Goal: Transaction & Acquisition: Book appointment/travel/reservation

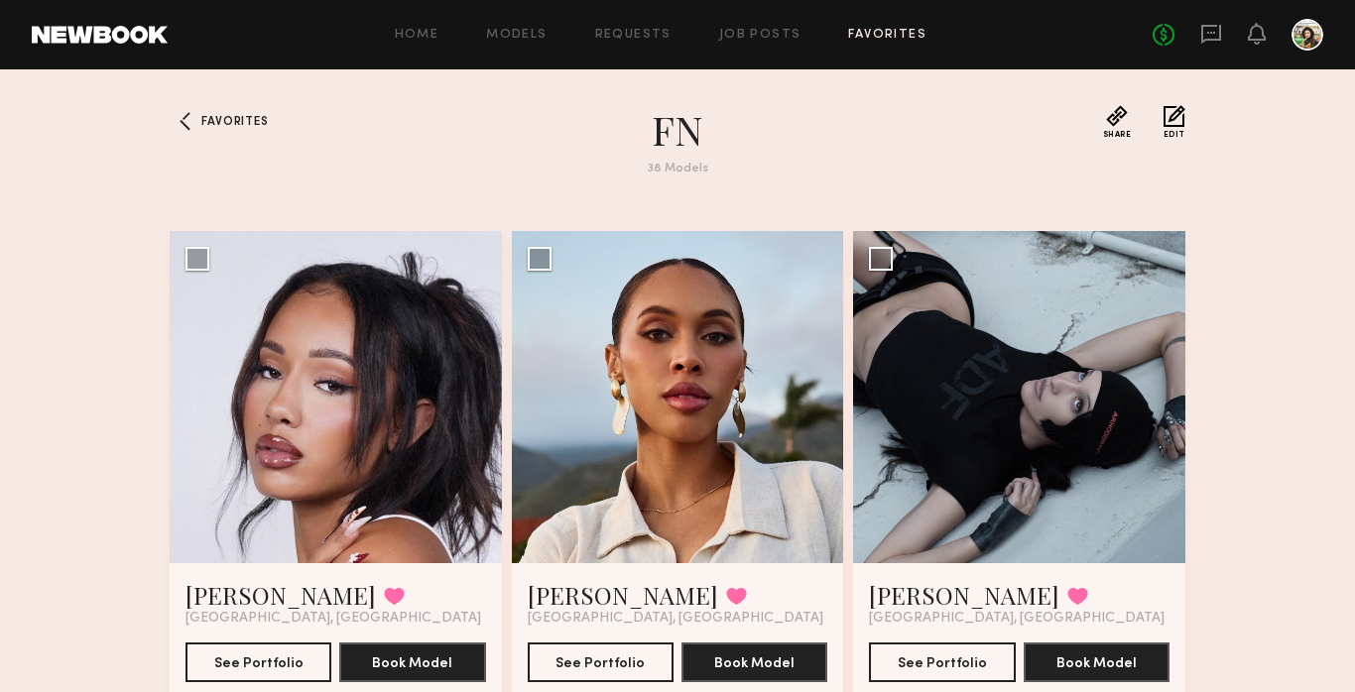
click at [247, 124] on span "Favorites" at bounding box center [234, 122] width 66 height 12
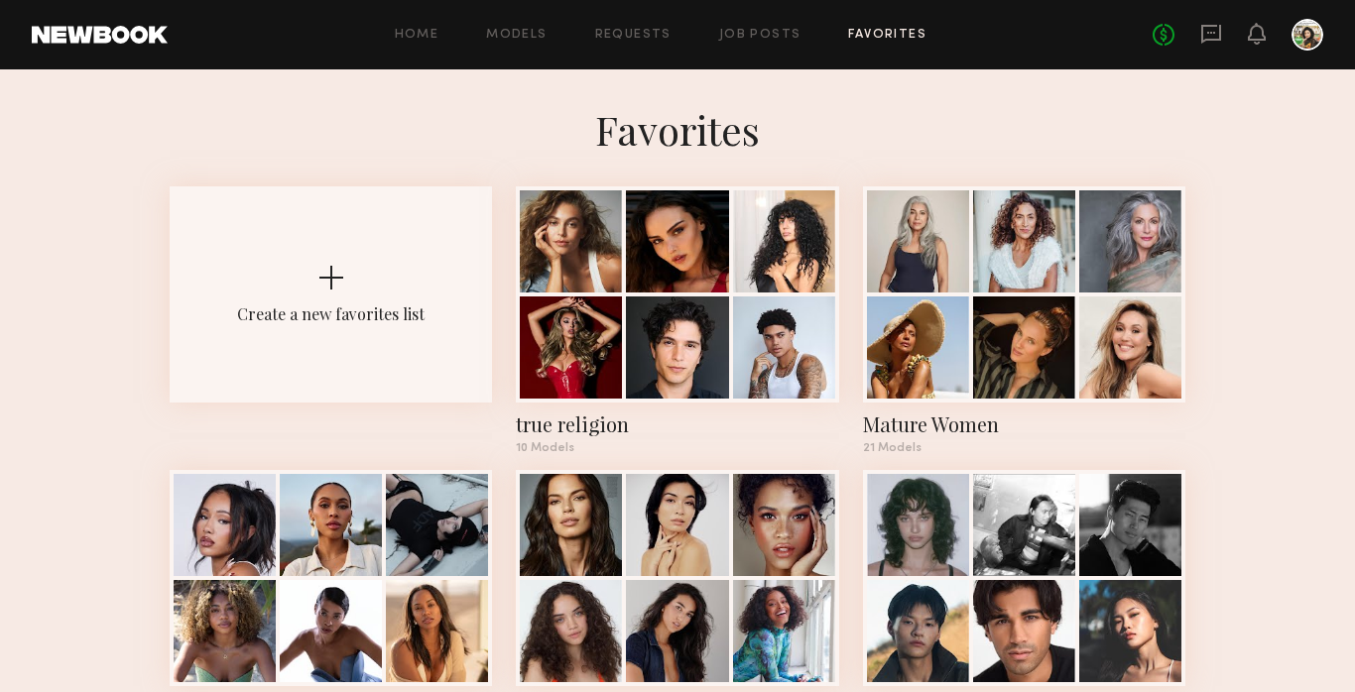
click at [691, 352] on div at bounding box center [677, 348] width 102 height 102
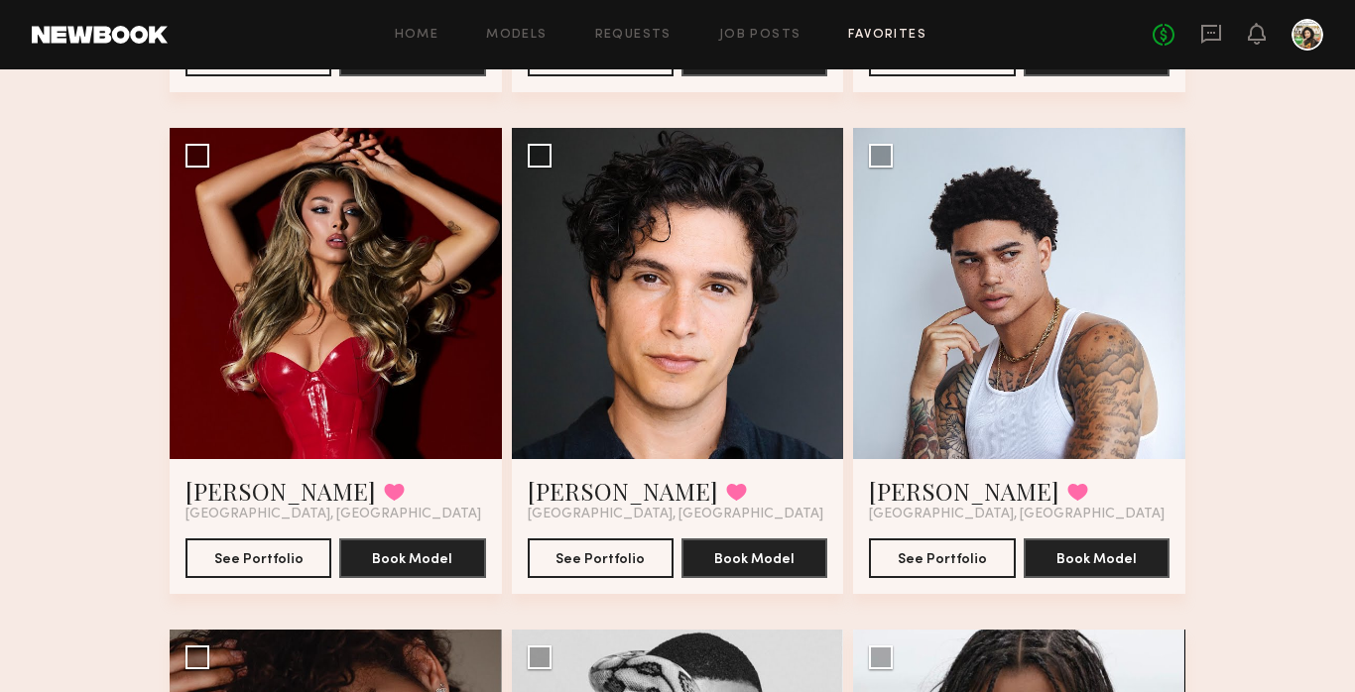
scroll to position [609, 0]
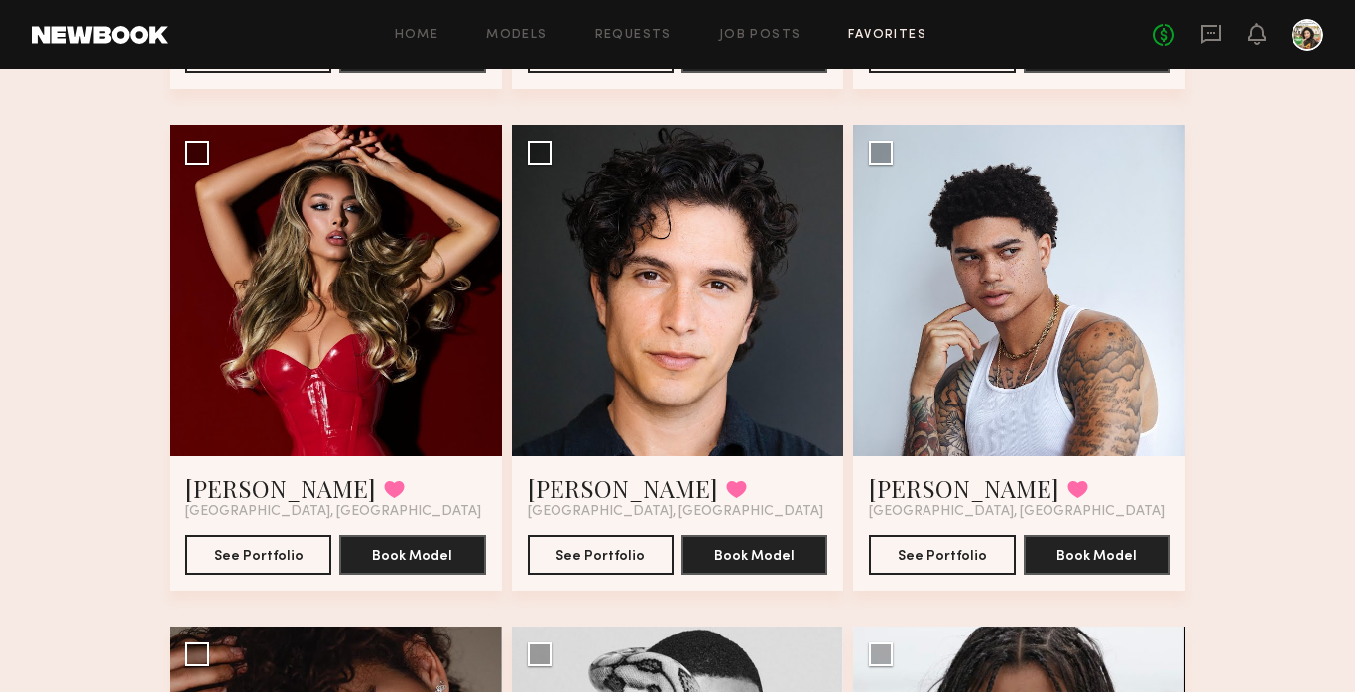
click at [1067, 496] on button at bounding box center [1077, 489] width 21 height 18
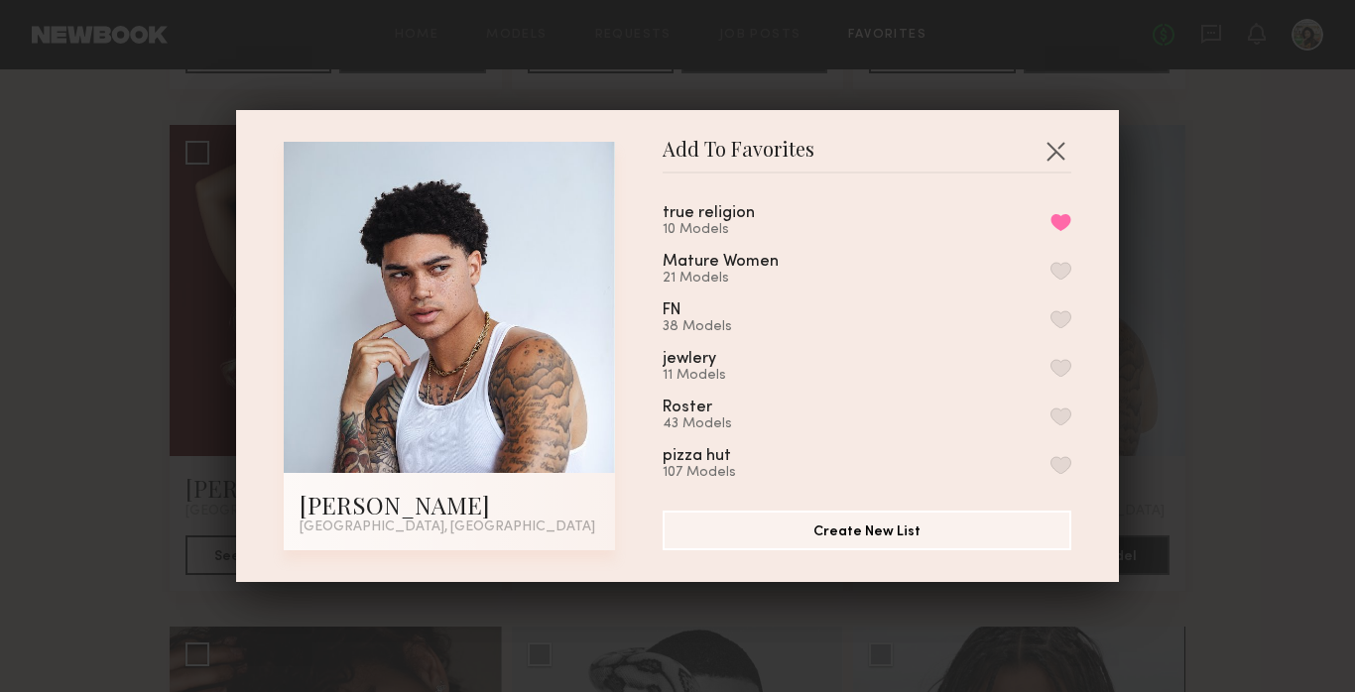
click at [1060, 224] on button "Remove from favorite list" at bounding box center [1061, 222] width 21 height 18
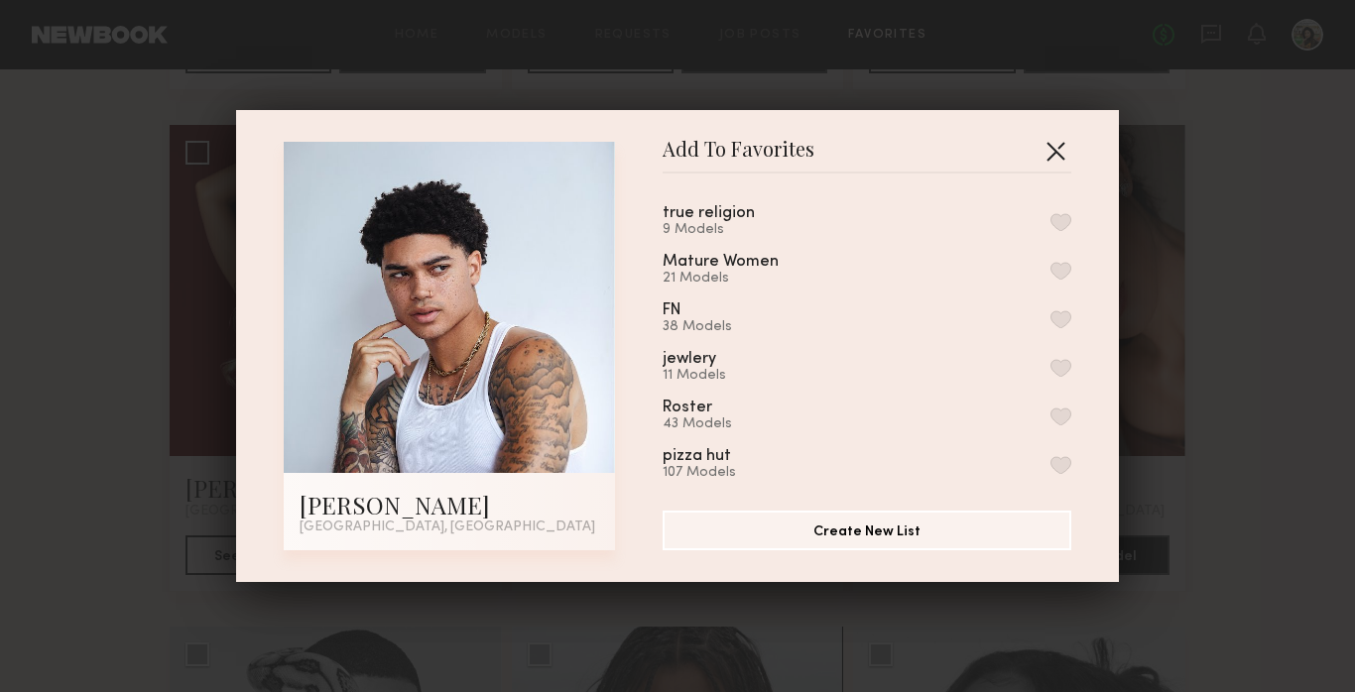
click at [1058, 142] on button "button" at bounding box center [1056, 151] width 32 height 32
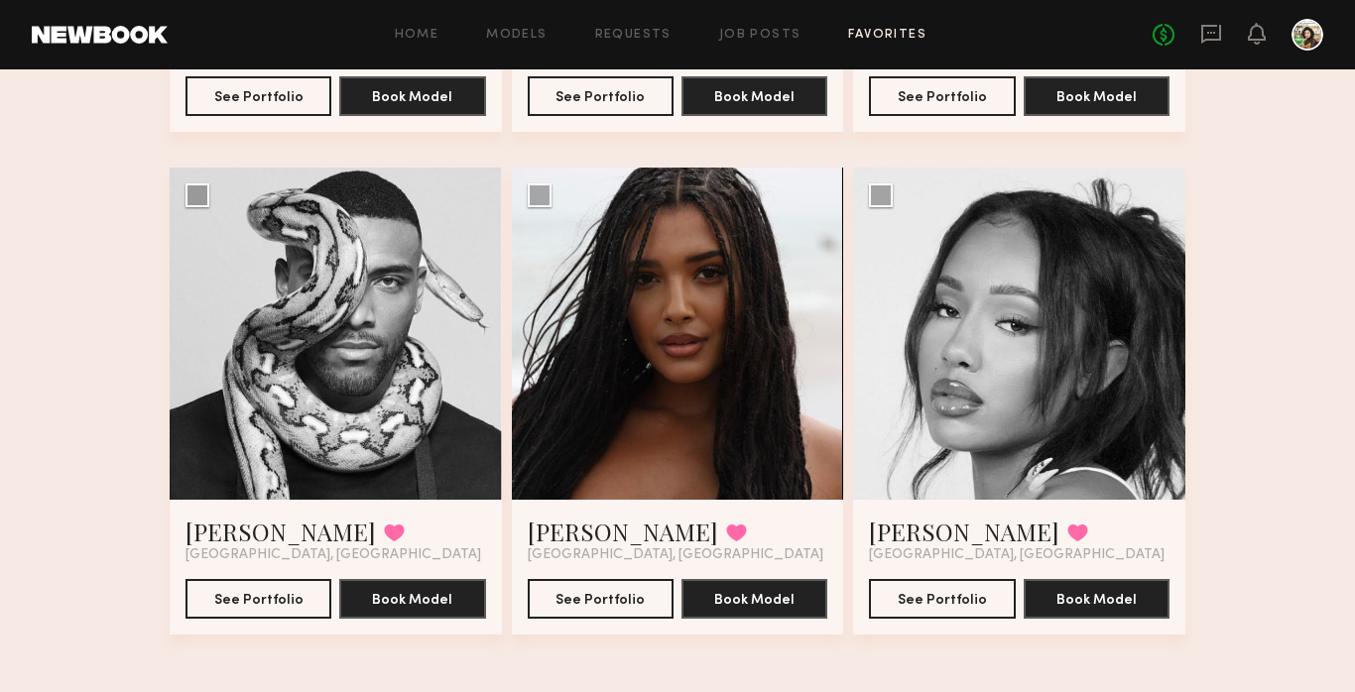
scroll to position [1078, 0]
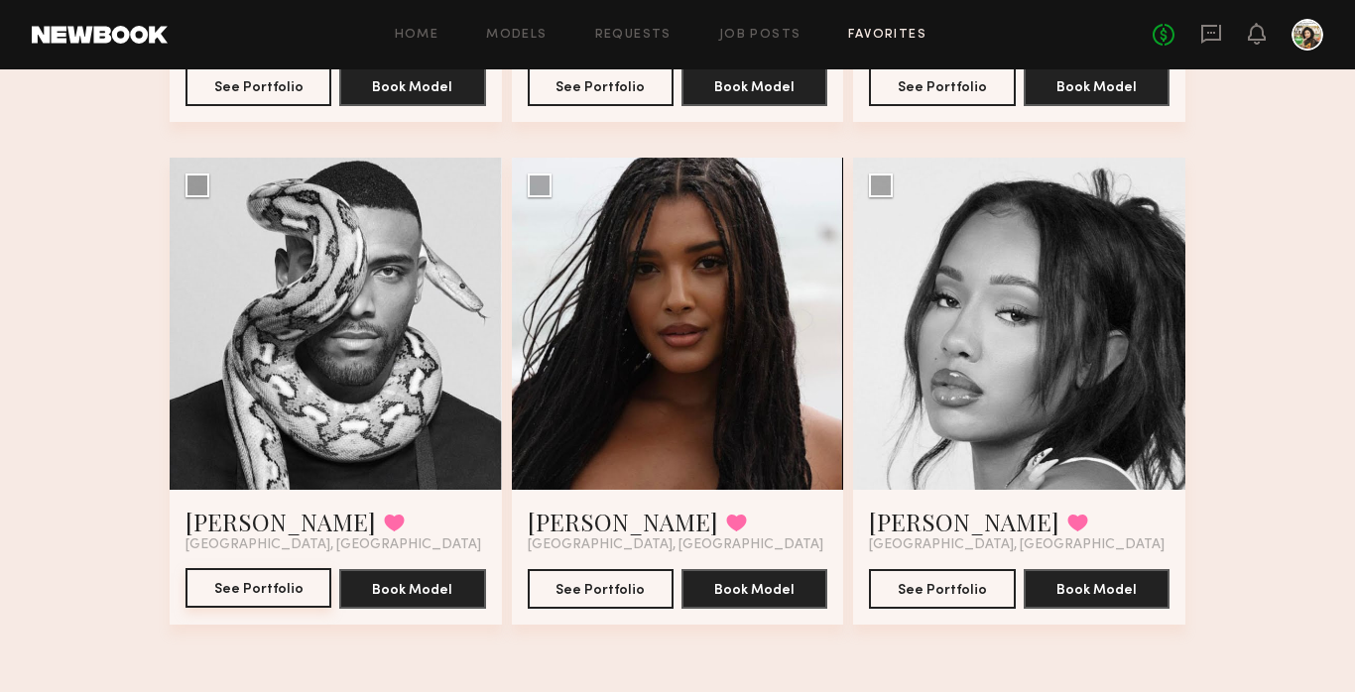
click at [264, 592] on button "See Portfolio" at bounding box center [259, 588] width 146 height 40
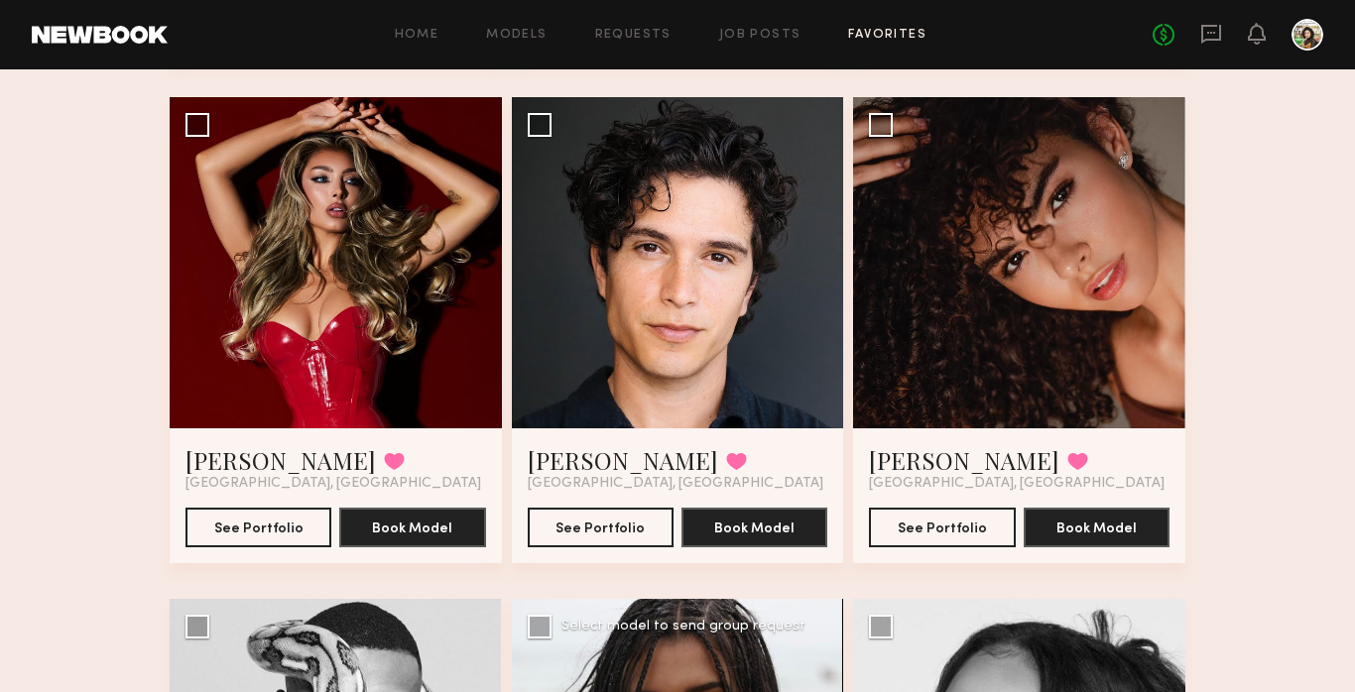
scroll to position [0, 0]
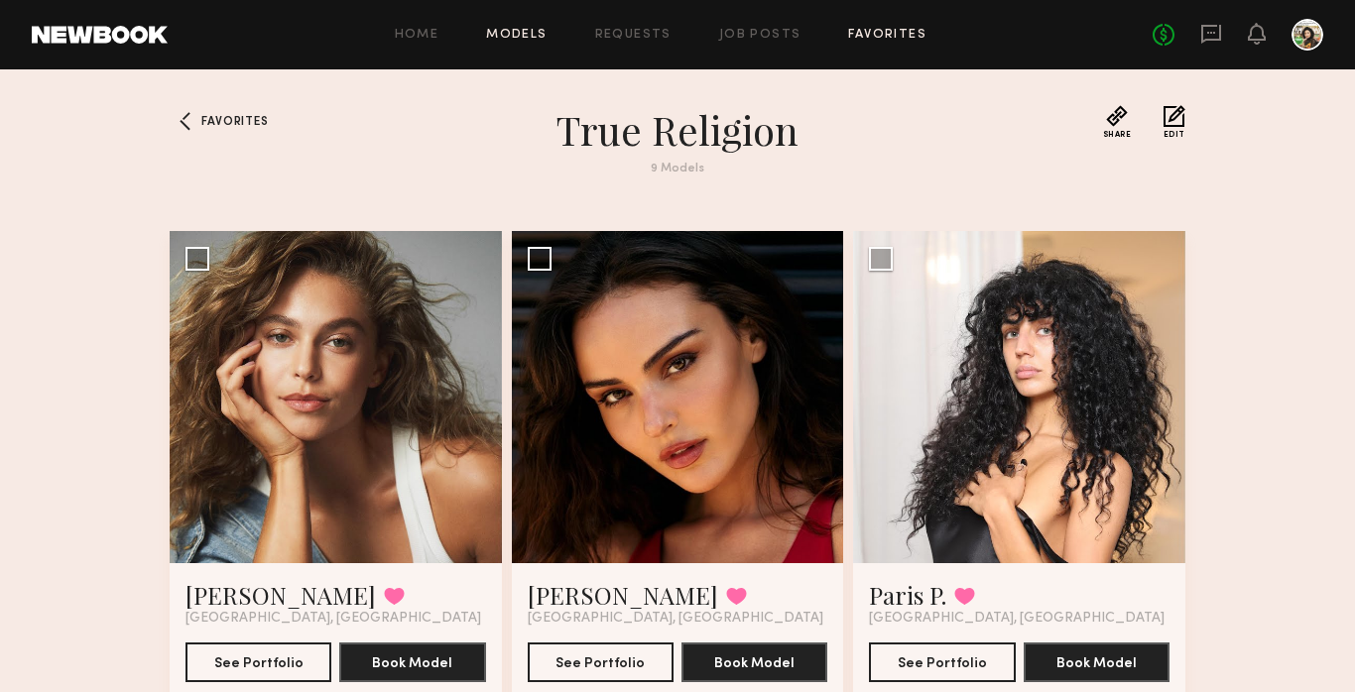
click at [528, 29] on link "Models" at bounding box center [516, 35] width 61 height 13
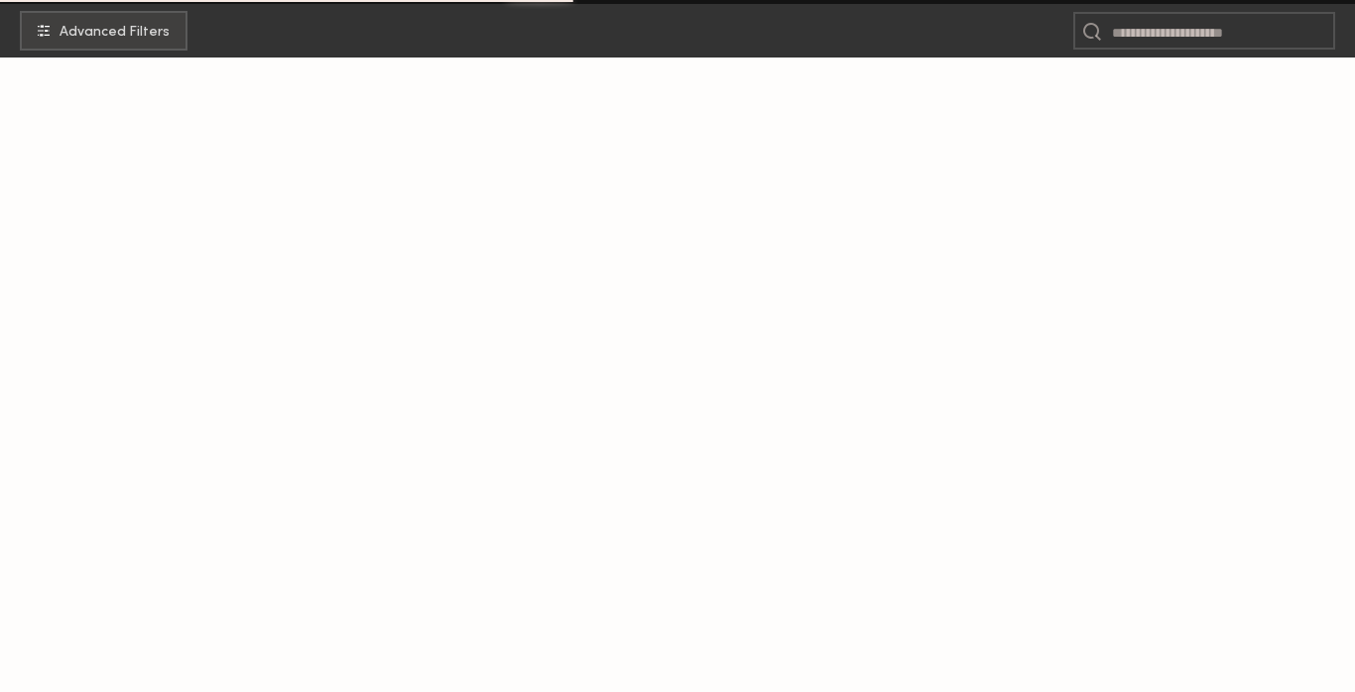
scroll to position [384, 0]
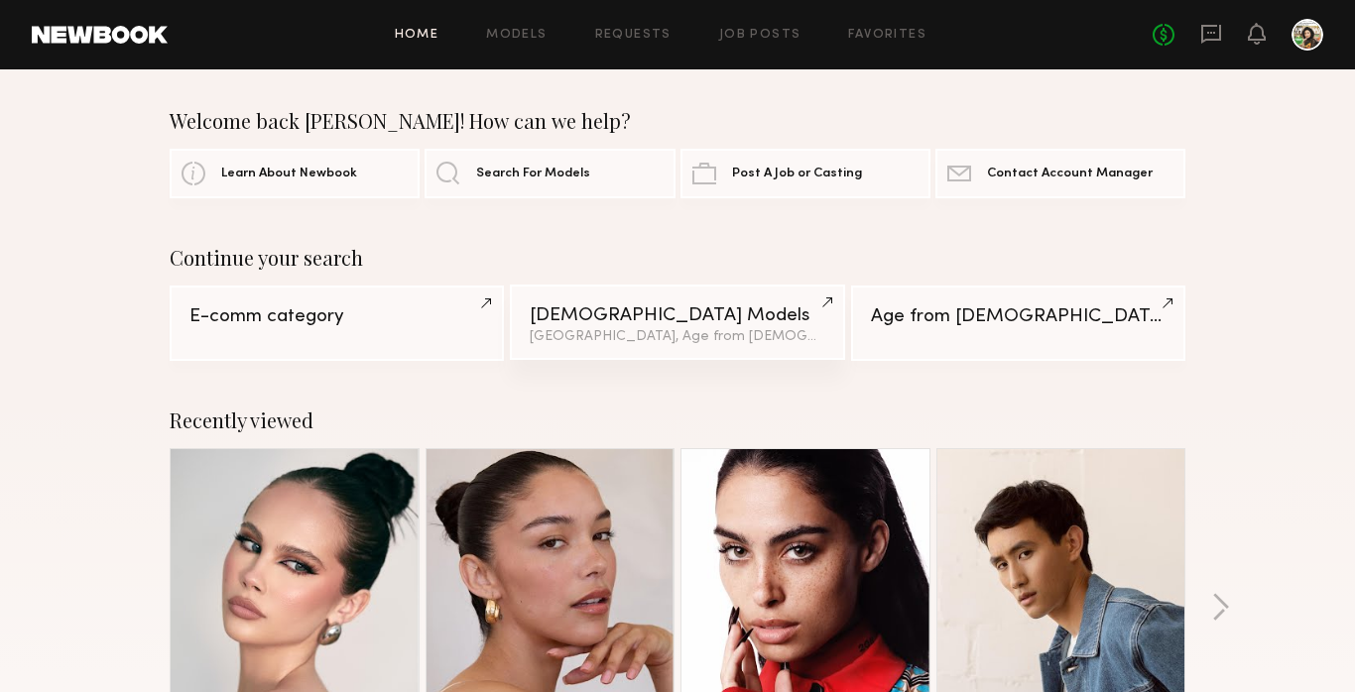
click at [624, 312] on div "Female Models" at bounding box center [677, 316] width 295 height 19
click at [538, 175] on span "Search For Models" at bounding box center [533, 173] width 114 height 13
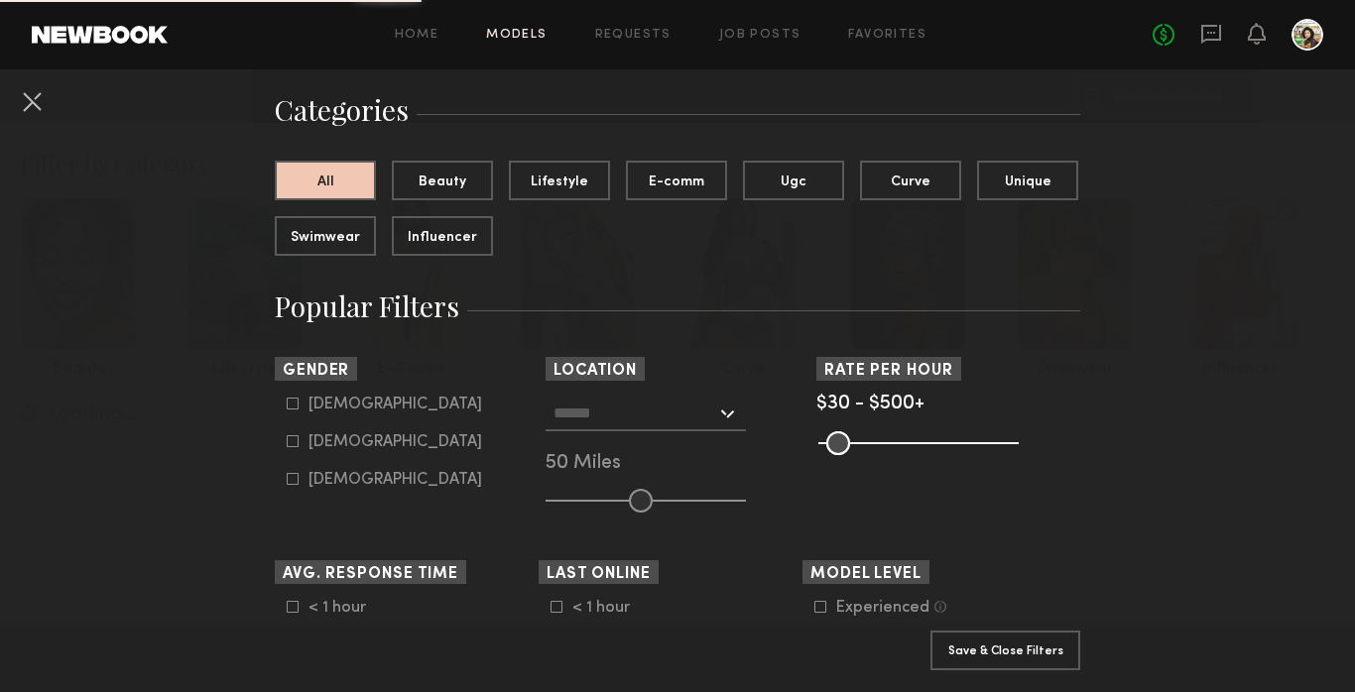
scroll to position [136, 0]
click at [300, 402] on label "Male" at bounding box center [384, 405] width 195 height 12
type input "*"
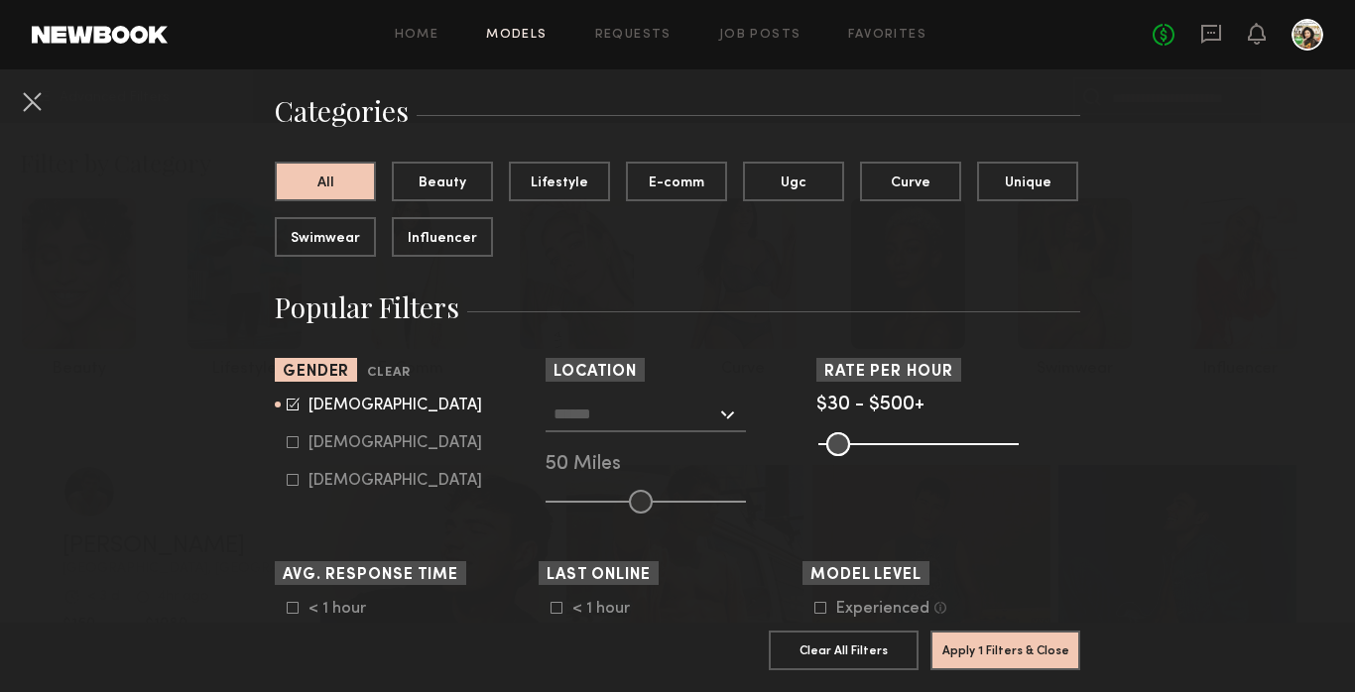
click at [674, 417] on input "text" at bounding box center [635, 414] width 163 height 34
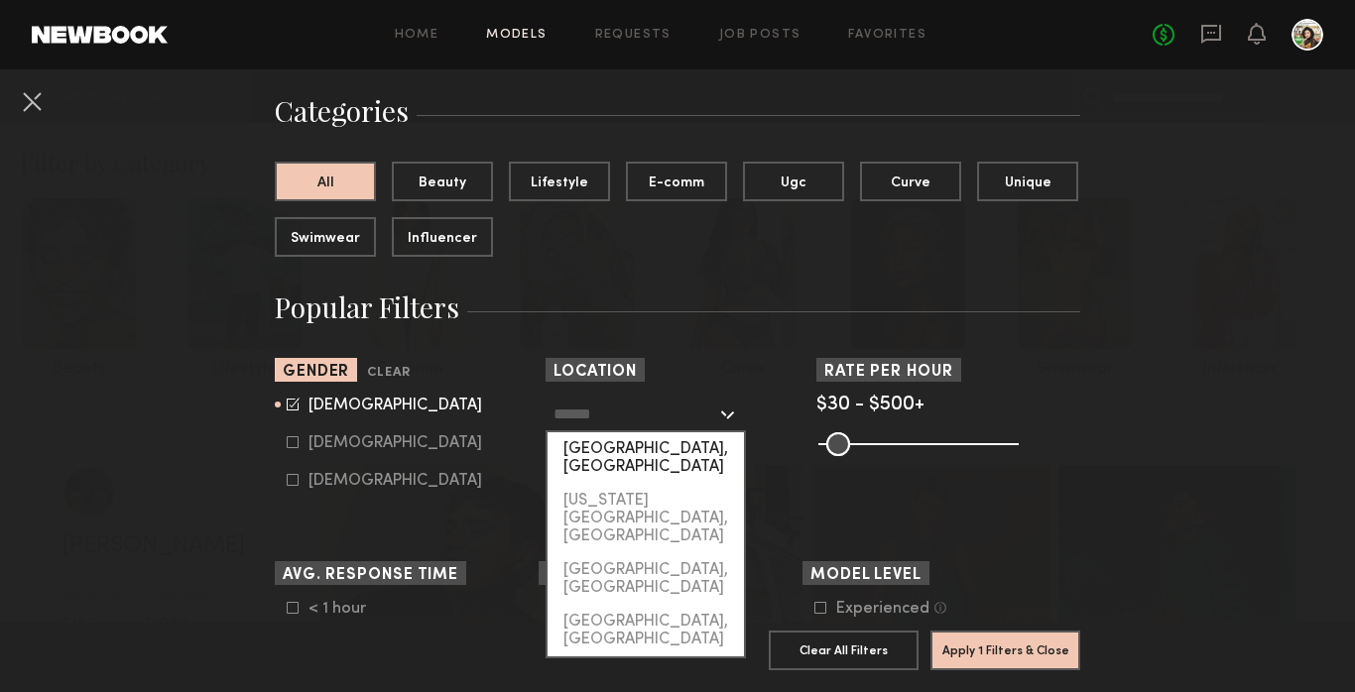
click at [646, 449] on div "Los Angeles, CA" at bounding box center [646, 459] width 196 height 52
type input "**********"
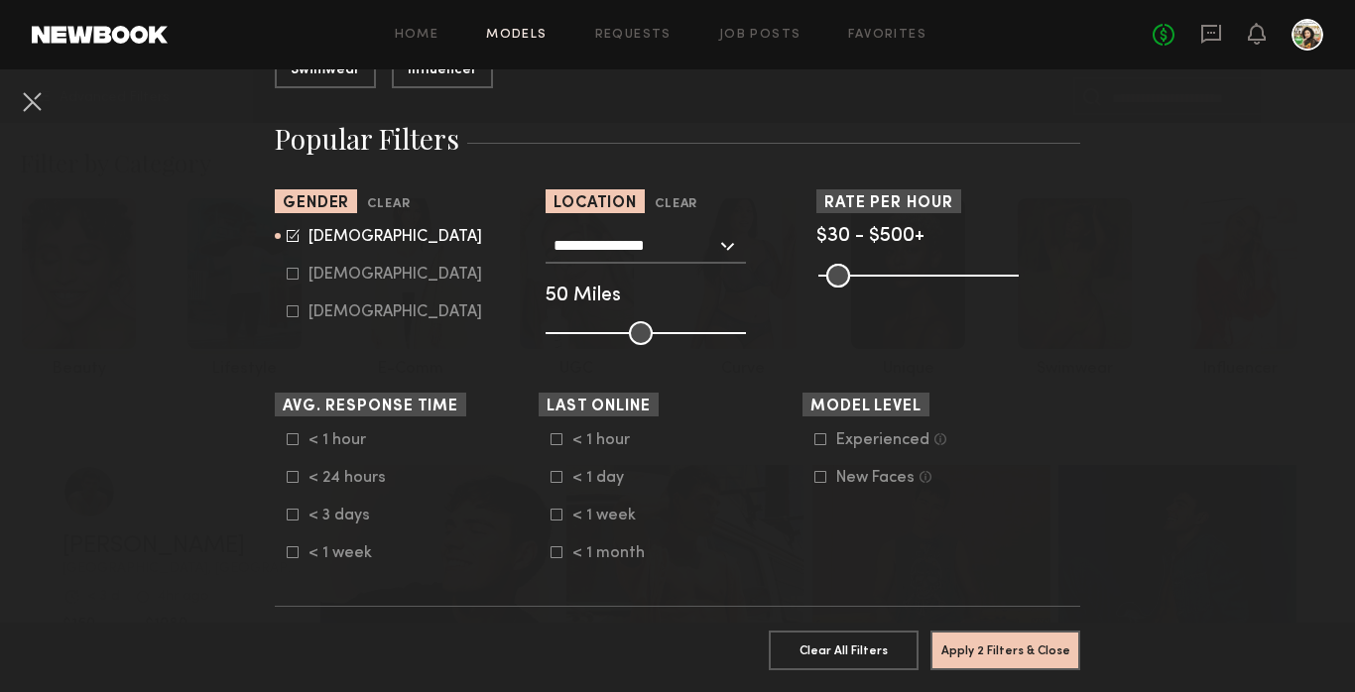
scroll to position [424, 0]
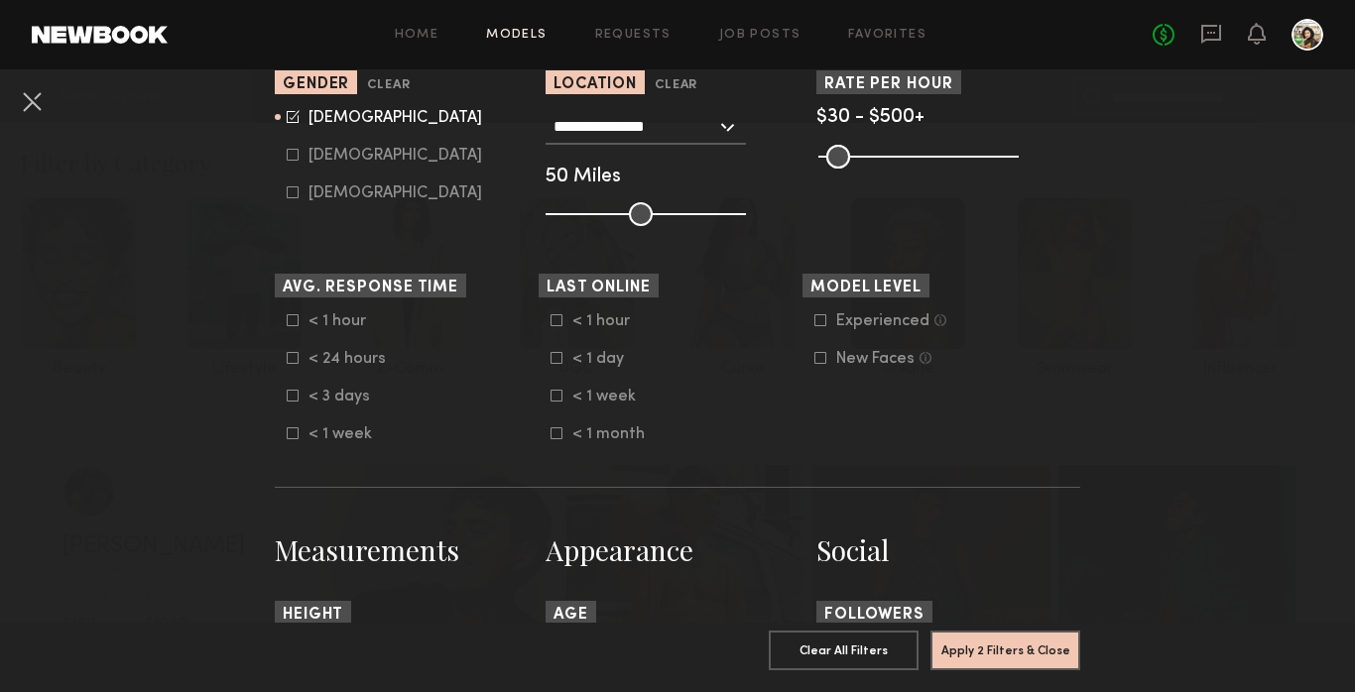
click at [552, 399] on icon at bounding box center [557, 396] width 11 height 11
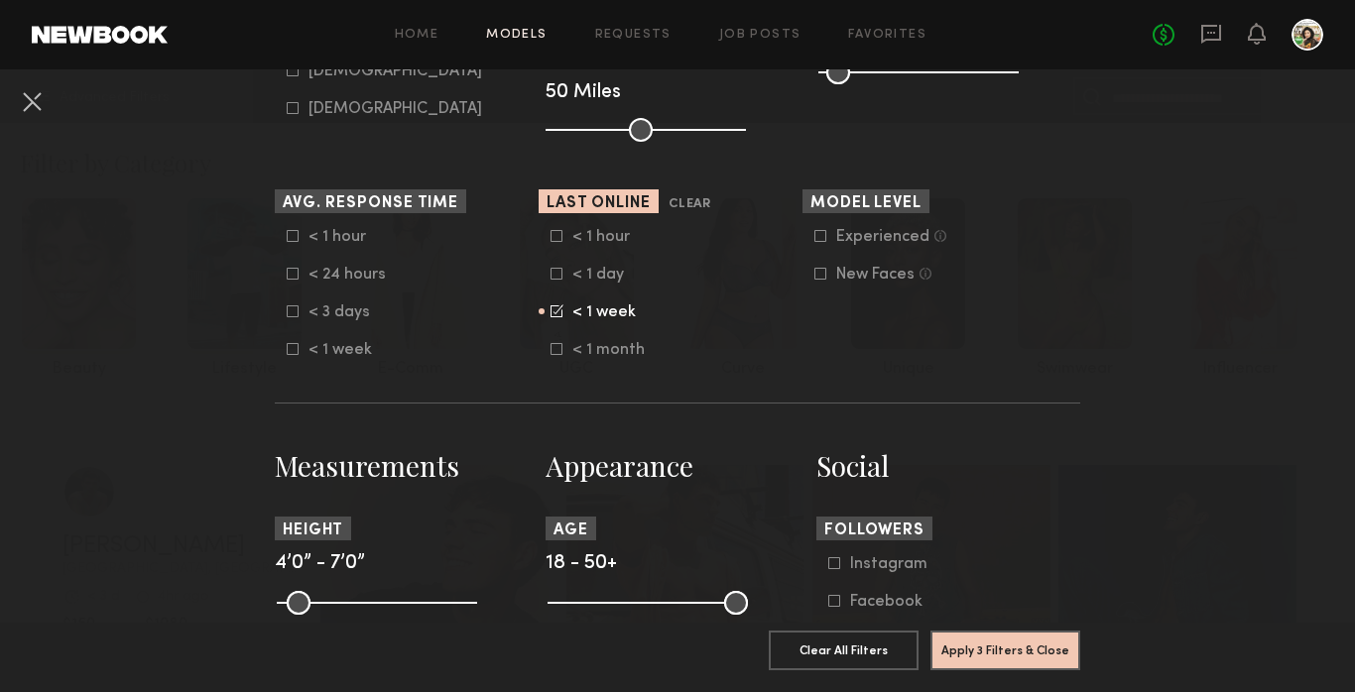
scroll to position [529, 0]
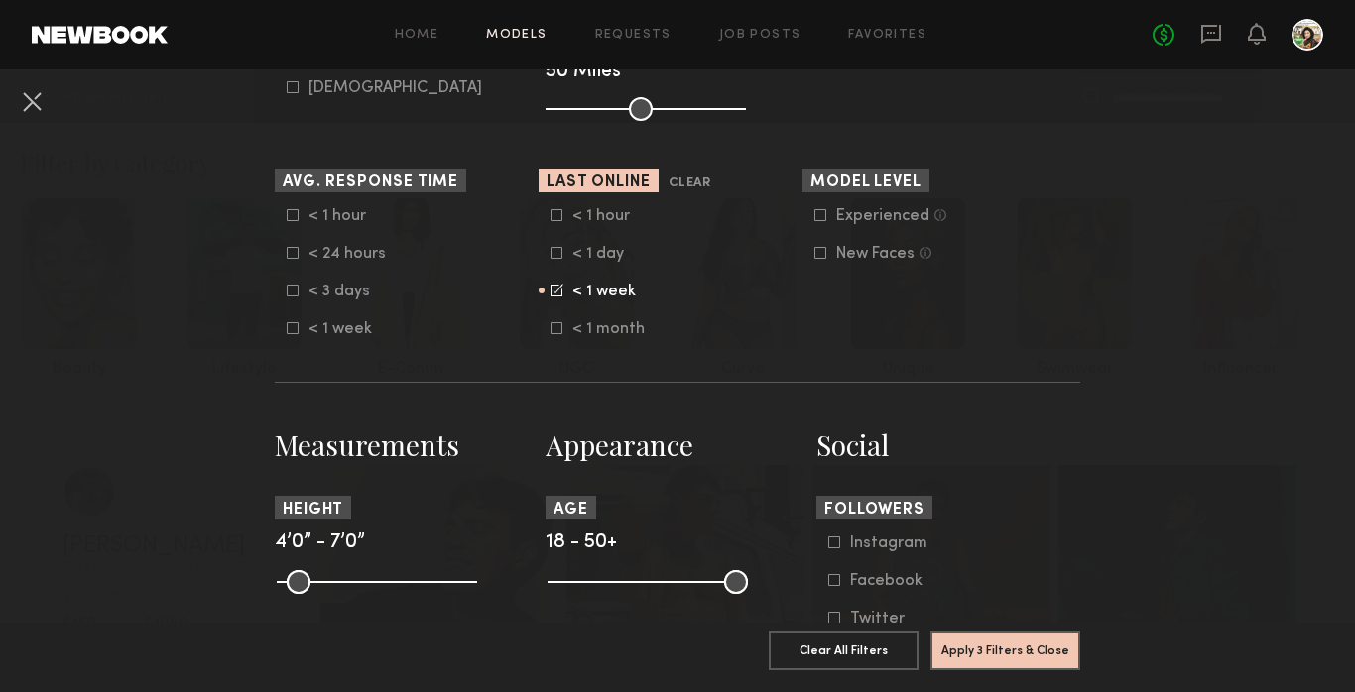
click at [732, 405] on form "**********" at bounding box center [678, 593] width 806 height 1979
click at [823, 213] on icon at bounding box center [820, 215] width 12 height 12
click at [823, 258] on icon at bounding box center [820, 253] width 11 height 11
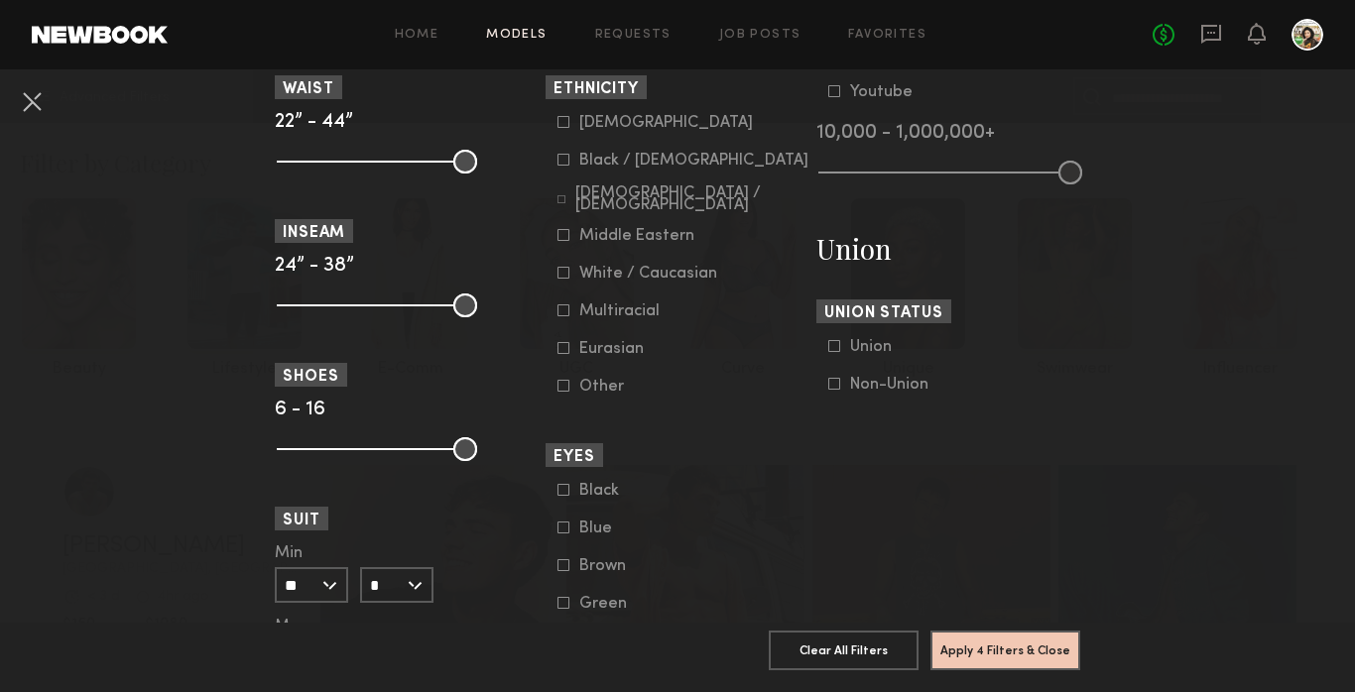
scroll to position [1096, 0]
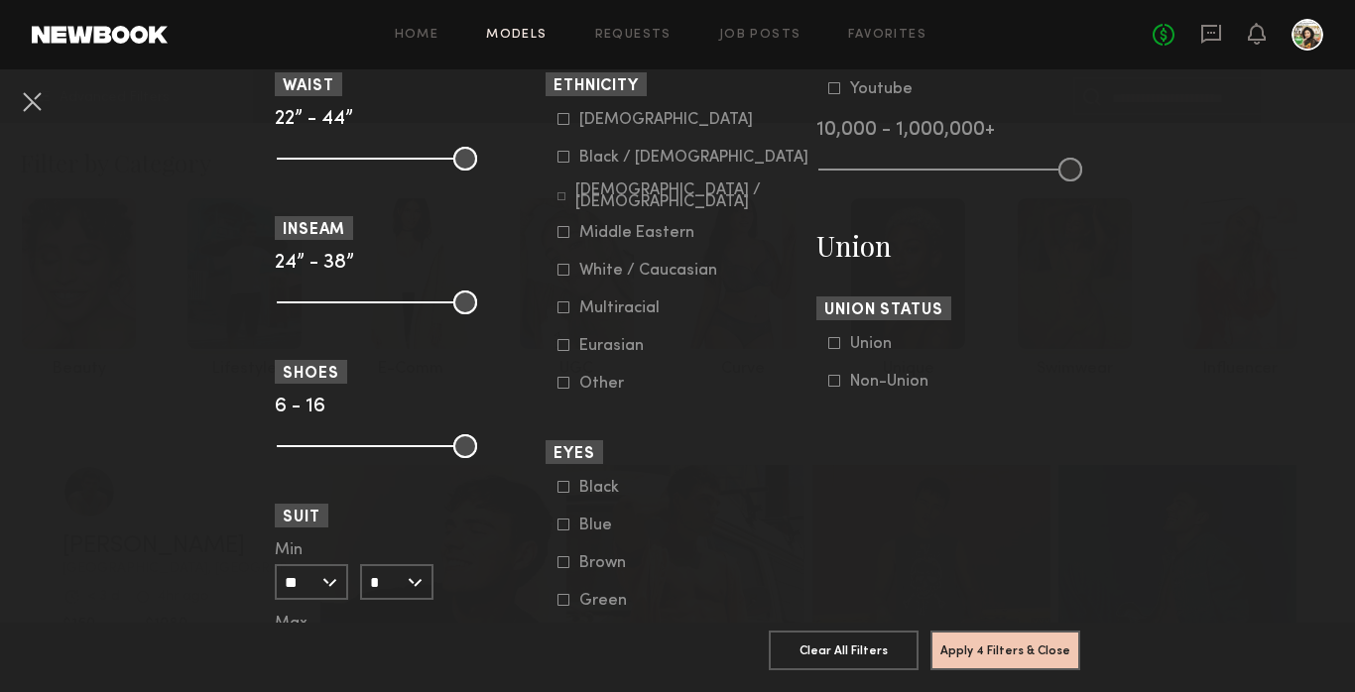
click at [561, 157] on icon at bounding box center [564, 157] width 12 height 12
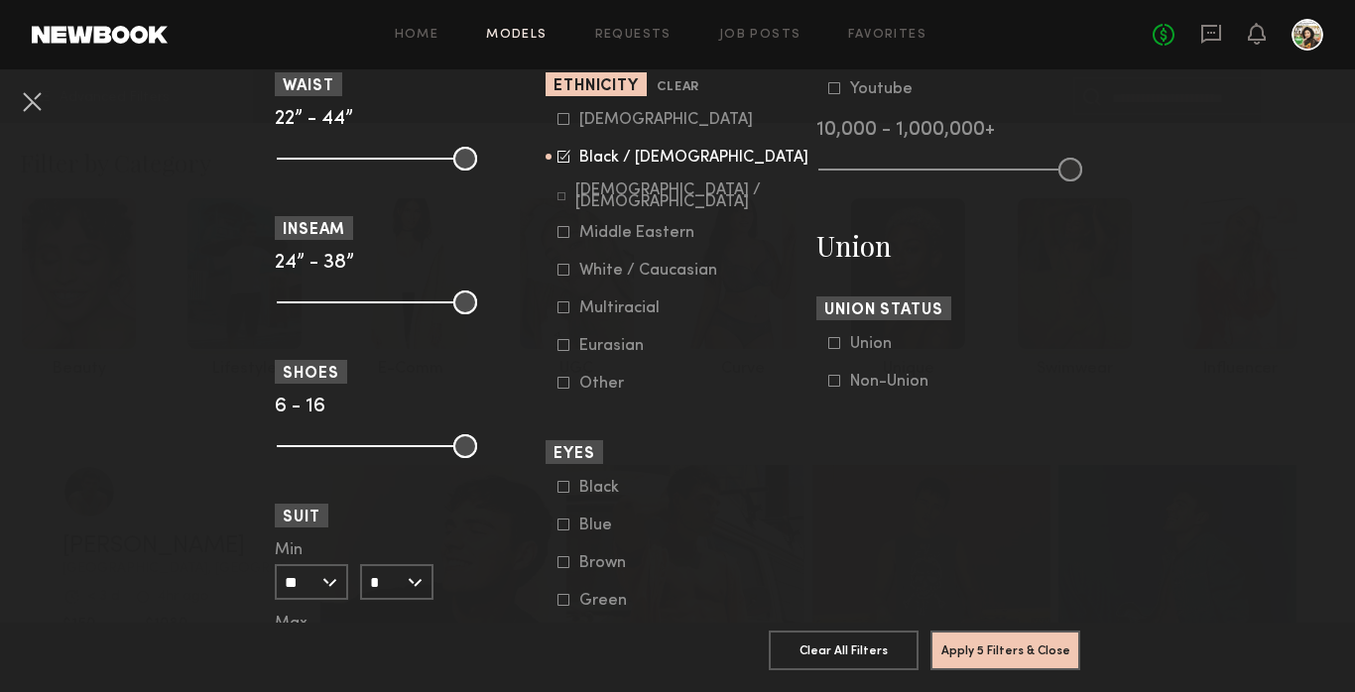
click at [560, 114] on icon at bounding box center [564, 119] width 12 height 12
click at [561, 303] on icon at bounding box center [564, 308] width 11 height 11
click at [561, 253] on form "Asian Black / African American Hispanic / Latino Middle Eastern White / Caucasi…" at bounding box center [684, 252] width 252 height 282
click at [562, 267] on icon at bounding box center [564, 270] width 12 height 12
click at [564, 125] on common-framework-checkbox "Asian" at bounding box center [684, 120] width 252 height 18
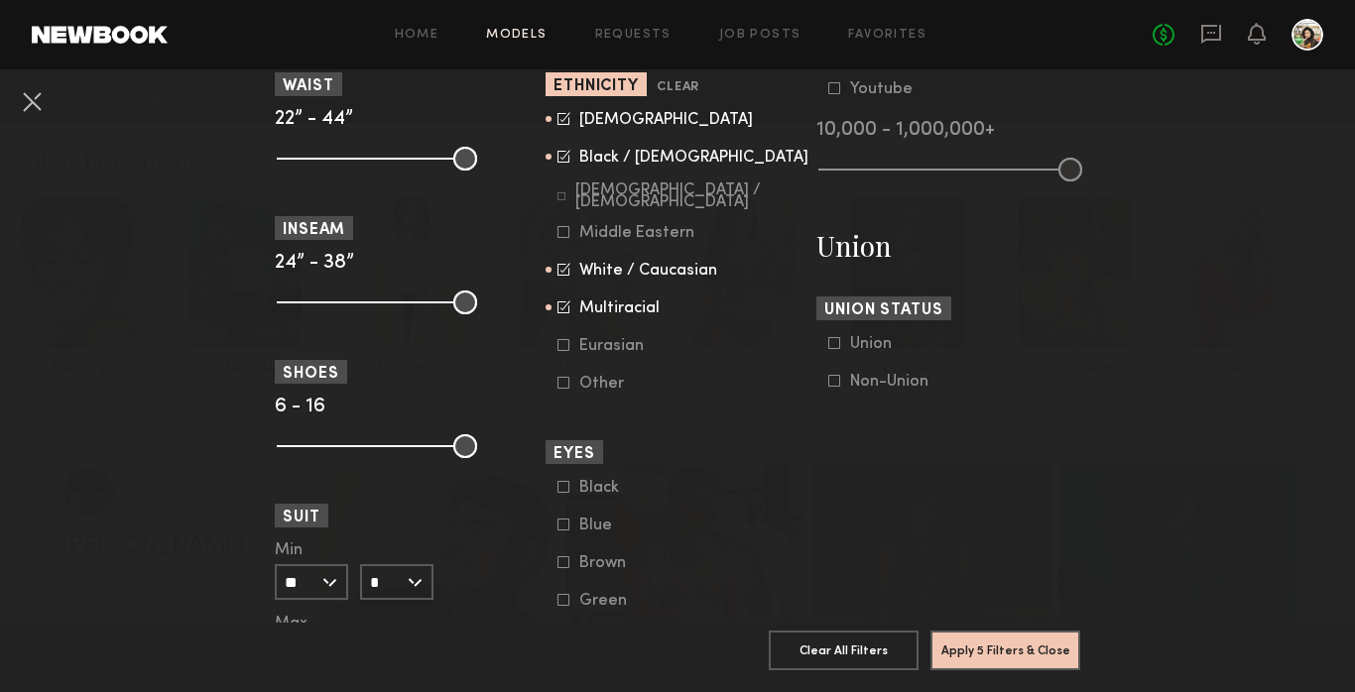
click at [562, 162] on icon at bounding box center [564, 157] width 12 height 12
click at [565, 119] on icon at bounding box center [564, 118] width 13 height 13
click at [566, 263] on icon at bounding box center [564, 269] width 13 height 13
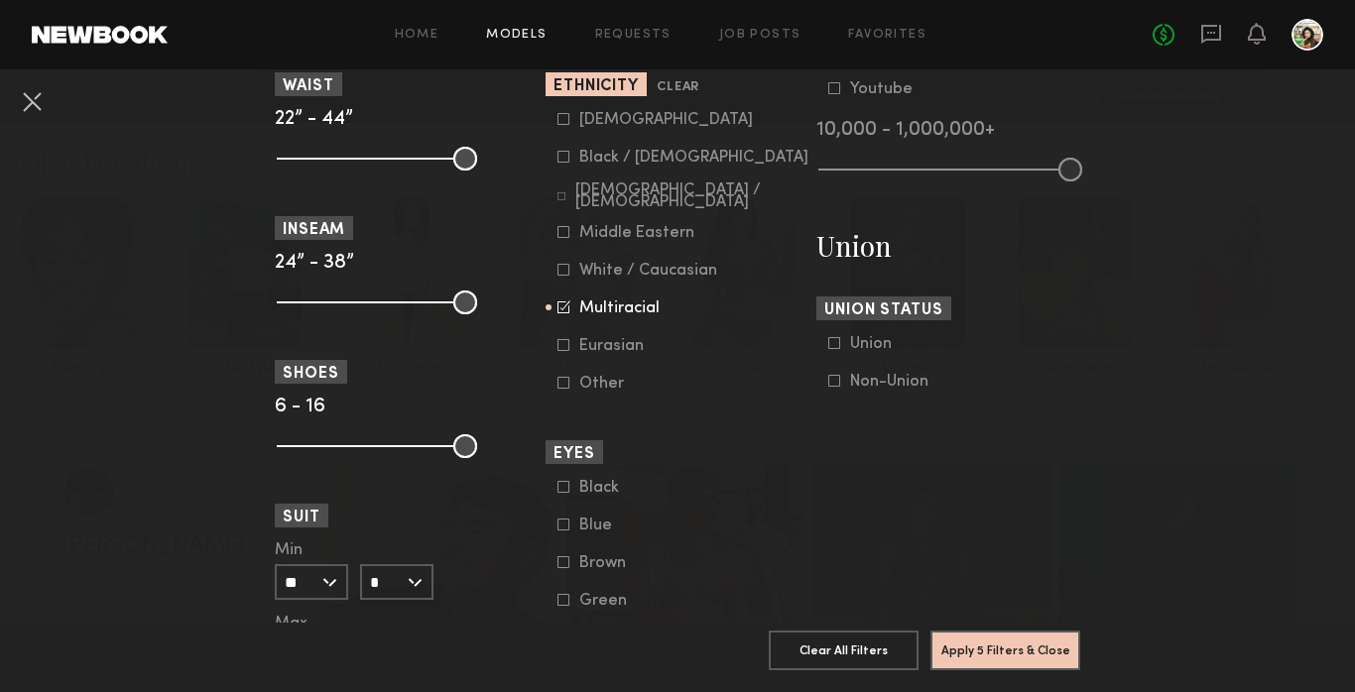
click at [560, 313] on common-framework-checkbox "Multiracial" at bounding box center [684, 309] width 252 height 18
click at [567, 312] on icon at bounding box center [564, 307] width 13 height 13
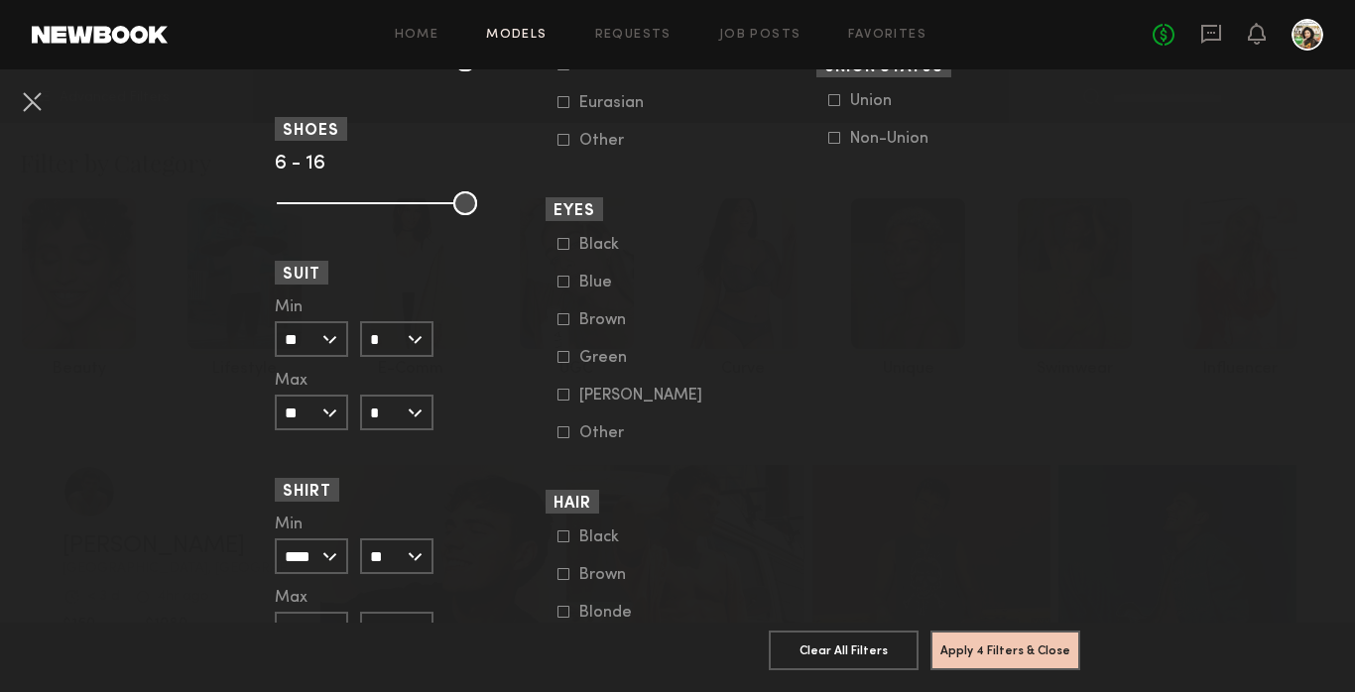
scroll to position [1553, 0]
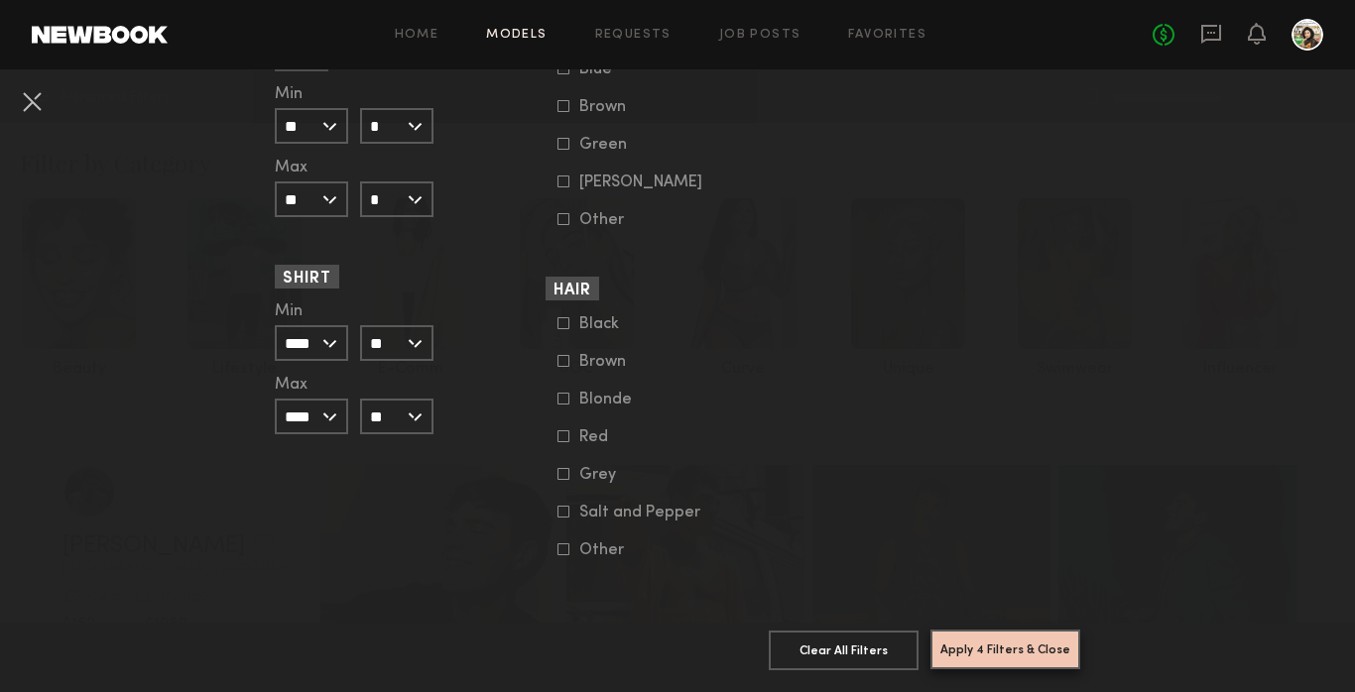
click at [1000, 643] on button "Apply 4 Filters & Close" at bounding box center [1006, 650] width 150 height 40
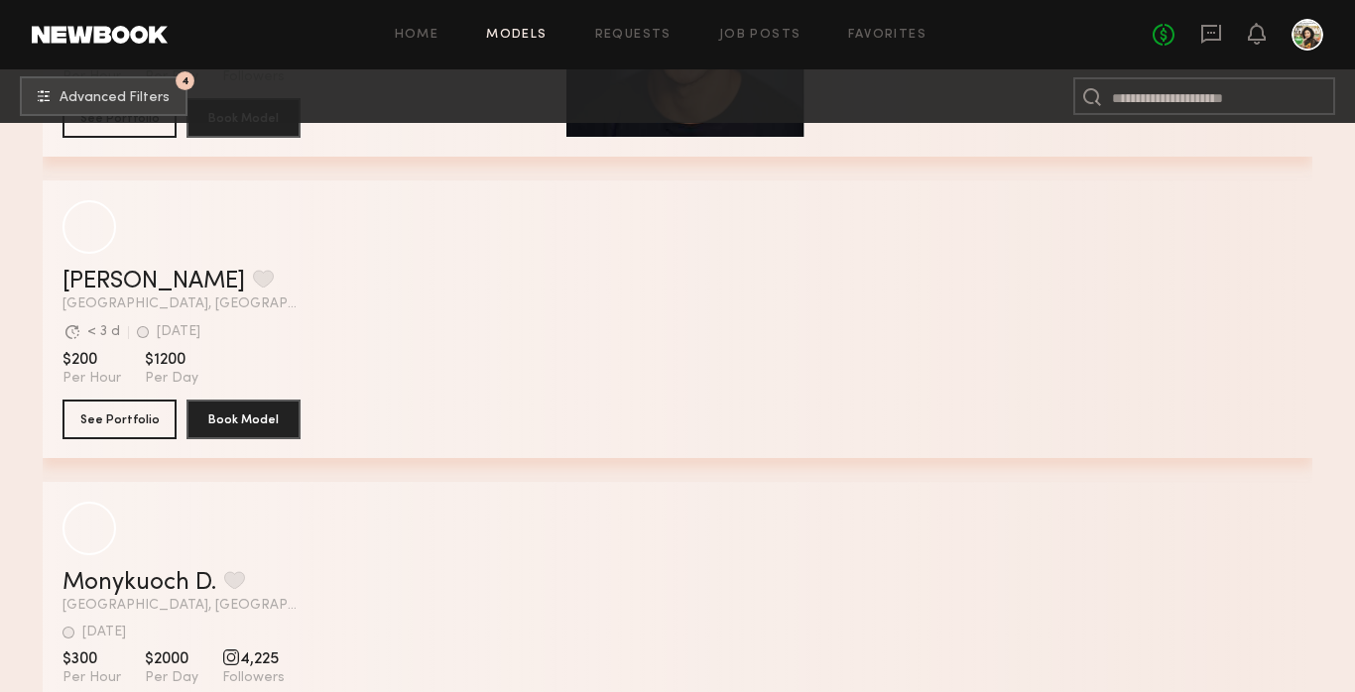
scroll to position [1185, 0]
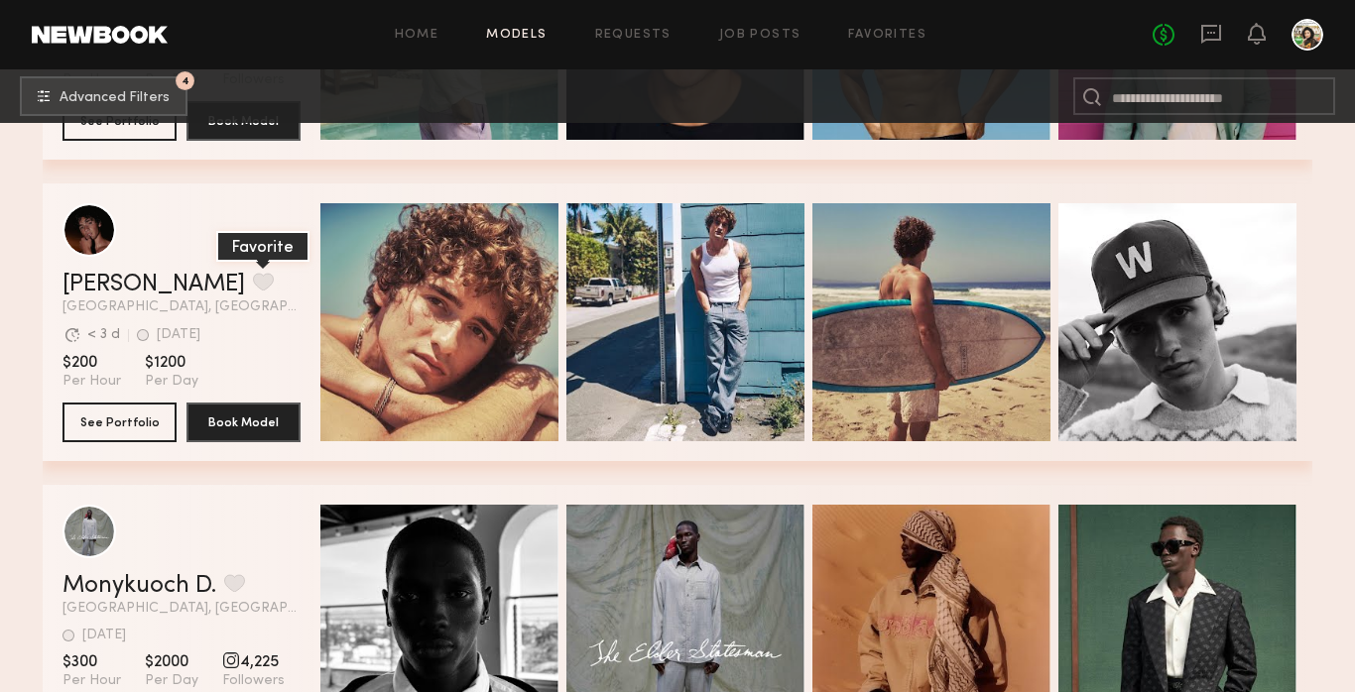
click at [253, 280] on button "grid" at bounding box center [263, 282] width 21 height 18
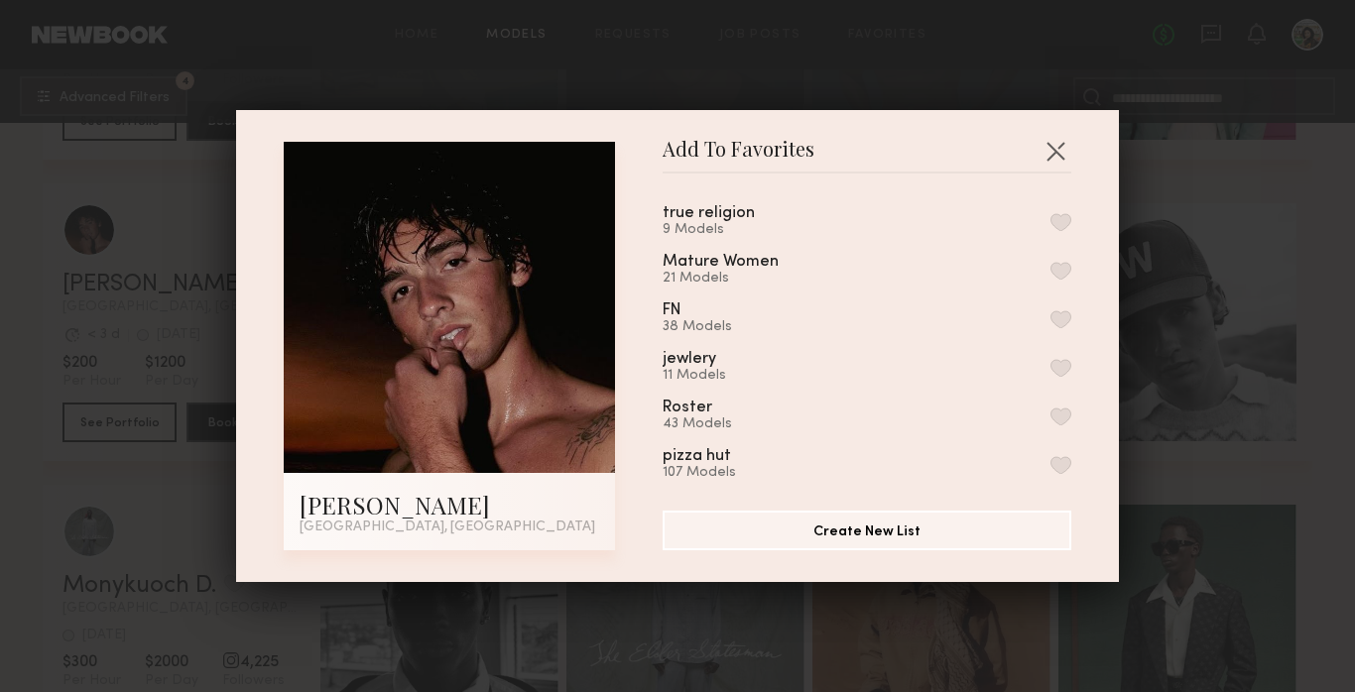
click at [1063, 222] on button "button" at bounding box center [1061, 222] width 21 height 18
click at [1057, 152] on button "button" at bounding box center [1056, 151] width 32 height 32
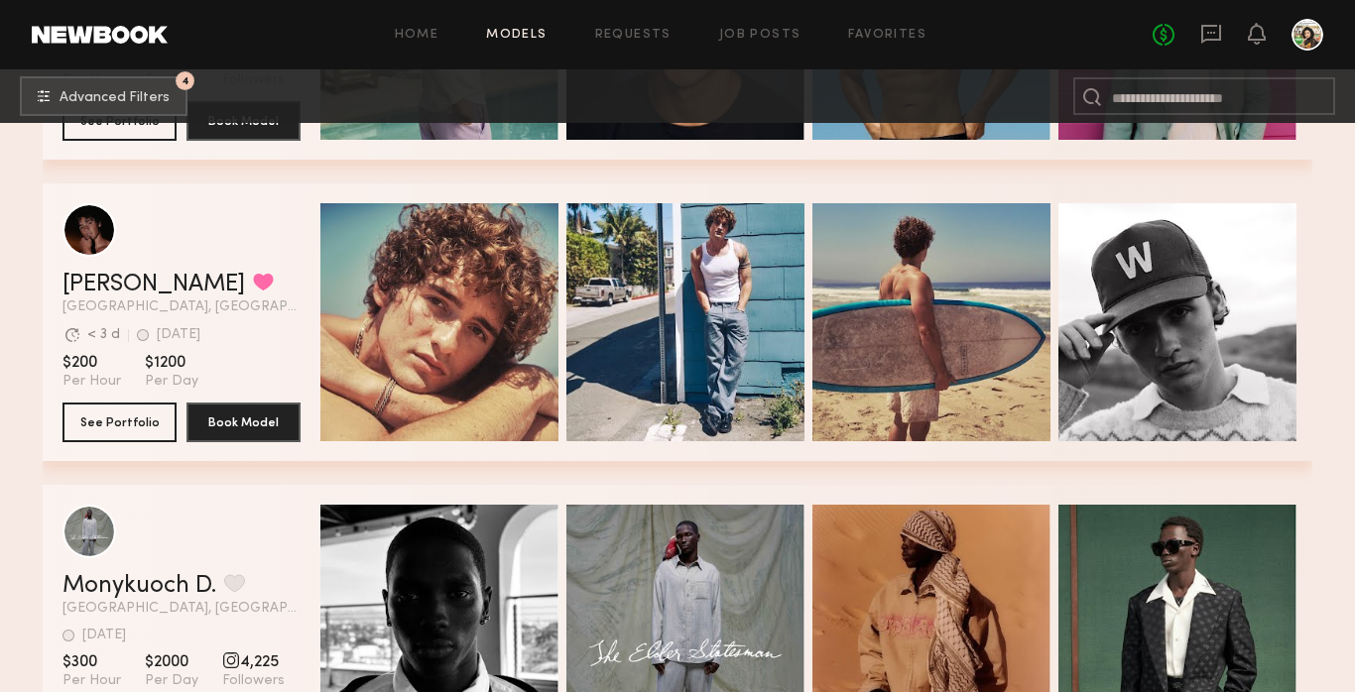
scroll to position [1401, 0]
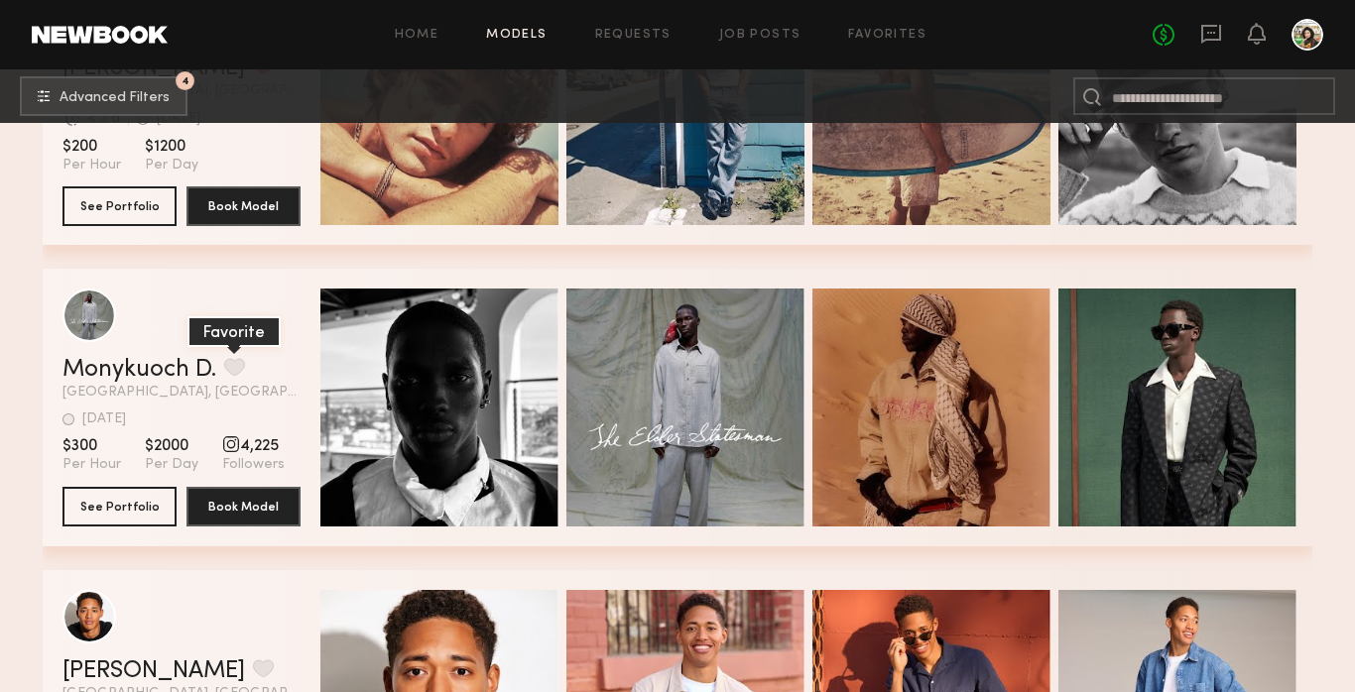
click at [235, 365] on button "grid" at bounding box center [234, 367] width 21 height 18
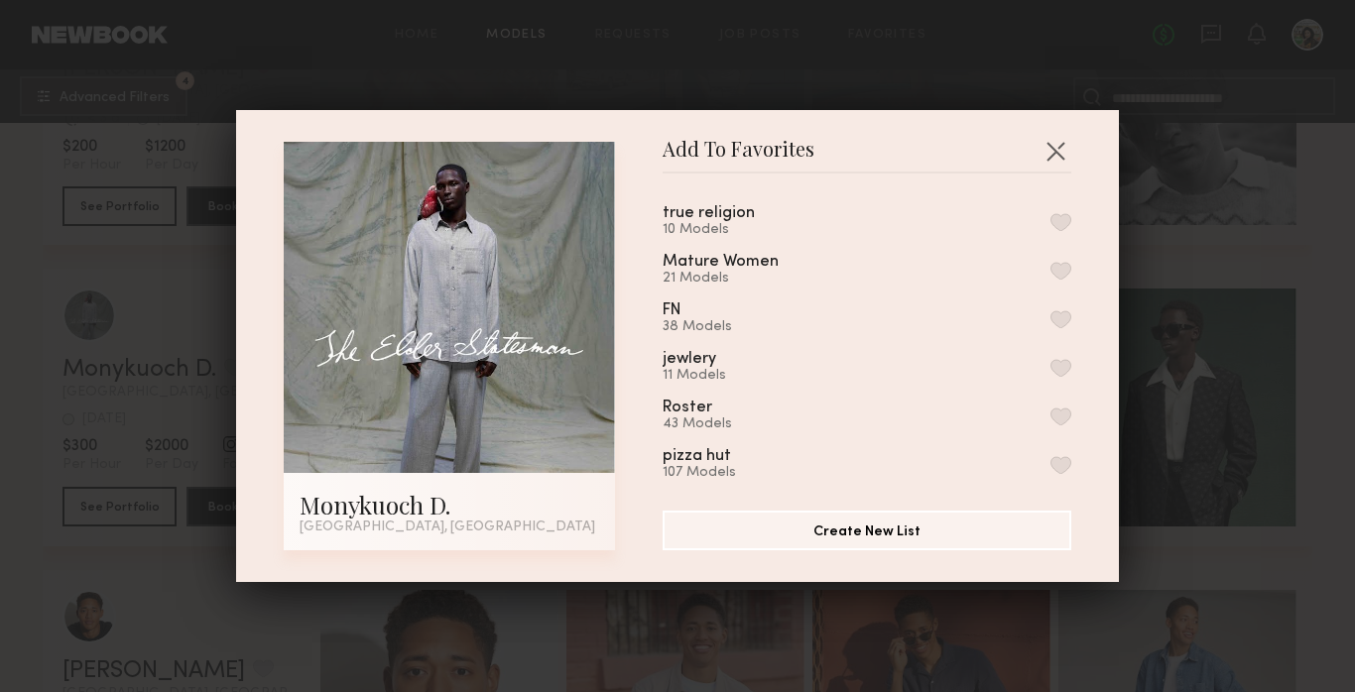
click at [1067, 225] on button "button" at bounding box center [1061, 222] width 21 height 18
click at [1052, 146] on button "button" at bounding box center [1056, 151] width 32 height 32
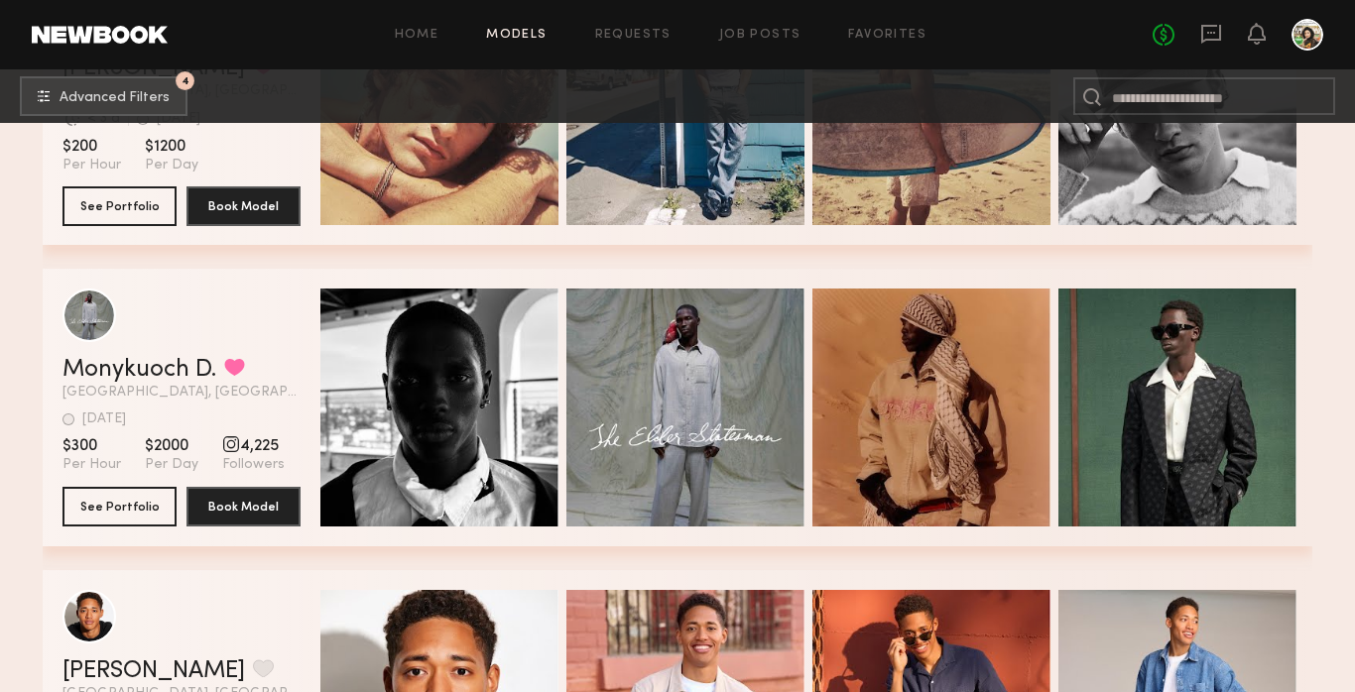
scroll to position [1696, 0]
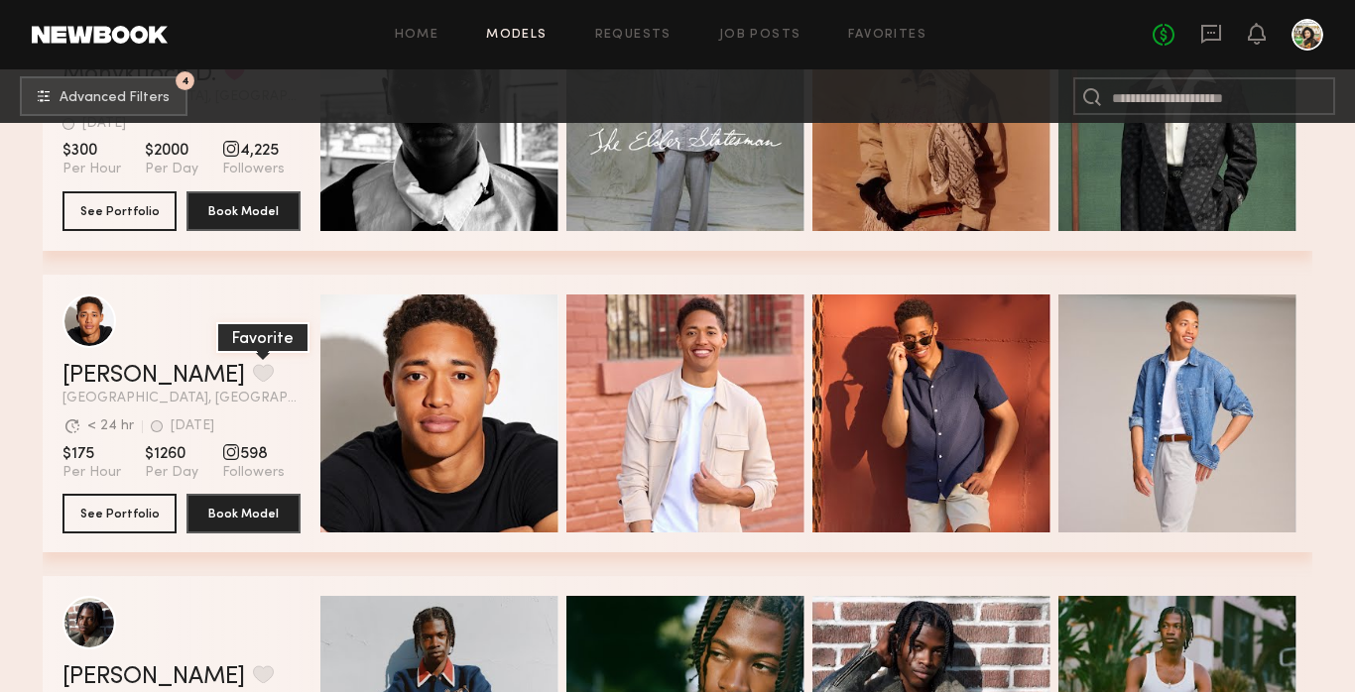
click at [253, 370] on button "grid" at bounding box center [263, 373] width 21 height 18
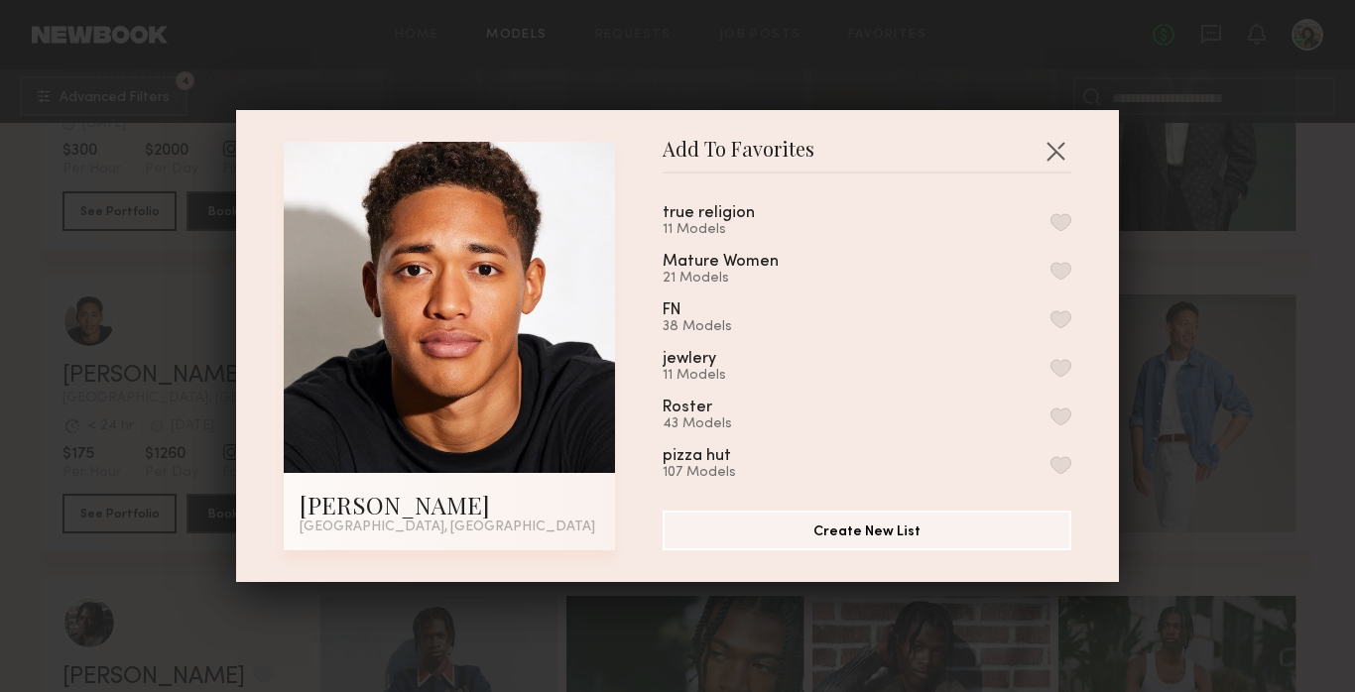
click at [1060, 220] on button "button" at bounding box center [1061, 222] width 21 height 18
click at [1050, 142] on button "button" at bounding box center [1056, 151] width 32 height 32
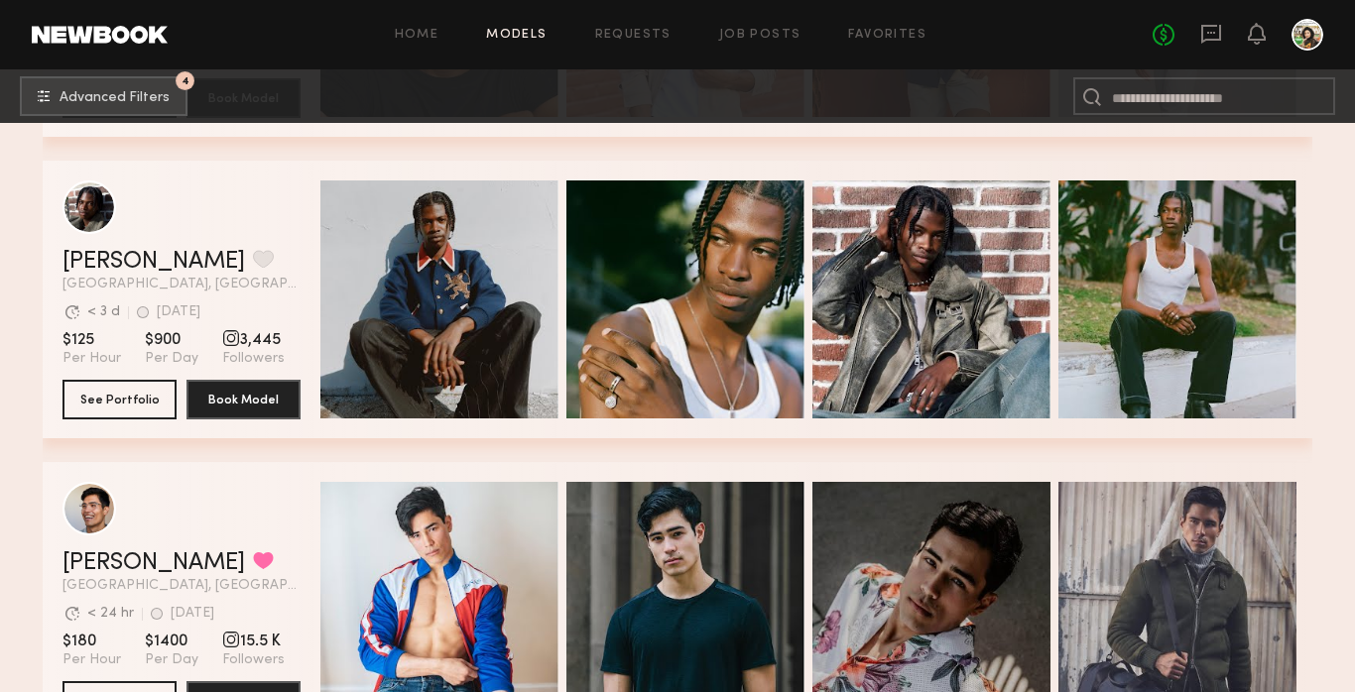
scroll to position [2051, 0]
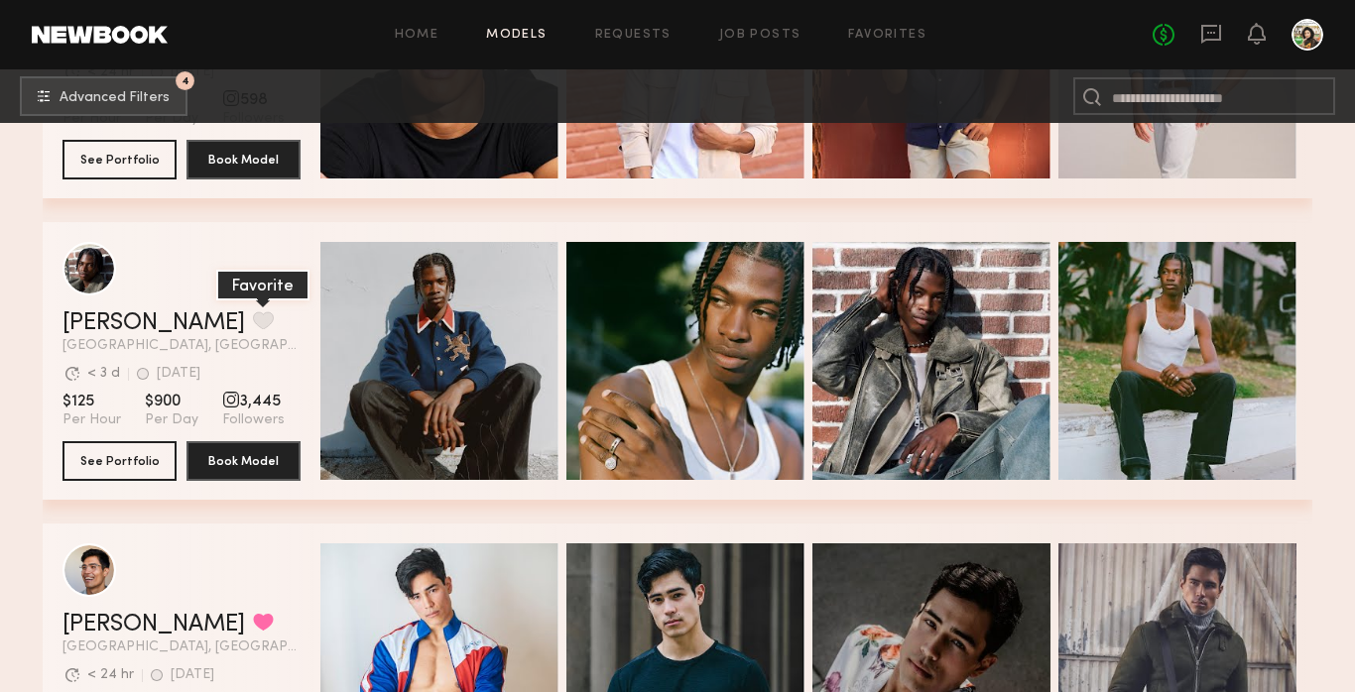
click at [253, 321] on button "grid" at bounding box center [263, 321] width 21 height 18
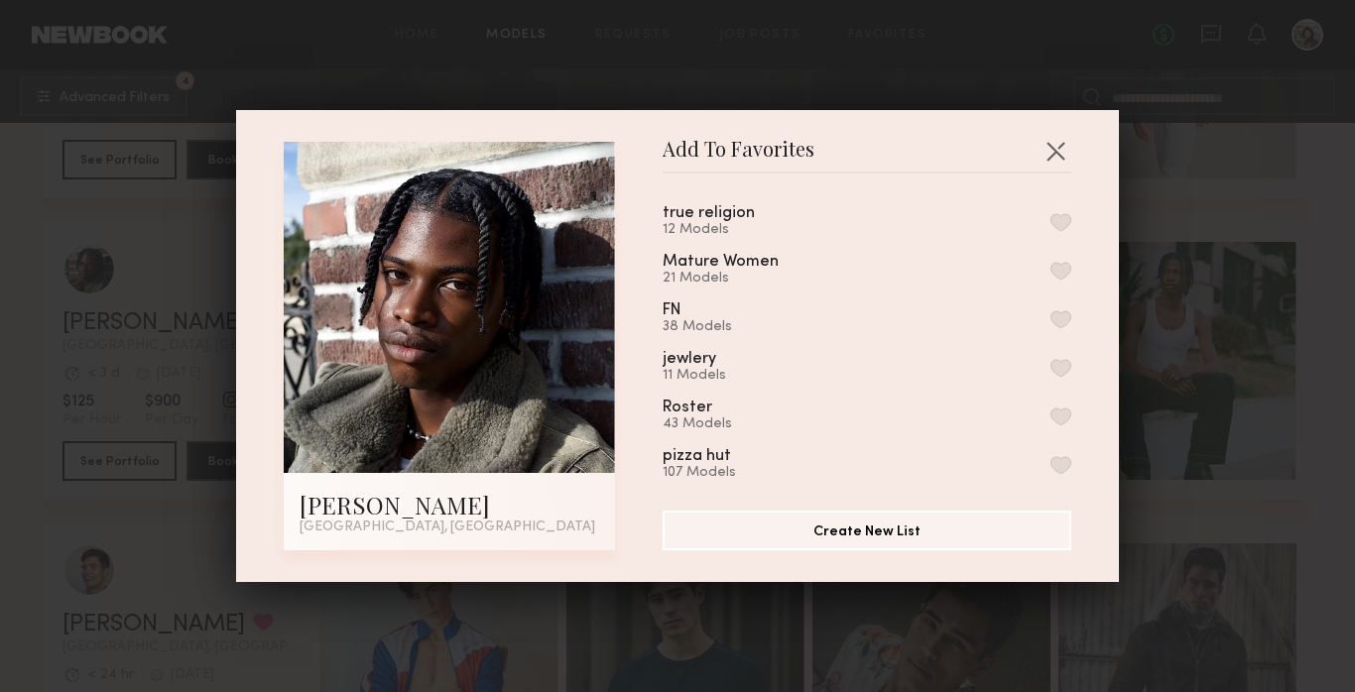
click at [1052, 226] on button "button" at bounding box center [1061, 222] width 21 height 18
click at [1063, 146] on button "button" at bounding box center [1056, 151] width 32 height 32
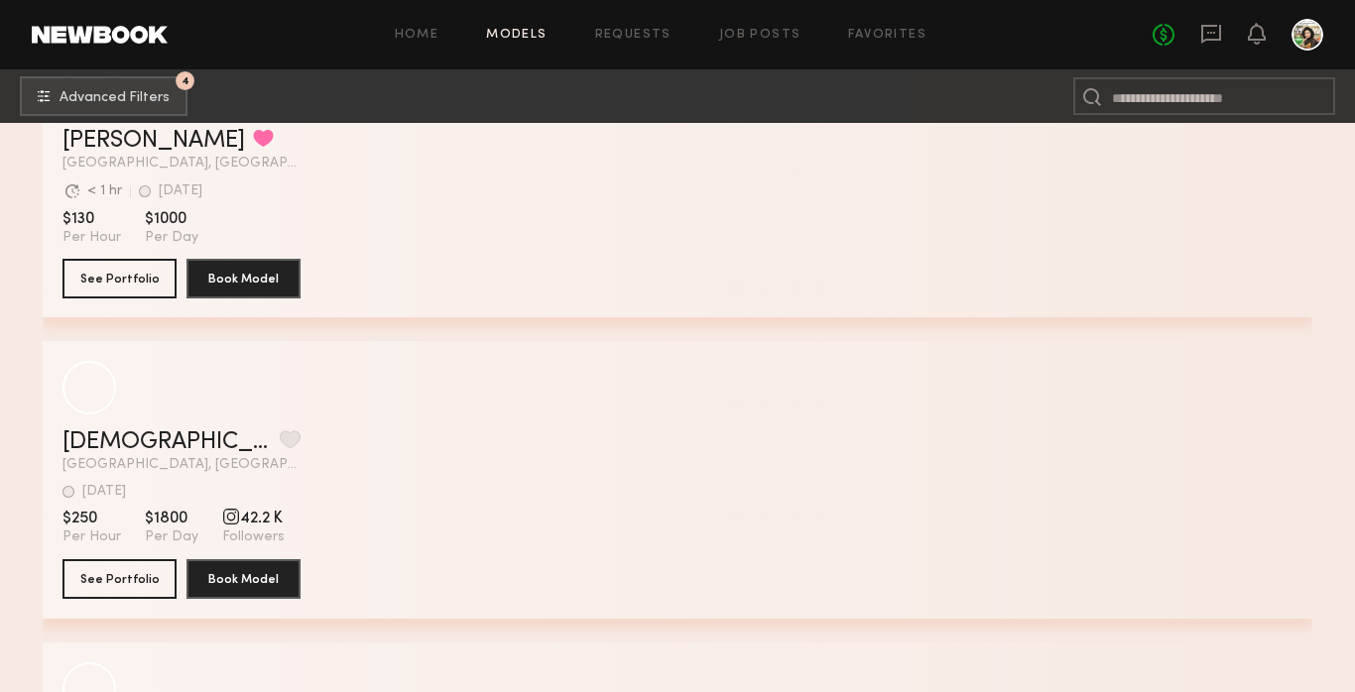
scroll to position [4591, 0]
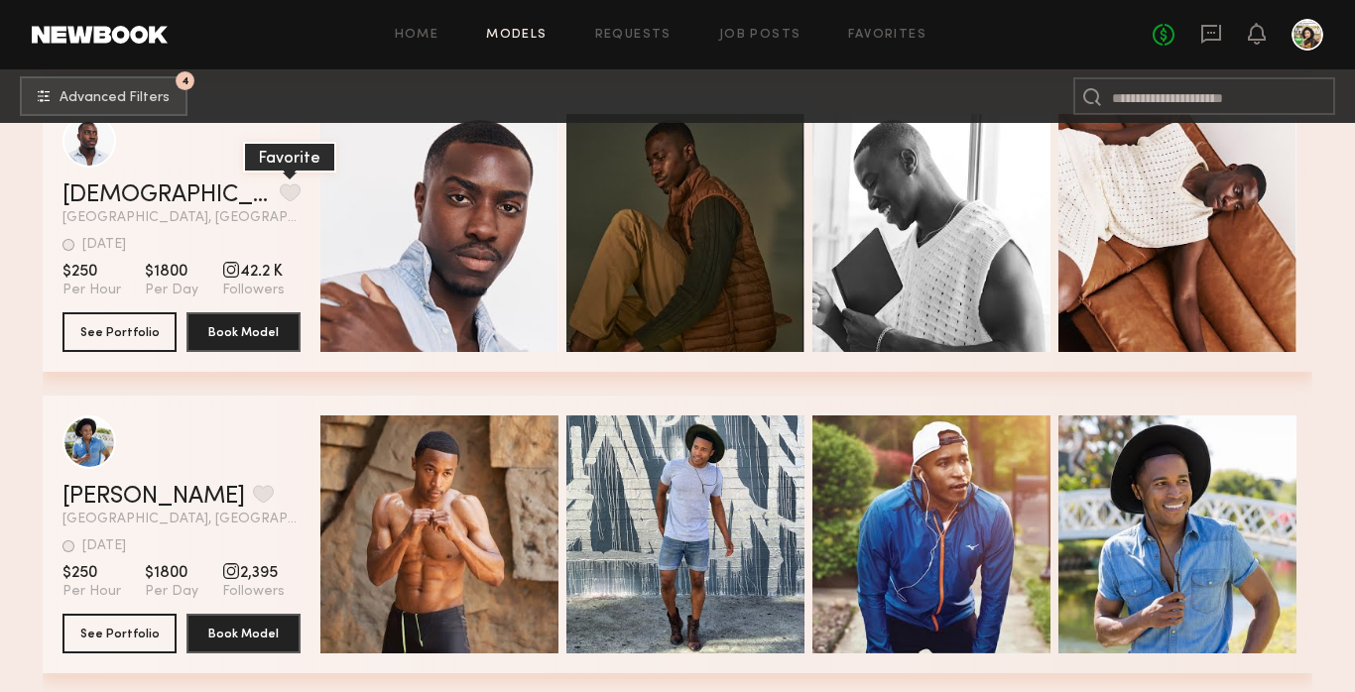
click at [280, 193] on button "grid" at bounding box center [290, 193] width 21 height 18
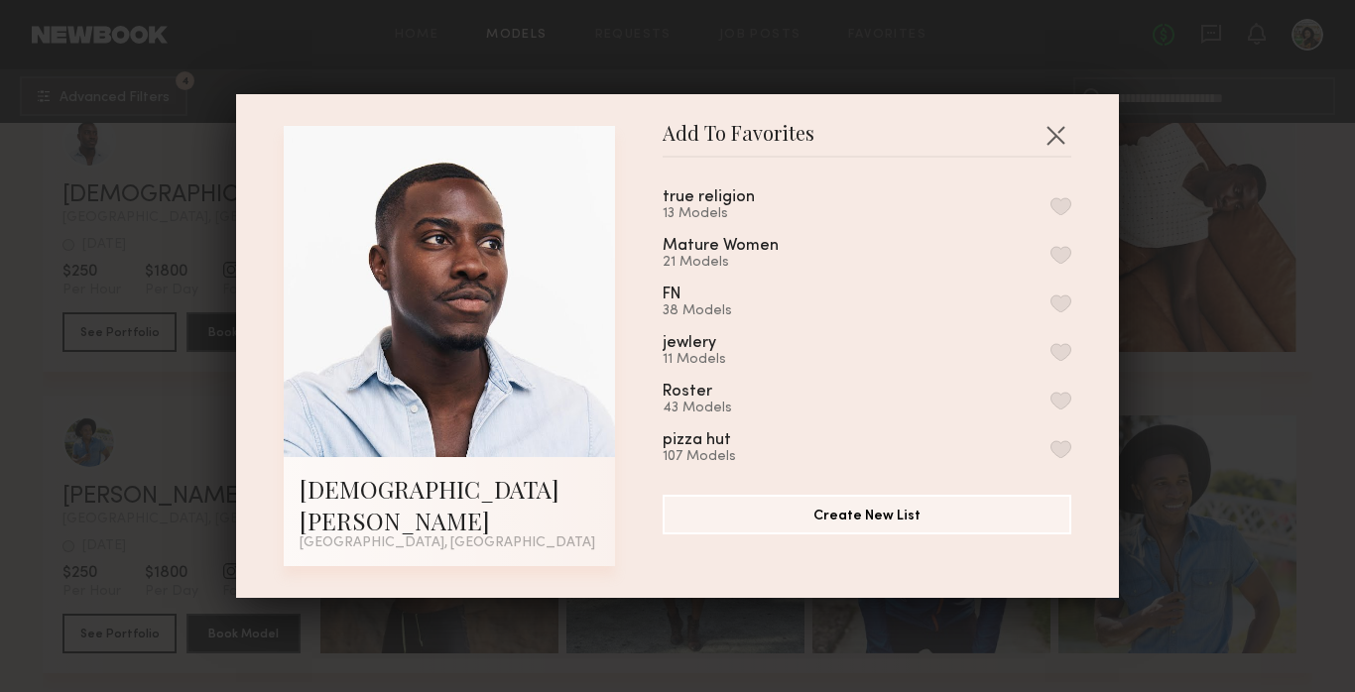
click at [1056, 215] on button "button" at bounding box center [1061, 206] width 21 height 18
click at [1050, 151] on button "button" at bounding box center [1056, 135] width 32 height 32
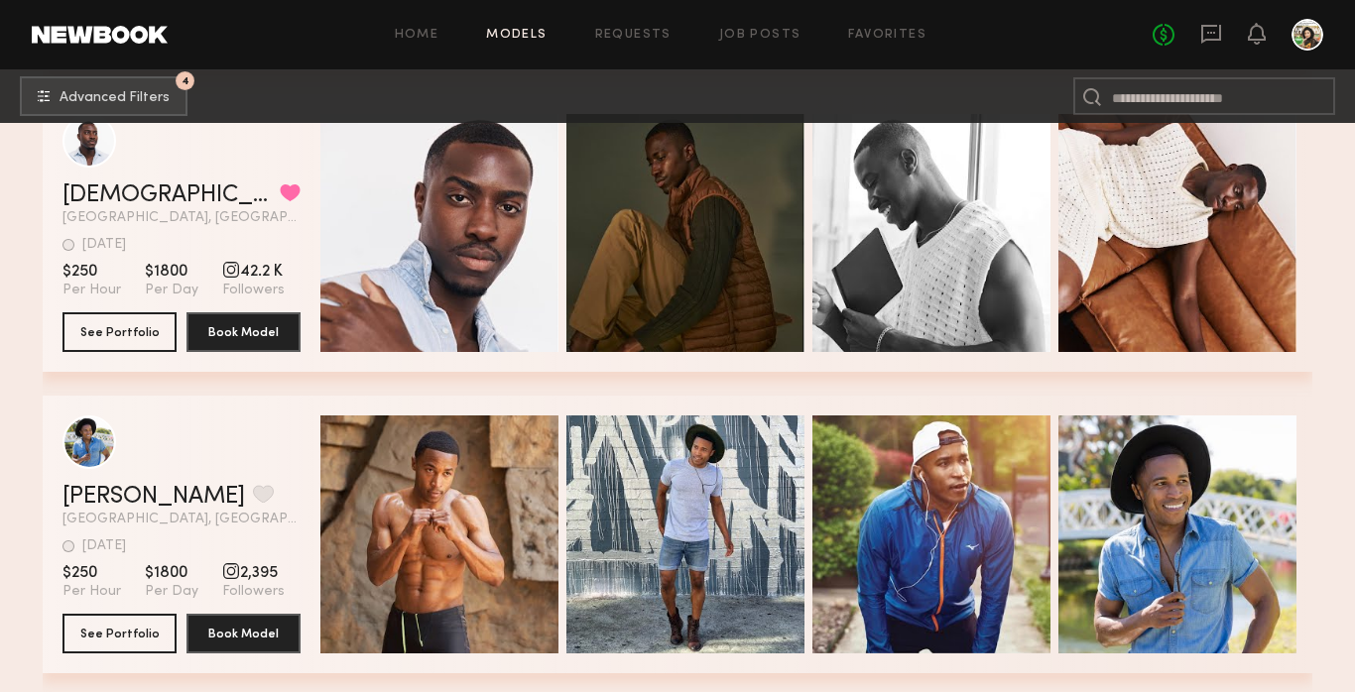
scroll to position [4946, 0]
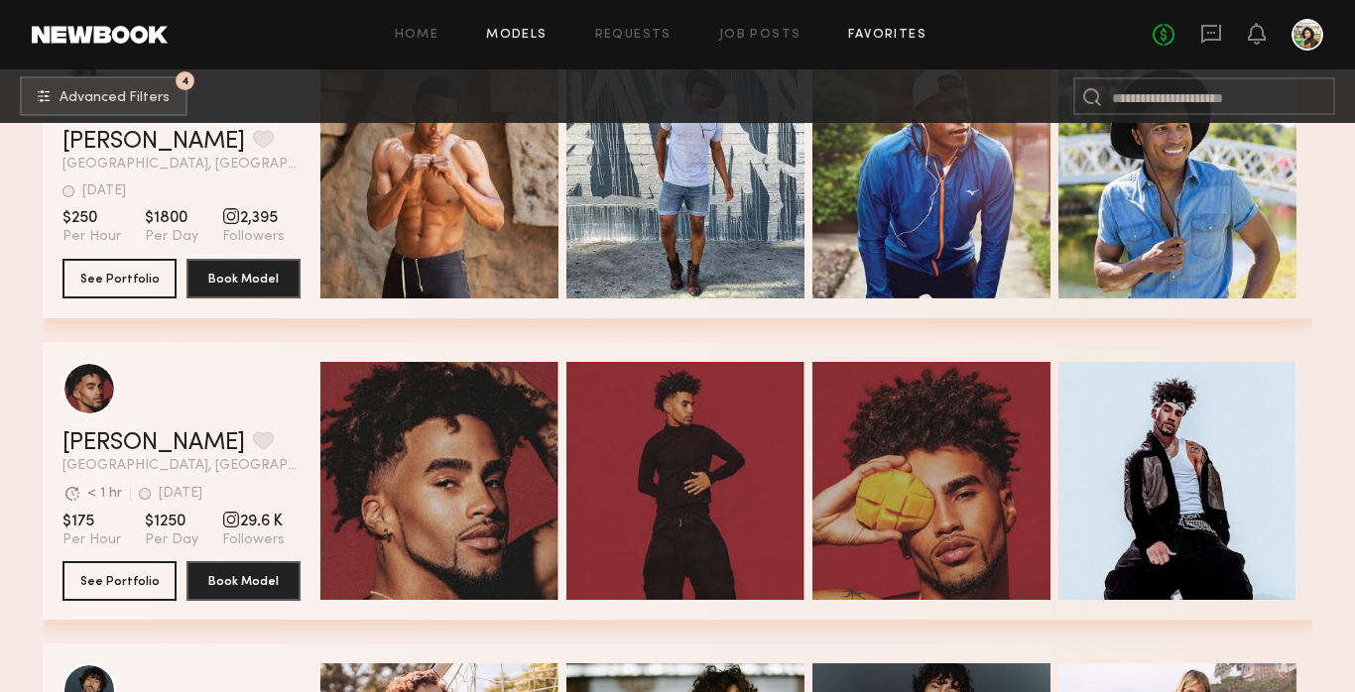
click at [873, 29] on link "Favorites" at bounding box center [887, 35] width 78 height 13
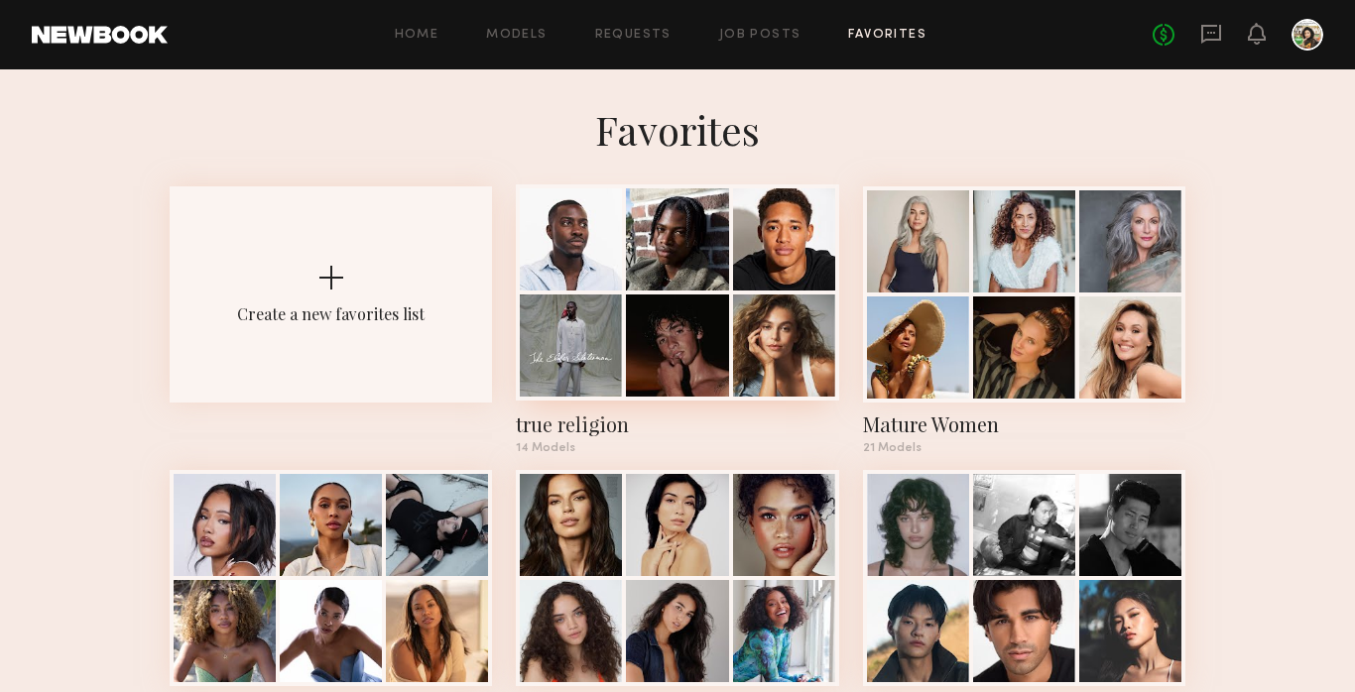
click at [618, 288] on div at bounding box center [571, 239] width 102 height 102
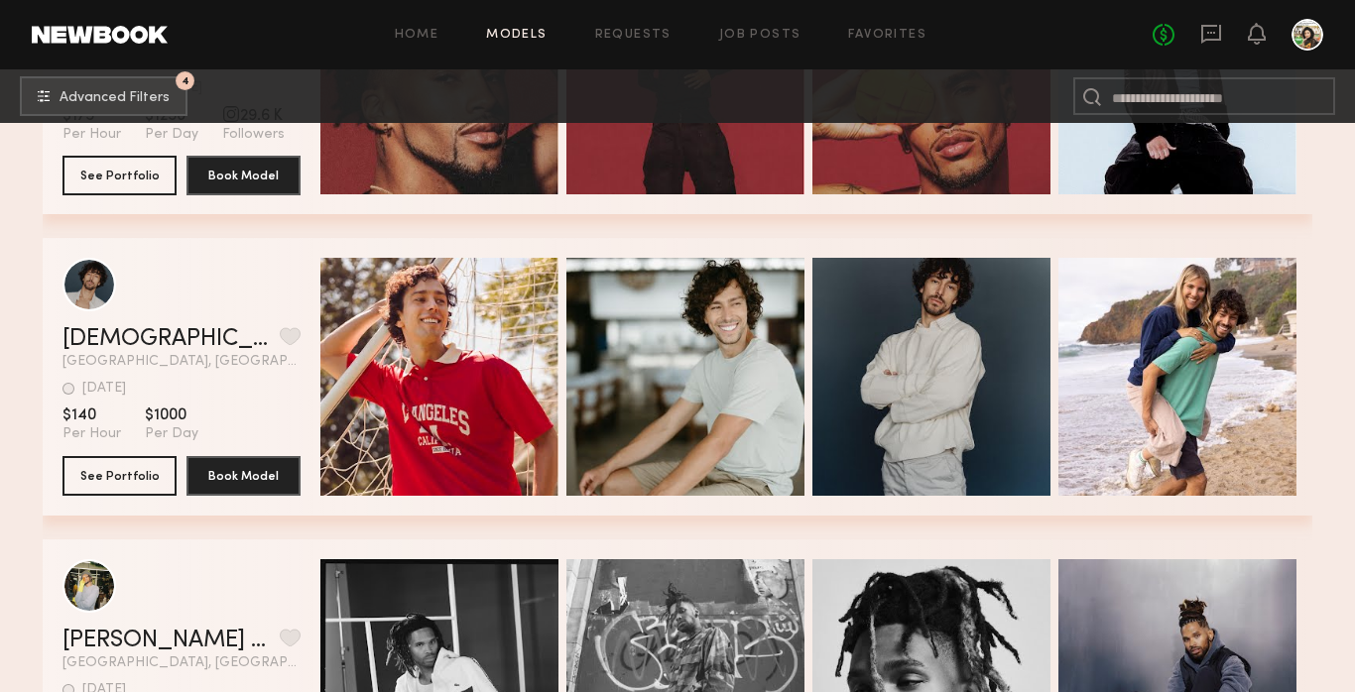
scroll to position [4732, 0]
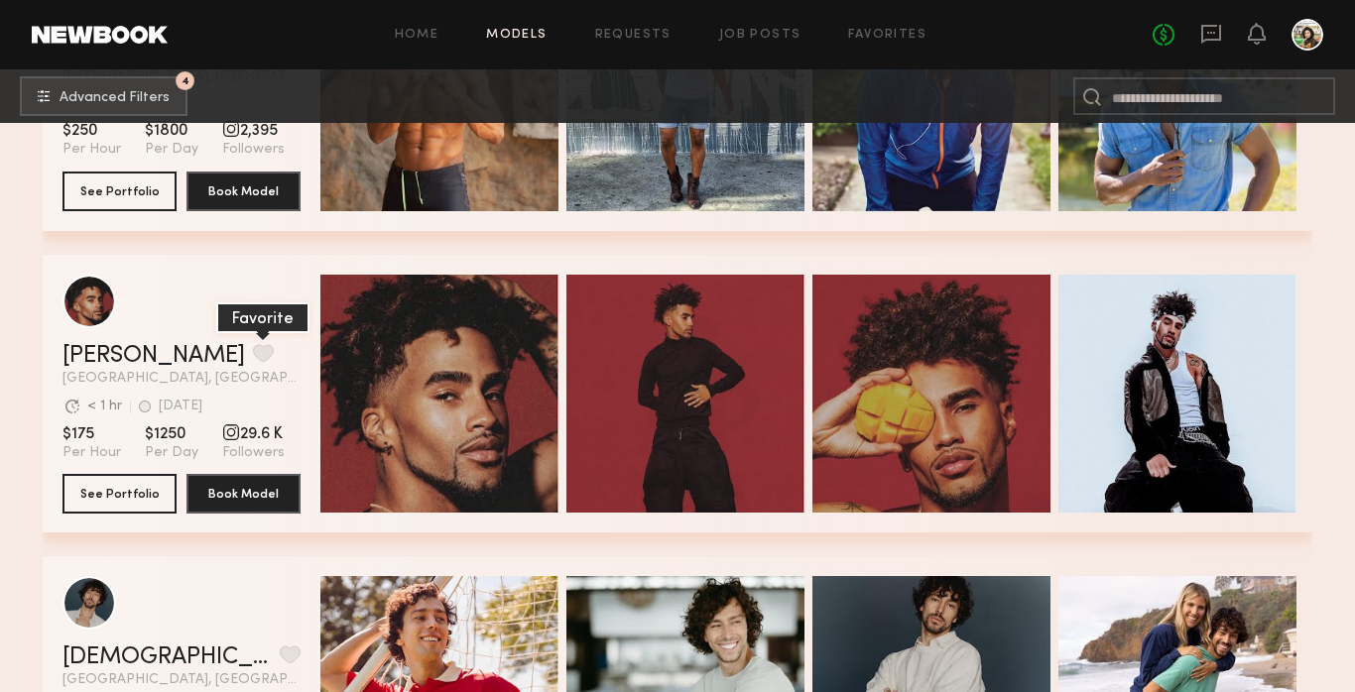
click at [253, 351] on button "grid" at bounding box center [263, 353] width 21 height 18
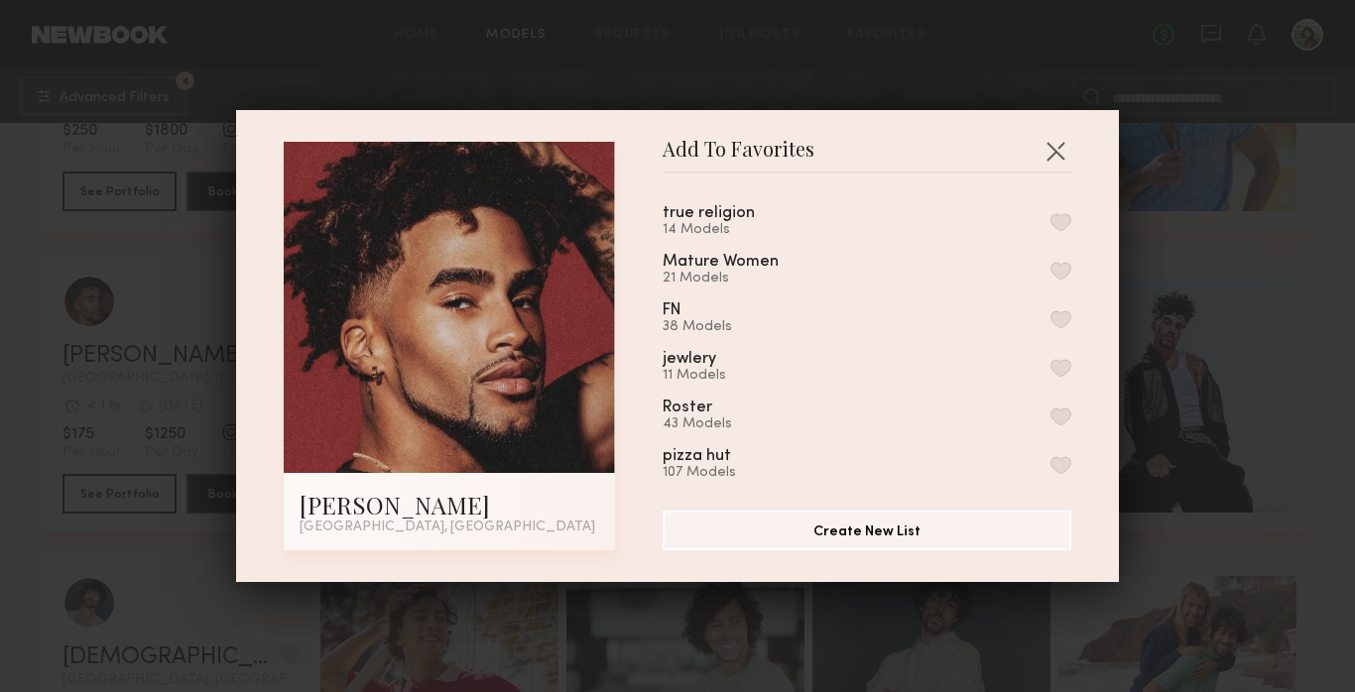
click at [1054, 217] on button "button" at bounding box center [1061, 222] width 21 height 18
click at [1056, 149] on button "button" at bounding box center [1056, 151] width 32 height 32
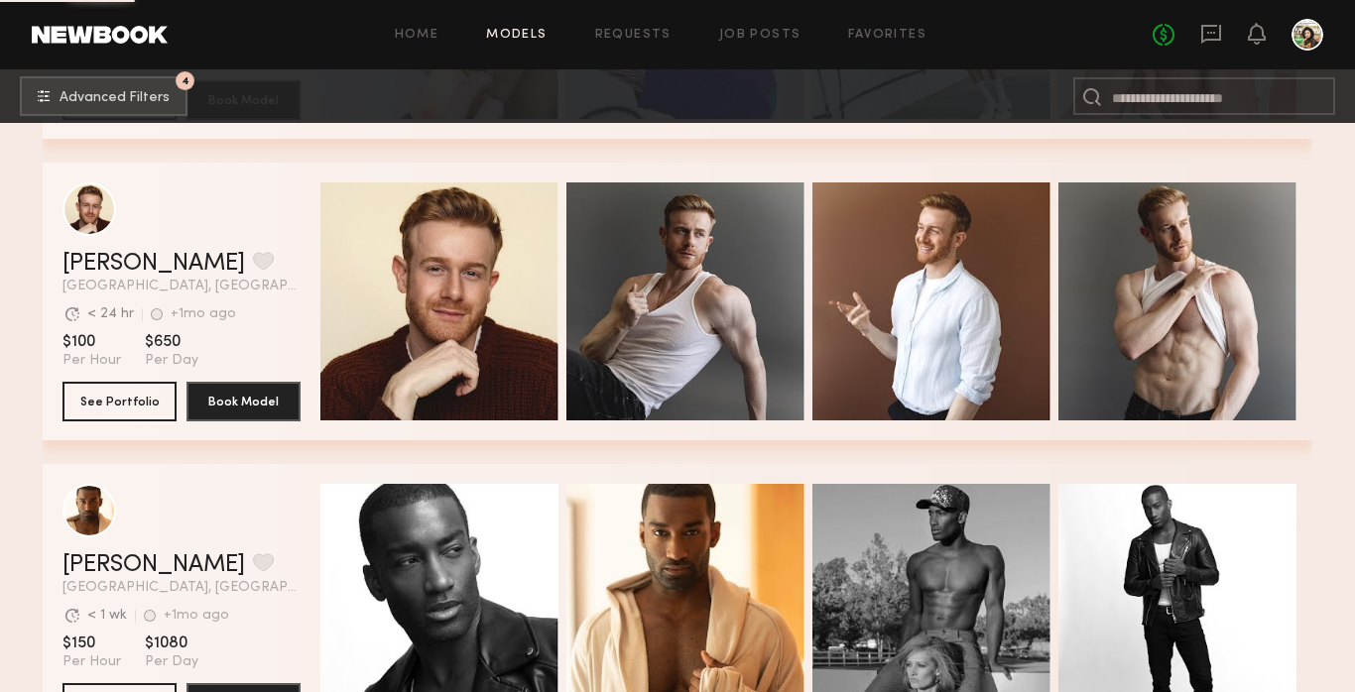
scroll to position [6383, 0]
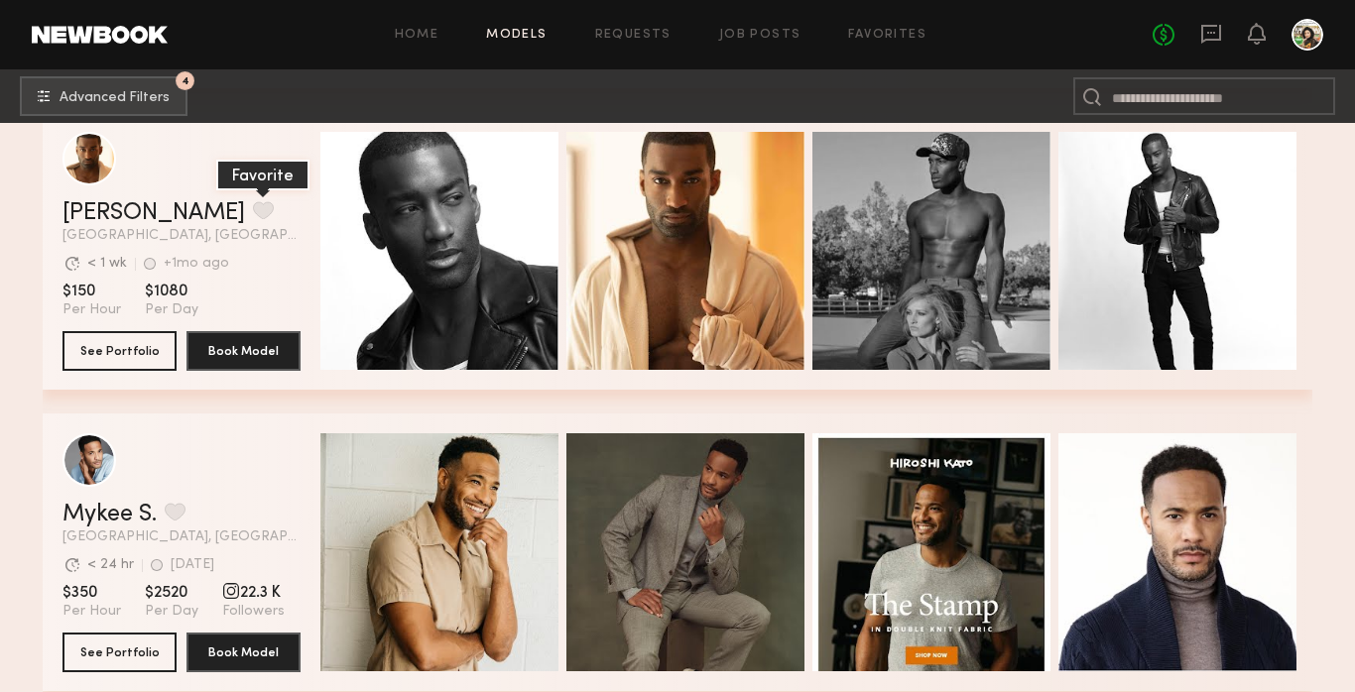
click at [253, 206] on button "grid" at bounding box center [263, 210] width 21 height 18
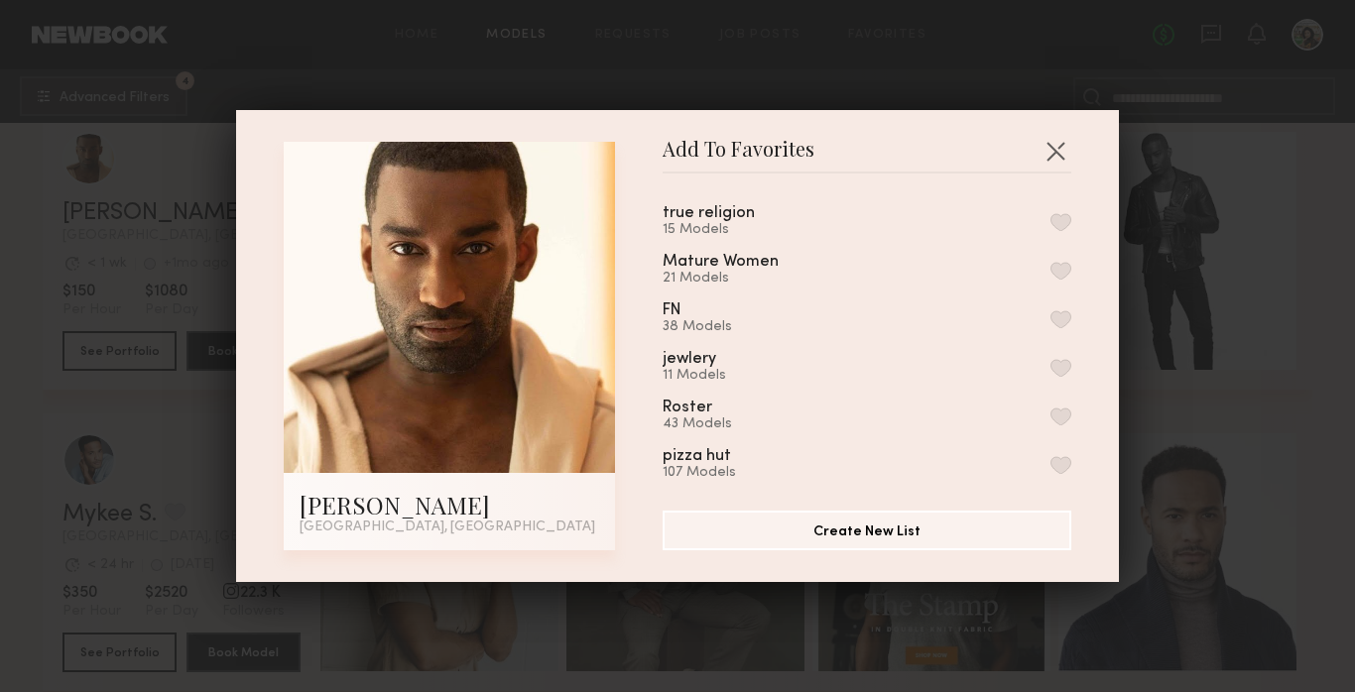
click at [1069, 221] on button "button" at bounding box center [1061, 222] width 21 height 18
click at [1054, 140] on button "button" at bounding box center [1056, 151] width 32 height 32
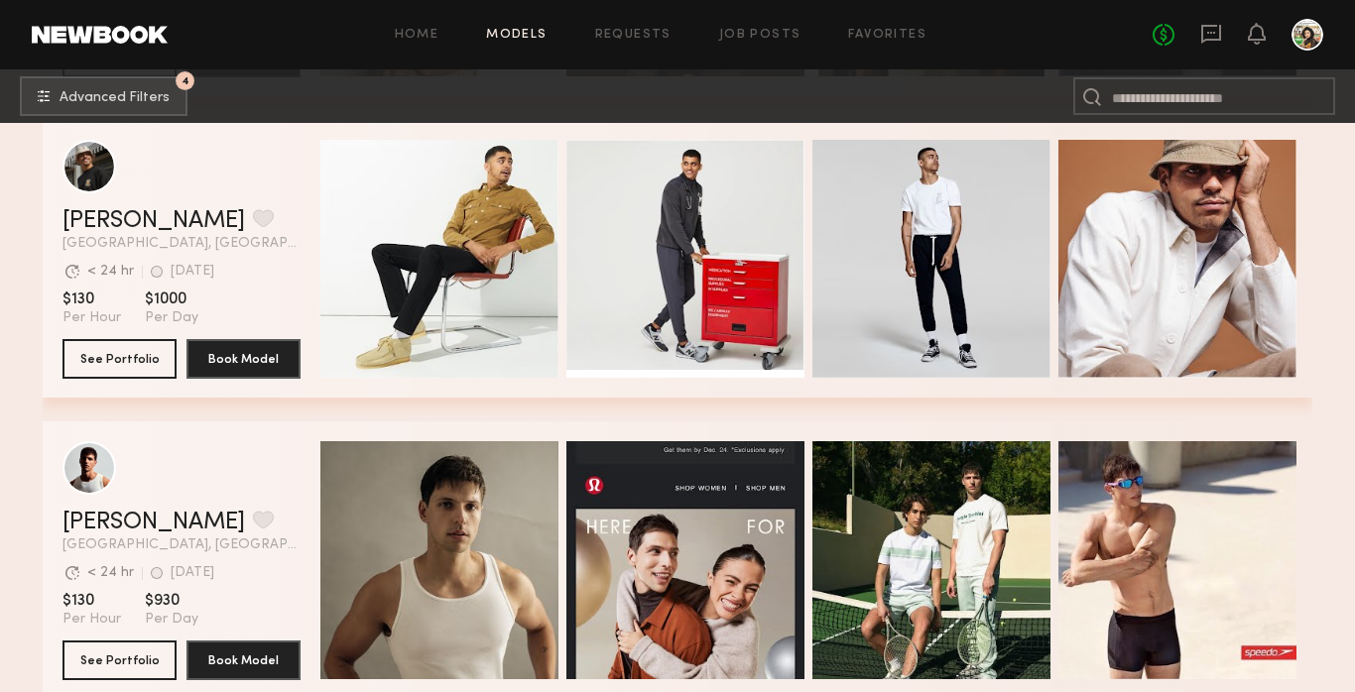
scroll to position [6980, 0]
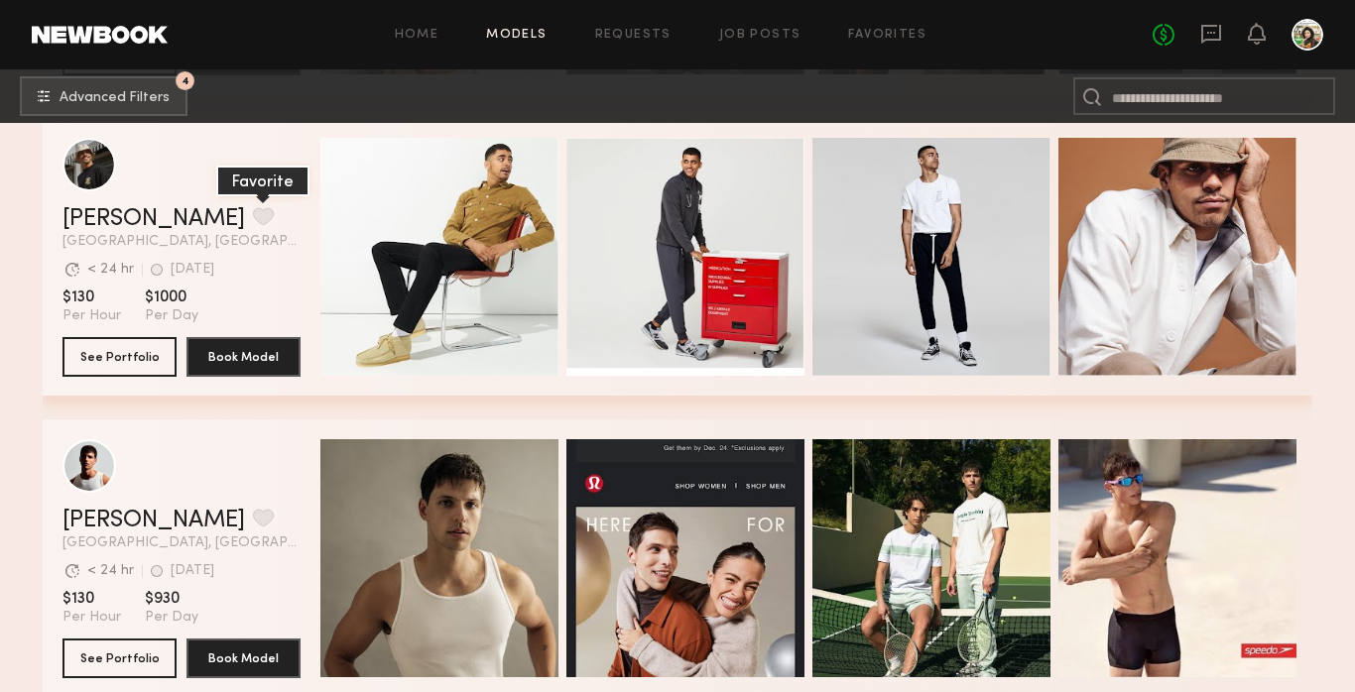
click at [253, 216] on button "grid" at bounding box center [263, 216] width 21 height 18
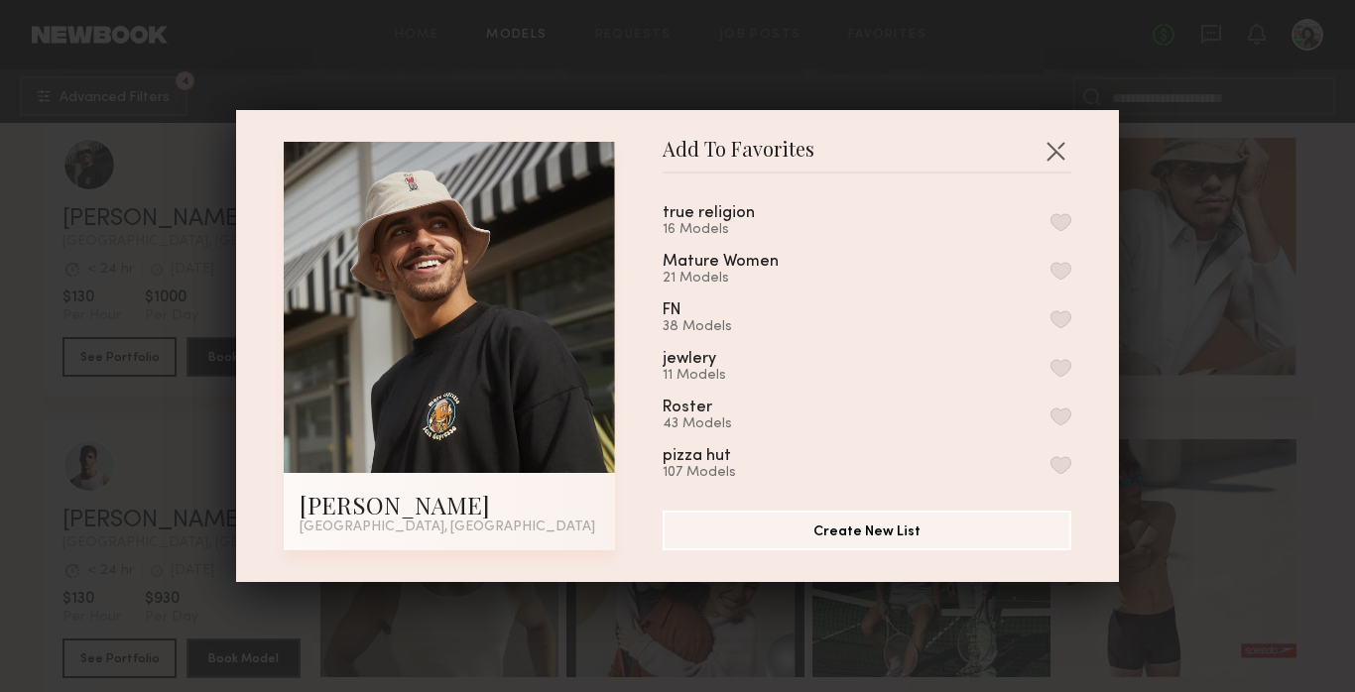
click at [1063, 224] on button "button" at bounding box center [1061, 222] width 21 height 18
click at [1059, 144] on button "button" at bounding box center [1056, 151] width 32 height 32
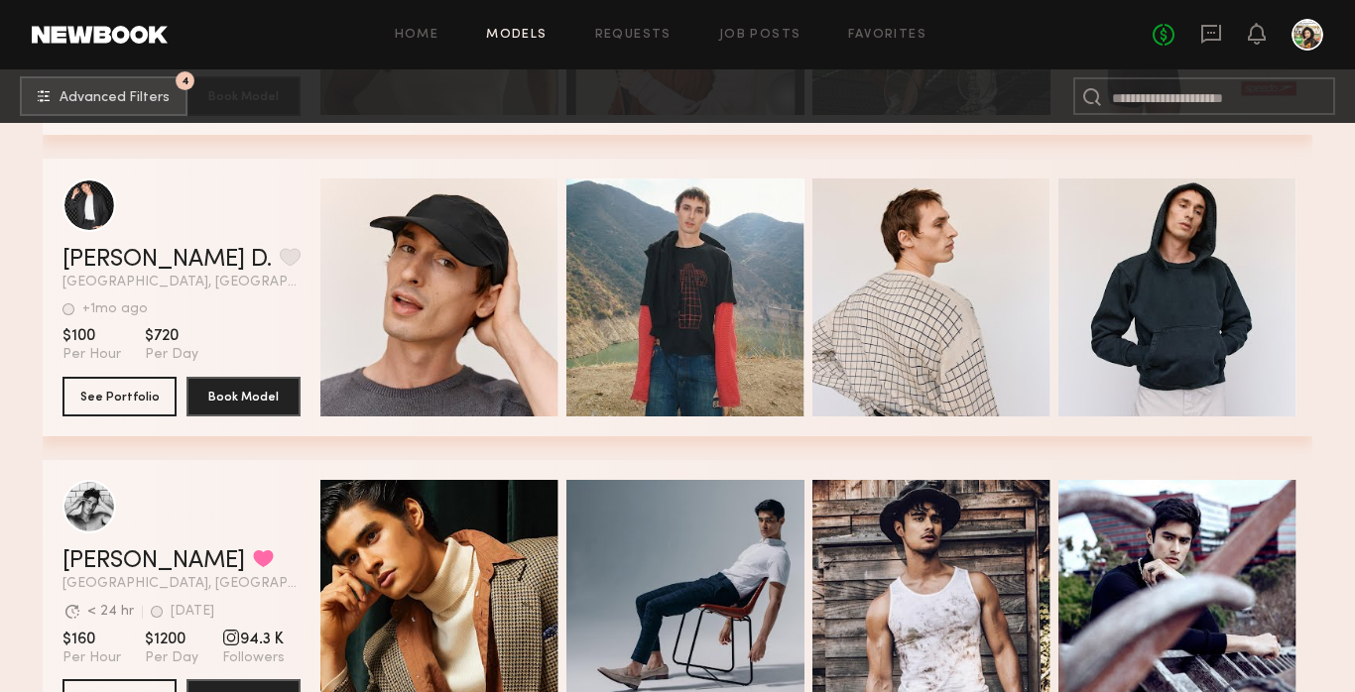
scroll to position [7965, 0]
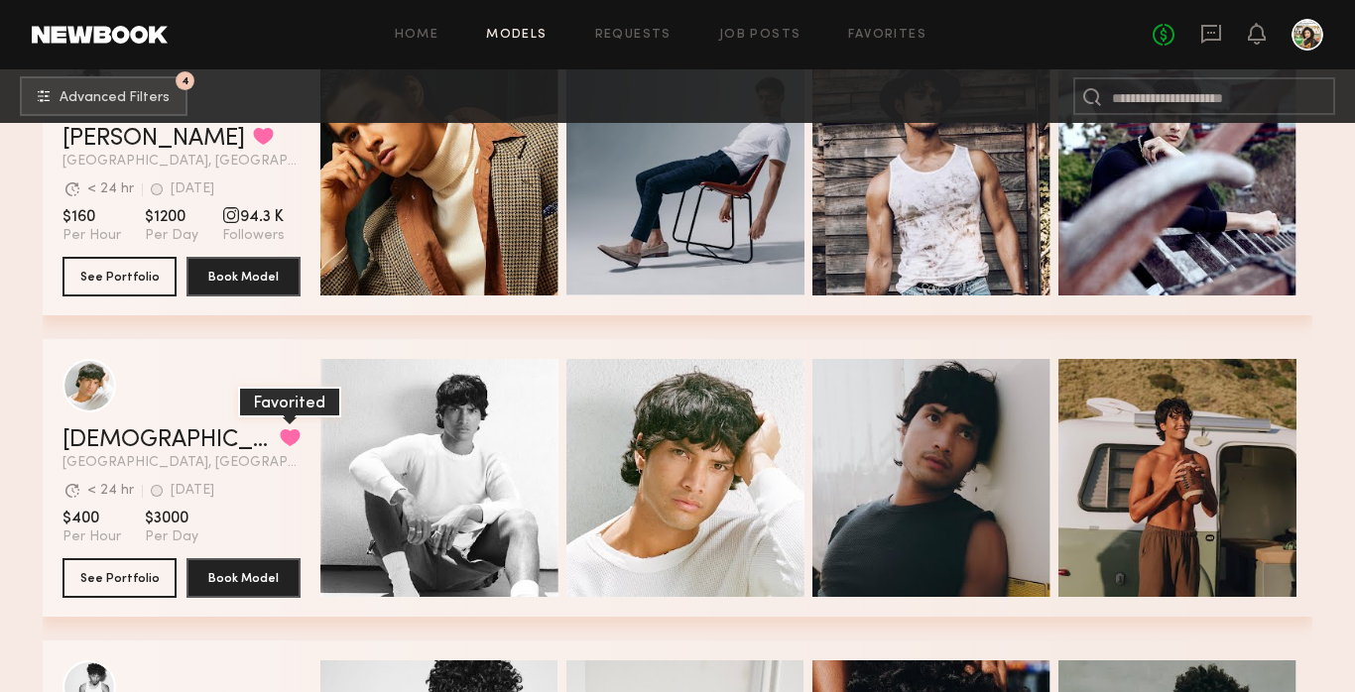
click at [280, 437] on button "grid" at bounding box center [290, 438] width 21 height 18
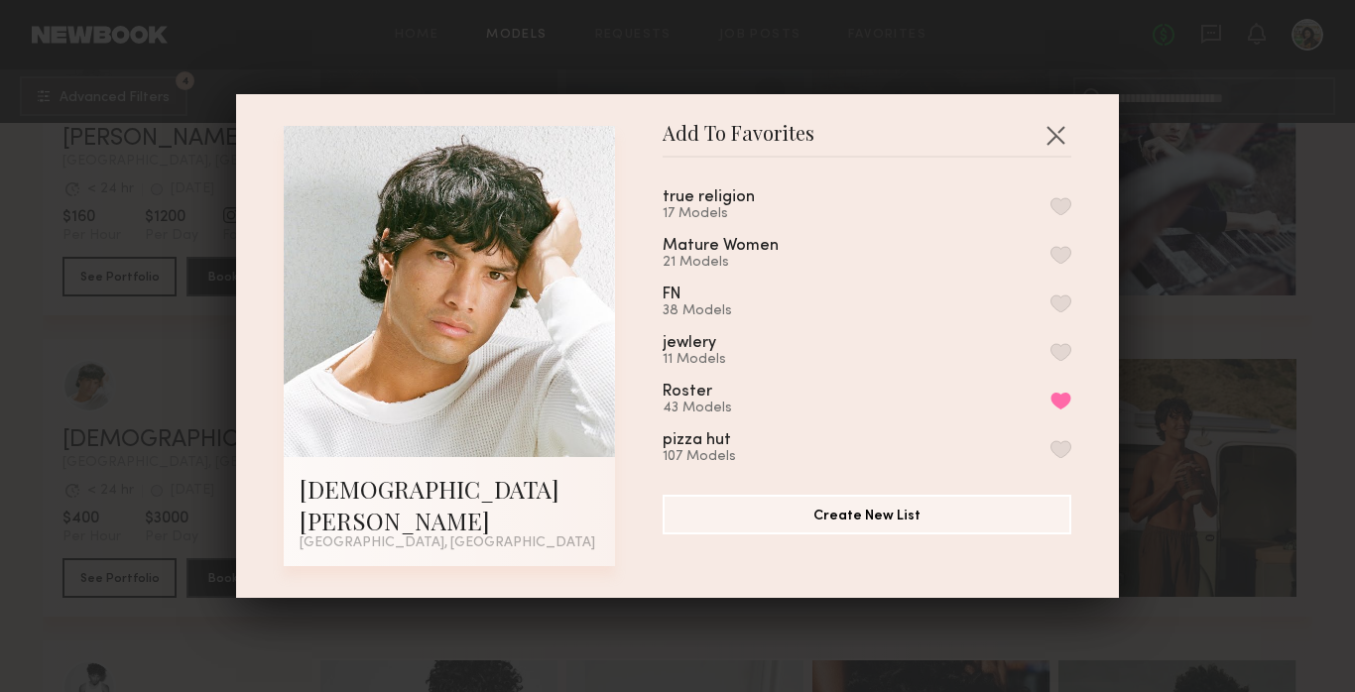
click at [1062, 215] on button "button" at bounding box center [1061, 206] width 21 height 18
click at [1055, 143] on button "button" at bounding box center [1056, 135] width 32 height 32
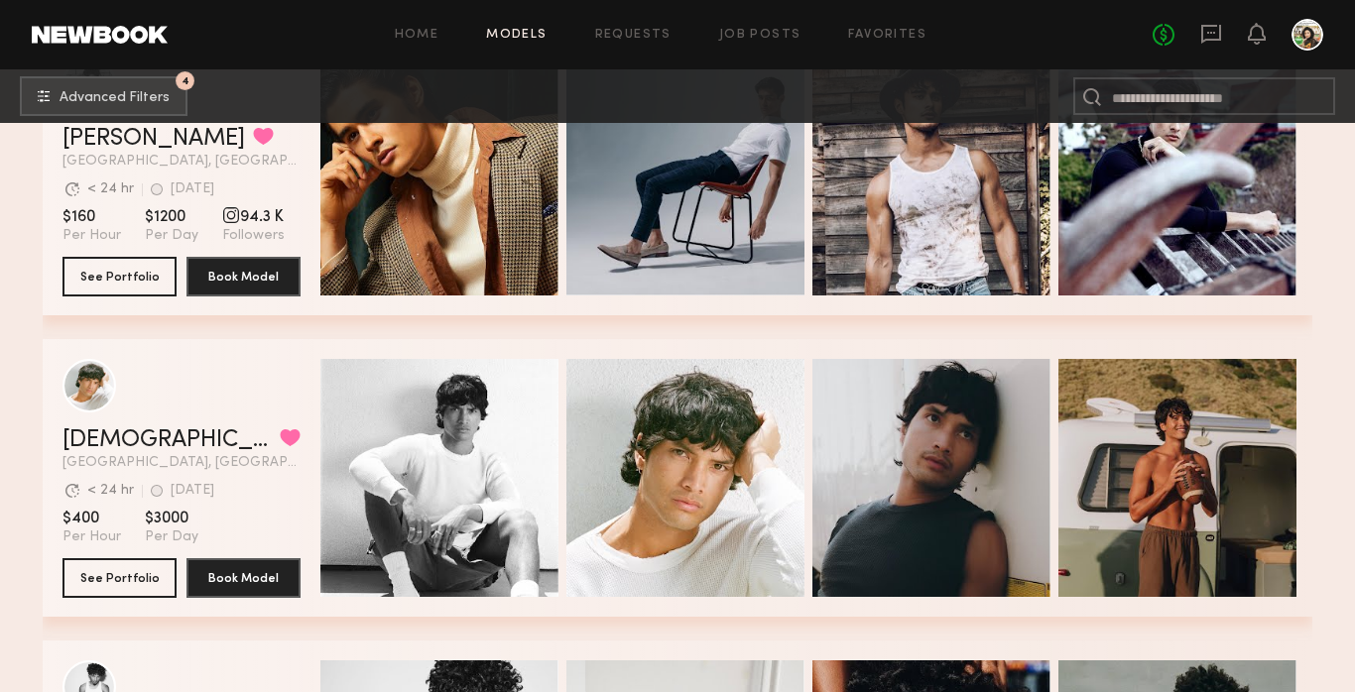
scroll to position [8377, 0]
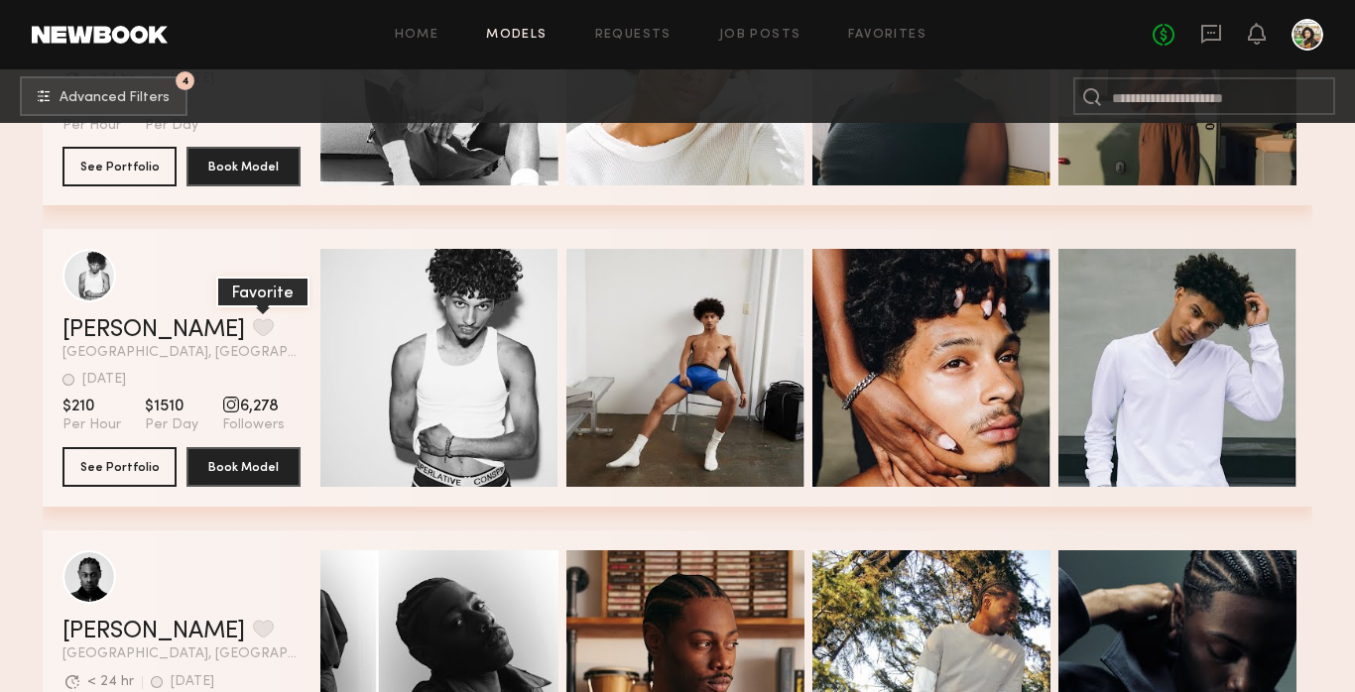
click at [253, 331] on button "grid" at bounding box center [263, 327] width 21 height 18
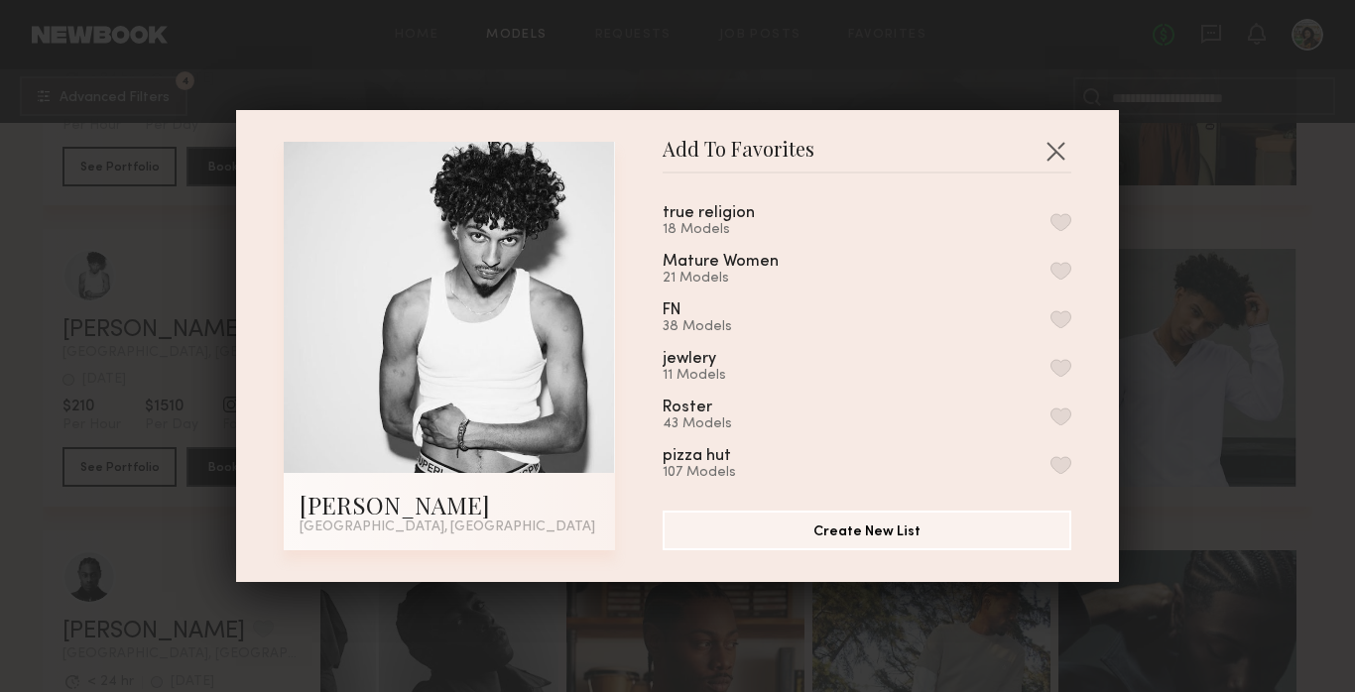
click at [1056, 220] on button "button" at bounding box center [1061, 222] width 21 height 18
click at [1060, 147] on button "button" at bounding box center [1056, 151] width 32 height 32
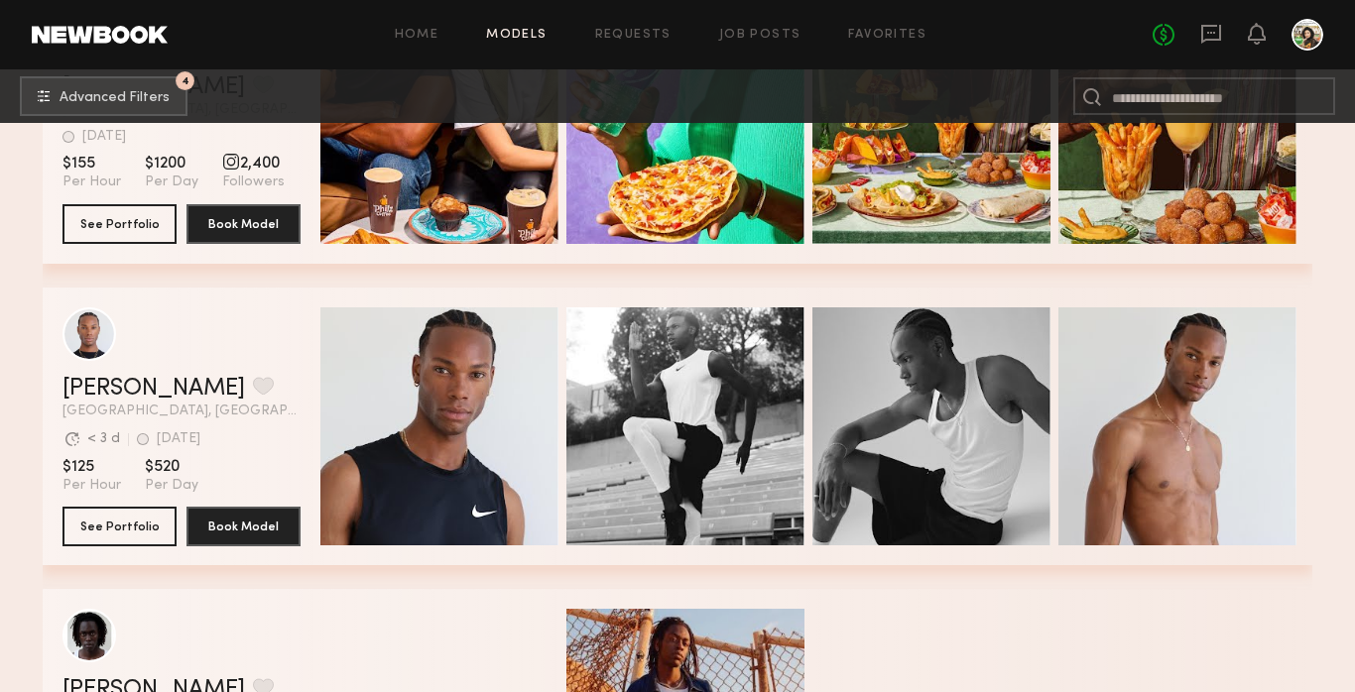
scroll to position [11935, 0]
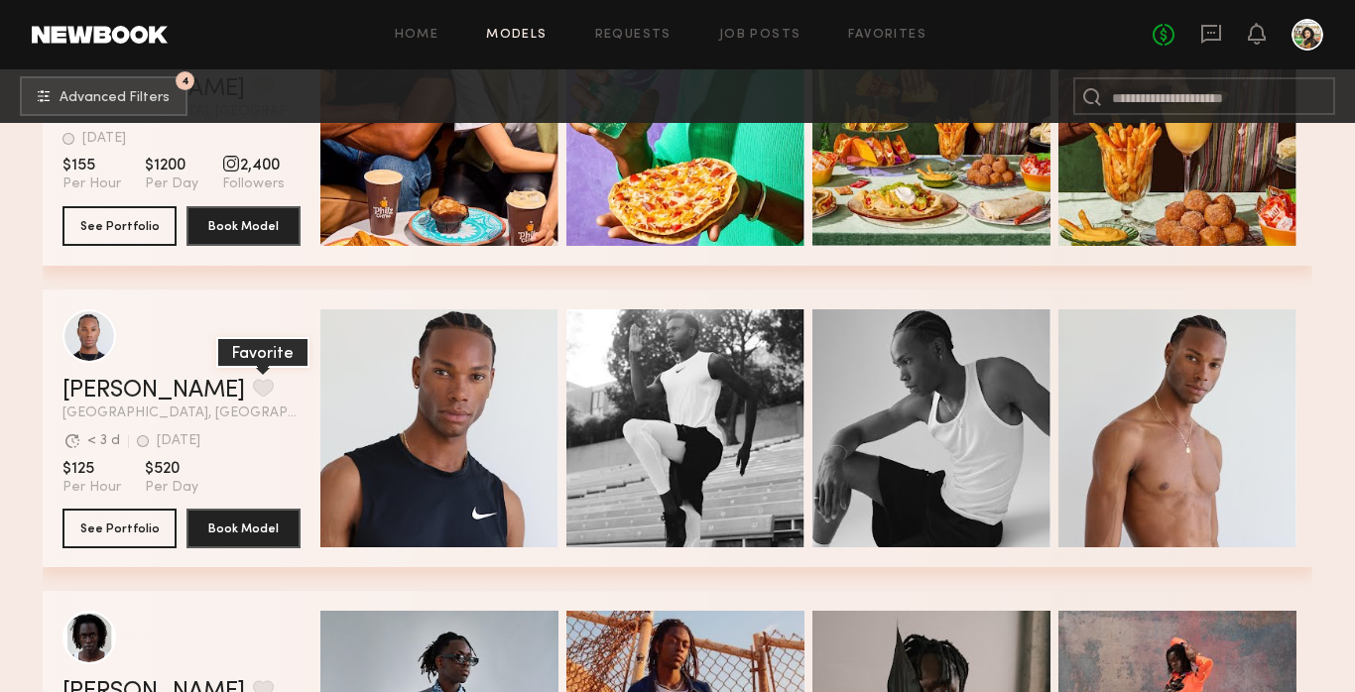
click at [253, 381] on button "grid" at bounding box center [263, 388] width 21 height 18
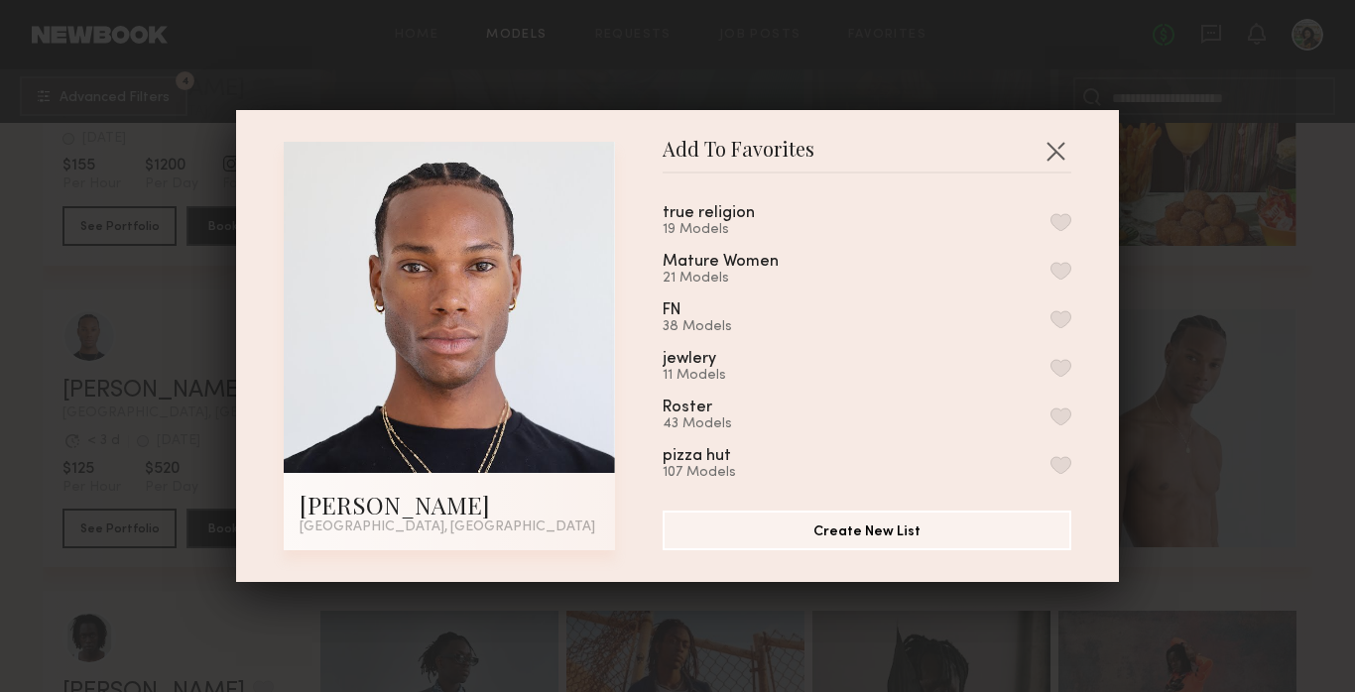
click at [1062, 219] on button "button" at bounding box center [1061, 222] width 21 height 18
click at [1053, 146] on button "button" at bounding box center [1056, 151] width 32 height 32
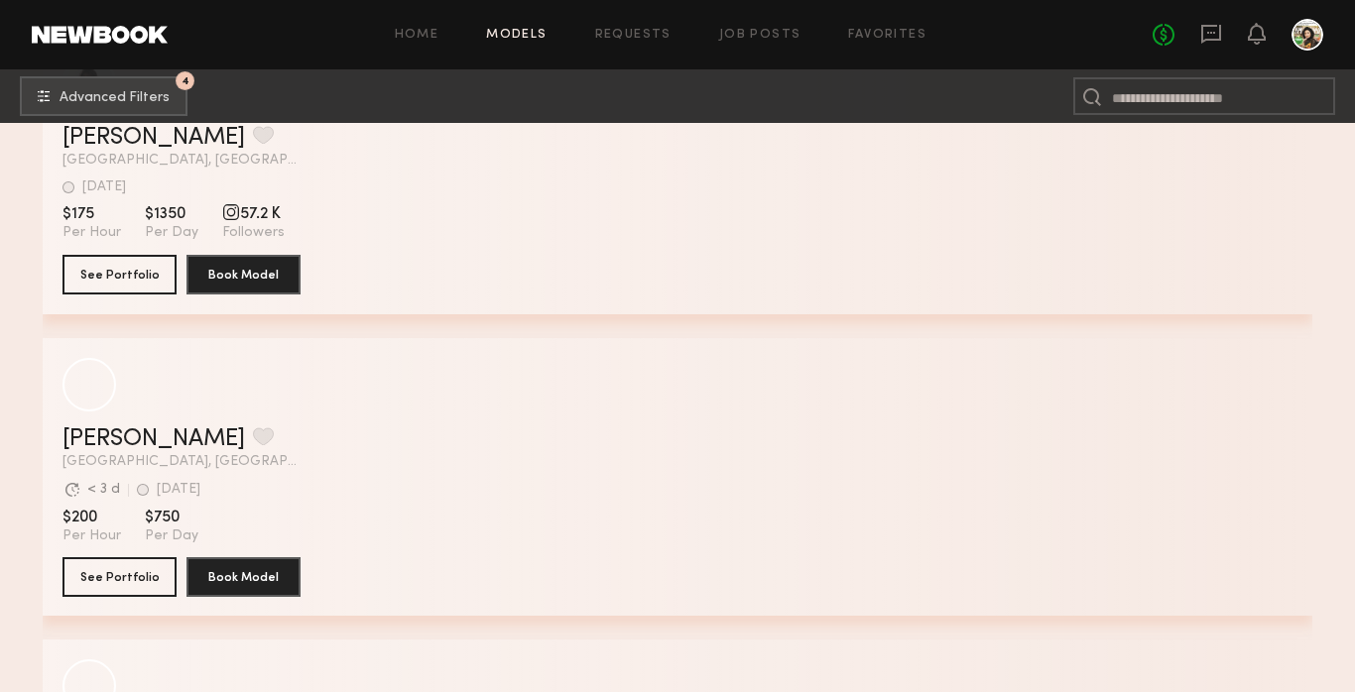
scroll to position [14751, 0]
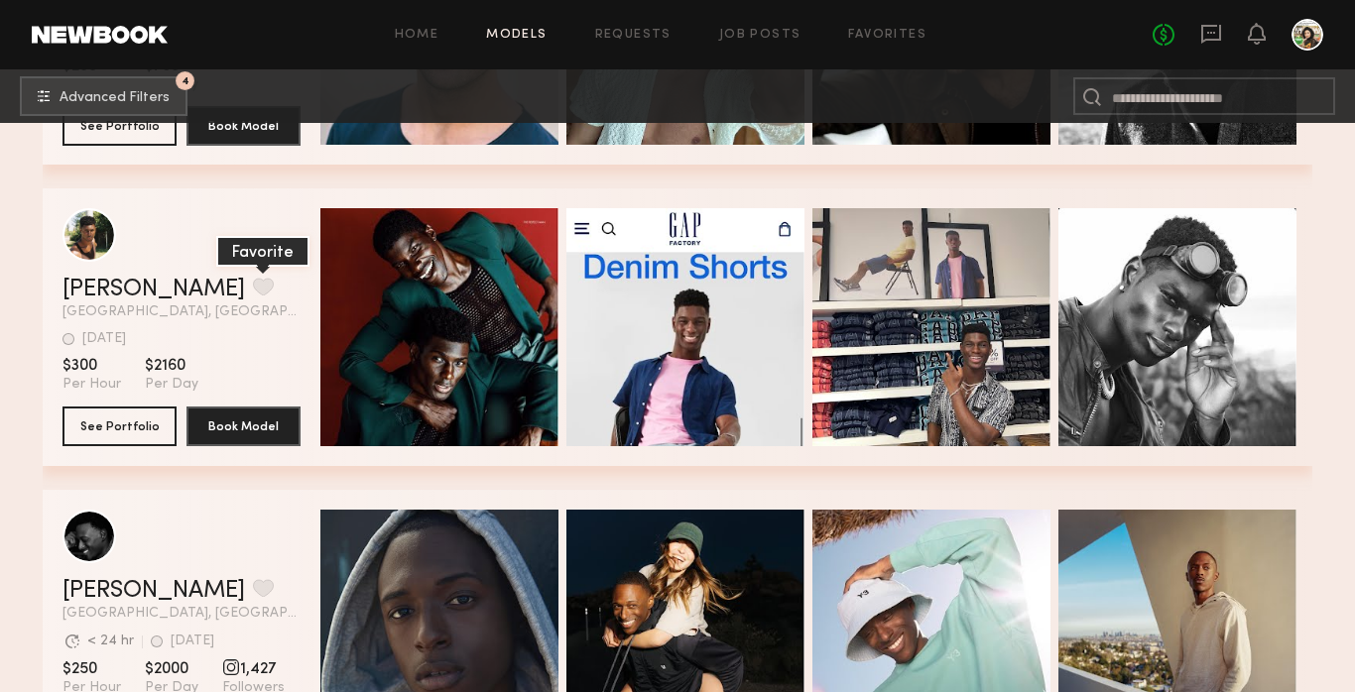
click at [253, 284] on button "grid" at bounding box center [263, 287] width 21 height 18
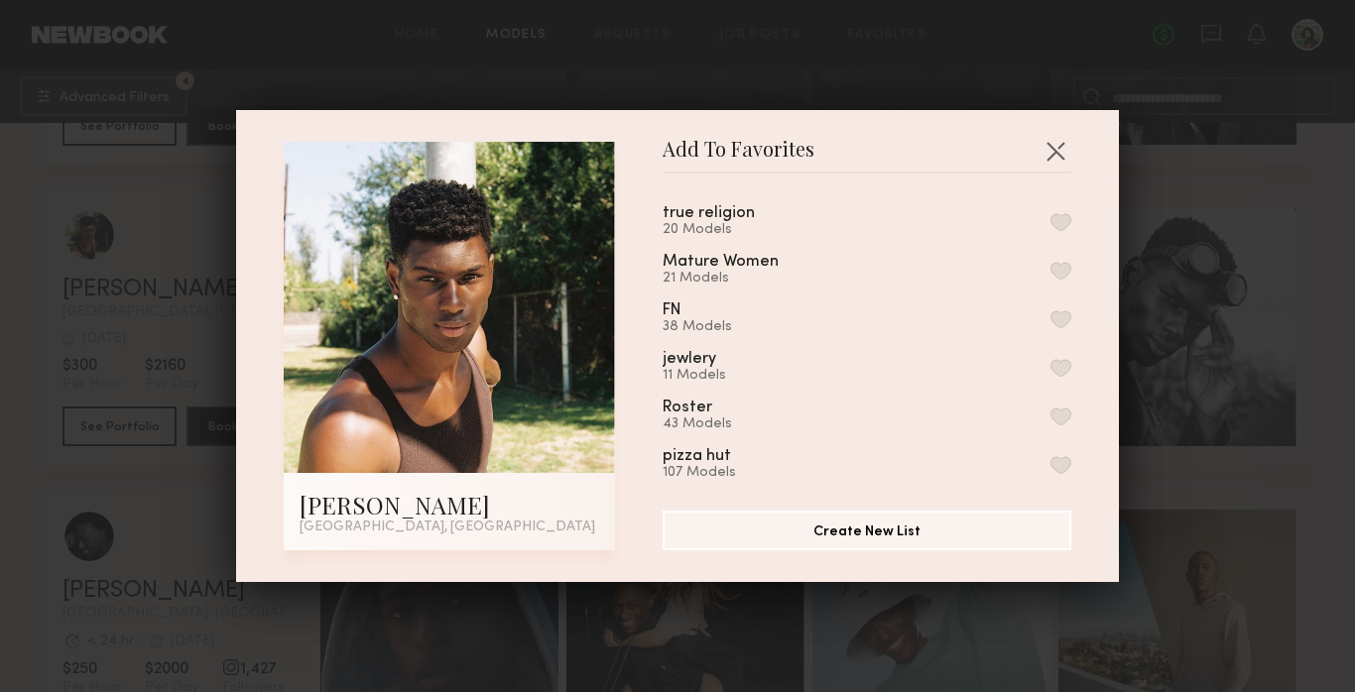
click at [1064, 213] on button "button" at bounding box center [1061, 222] width 21 height 18
click at [1056, 156] on button "button" at bounding box center [1056, 151] width 32 height 32
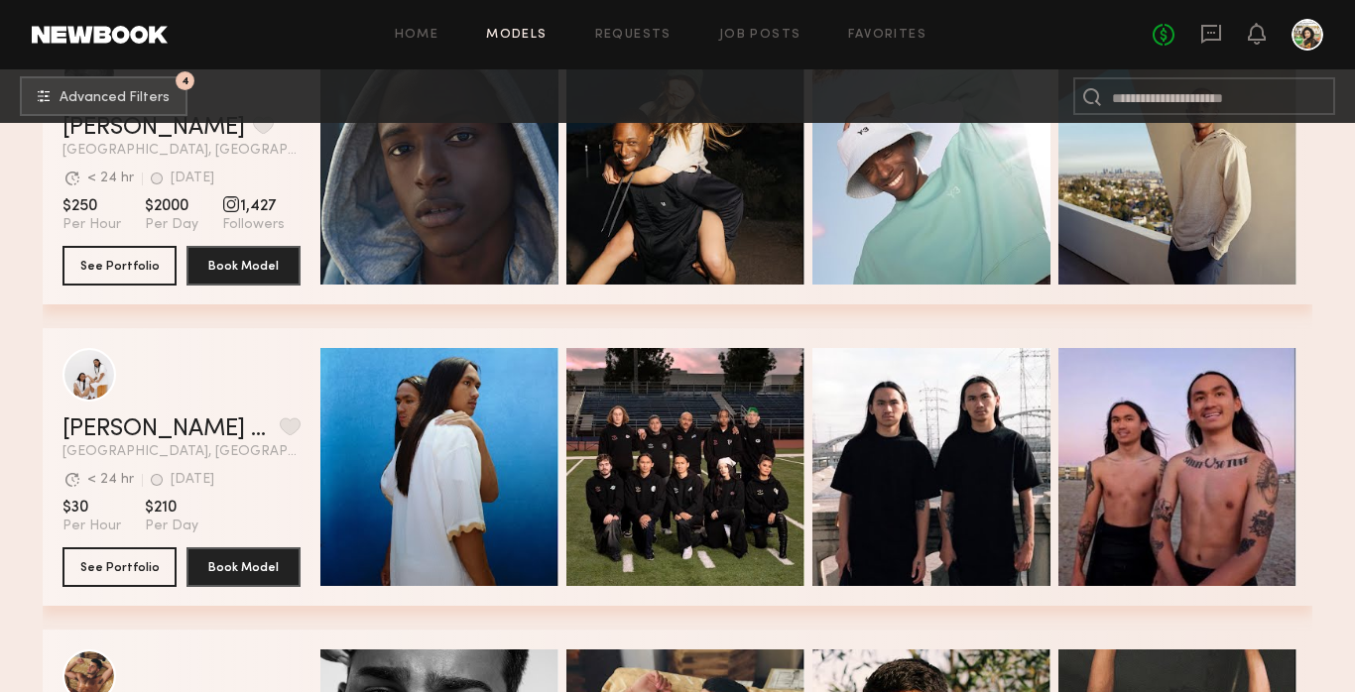
scroll to position [15082, 0]
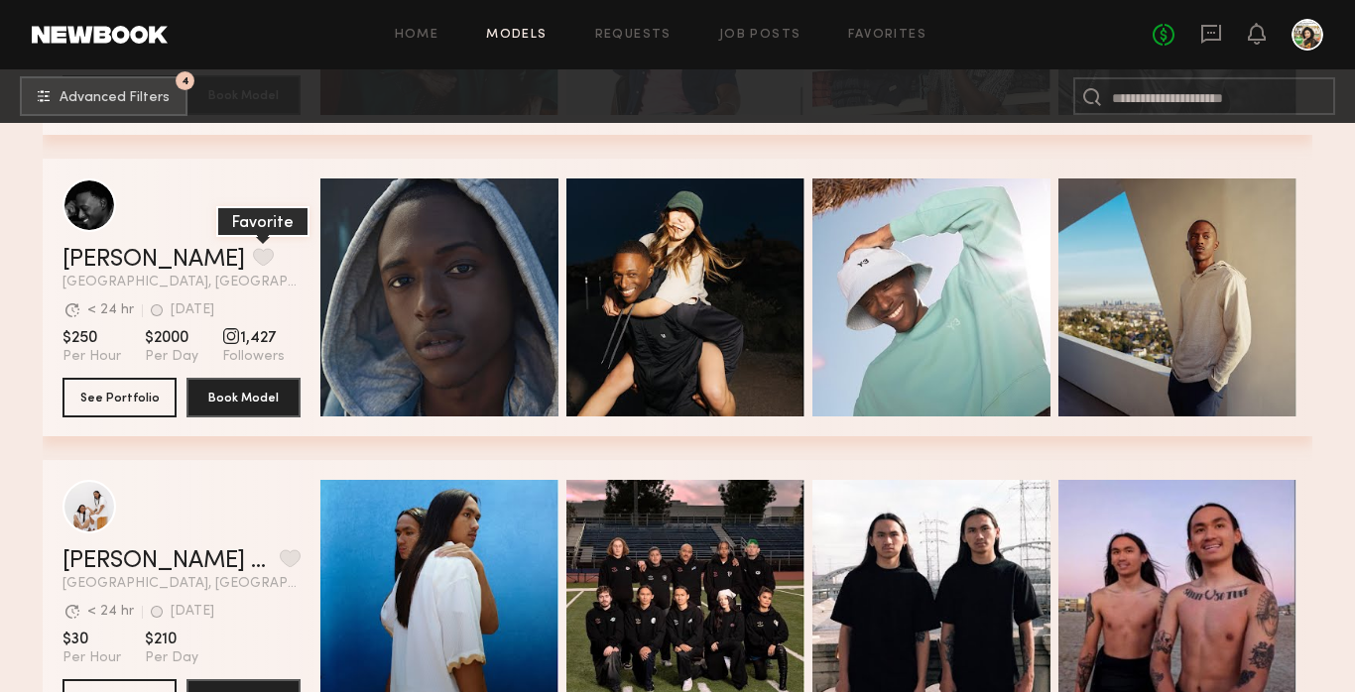
click at [253, 253] on button "grid" at bounding box center [263, 257] width 21 height 18
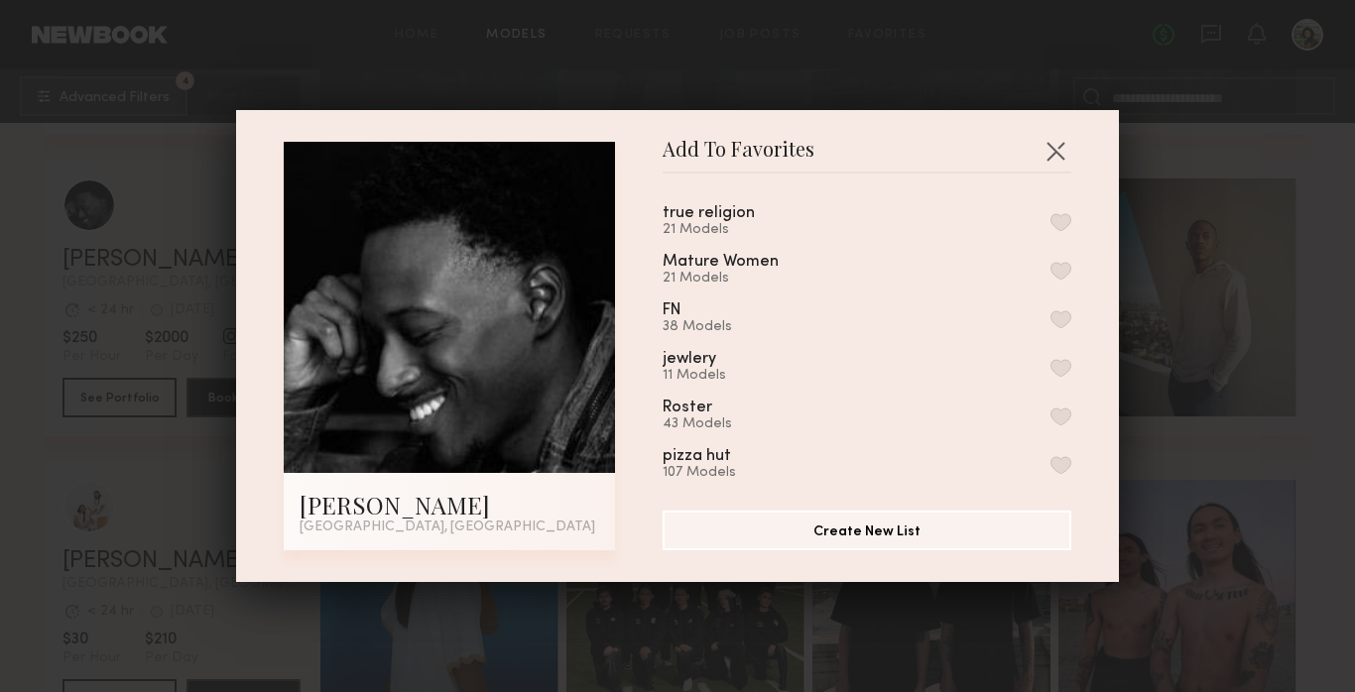
click at [1068, 219] on button "button" at bounding box center [1061, 222] width 21 height 18
click at [1060, 146] on button "button" at bounding box center [1056, 151] width 32 height 32
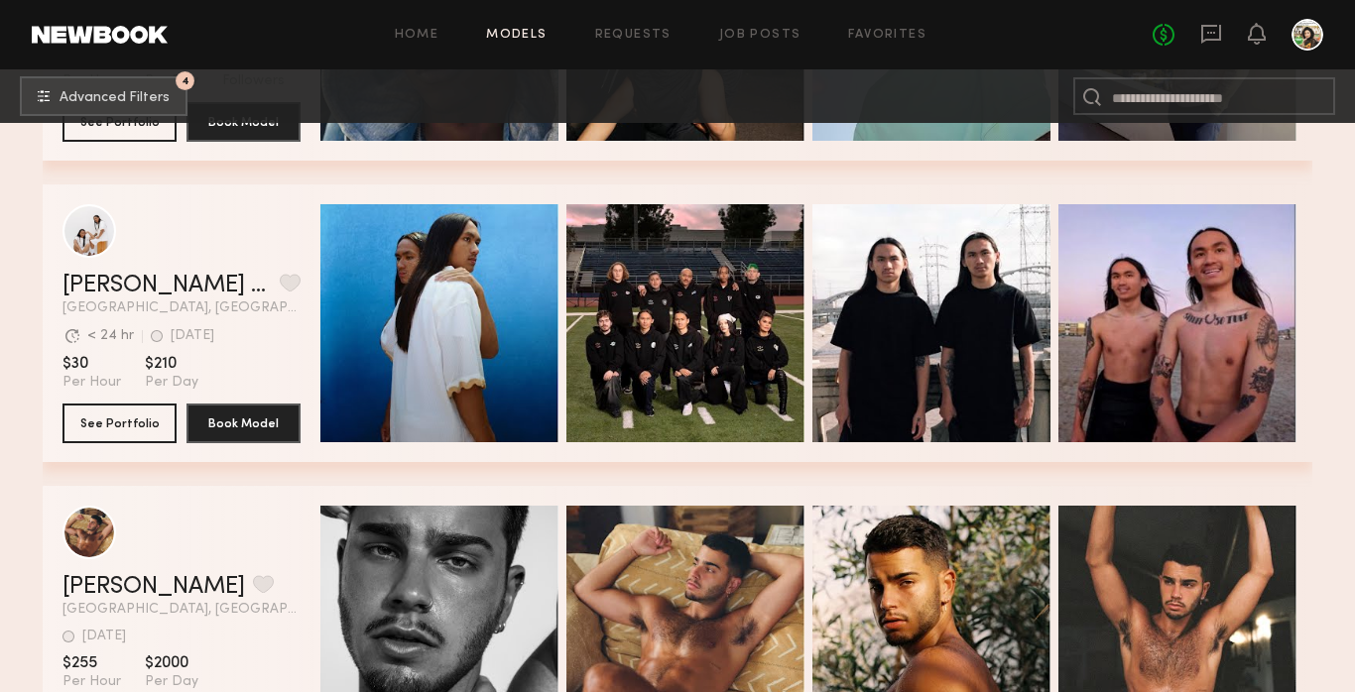
scroll to position [15606, 0]
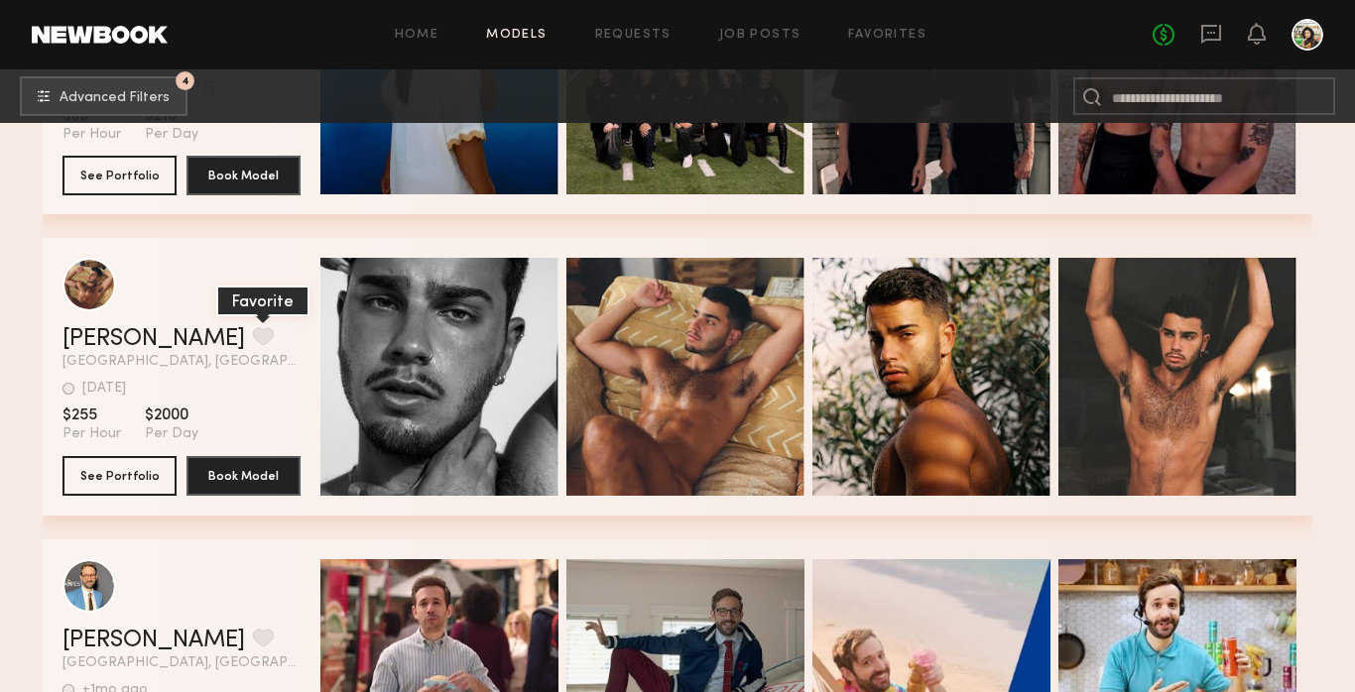
click at [253, 333] on button "grid" at bounding box center [263, 336] width 21 height 18
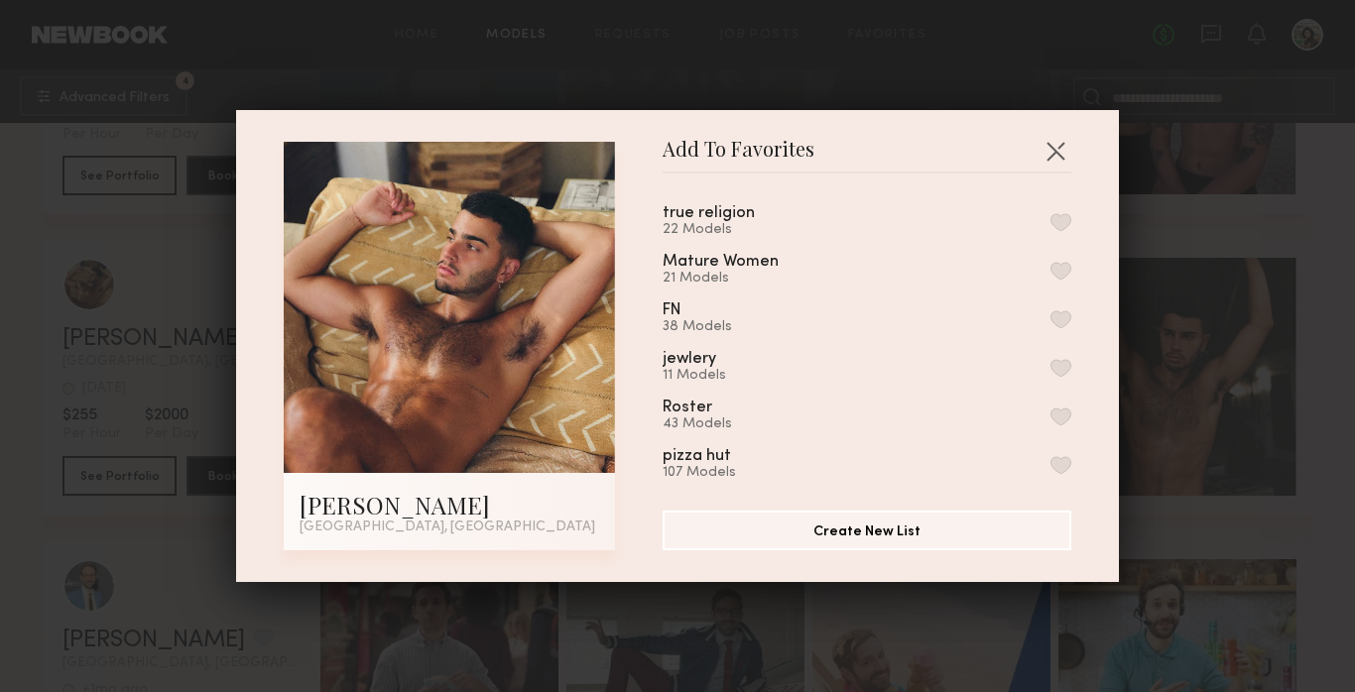
click at [1066, 215] on button "button" at bounding box center [1061, 222] width 21 height 18
click at [1054, 158] on button "button" at bounding box center [1056, 151] width 32 height 32
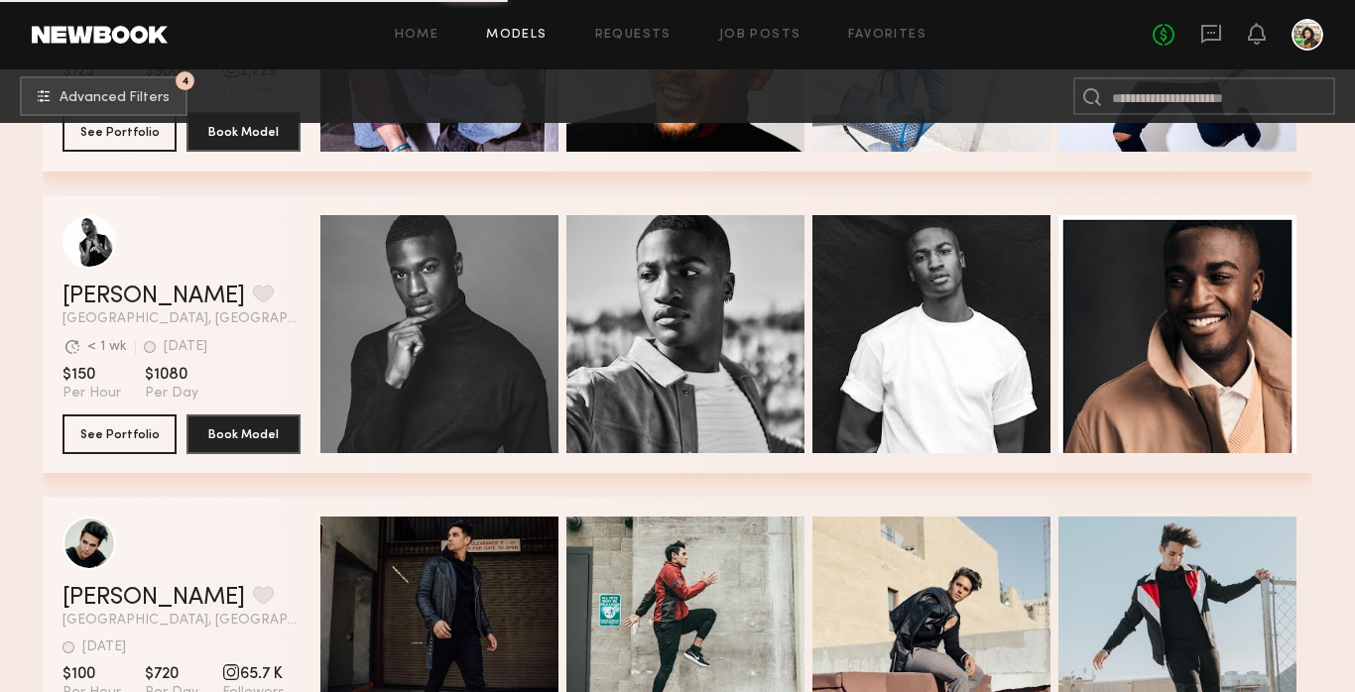
scroll to position [17774, 0]
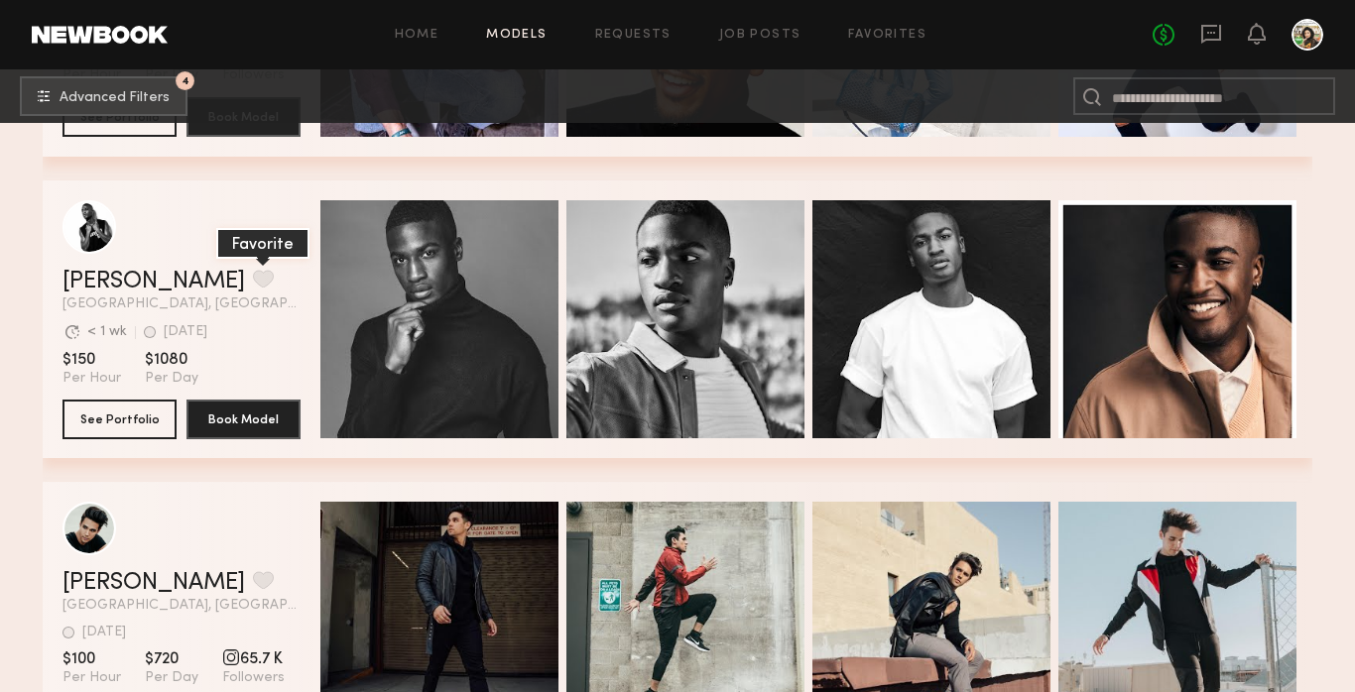
click at [253, 281] on button "grid" at bounding box center [263, 279] width 21 height 18
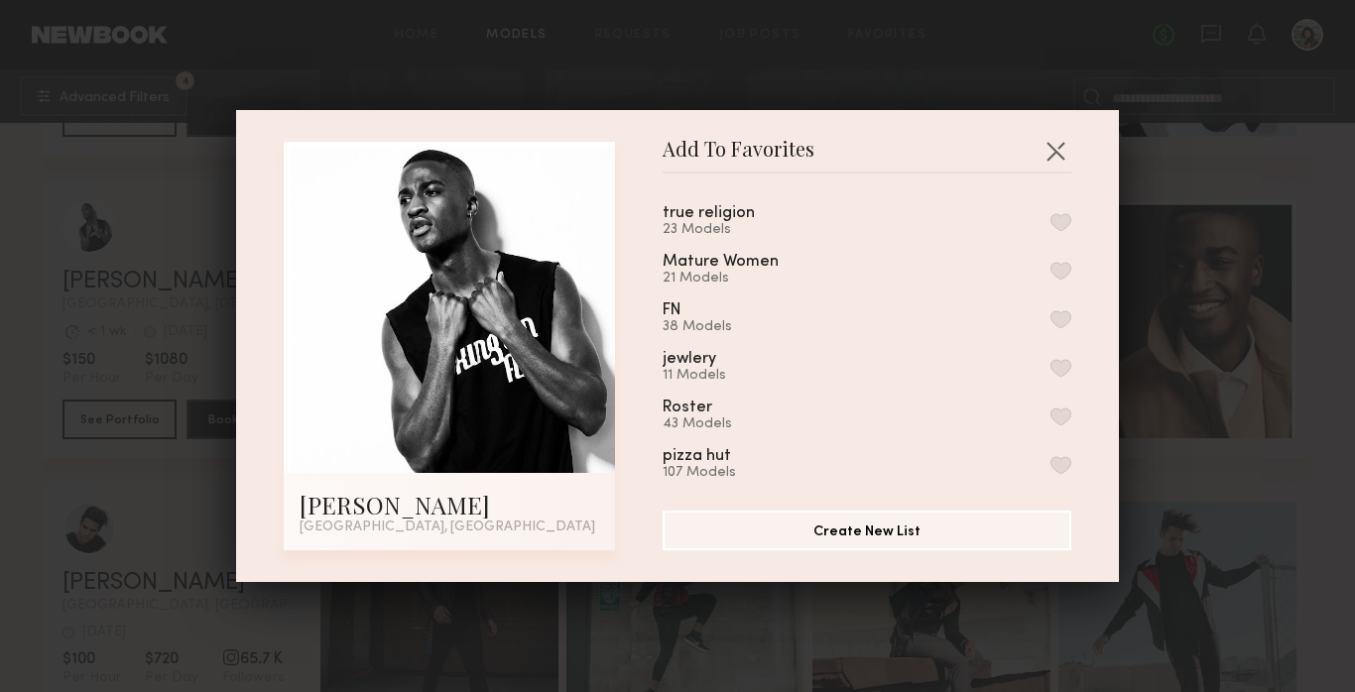
click at [1046, 222] on div "true religion 23 Models" at bounding box center [867, 221] width 409 height 33
click at [1068, 222] on button "button" at bounding box center [1061, 222] width 21 height 18
click at [1049, 153] on button "button" at bounding box center [1056, 151] width 32 height 32
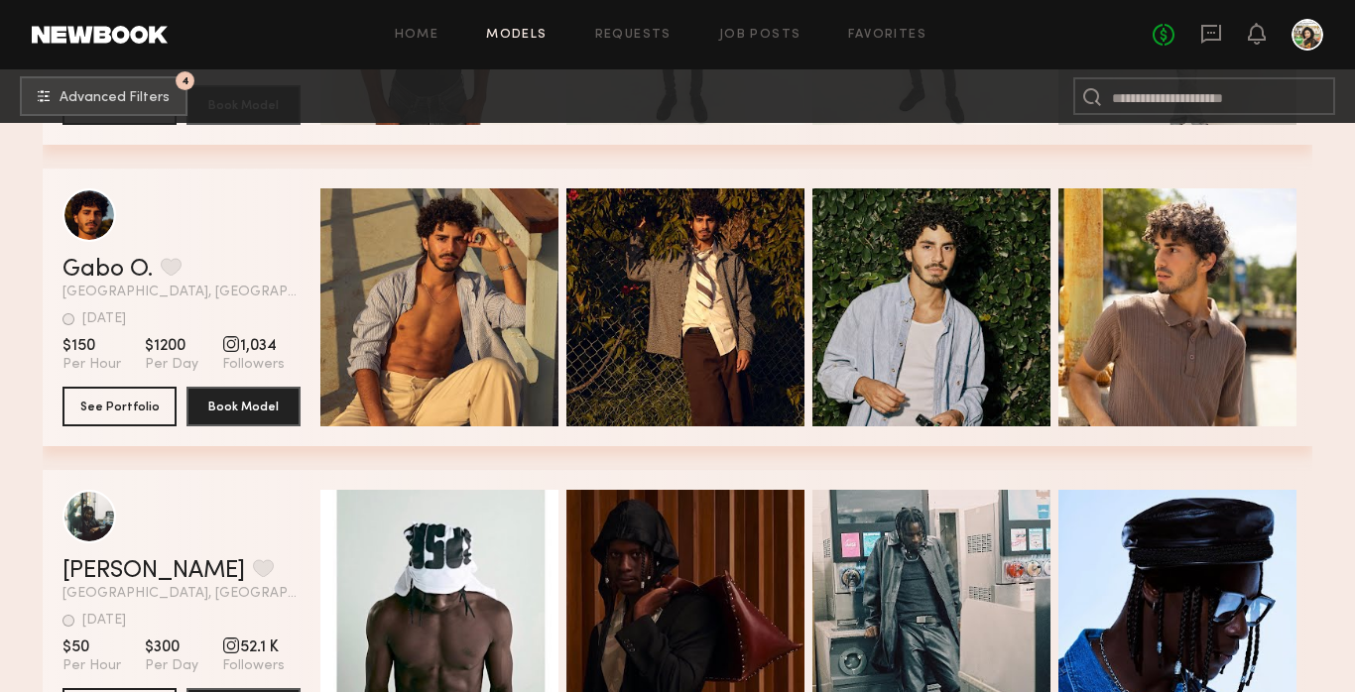
scroll to position [31255, 0]
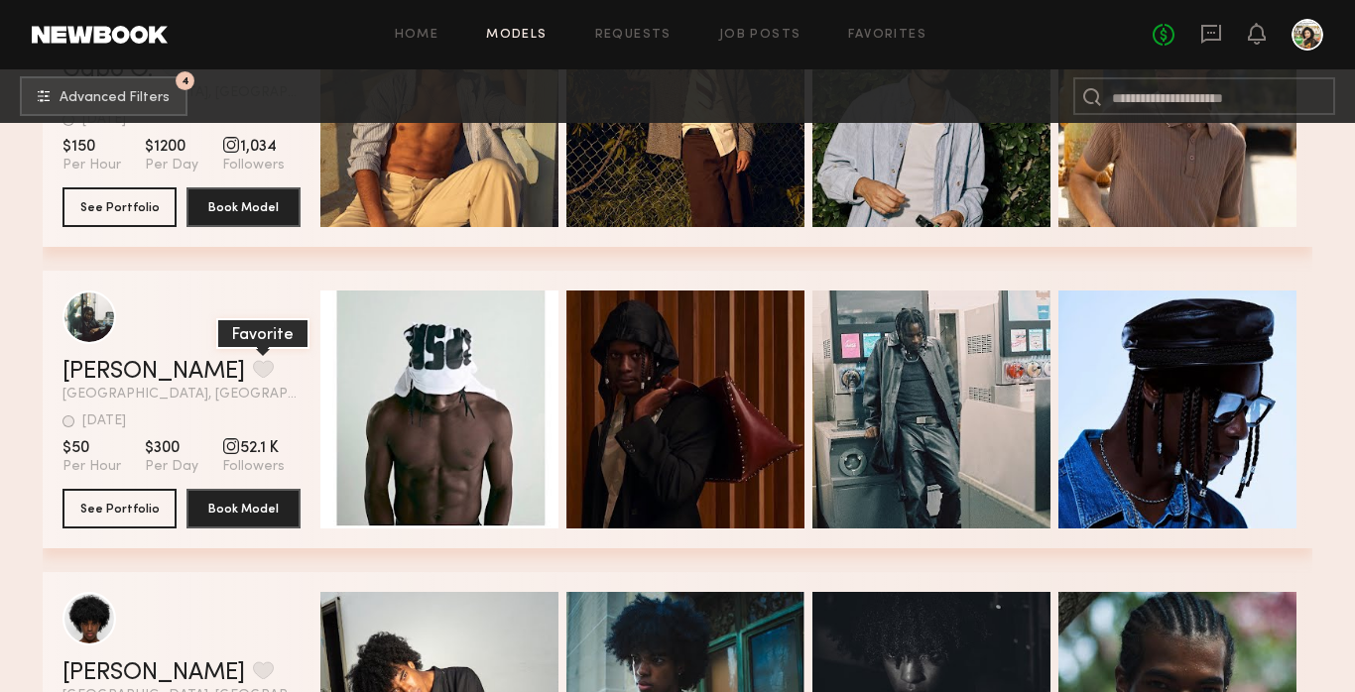
click at [253, 370] on button "grid" at bounding box center [263, 369] width 21 height 18
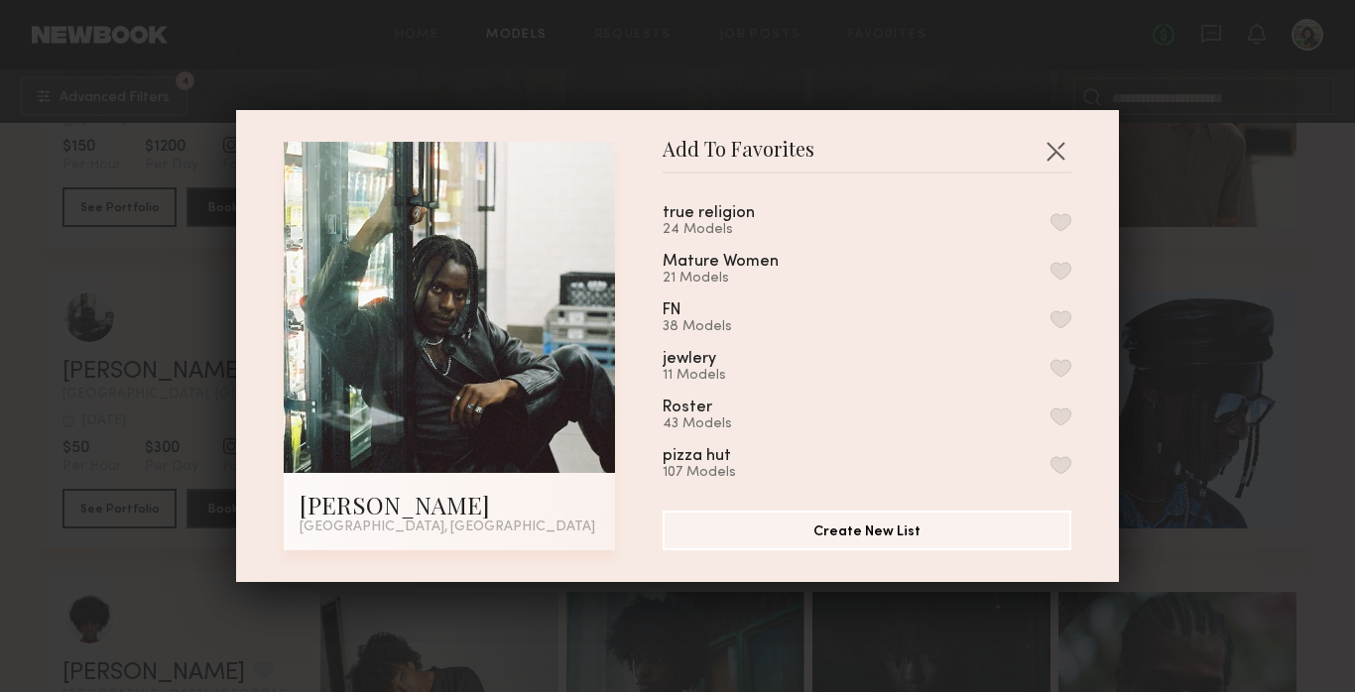
click at [1071, 218] on div "true religion 24 Models Mature Women 21 Models FN 38 Models jewlery 11 Models R…" at bounding box center [877, 334] width 429 height 290
click at [1055, 221] on button "button" at bounding box center [1061, 222] width 21 height 18
click at [1055, 148] on button "button" at bounding box center [1056, 151] width 32 height 32
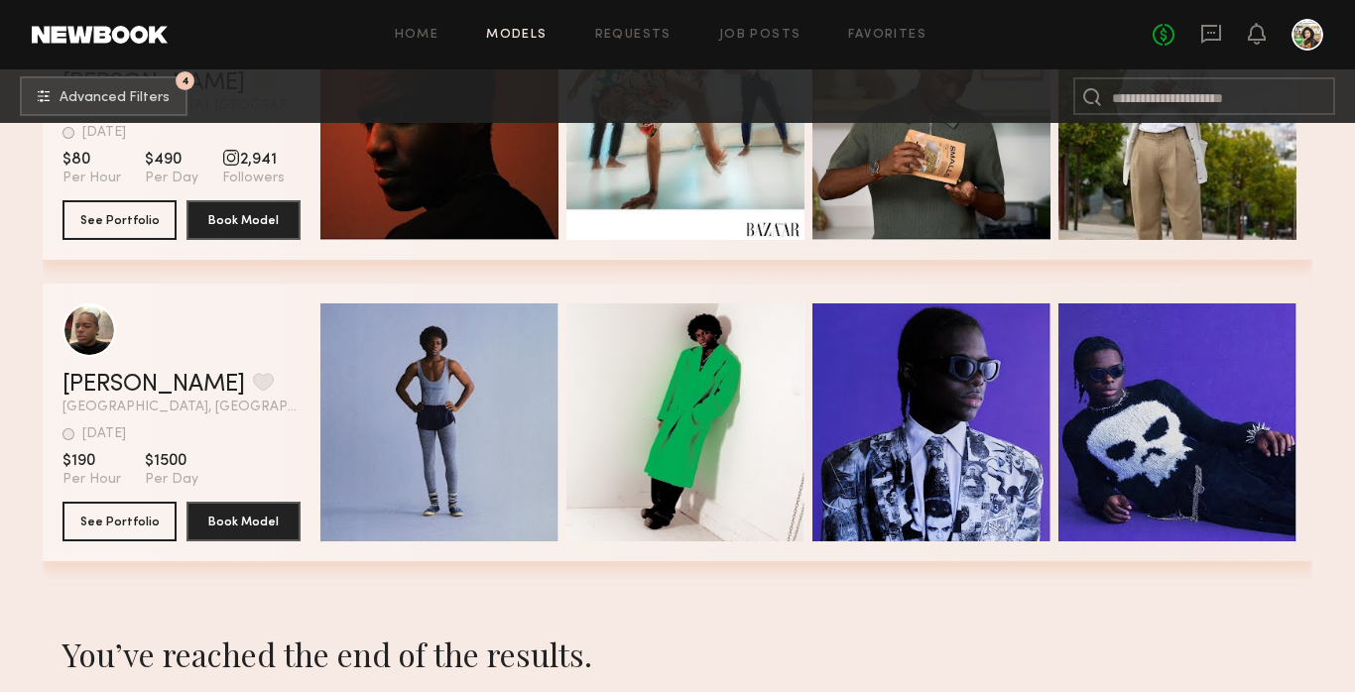
scroll to position [33954, 0]
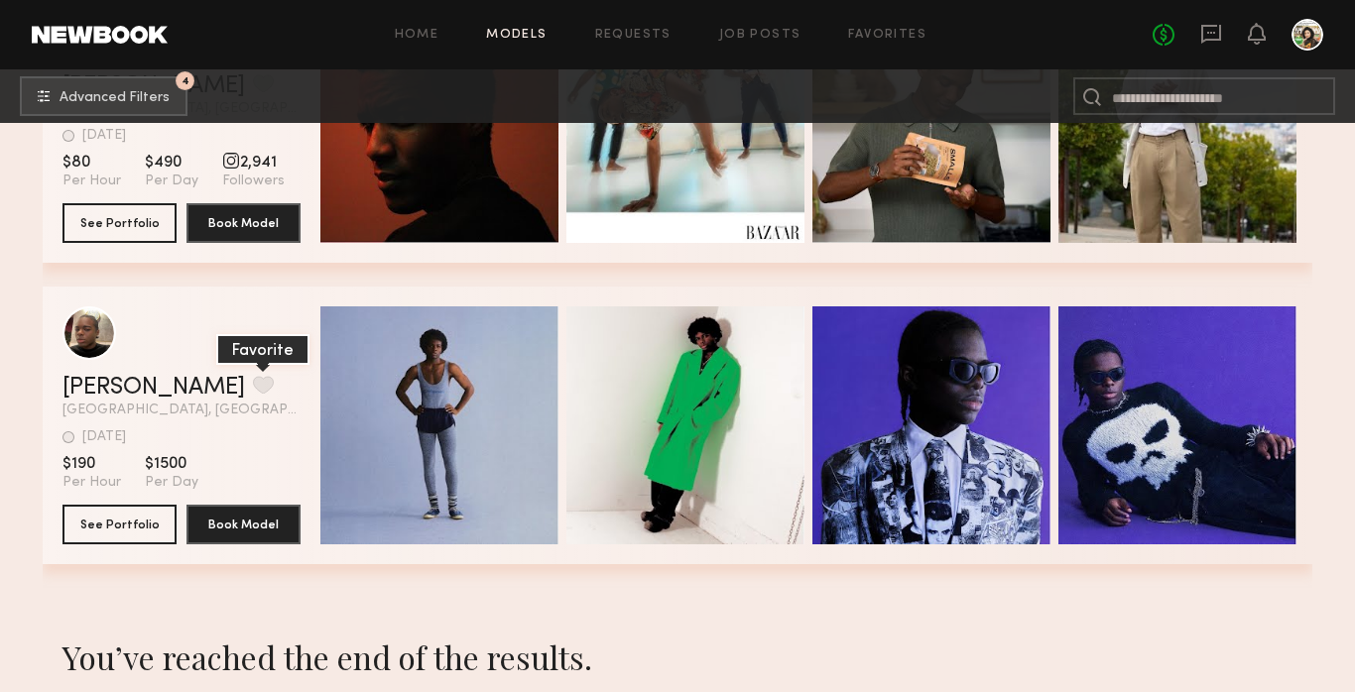
click at [253, 382] on button "grid" at bounding box center [263, 385] width 21 height 18
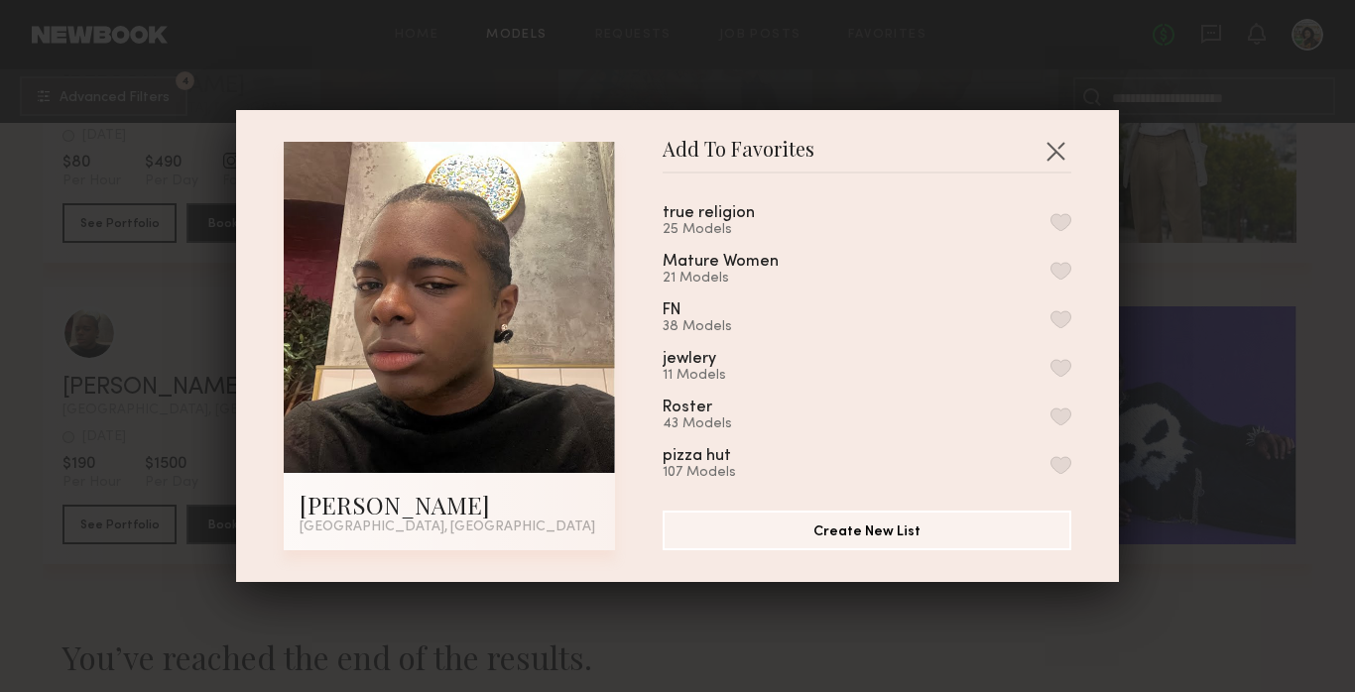
click at [1050, 202] on div "true religion 25 Models Mature Women 21 Models FN 38 Models jewlery 11 Models R…" at bounding box center [877, 334] width 429 height 290
click at [1062, 220] on button "button" at bounding box center [1061, 222] width 21 height 18
click at [1048, 143] on button "button" at bounding box center [1056, 151] width 32 height 32
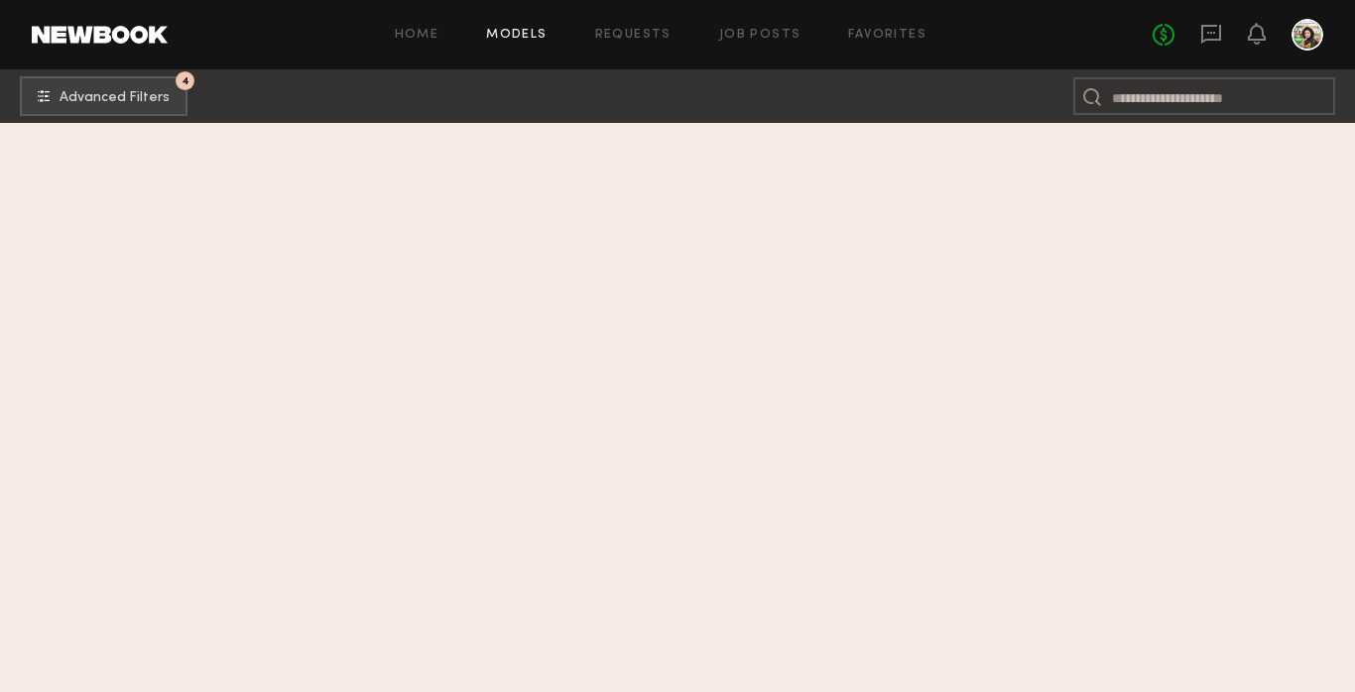
scroll to position [18891, 0]
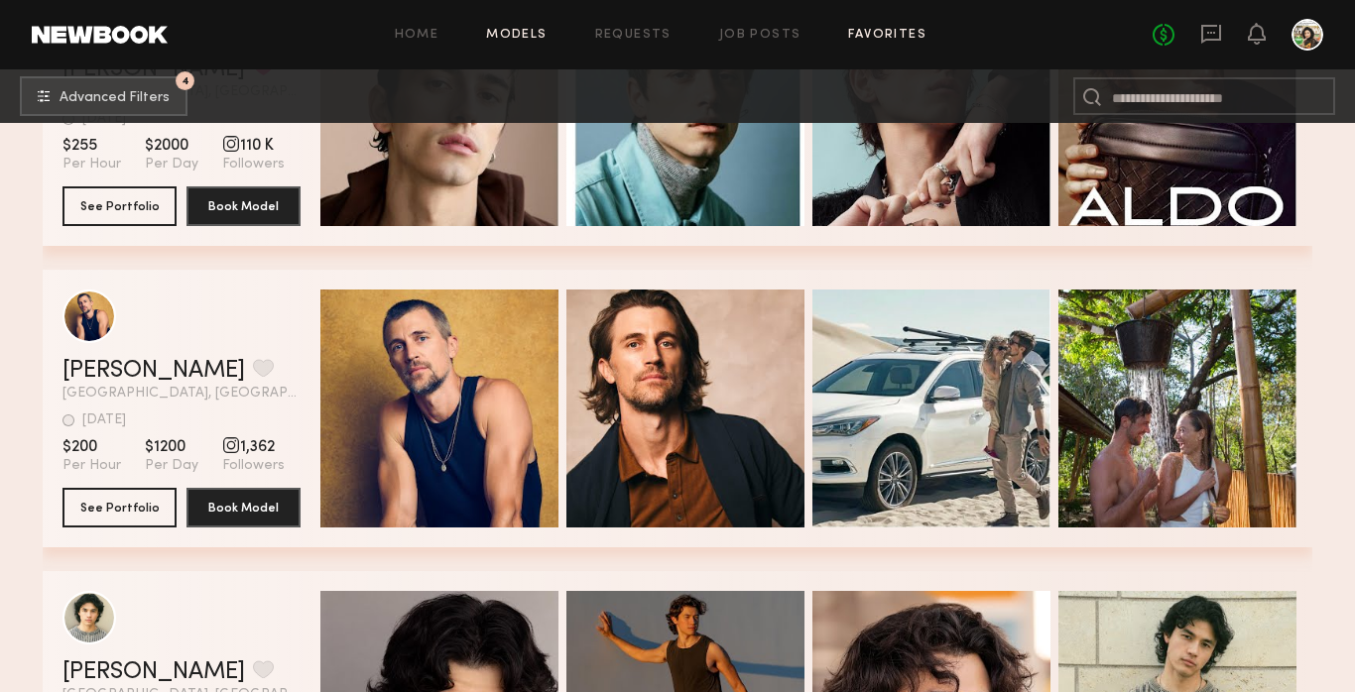
click at [856, 32] on link "Favorites" at bounding box center [887, 35] width 78 height 13
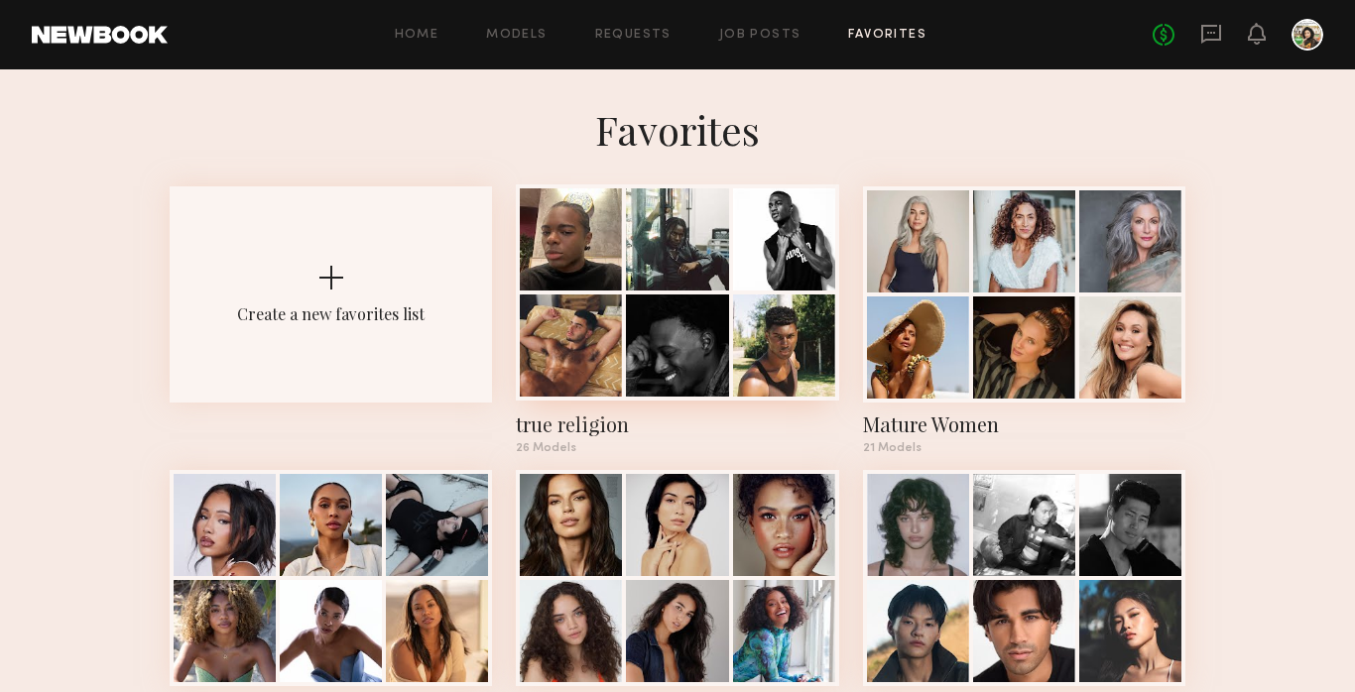
click at [667, 278] on div at bounding box center [677, 239] width 102 height 102
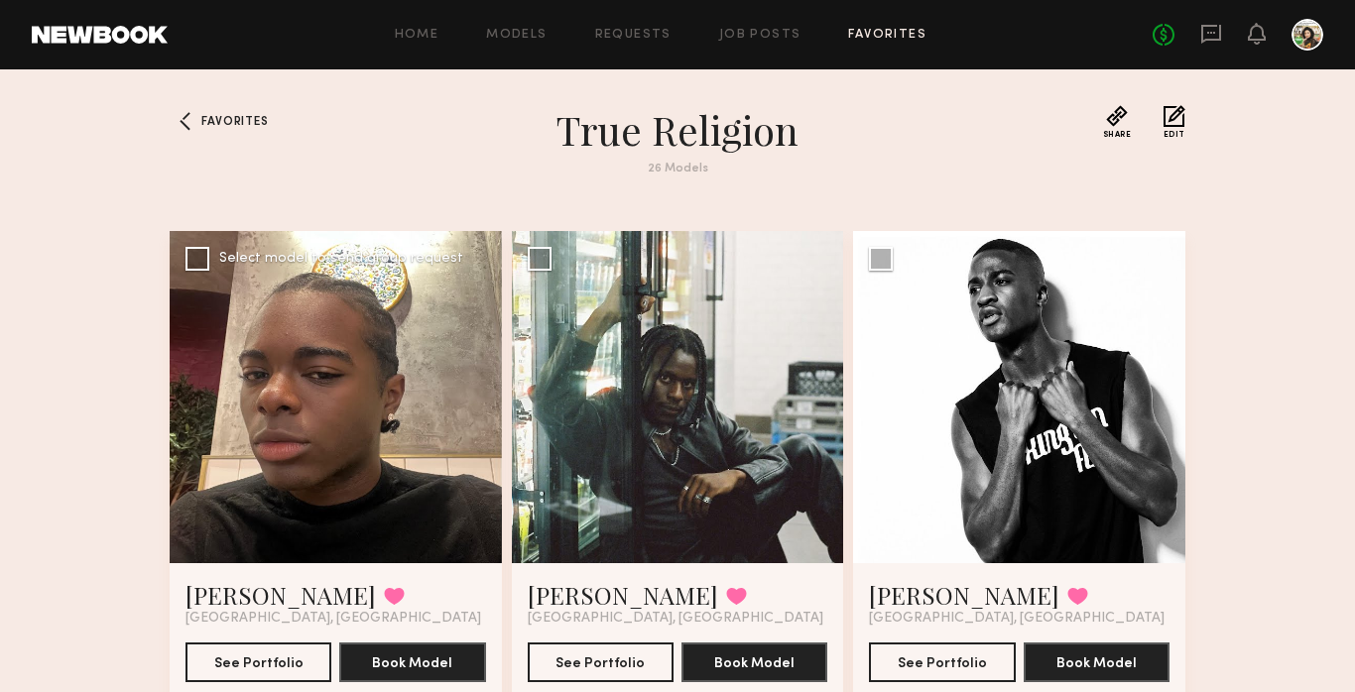
click at [201, 272] on div at bounding box center [336, 397] width 332 height 332
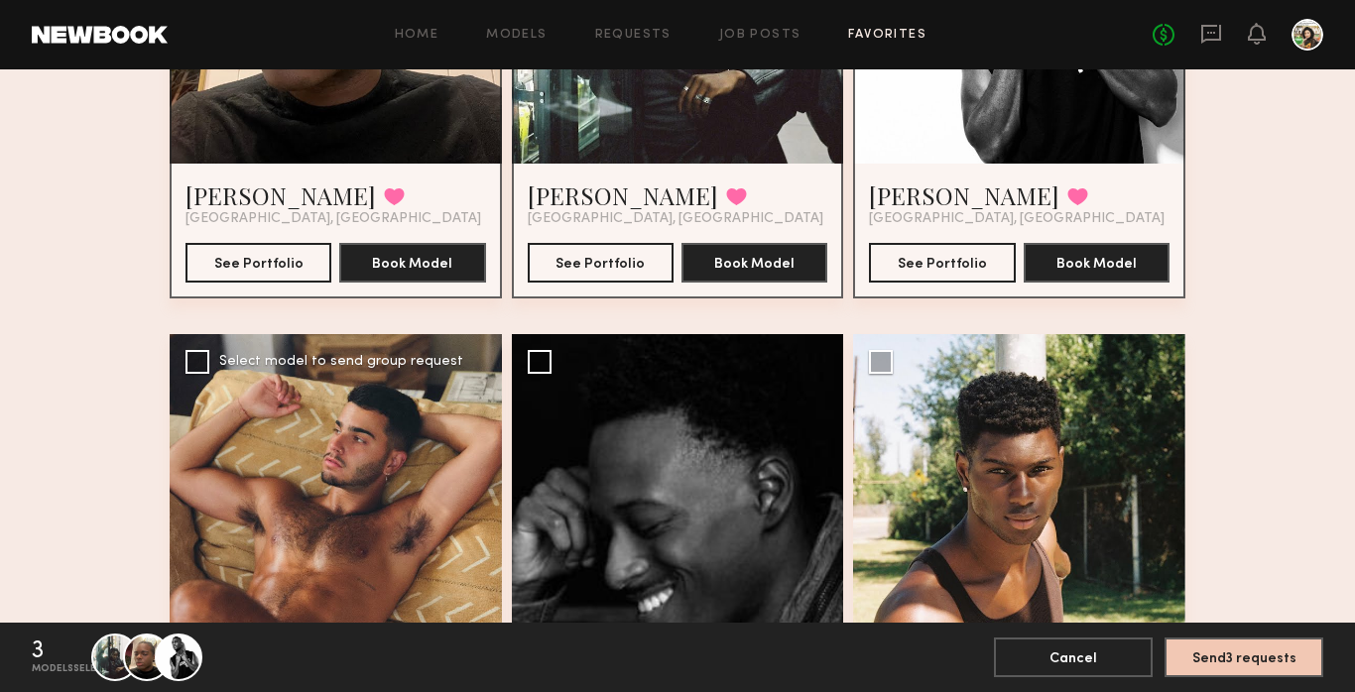
scroll to position [435, 0]
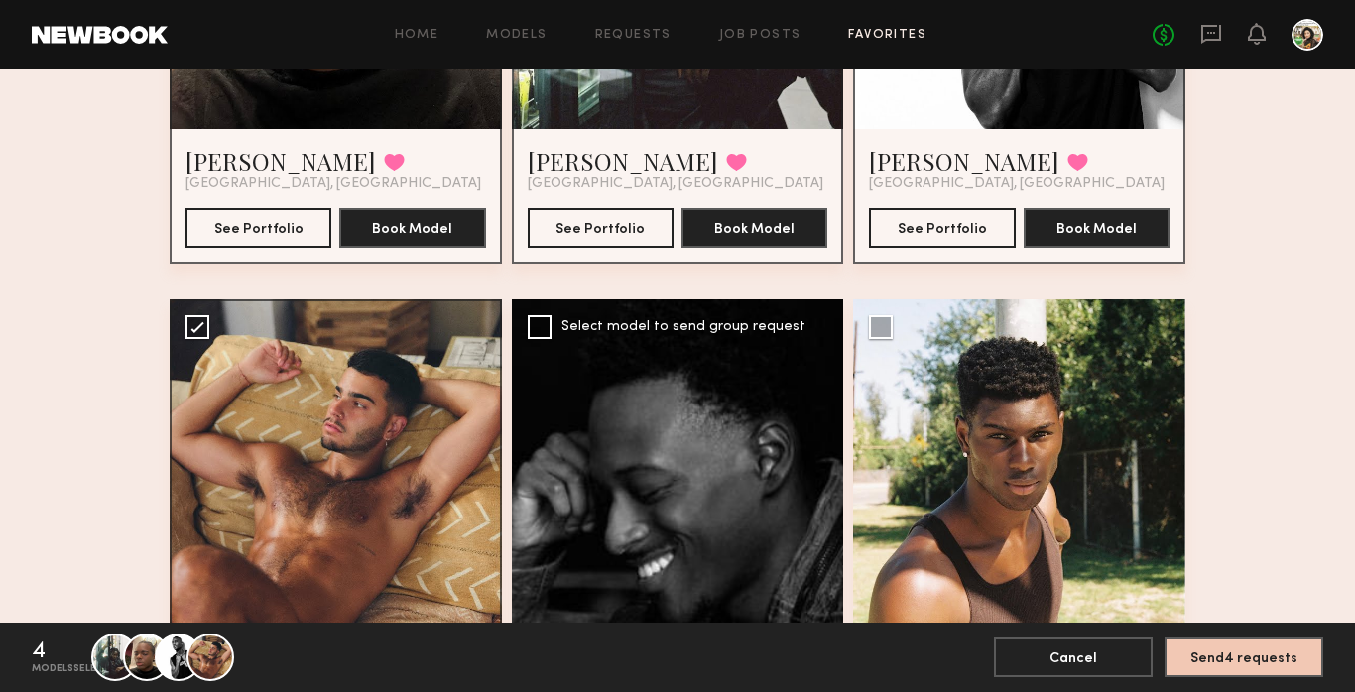
click at [526, 331] on div at bounding box center [678, 466] width 332 height 332
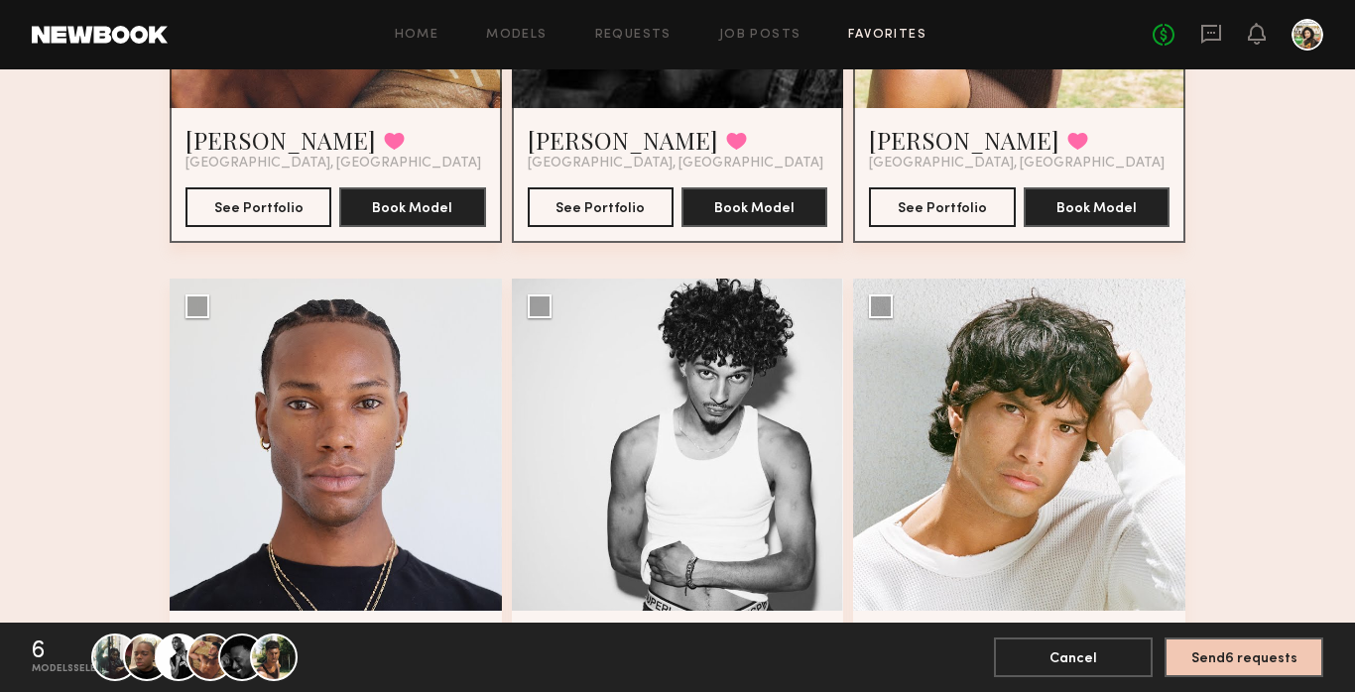
scroll to position [1013, 0]
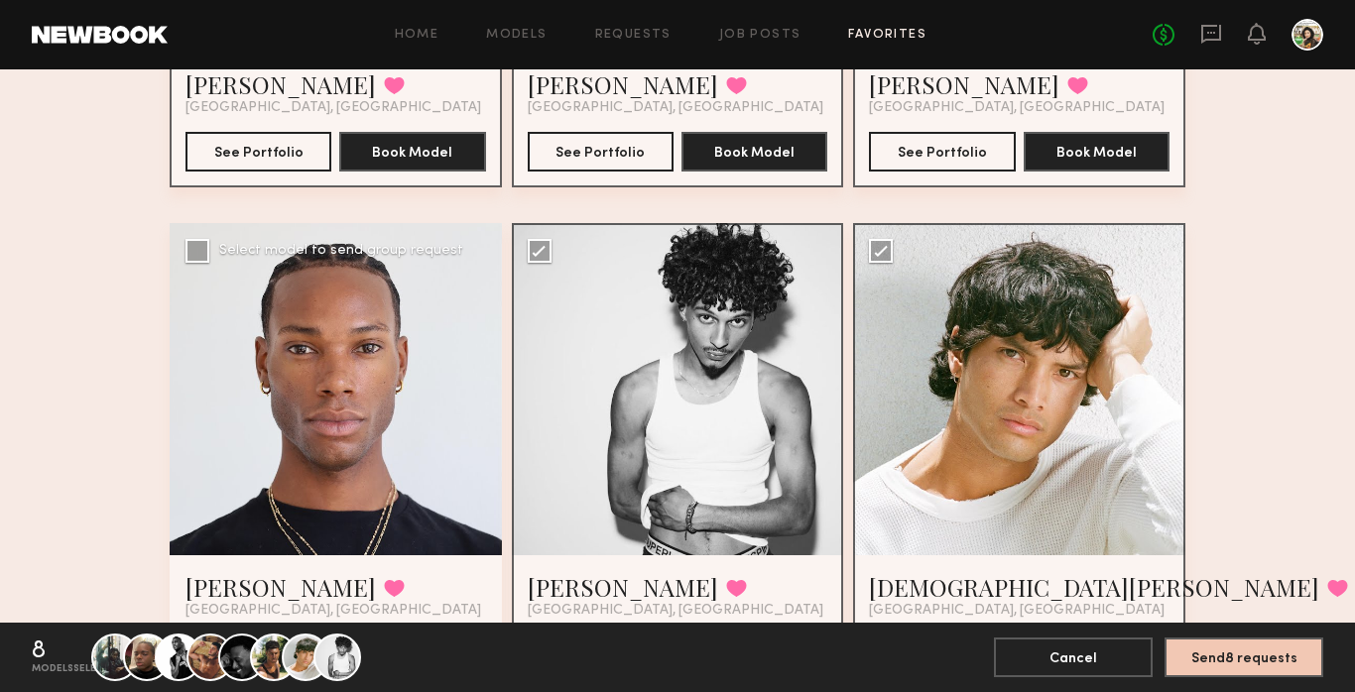
click at [209, 250] on label "Select model to send group request" at bounding box center [325, 251] width 278 height 24
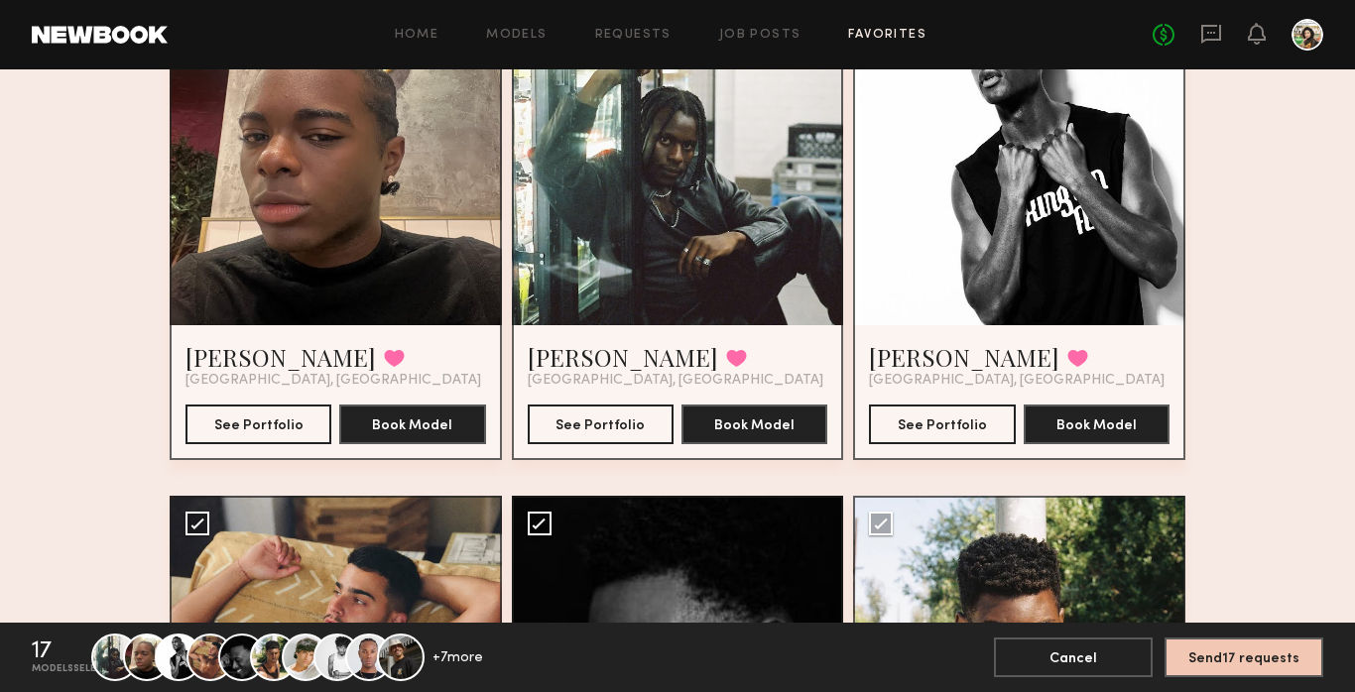
scroll to position [0, 0]
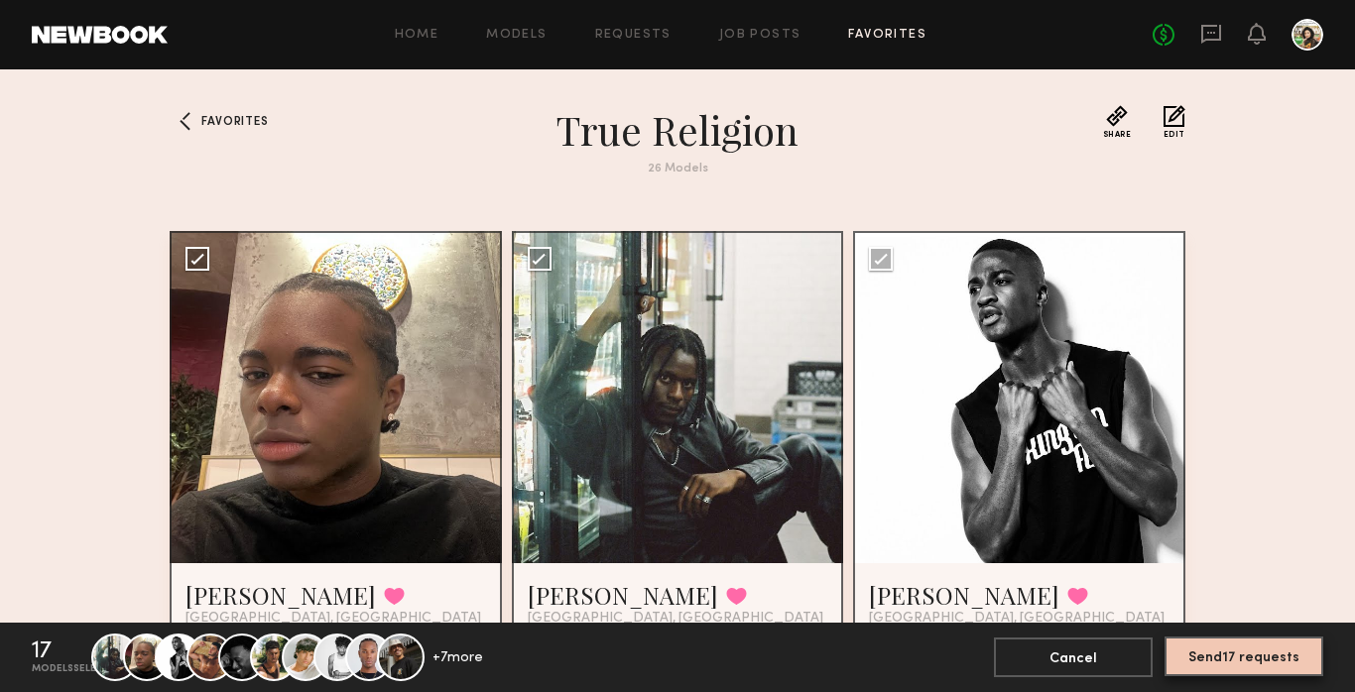
click at [1227, 656] on button "Send 17 requests" at bounding box center [1244, 657] width 159 height 40
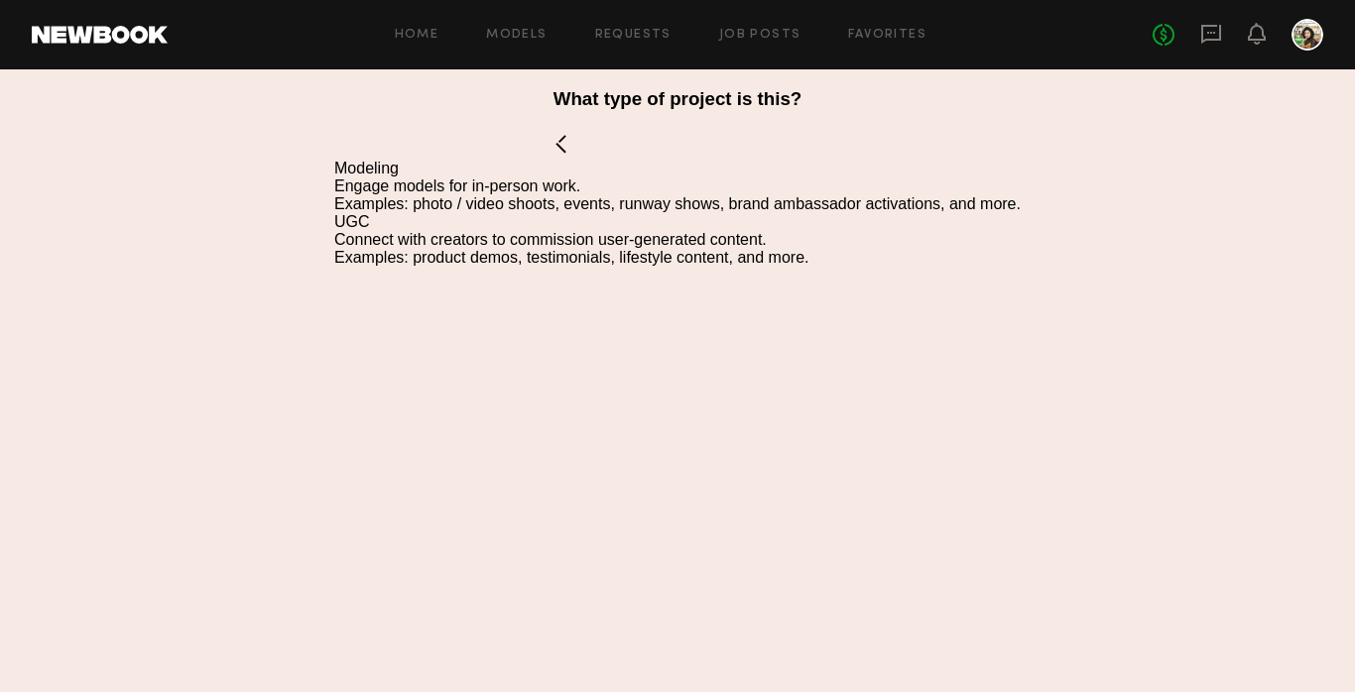
click at [568, 142] on button at bounding box center [570, 144] width 32 height 32
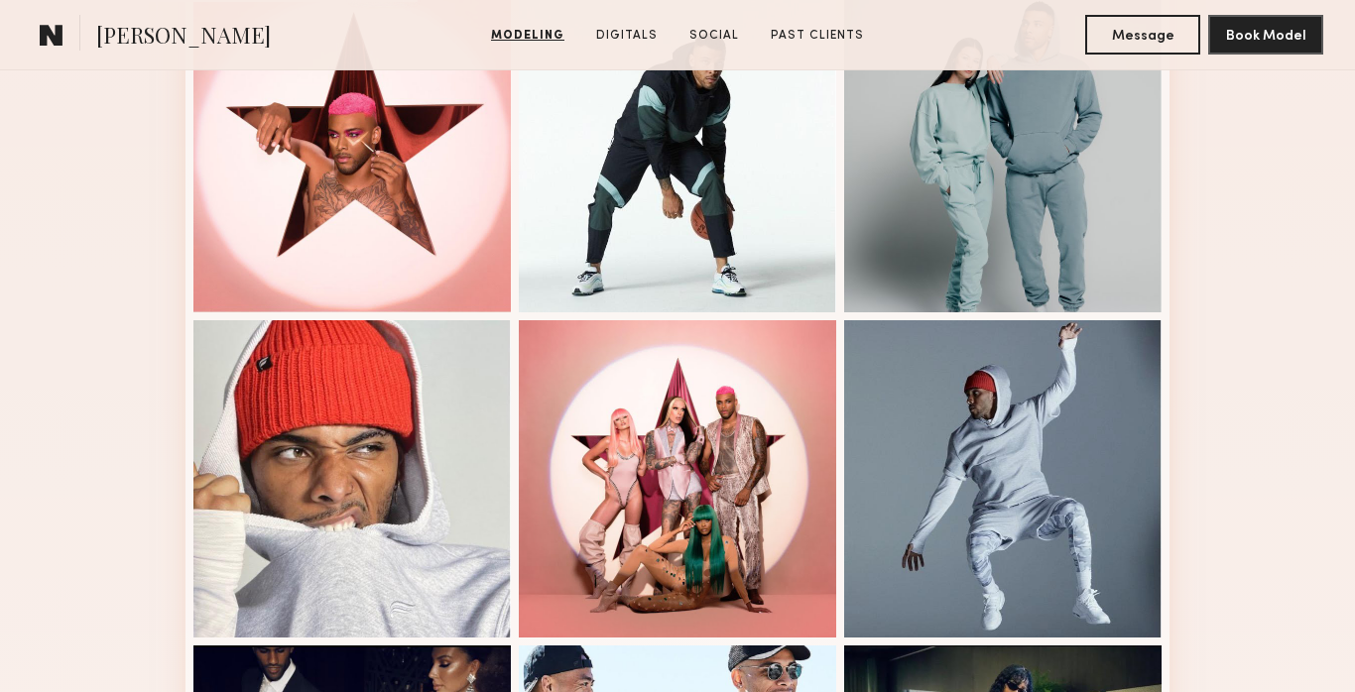
scroll to position [960, 0]
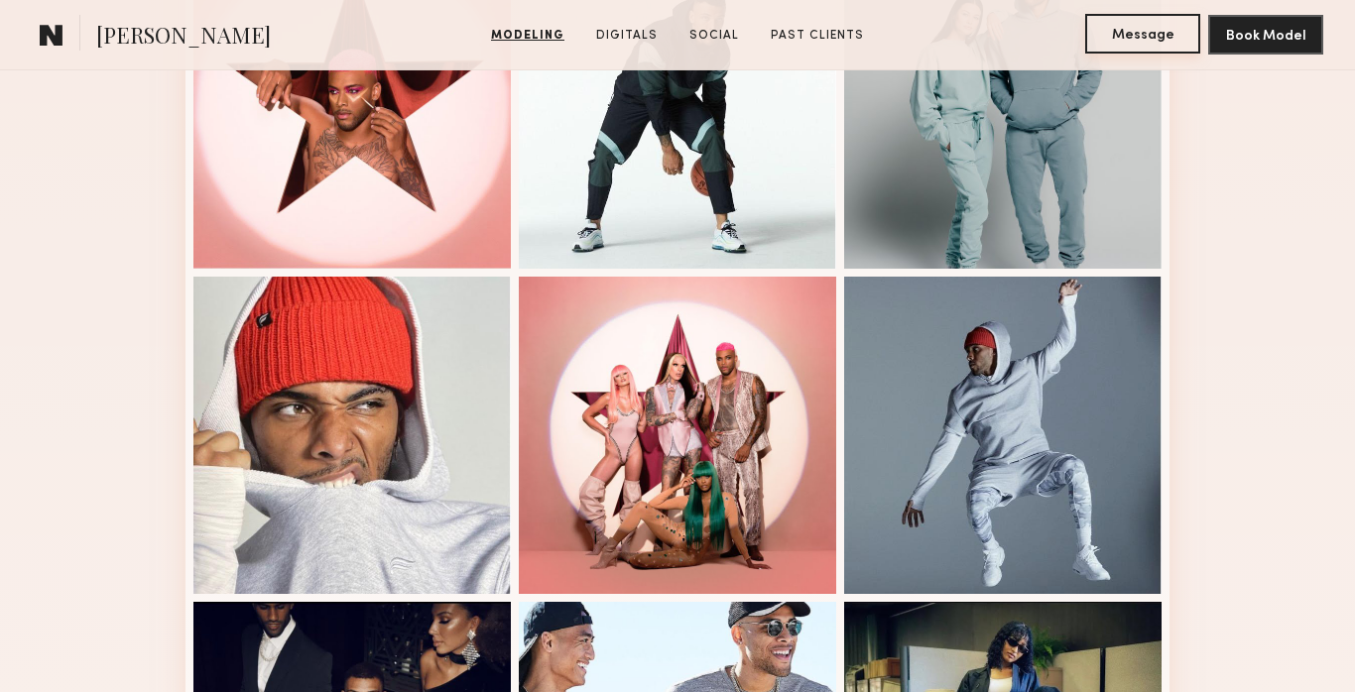
click at [1142, 44] on button "Message" at bounding box center [1142, 34] width 115 height 40
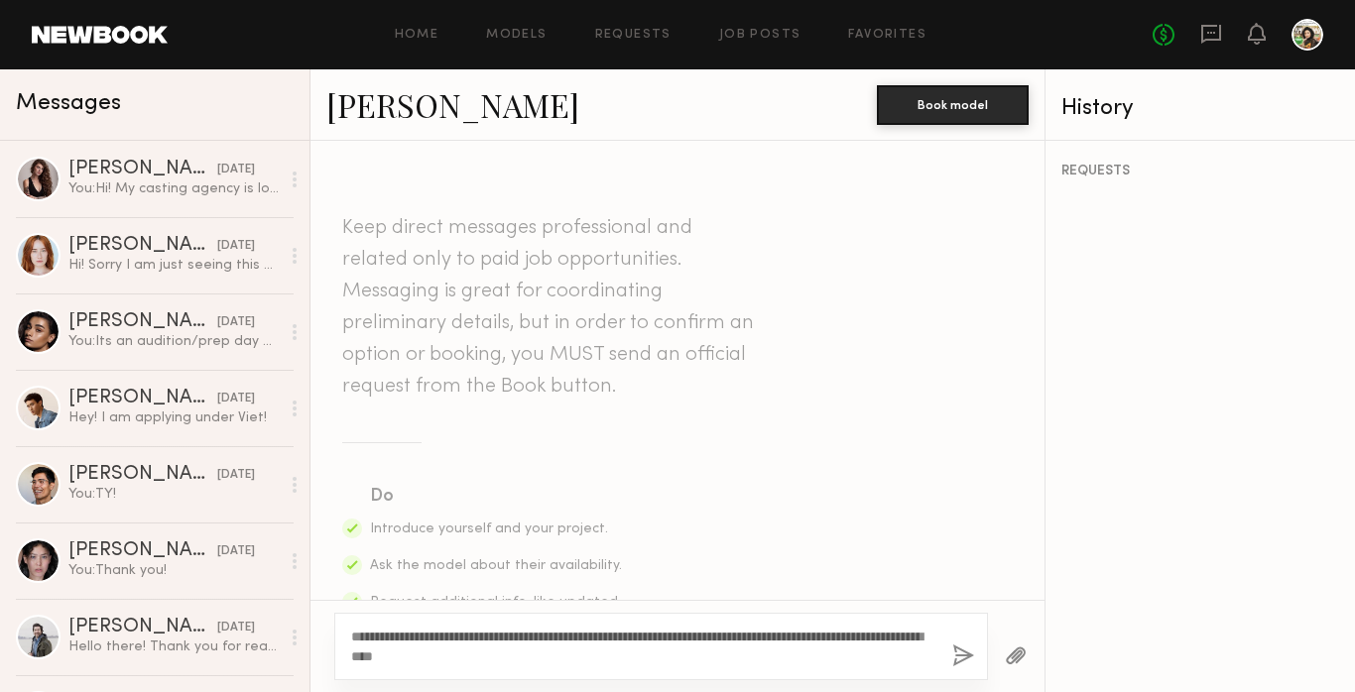
type textarea "**********"
click at [958, 655] on button "button" at bounding box center [963, 657] width 22 height 25
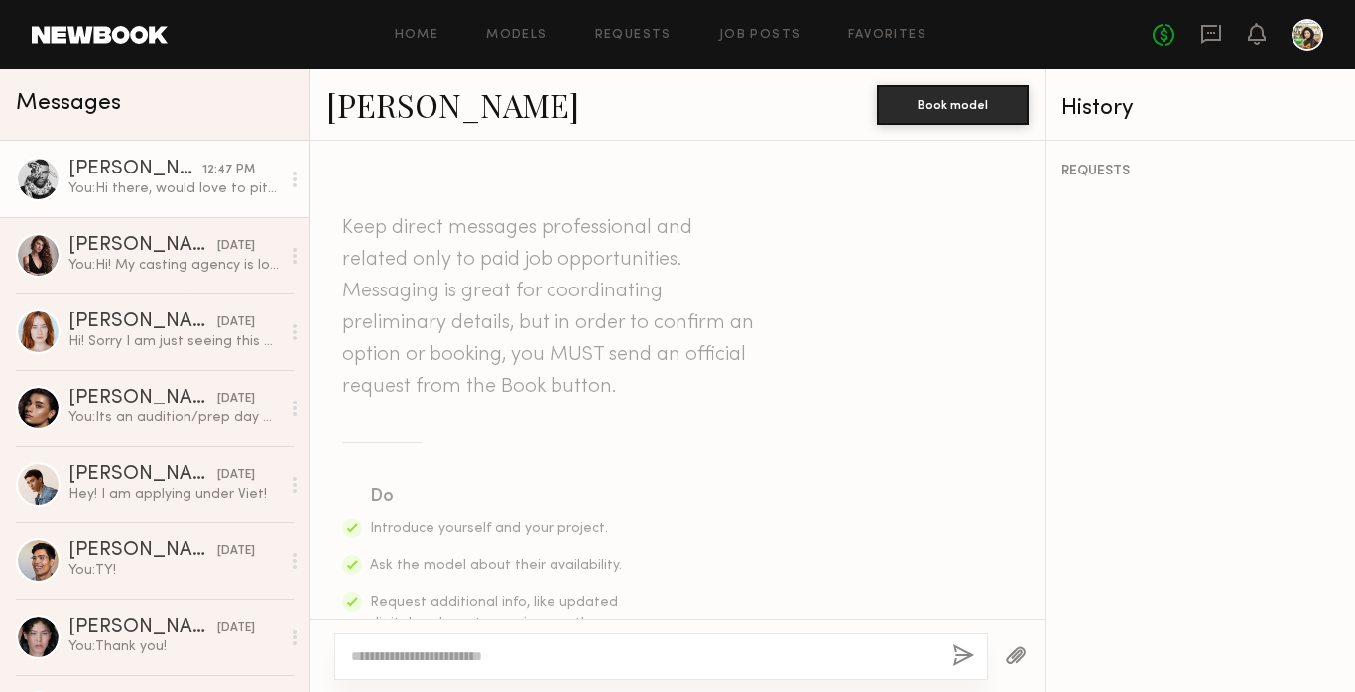
scroll to position [580, 0]
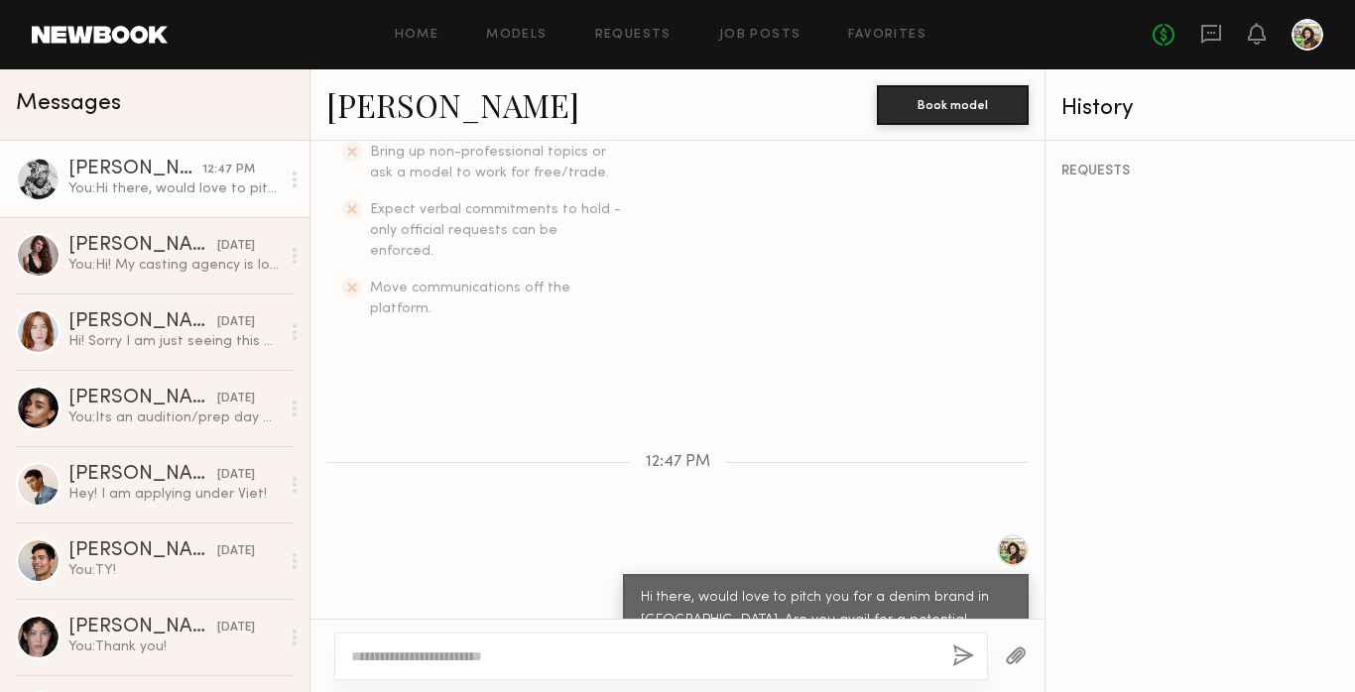
click at [838, 587] on div "Hi there, would love to pitch you for a denim brand in LA. Are you avail for a …" at bounding box center [826, 621] width 370 height 68
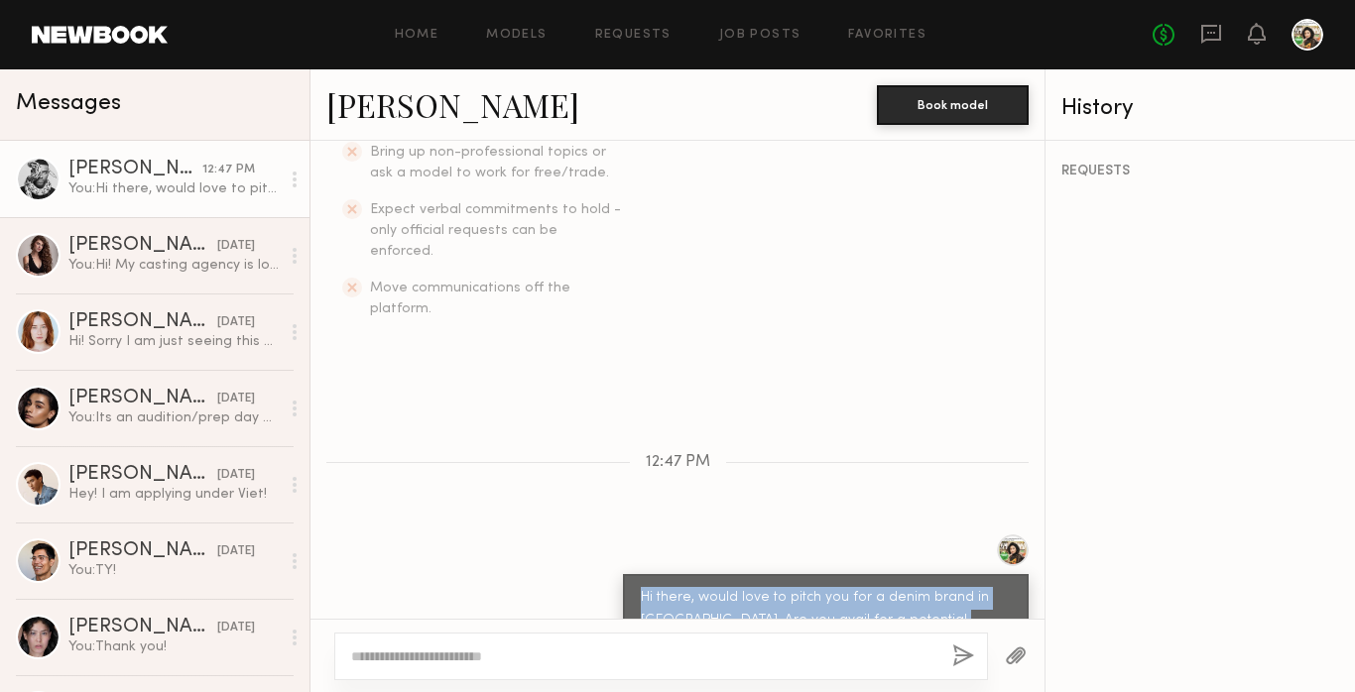
click at [838, 587] on div "Hi there, would love to pitch you for a denim brand in LA. Are you avail for a …" at bounding box center [826, 621] width 370 height 68
copy div "Hi there, would love to pitch you for a denim brand in LA. Are you avail for a …"
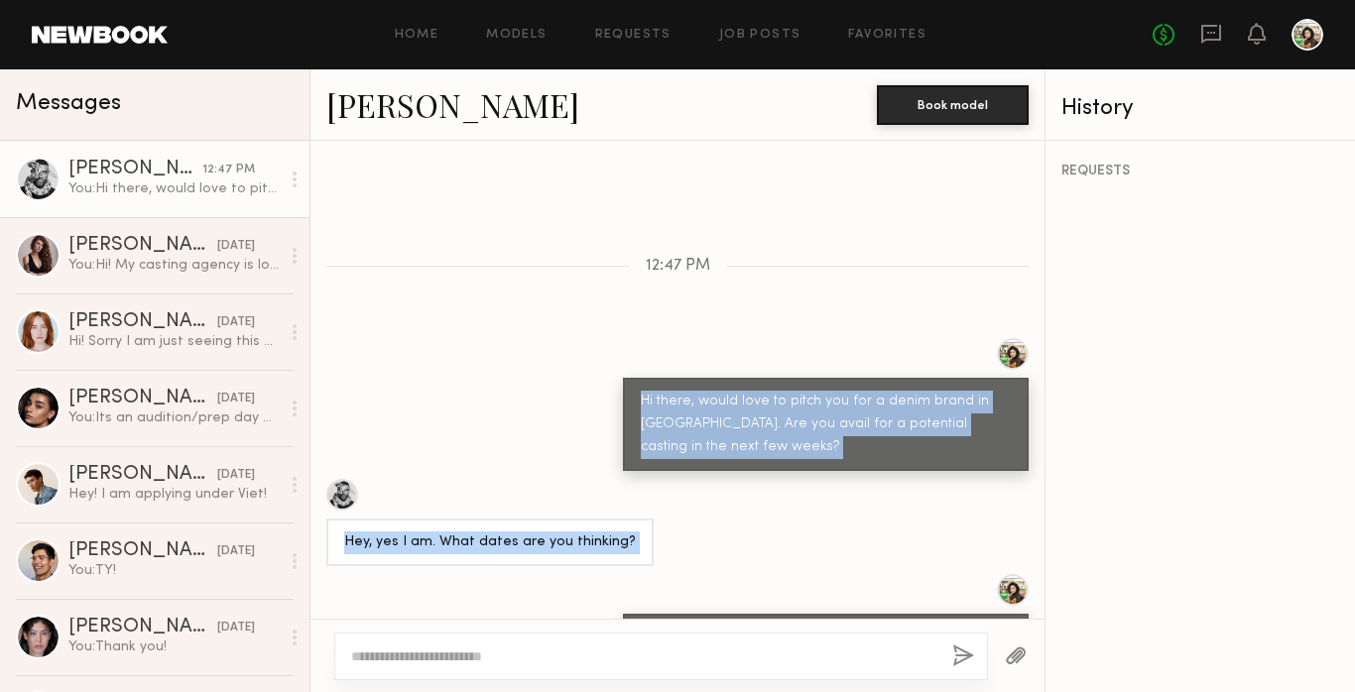
scroll to position [967, 0]
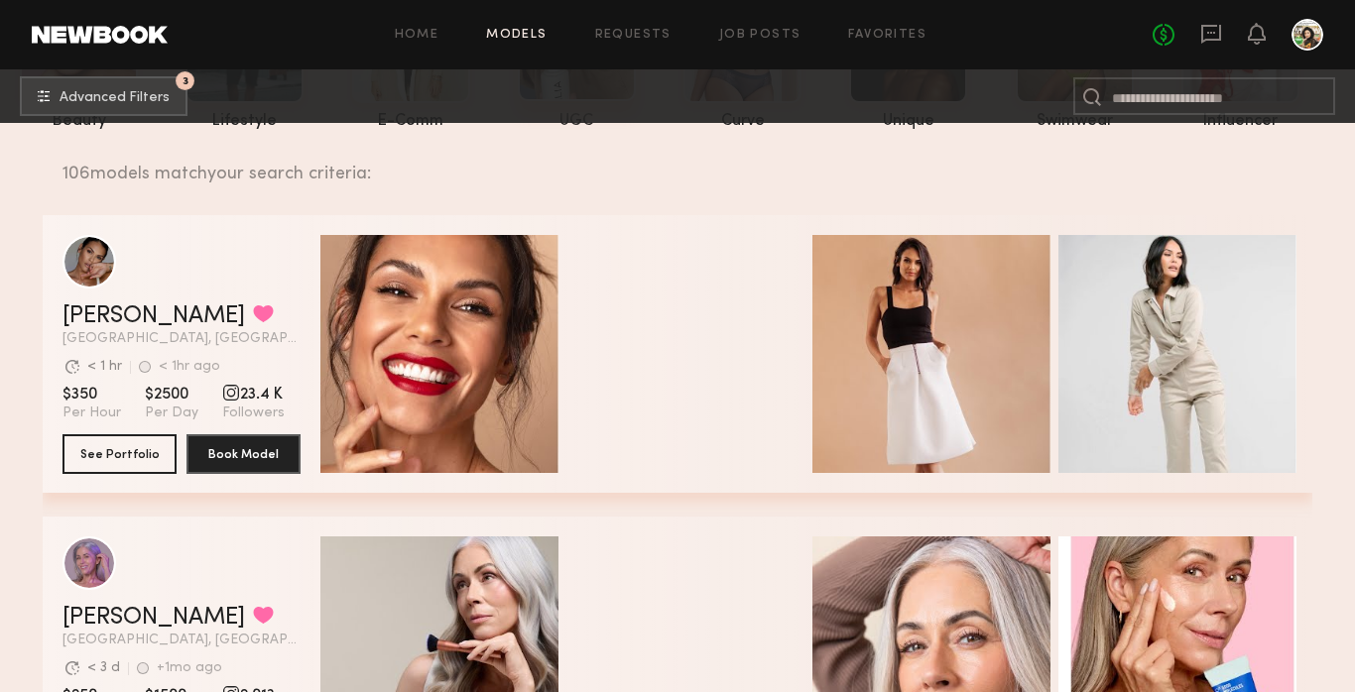
scroll to position [333, 0]
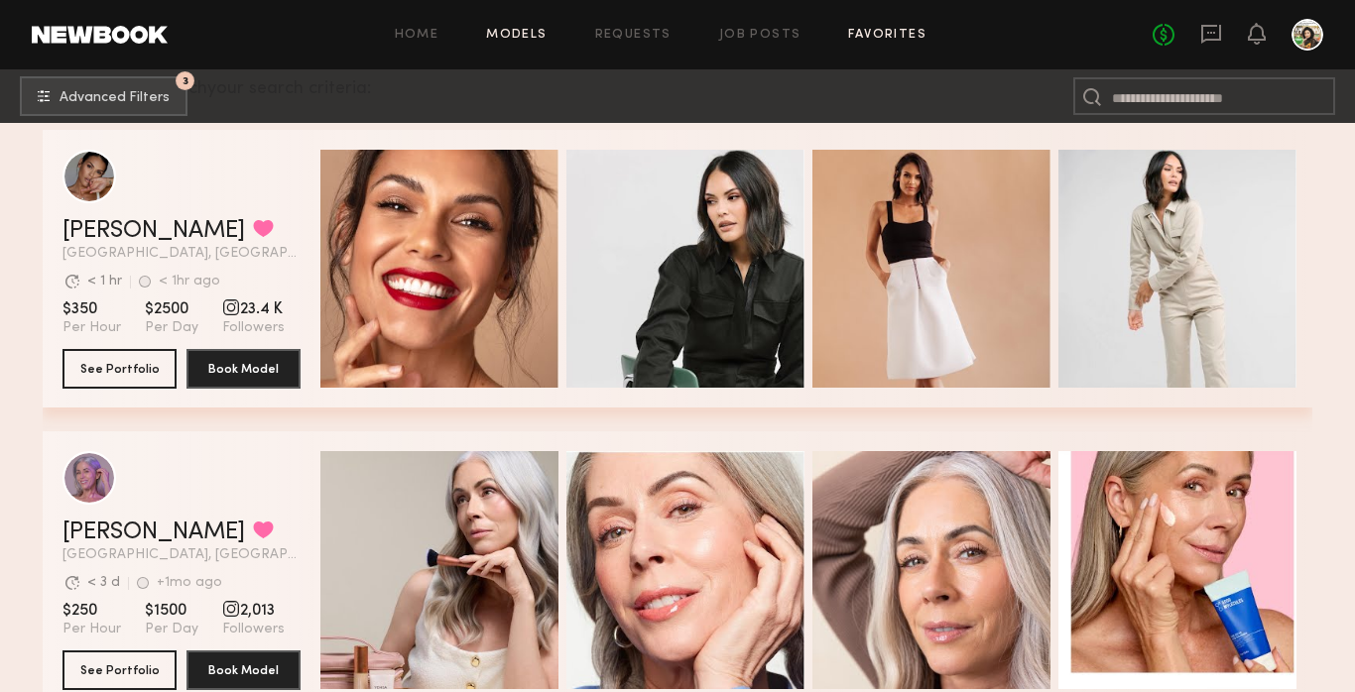
click at [848, 29] on link "Favorites" at bounding box center [887, 35] width 78 height 13
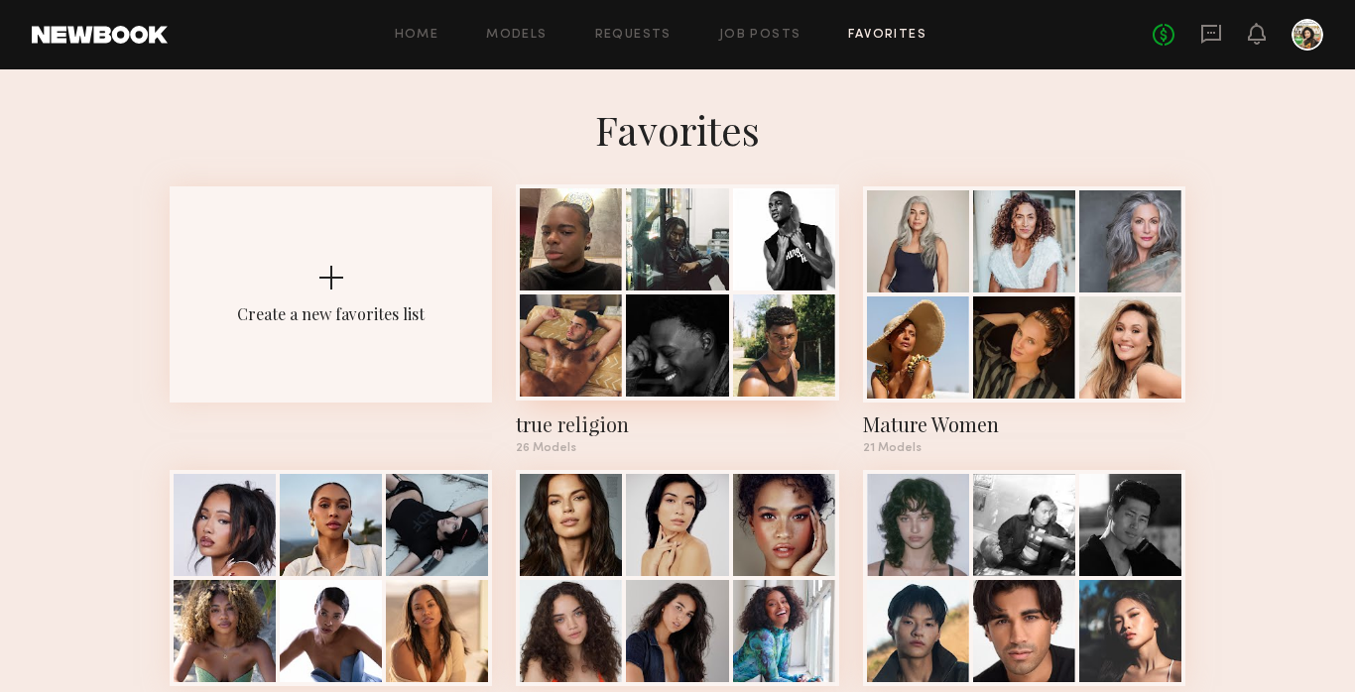
click at [603, 336] on div at bounding box center [571, 346] width 102 height 102
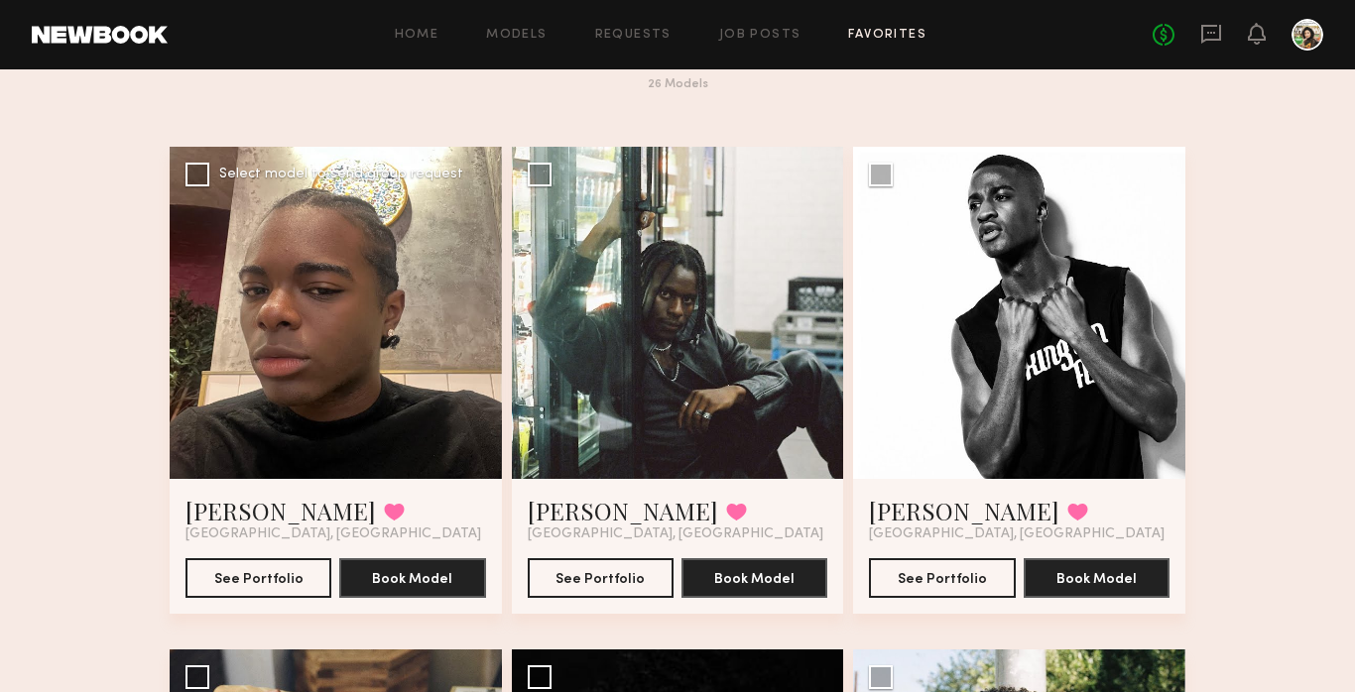
scroll to position [87, 0]
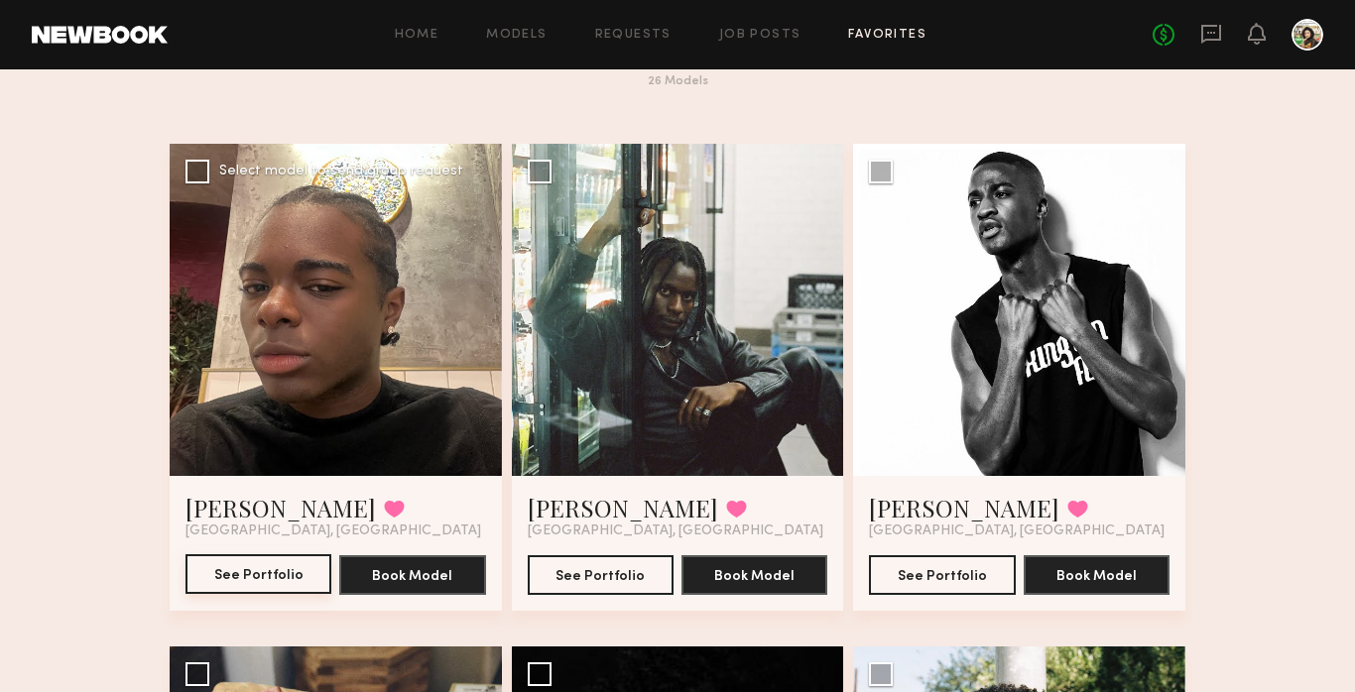
click at [282, 575] on button "See Portfolio" at bounding box center [259, 575] width 146 height 40
click at [583, 581] on button "See Portfolio" at bounding box center [601, 575] width 146 height 40
click at [930, 571] on button "See Portfolio" at bounding box center [942, 575] width 146 height 40
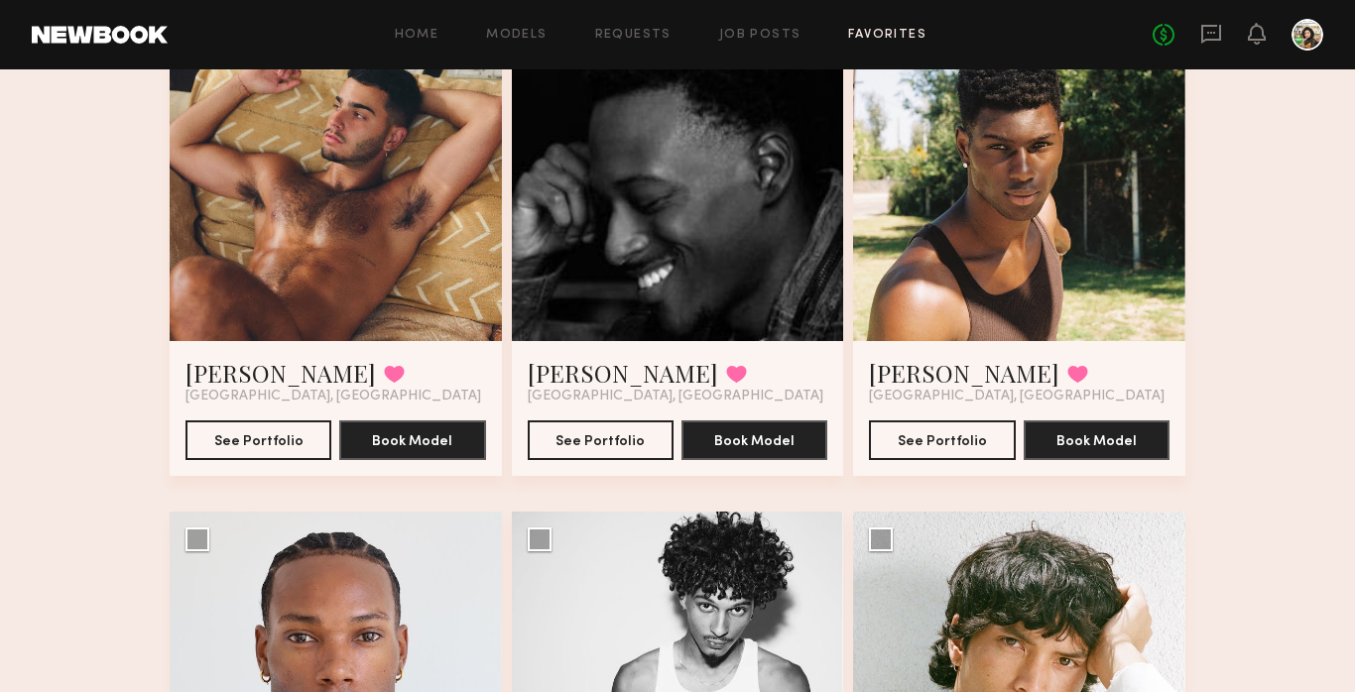
scroll to position [726, 0]
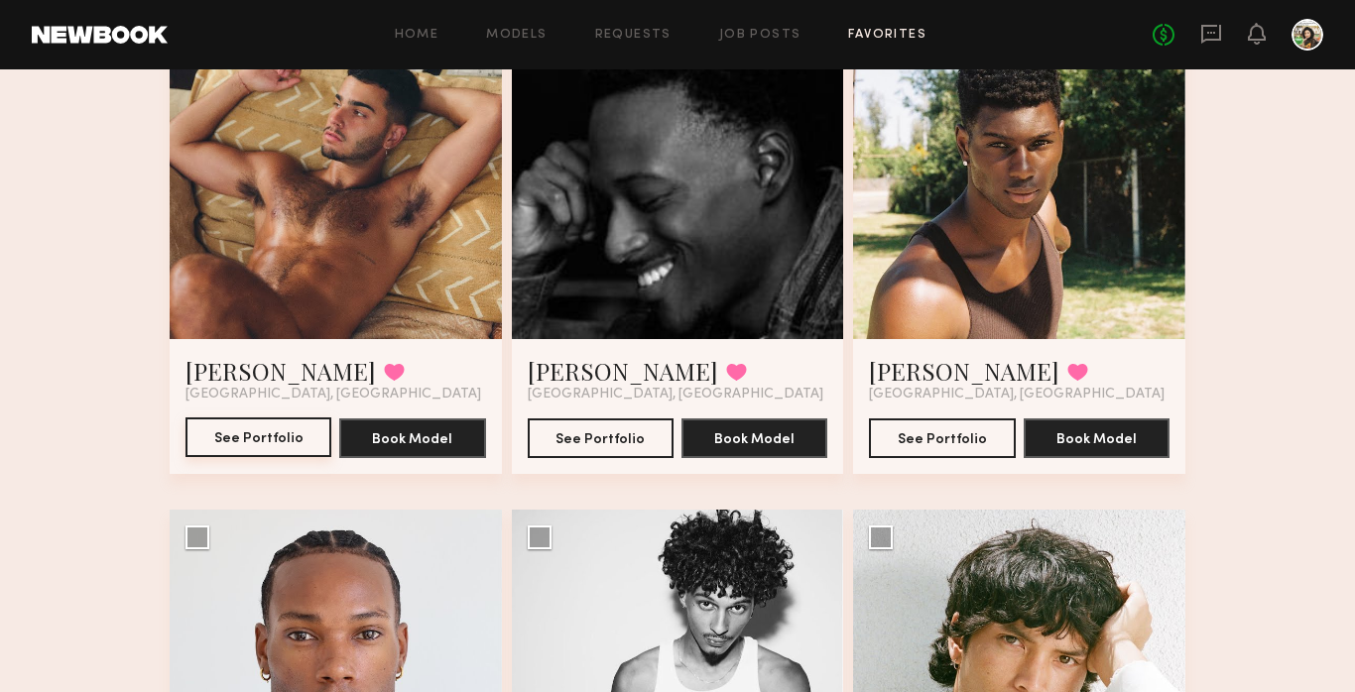
click at [274, 430] on button "See Portfolio" at bounding box center [259, 438] width 146 height 40
click at [631, 439] on button "See Portfolio" at bounding box center [601, 438] width 146 height 40
click at [931, 432] on button "See Portfolio" at bounding box center [942, 438] width 146 height 40
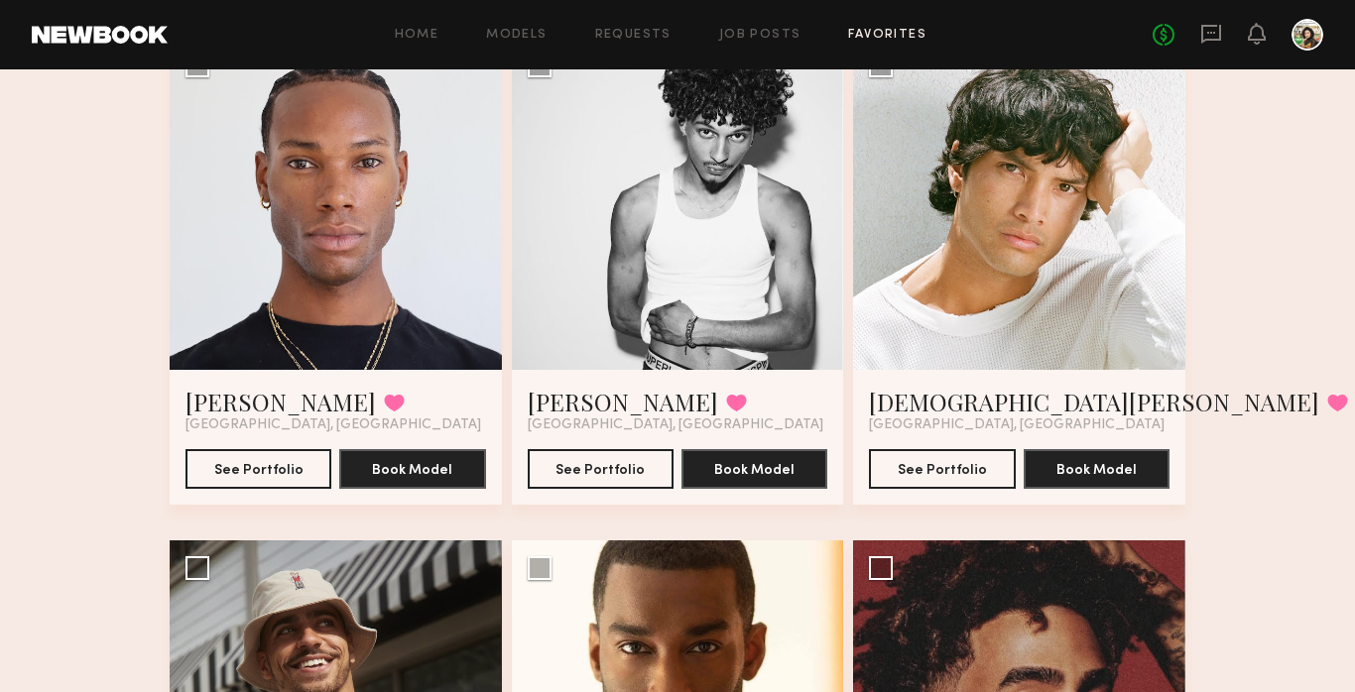
scroll to position [1200, 0]
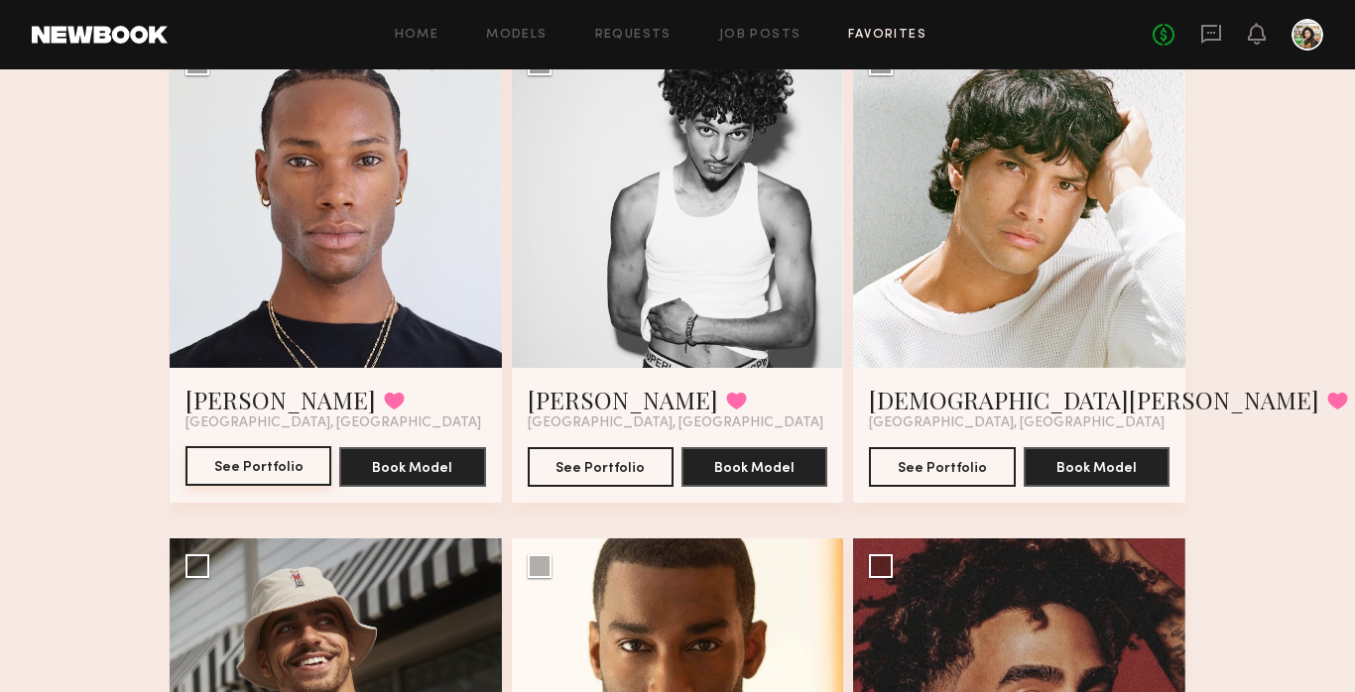
click at [274, 473] on button "See Portfolio" at bounding box center [259, 466] width 146 height 40
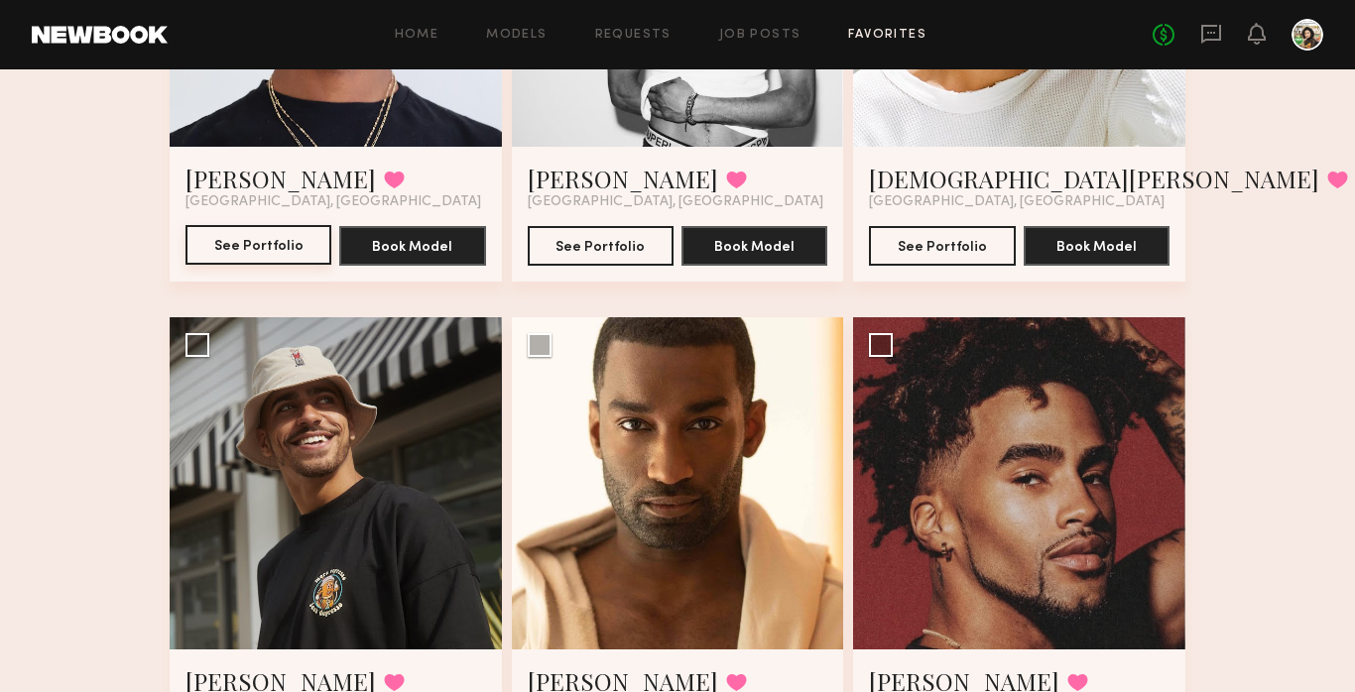
scroll to position [1326, 0]
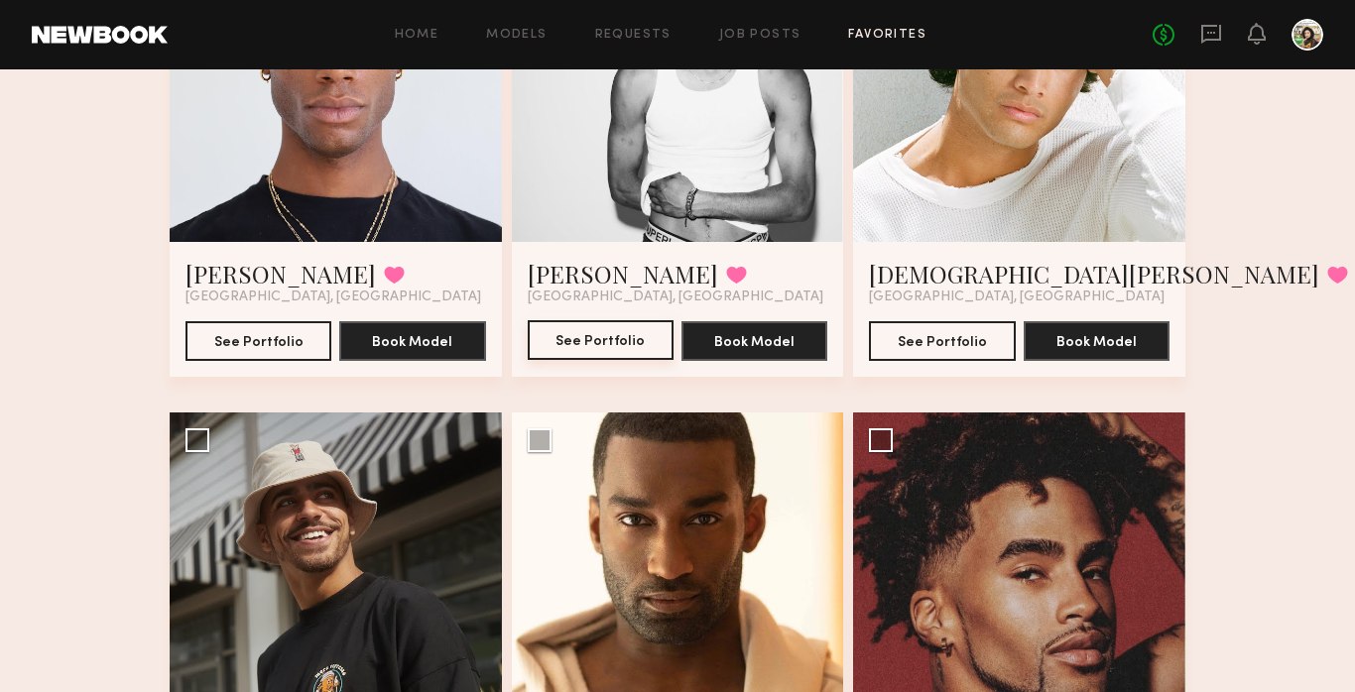
click at [615, 341] on button "See Portfolio" at bounding box center [601, 340] width 146 height 40
click at [939, 335] on button "See Portfolio" at bounding box center [942, 340] width 146 height 40
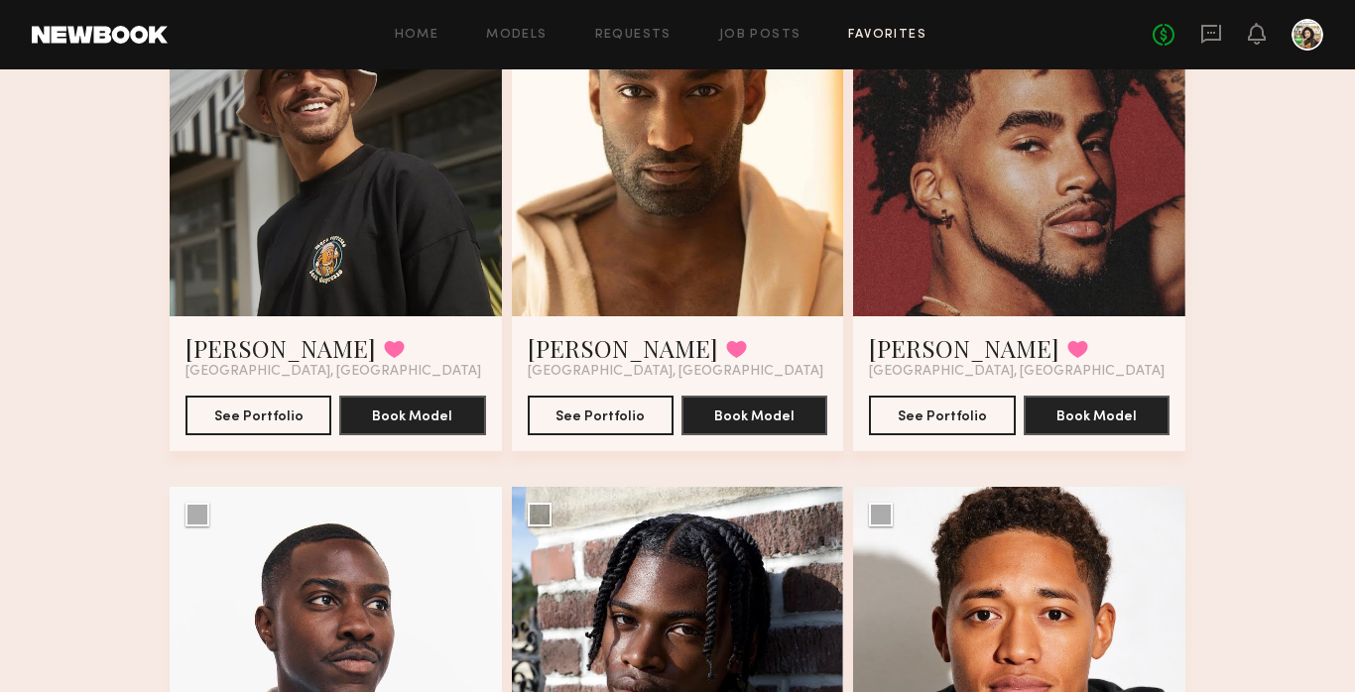
scroll to position [1769, 0]
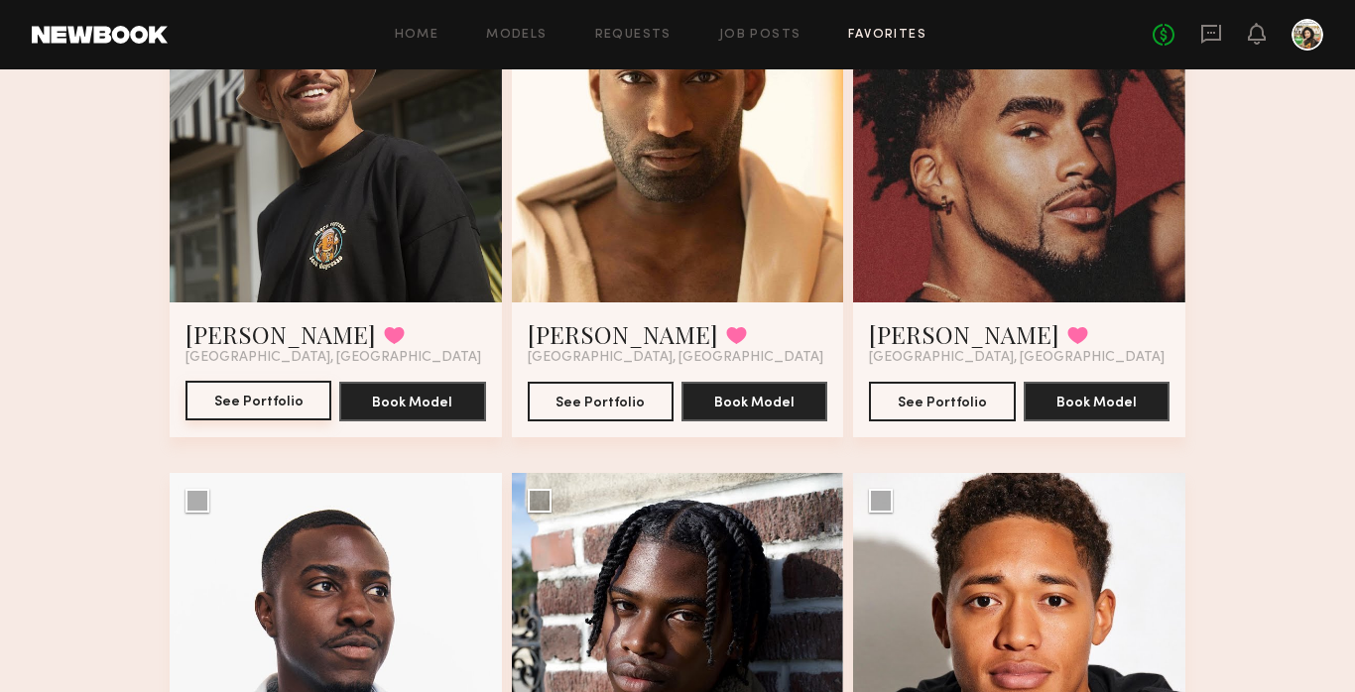
click at [248, 407] on button "See Portfolio" at bounding box center [259, 401] width 146 height 40
click at [617, 403] on button "See Portfolio" at bounding box center [601, 401] width 146 height 40
click at [926, 401] on button "See Portfolio" at bounding box center [942, 401] width 146 height 40
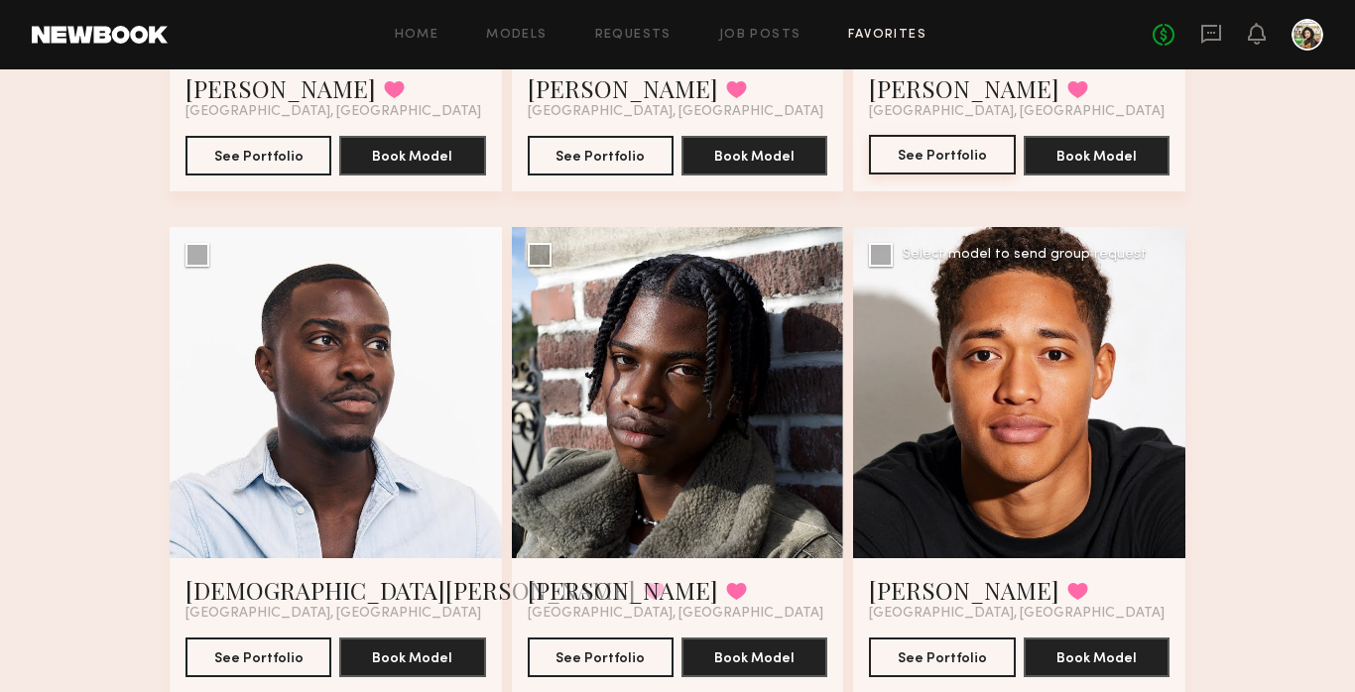
scroll to position [2159, 0]
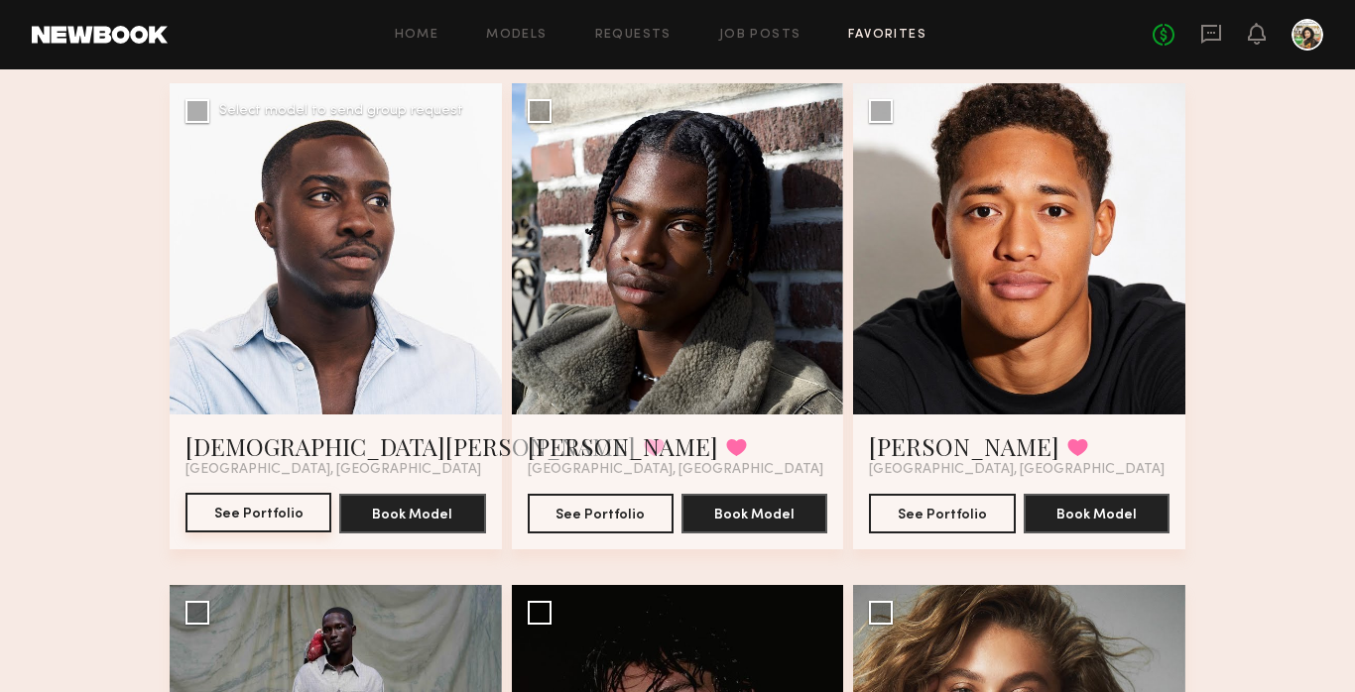
click at [270, 512] on button "See Portfolio" at bounding box center [259, 513] width 146 height 40
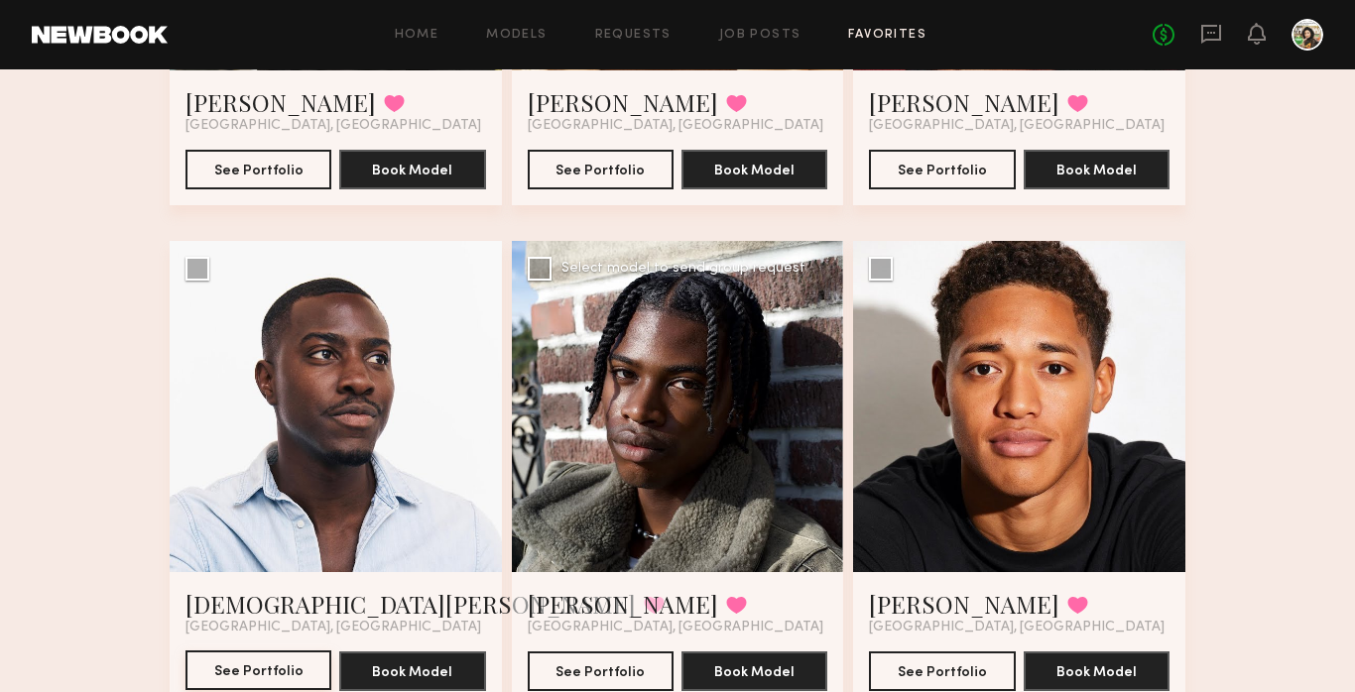
scroll to position [2037, 0]
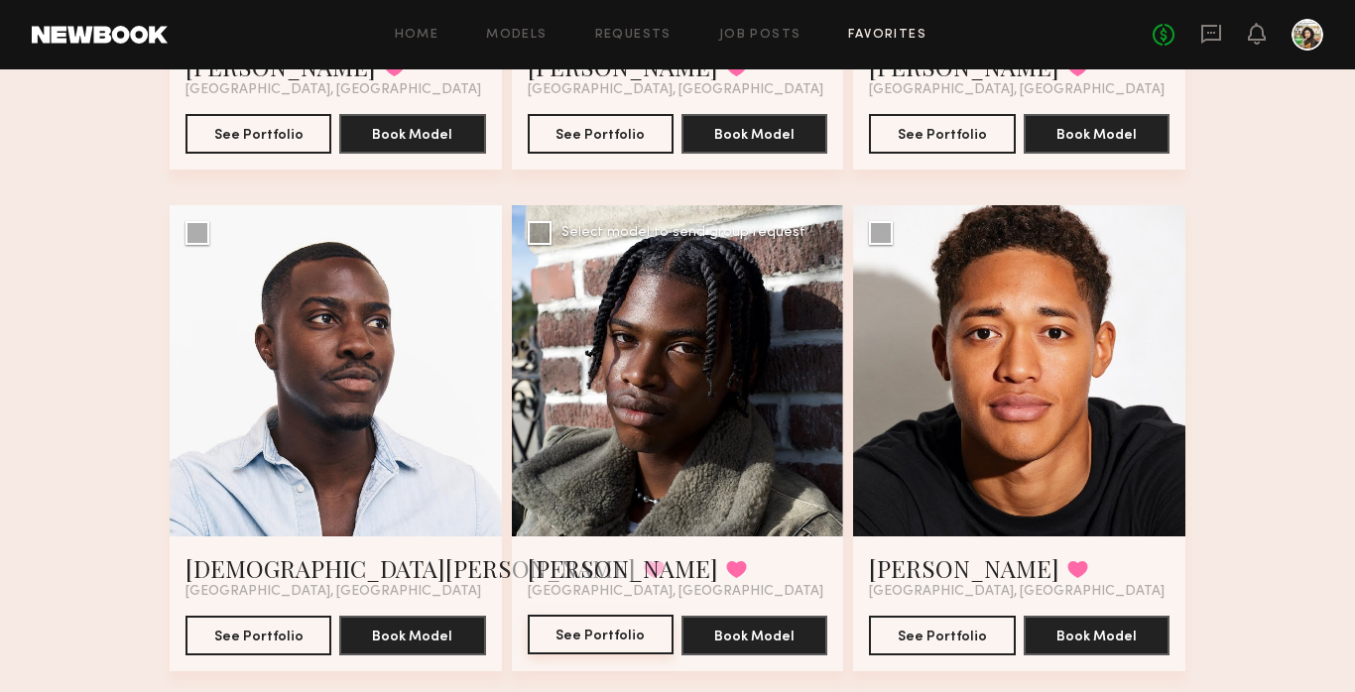
click at [611, 628] on button "See Portfolio" at bounding box center [601, 635] width 146 height 40
click at [927, 639] on button "See Portfolio" at bounding box center [942, 635] width 146 height 40
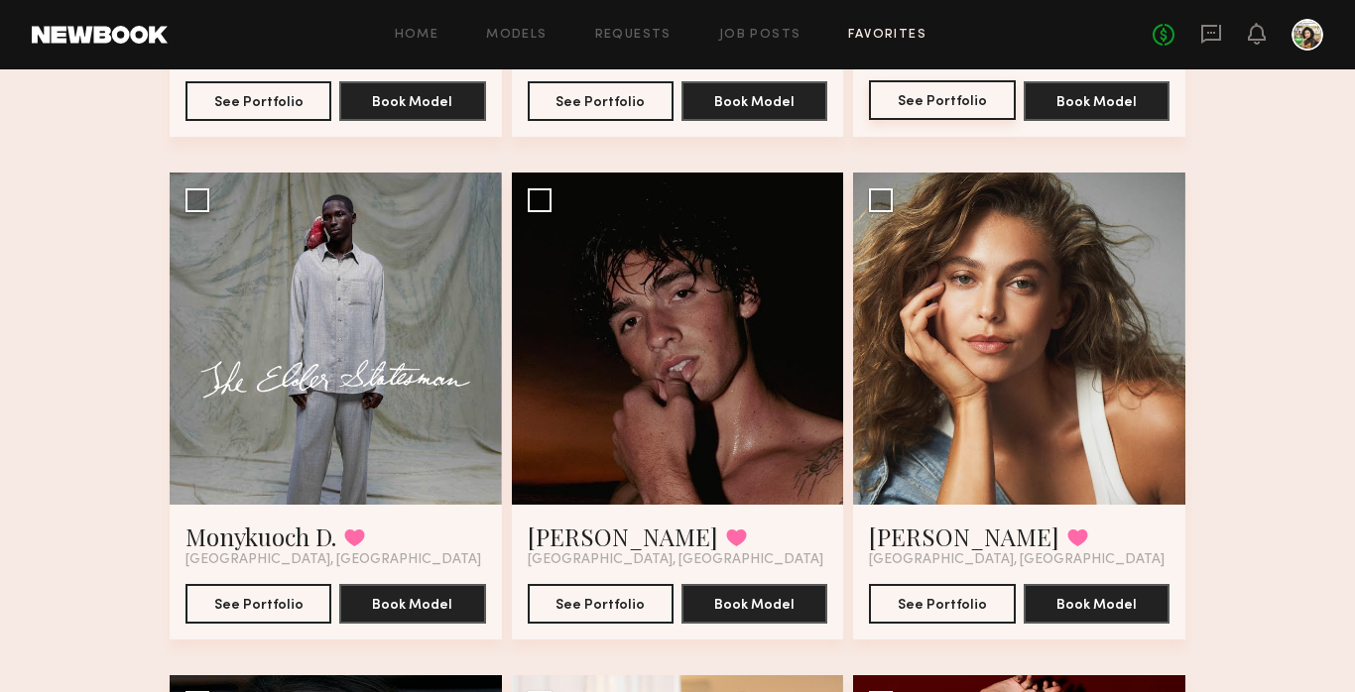
scroll to position [2572, 0]
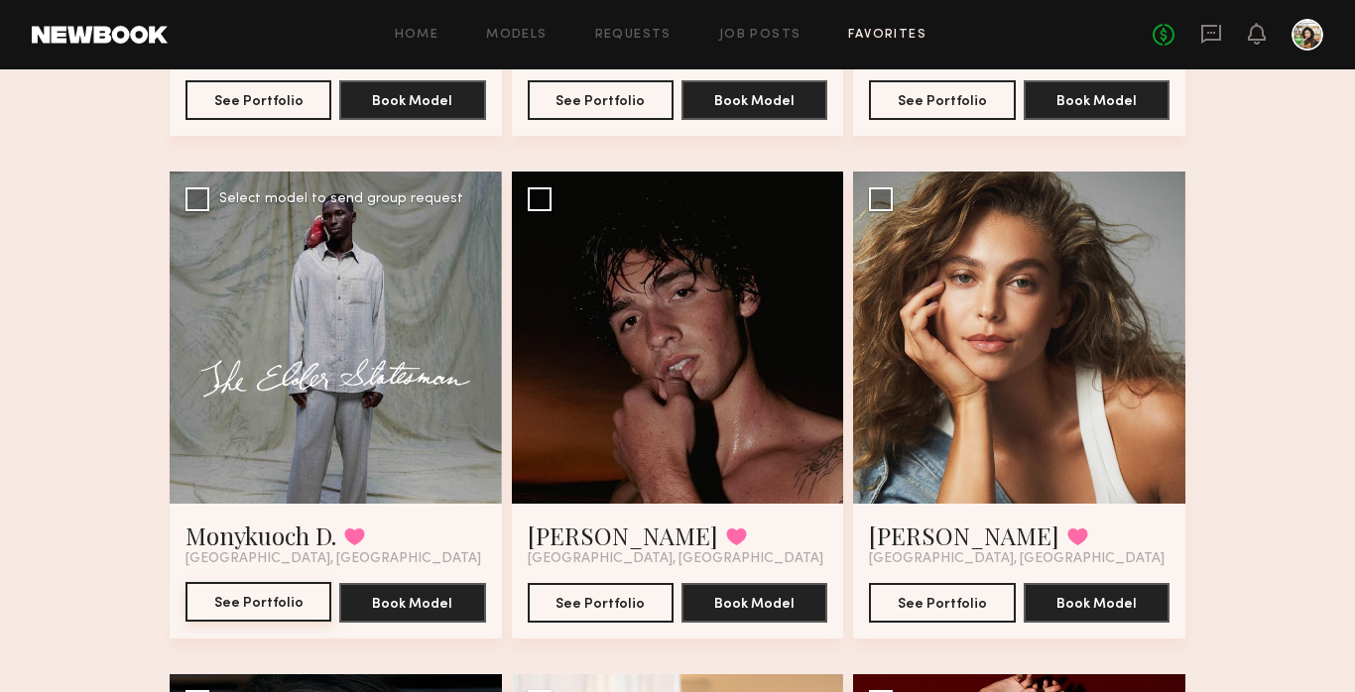
click at [236, 597] on button "See Portfolio" at bounding box center [259, 602] width 146 height 40
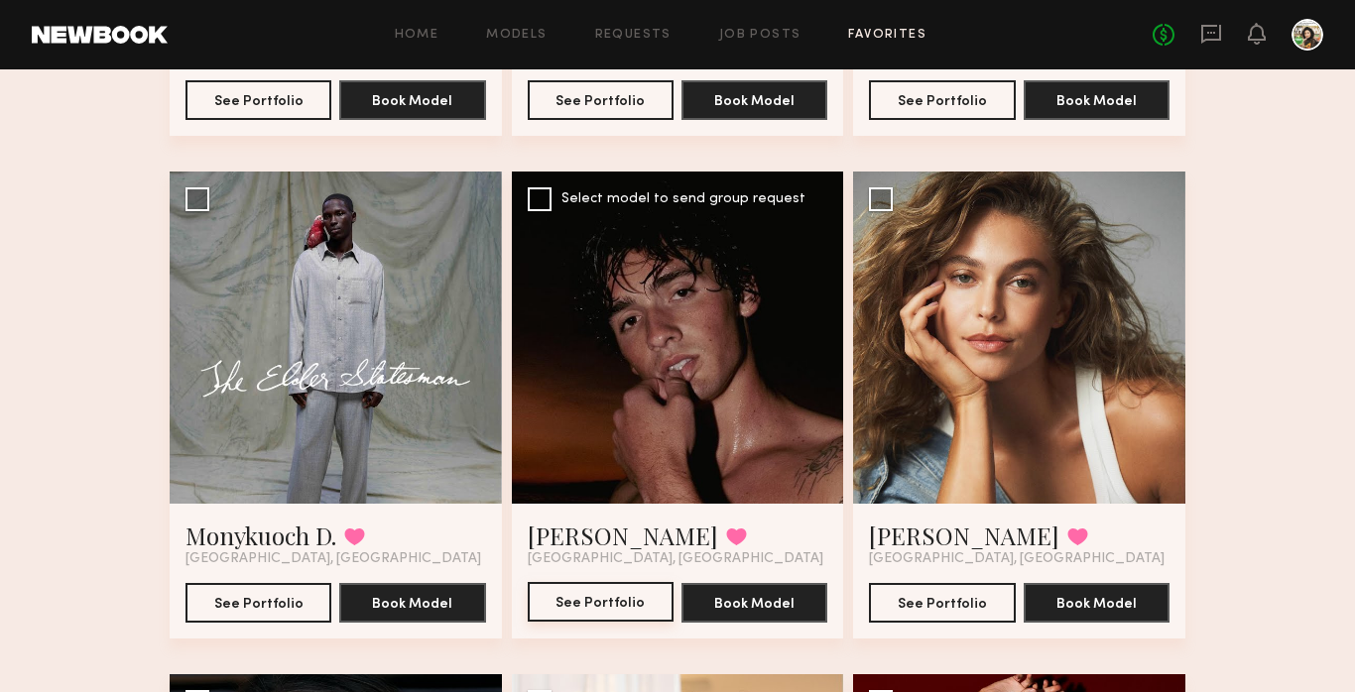
click at [581, 601] on button "See Portfolio" at bounding box center [601, 602] width 146 height 40
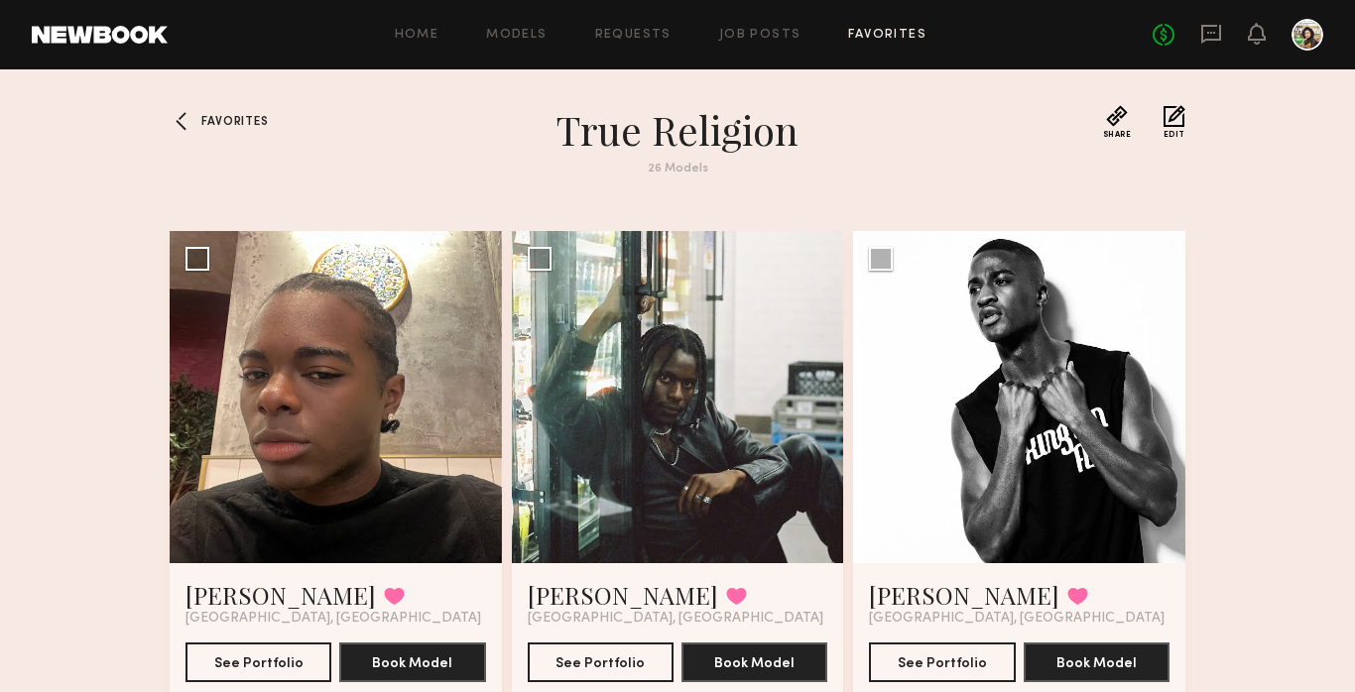
click at [192, 130] on div at bounding box center [186, 121] width 32 height 32
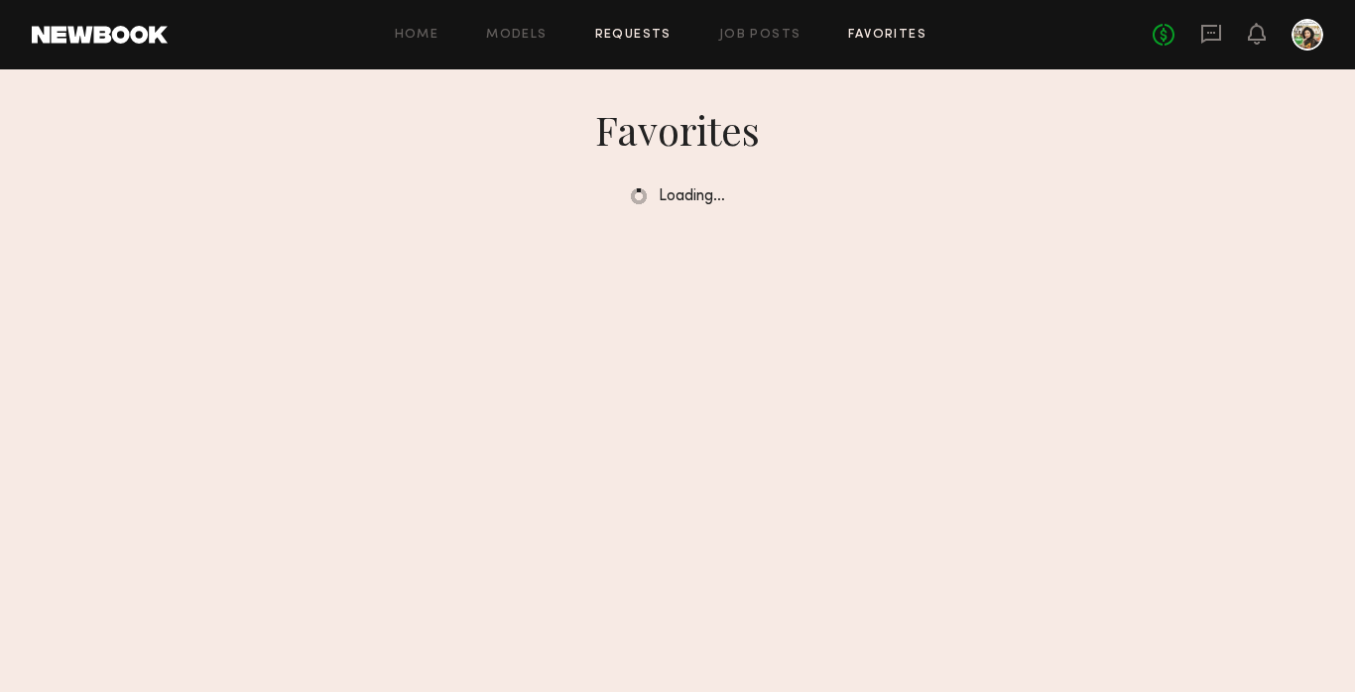
click at [614, 37] on link "Requests" at bounding box center [633, 35] width 76 height 13
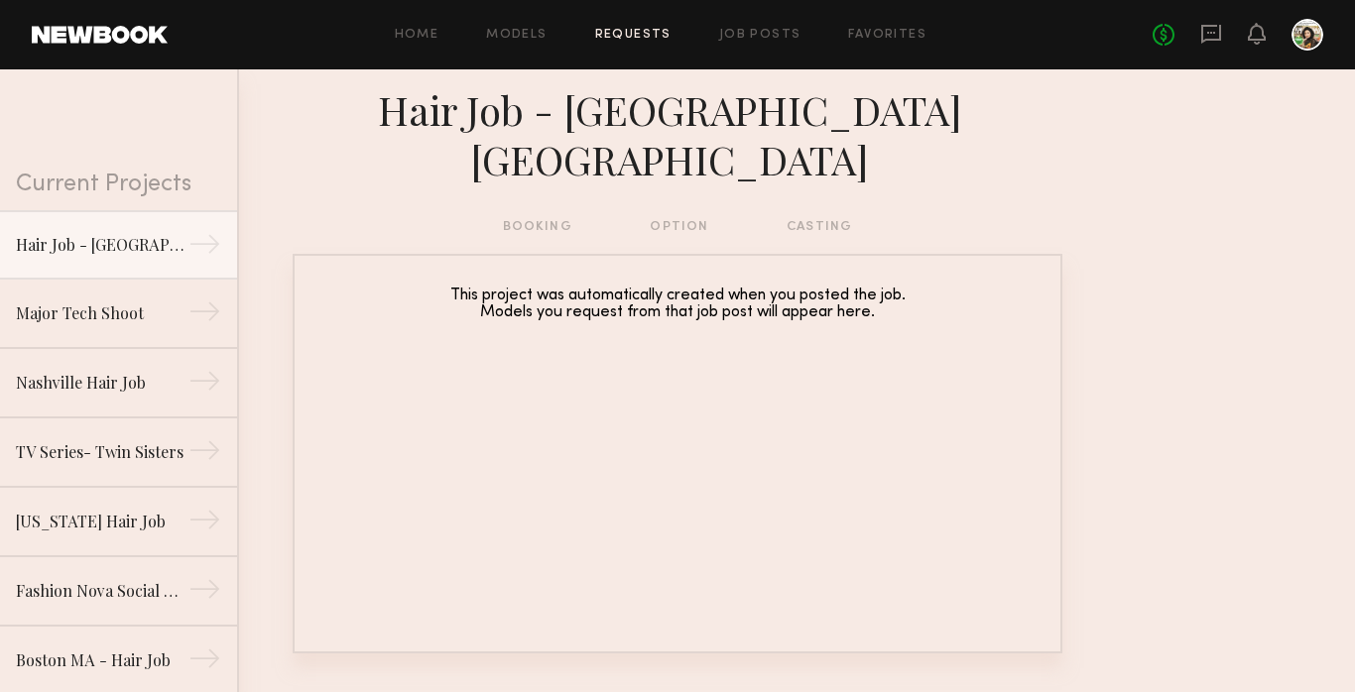
click at [504, 216] on div "booking option casting" at bounding box center [678, 227] width 350 height 22
click at [512, 216] on div "booking option casting" at bounding box center [678, 227] width 350 height 22
click at [1202, 26] on icon at bounding box center [1211, 34] width 20 height 19
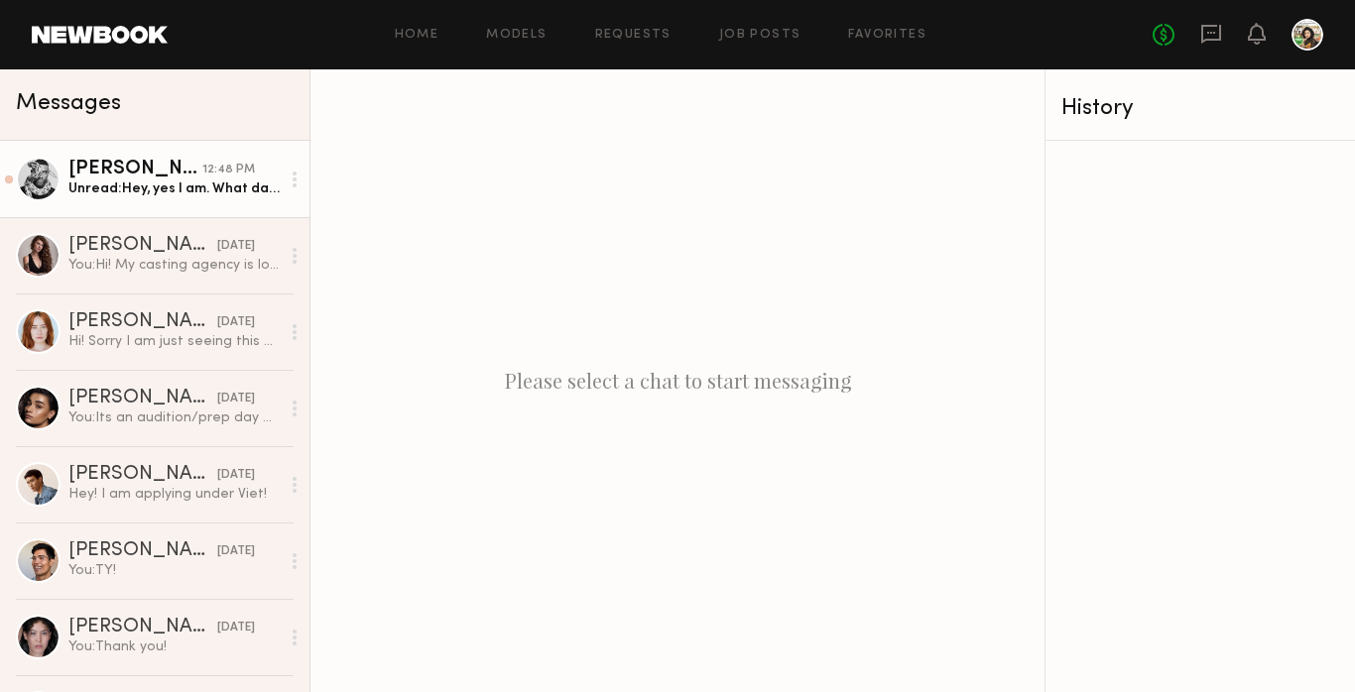
click at [135, 183] on div "Unread: Hey, yes I am. What dates are you thinking?" at bounding box center [173, 189] width 211 height 19
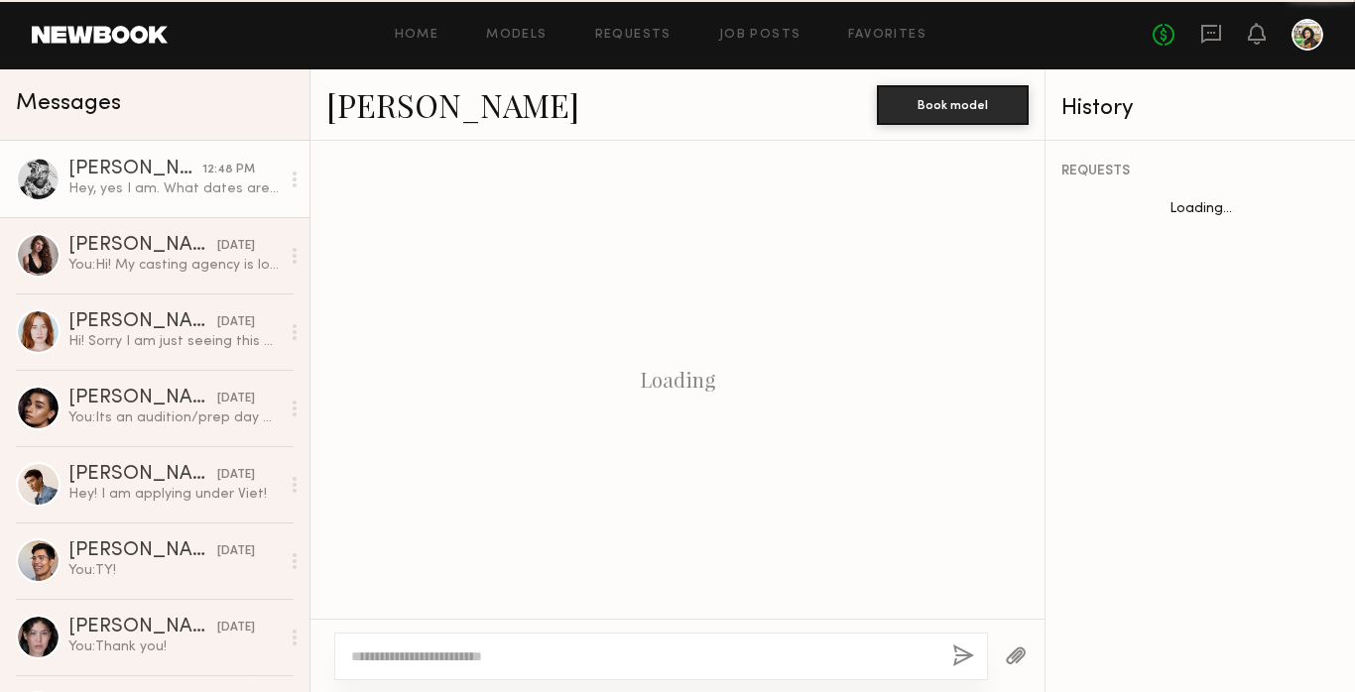
scroll to position [636, 0]
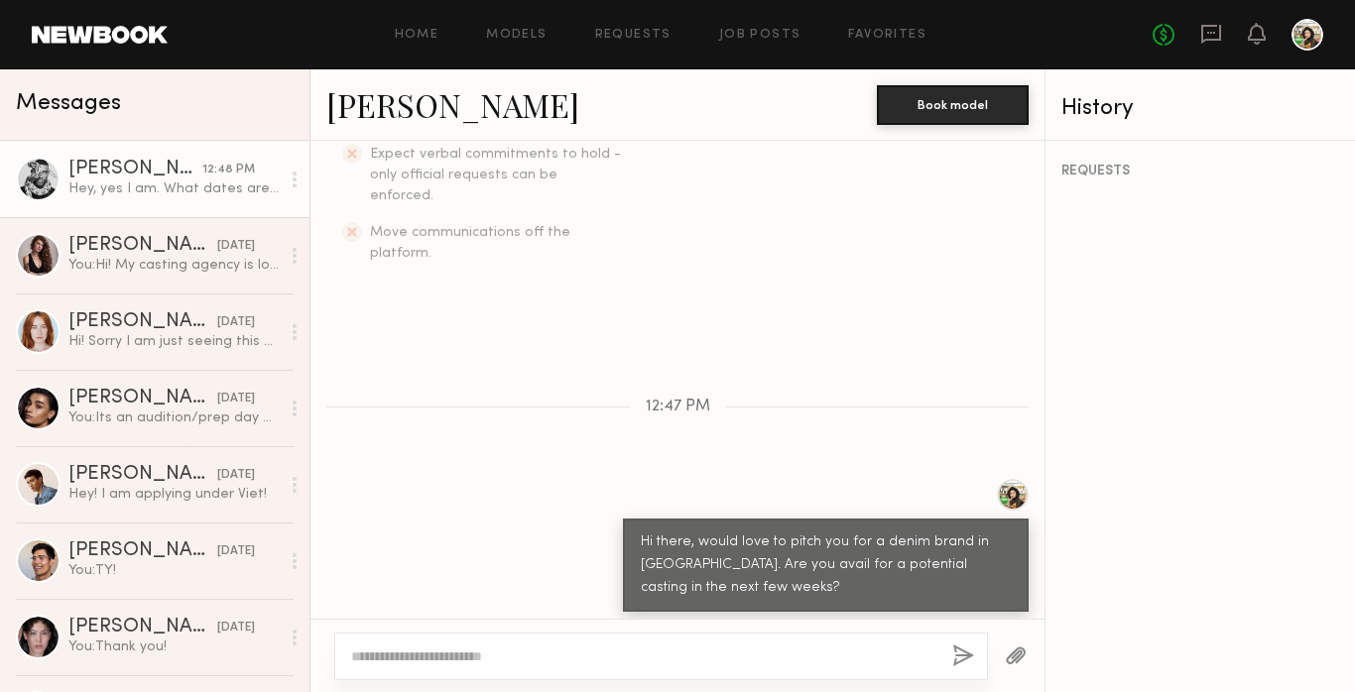
click at [494, 658] on textarea at bounding box center [643, 657] width 585 height 20
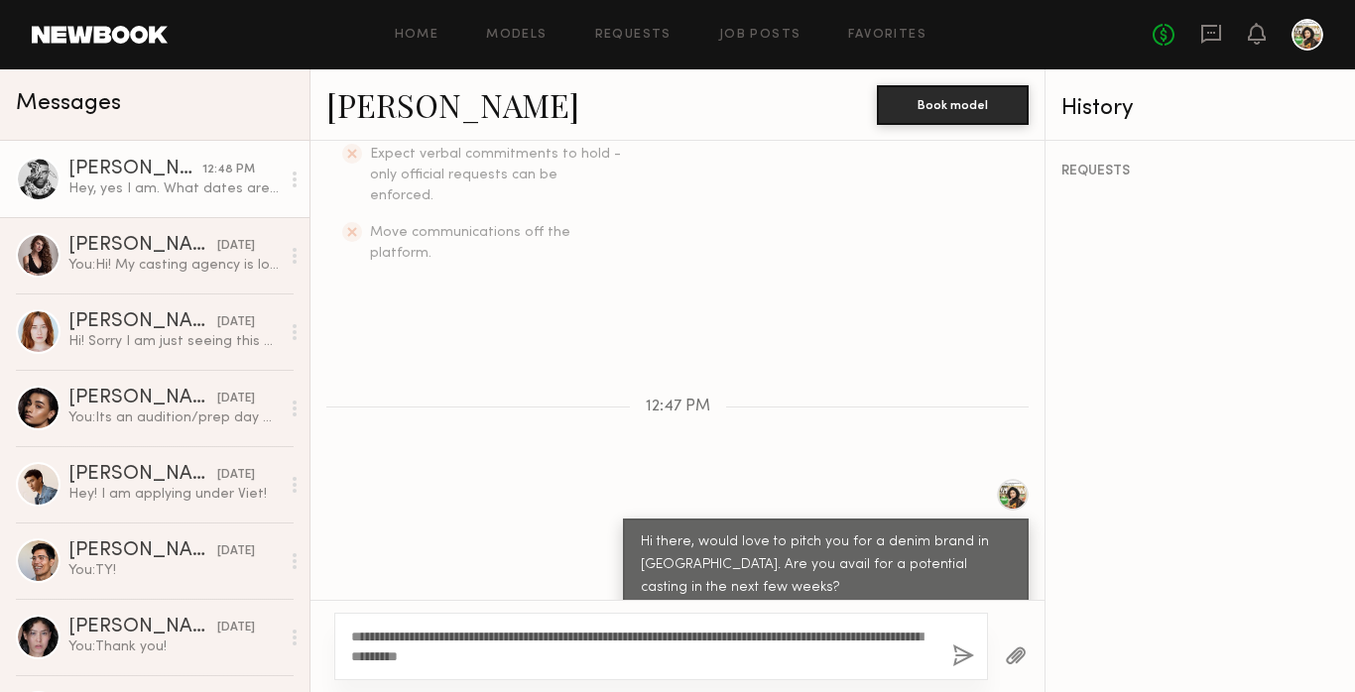
scroll to position [655, 0]
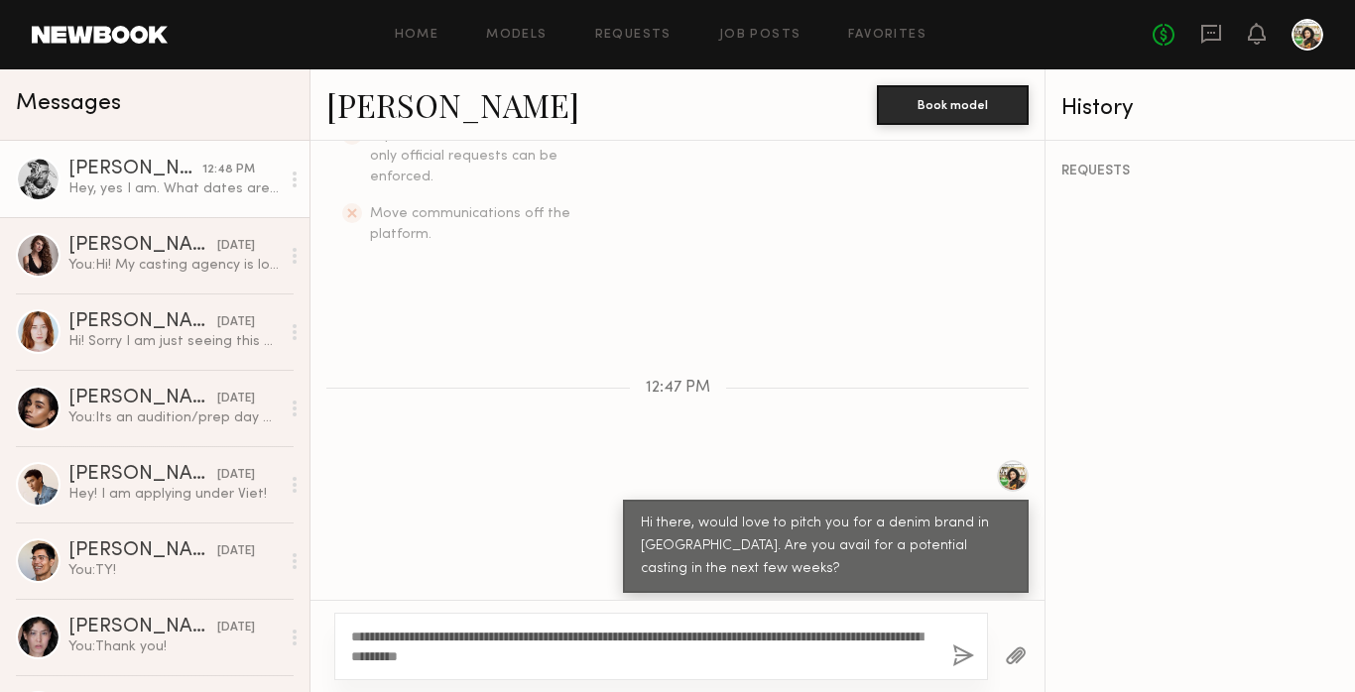
type textarea "**********"
click at [964, 662] on button "button" at bounding box center [963, 657] width 22 height 25
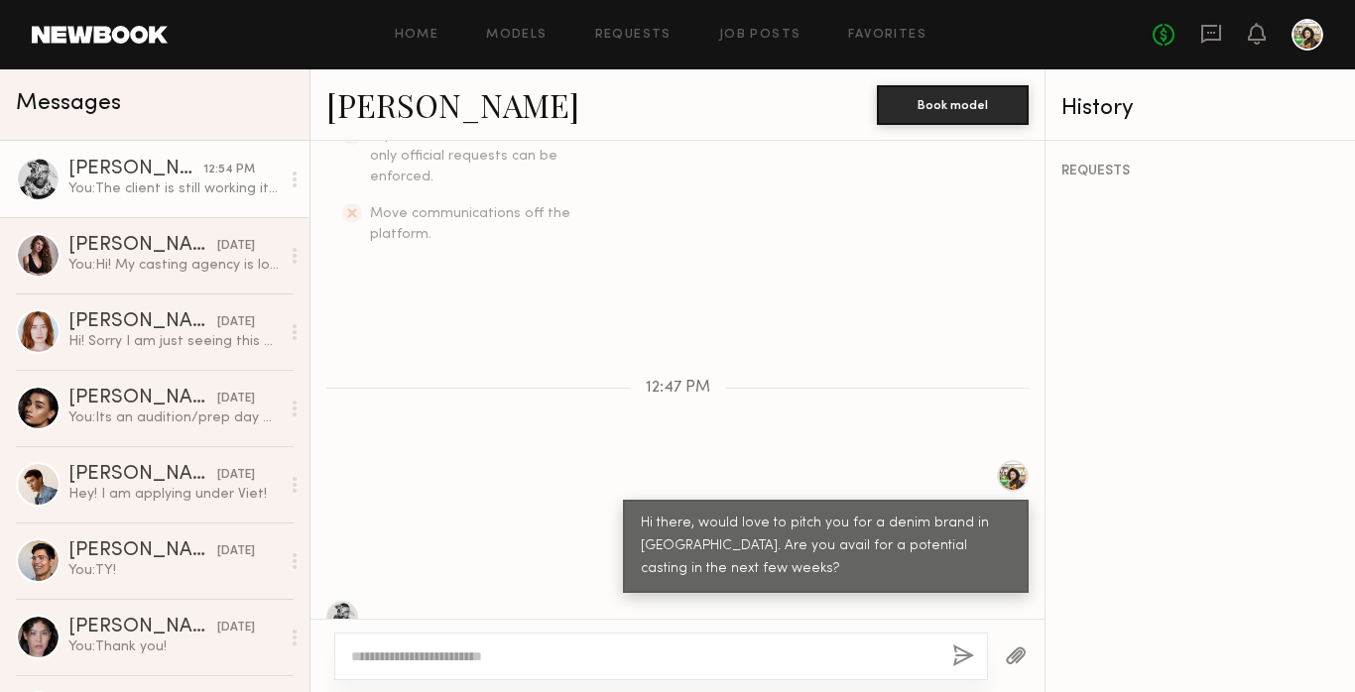
scroll to position [929, 0]
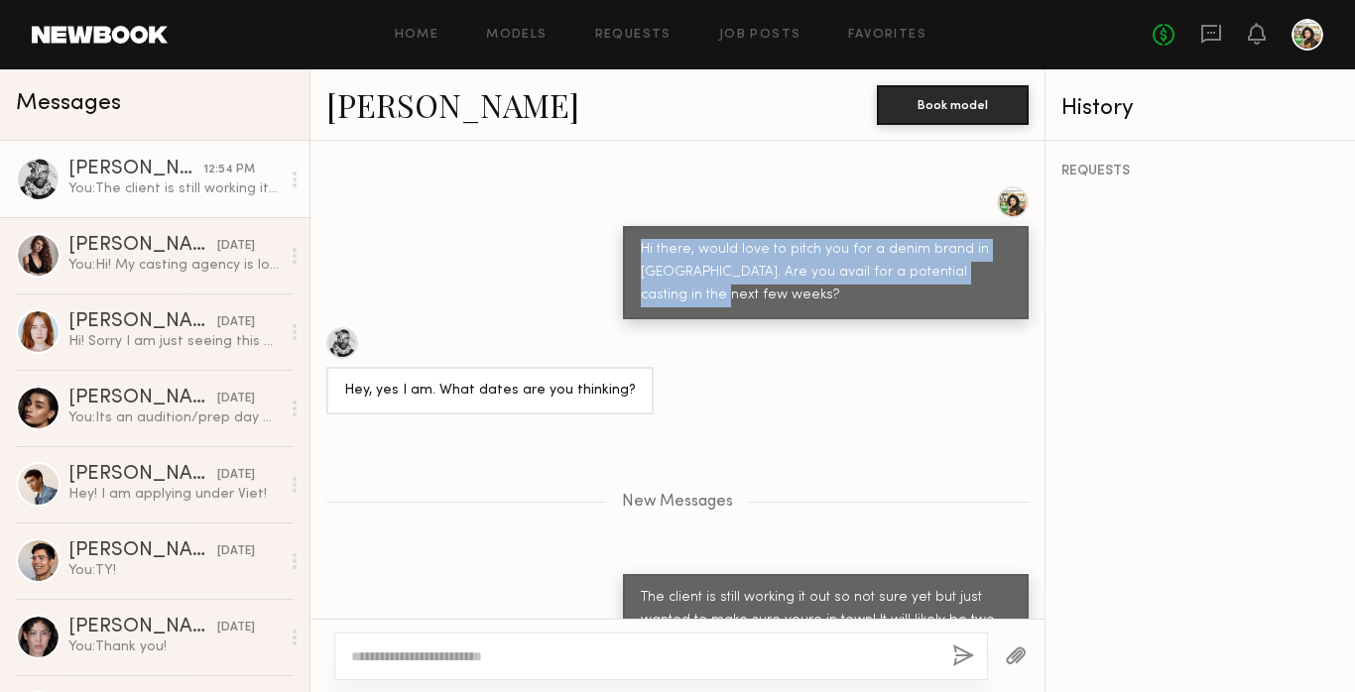
drag, startPoint x: 641, startPoint y: 200, endPoint x: 1011, endPoint y: 229, distance: 371.1
click at [1011, 229] on div "Hi there, would love to pitch you for a denim brand in [GEOGRAPHIC_DATA]. Are y…" at bounding box center [826, 272] width 406 height 93
copy div "Hi there, would love to pitch you for a denim brand in [GEOGRAPHIC_DATA]. Are y…"
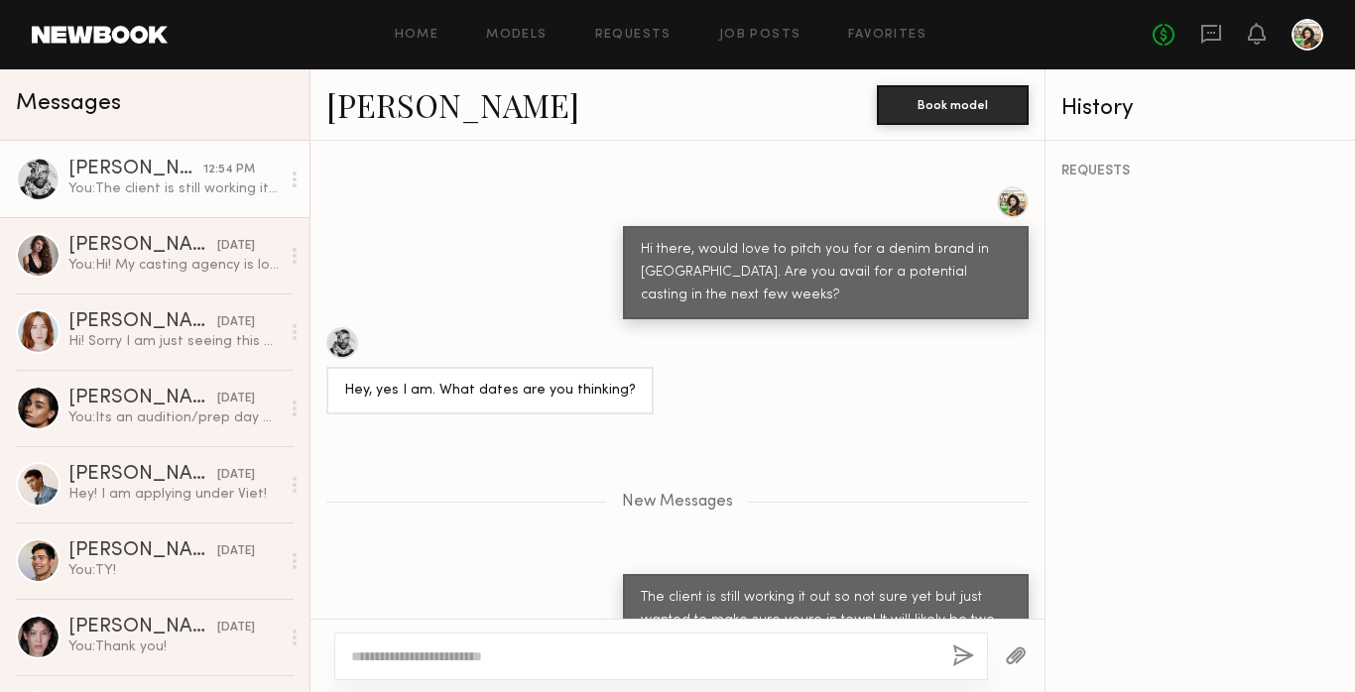
click at [1145, 158] on div "REQUESTS" at bounding box center [1201, 417] width 310 height 552
click at [1092, 173] on div "REQUESTS" at bounding box center [1200, 172] width 278 height 14
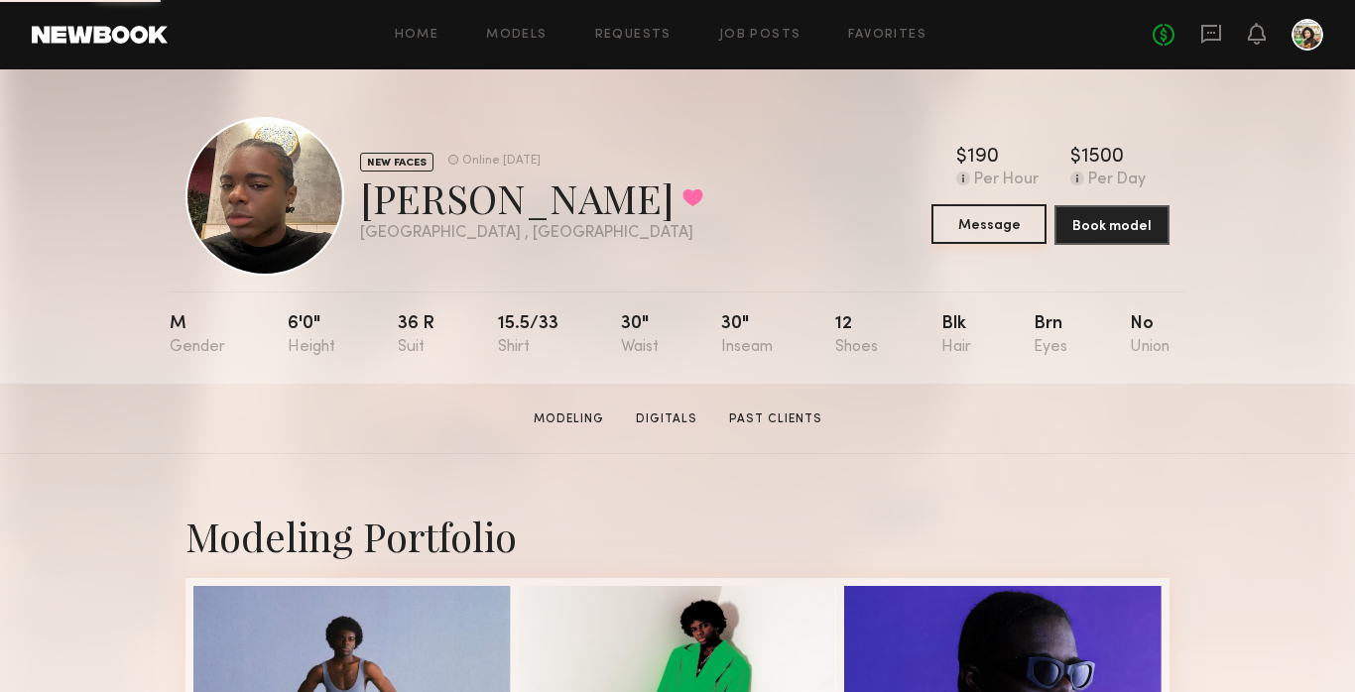
click at [963, 232] on button "Message" at bounding box center [989, 224] width 115 height 40
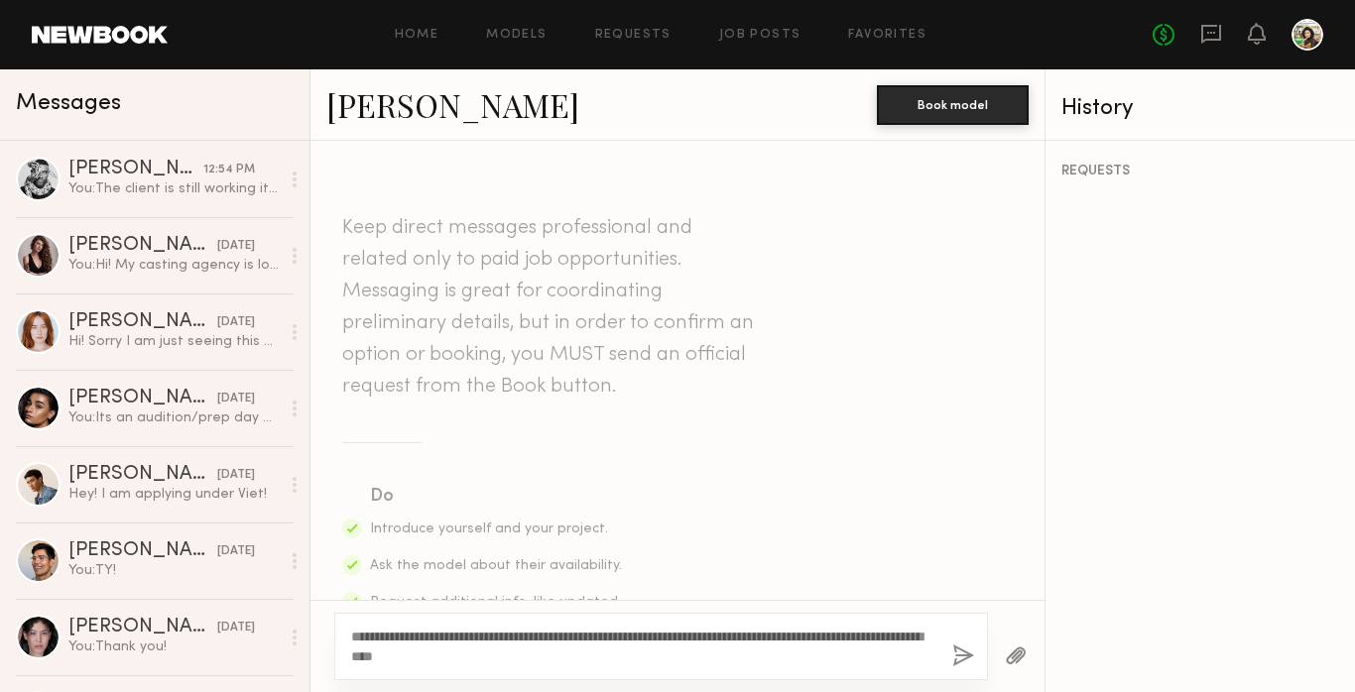
type textarea "**********"
click at [958, 656] on button "button" at bounding box center [963, 657] width 22 height 25
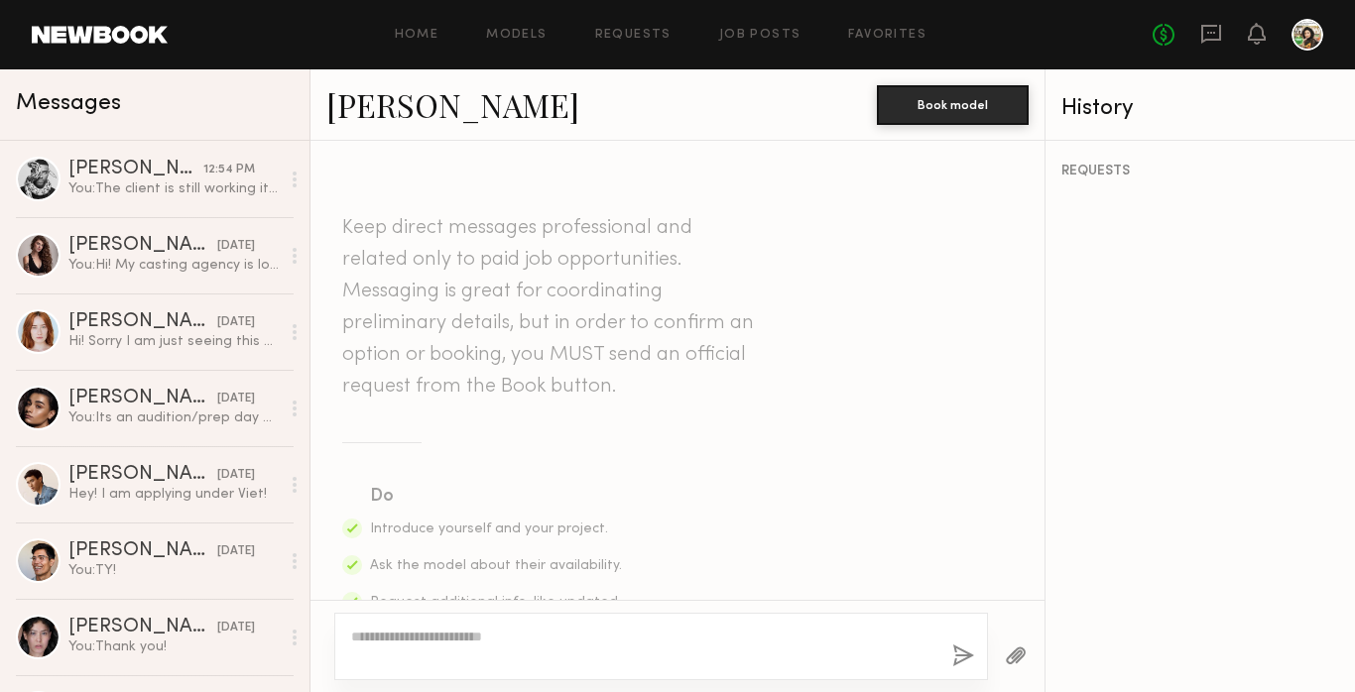
scroll to position [580, 0]
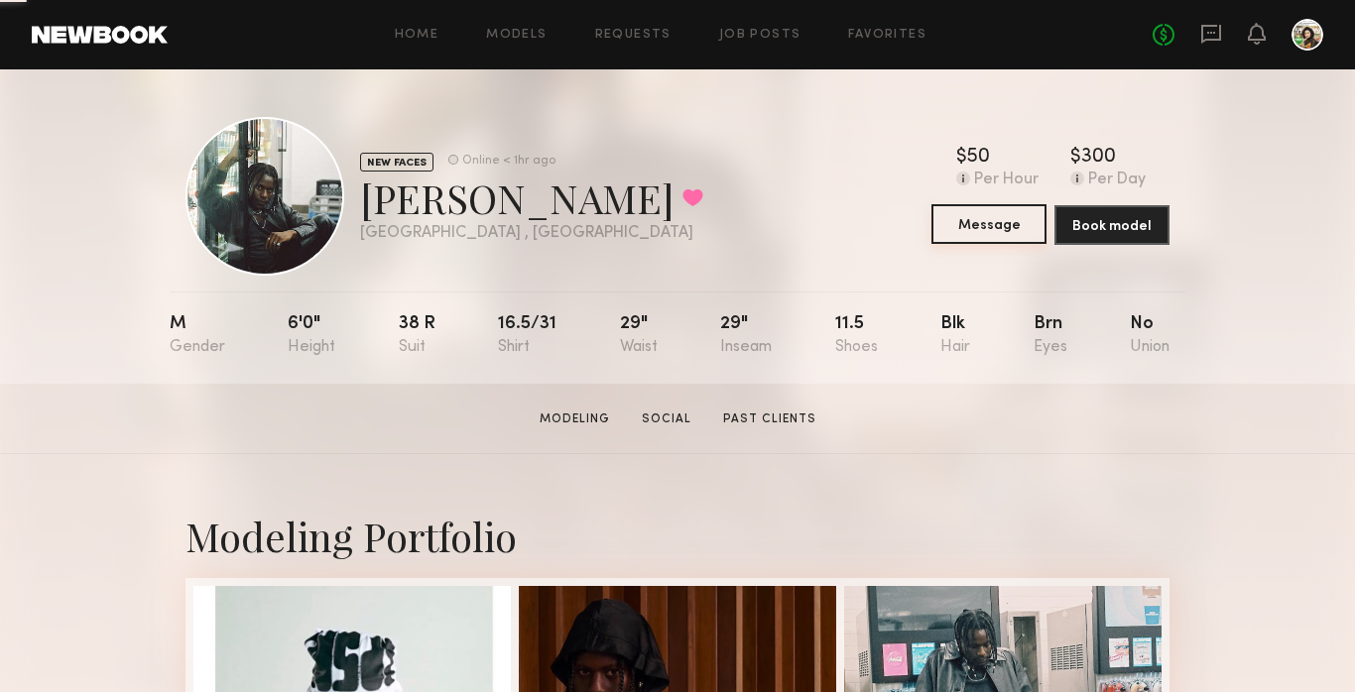
click at [1019, 218] on button "Message" at bounding box center [989, 224] width 115 height 40
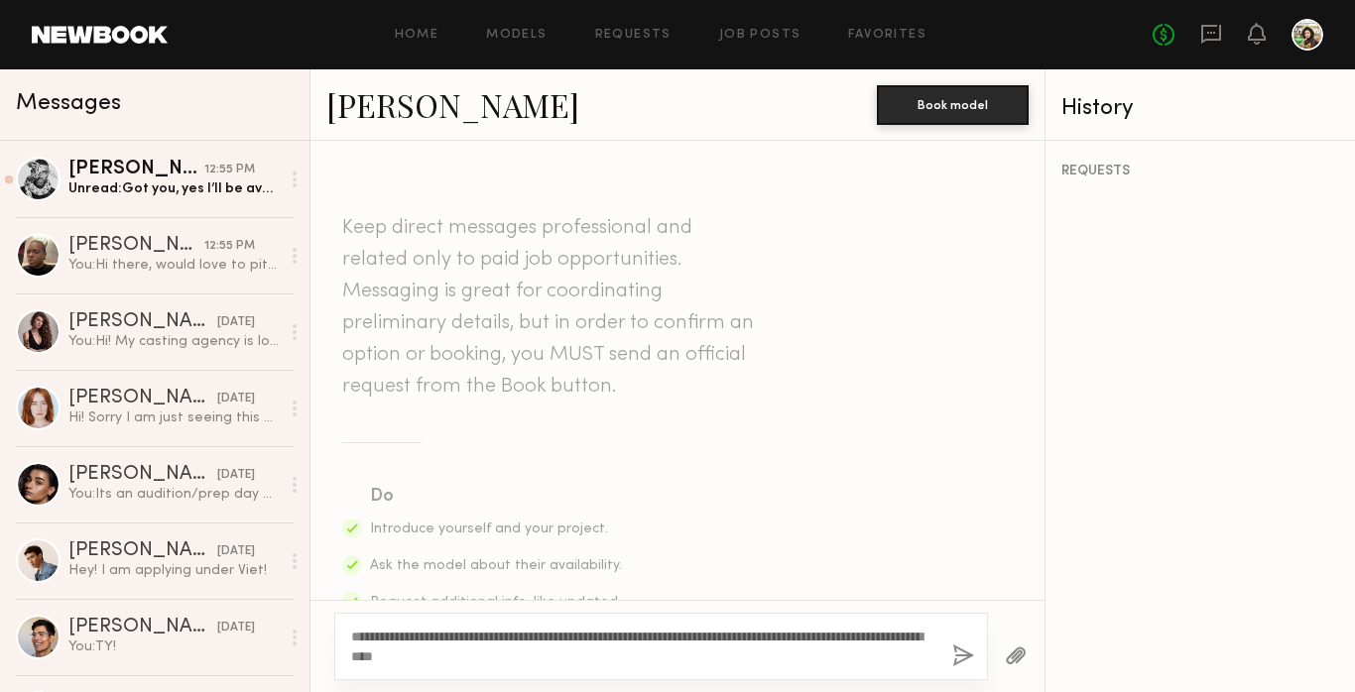
type textarea "**********"
click at [957, 656] on button "button" at bounding box center [963, 657] width 22 height 25
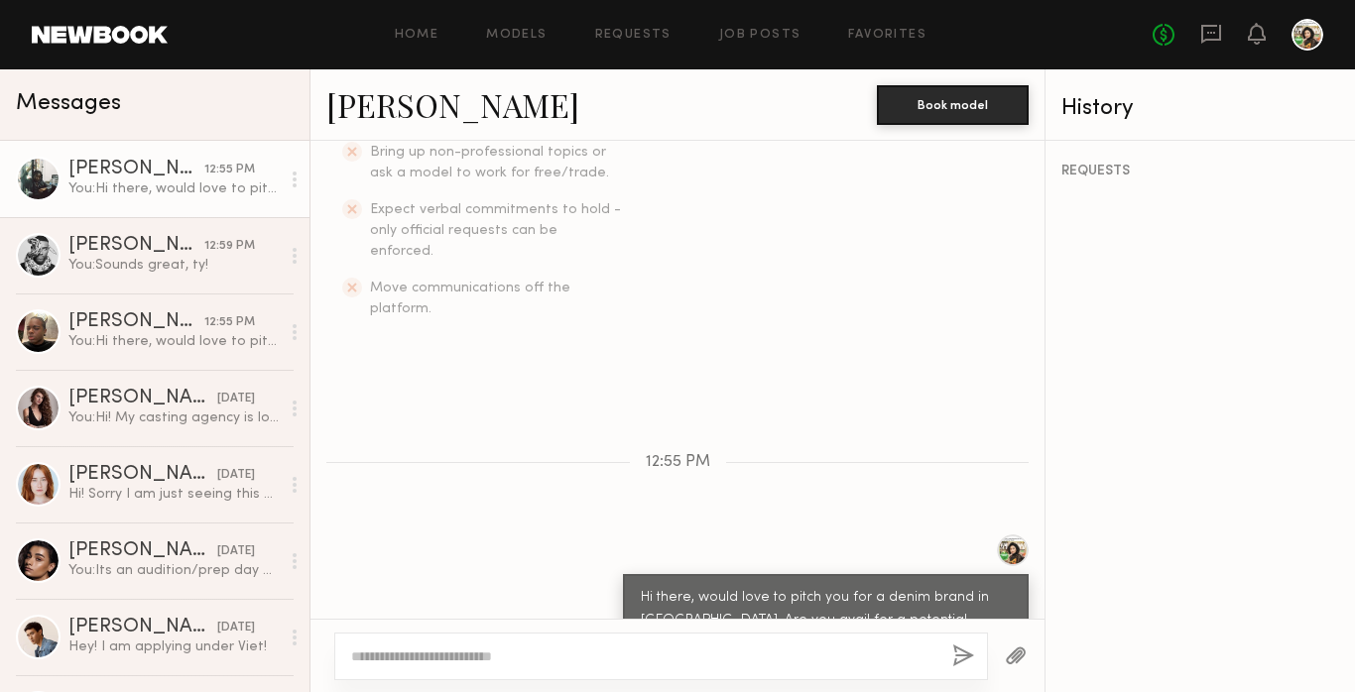
scroll to position [599, 0]
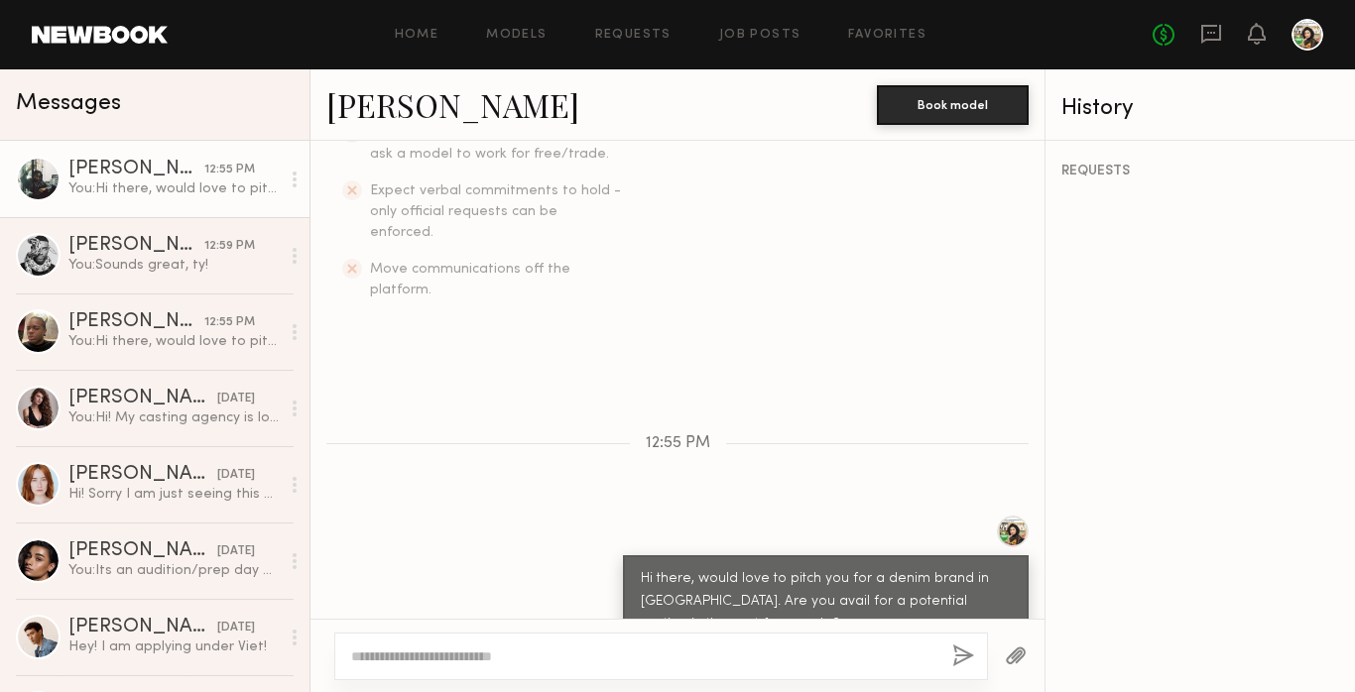
drag, startPoint x: 467, startPoint y: 110, endPoint x: 854, endPoint y: 17, distance: 398.0
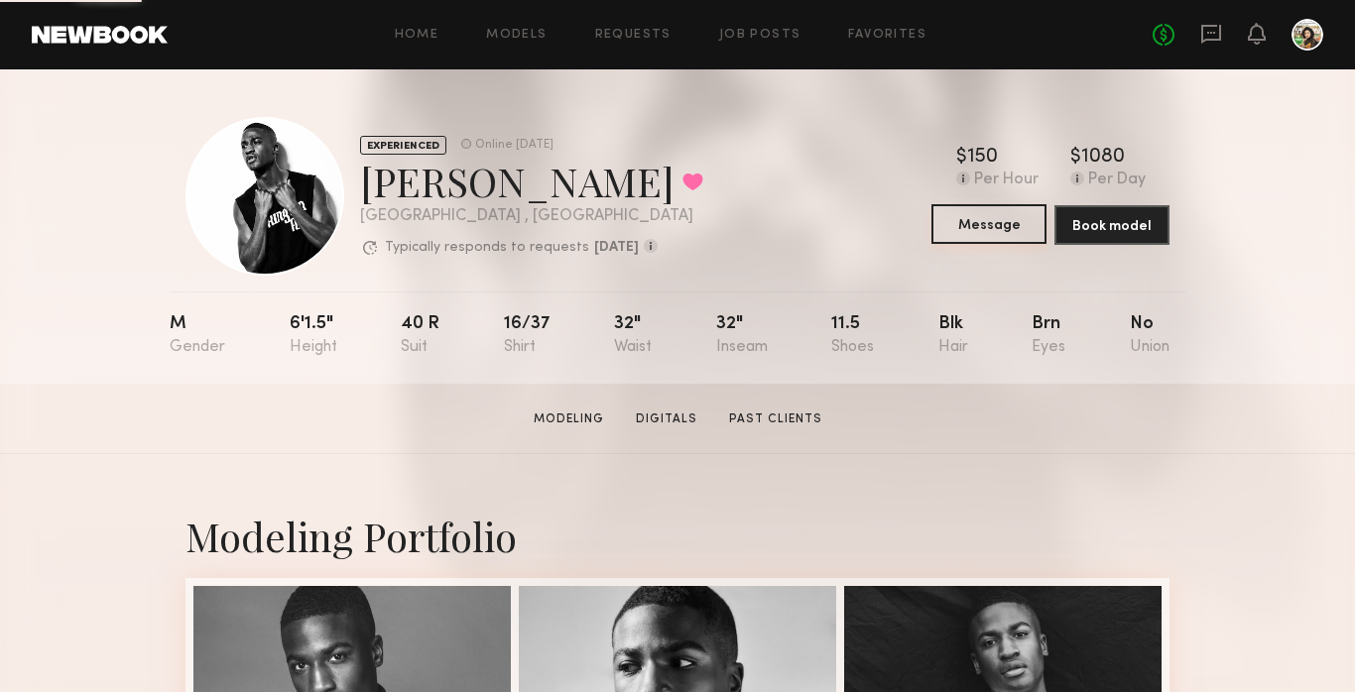
click at [972, 237] on button "Message" at bounding box center [989, 224] width 115 height 40
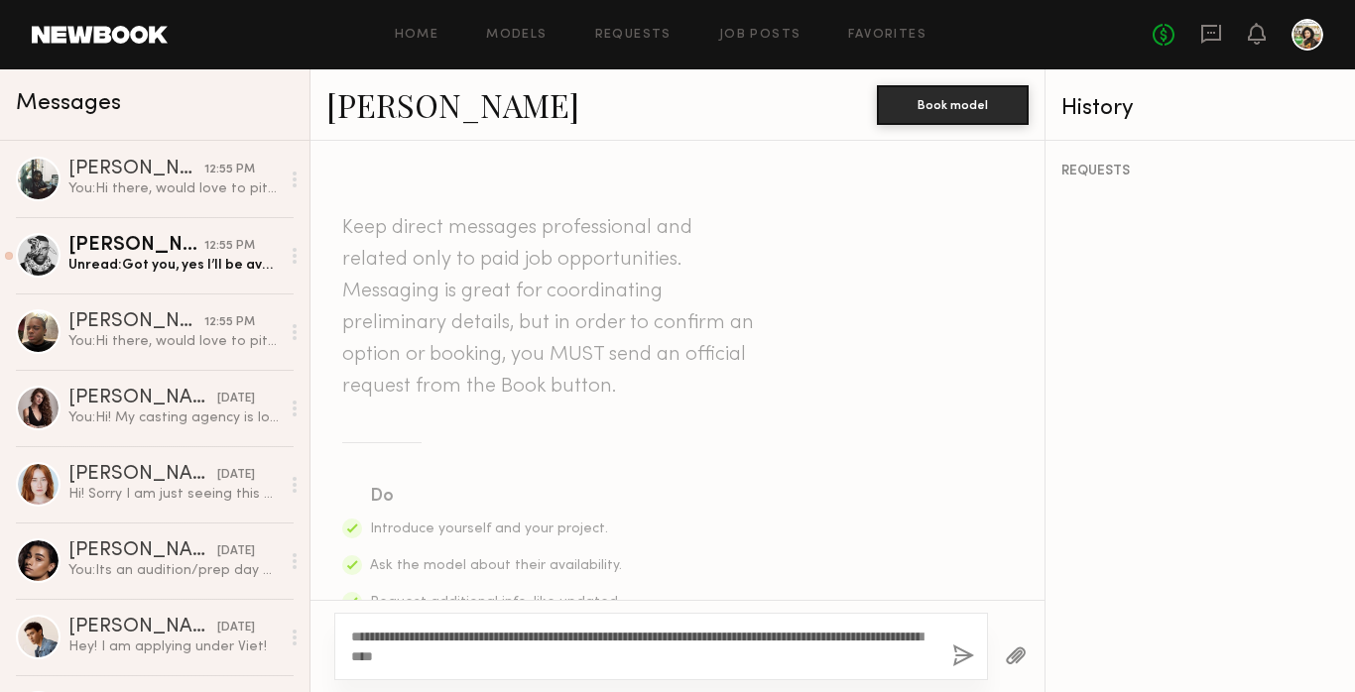
type textarea "**********"
click at [958, 655] on button "button" at bounding box center [963, 657] width 22 height 25
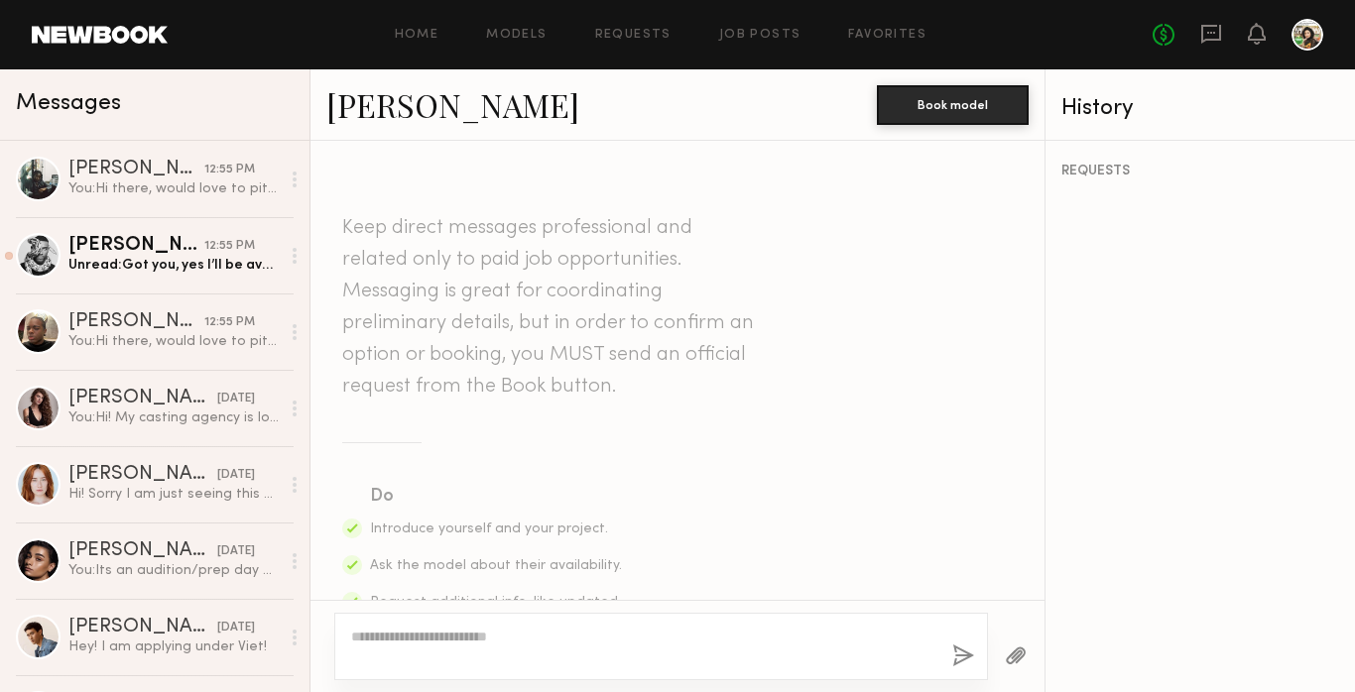
scroll to position [580, 0]
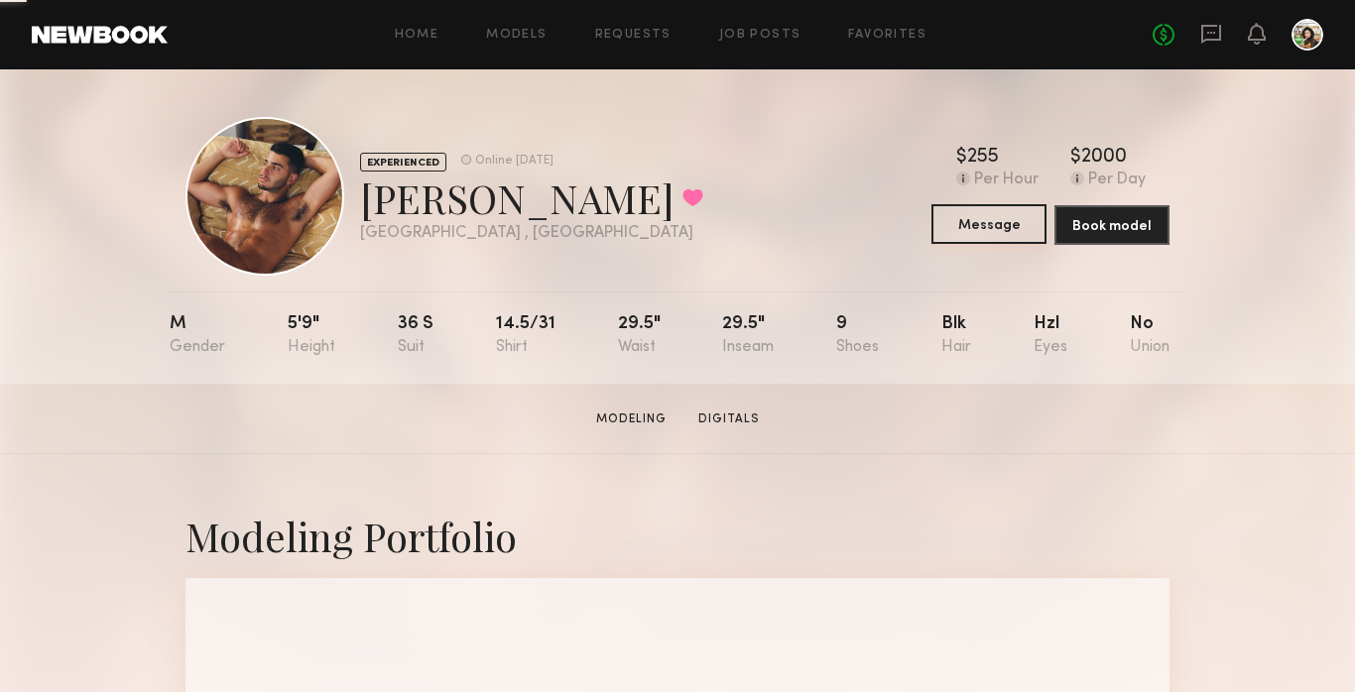
click at [977, 214] on button "Message" at bounding box center [989, 224] width 115 height 40
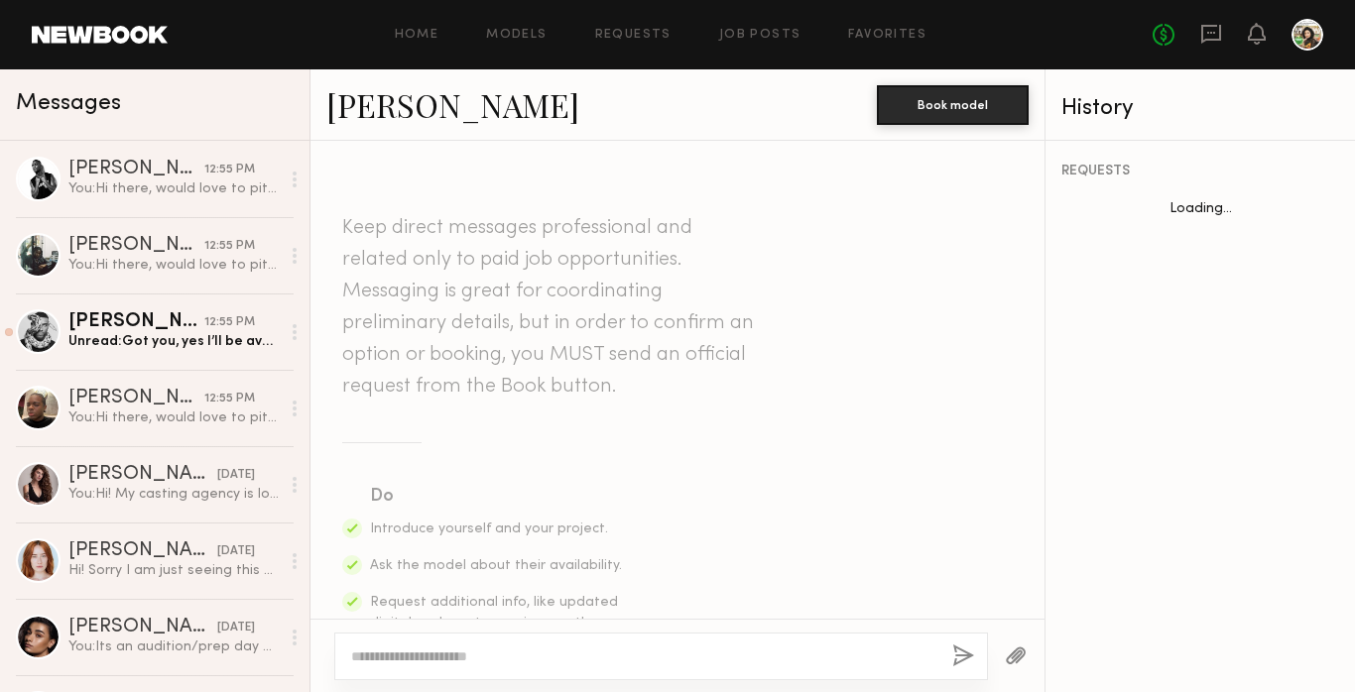
click at [554, 558] on li "Ask the model about their availability." at bounding box center [497, 566] width 254 height 21
click at [428, 654] on textarea at bounding box center [643, 657] width 585 height 20
paste textarea "**********"
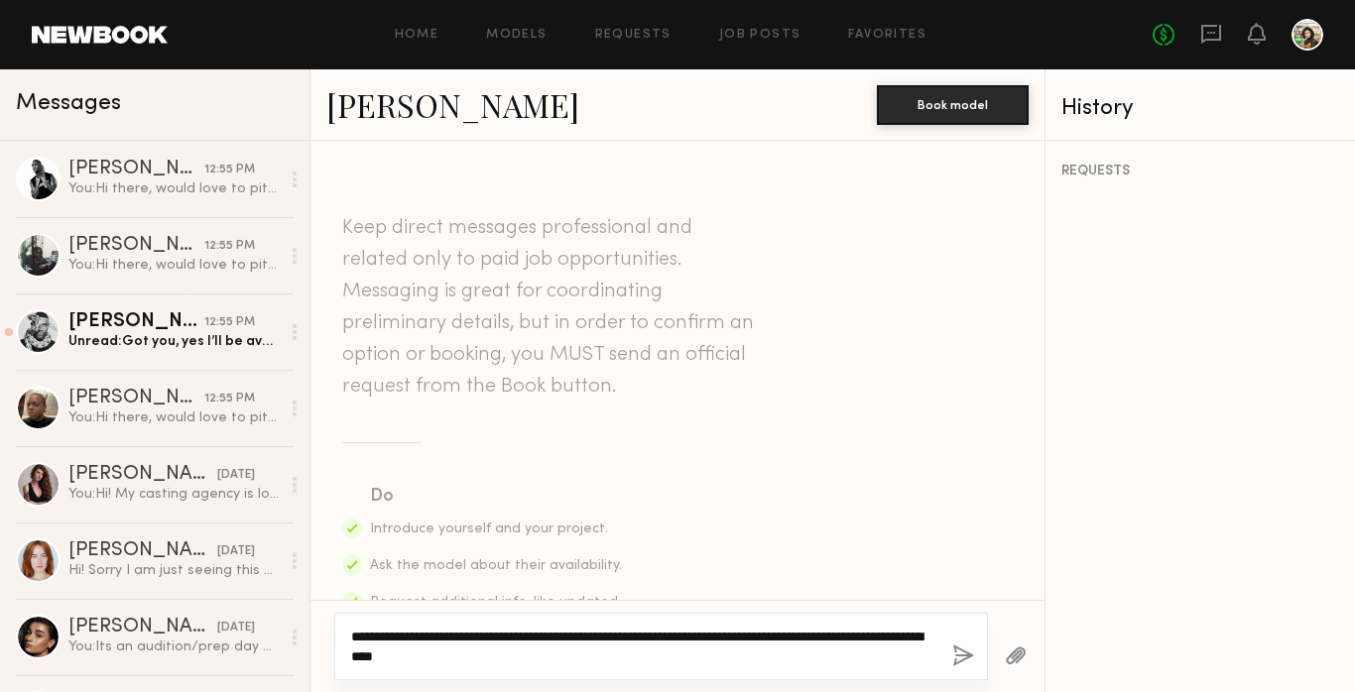
scroll to position [329, 0]
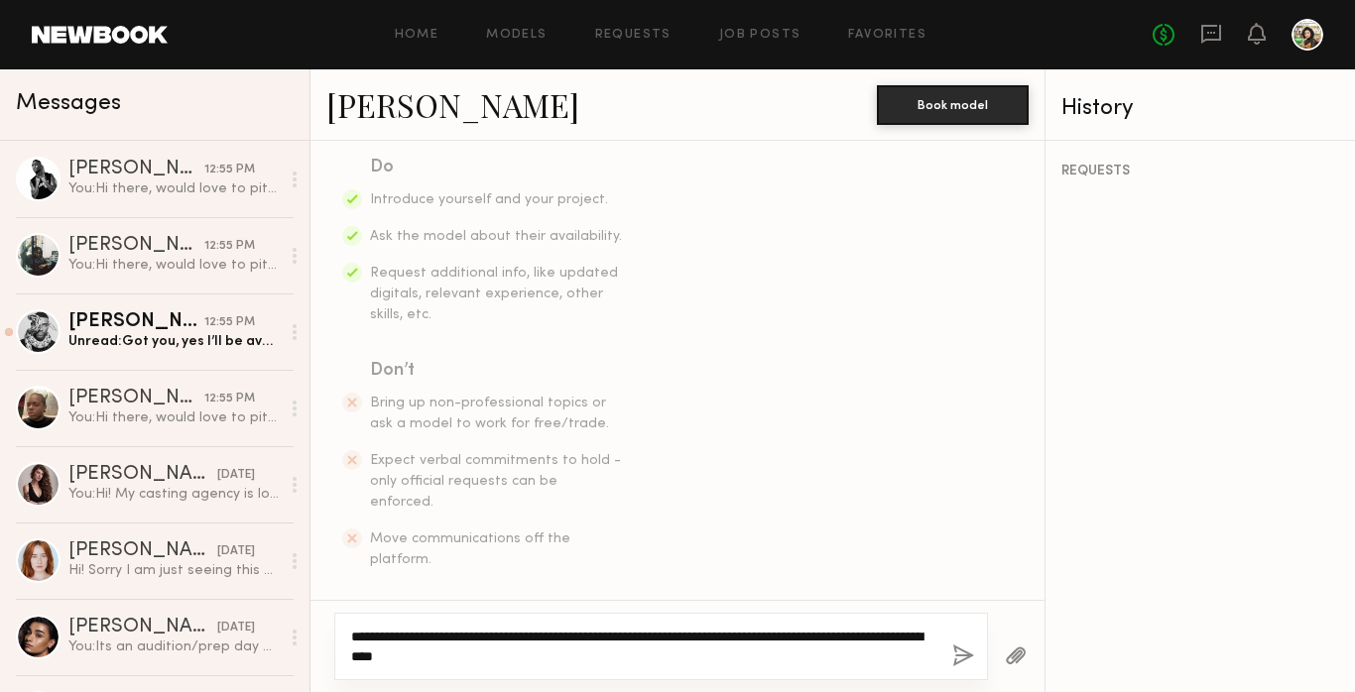
type textarea "**********"
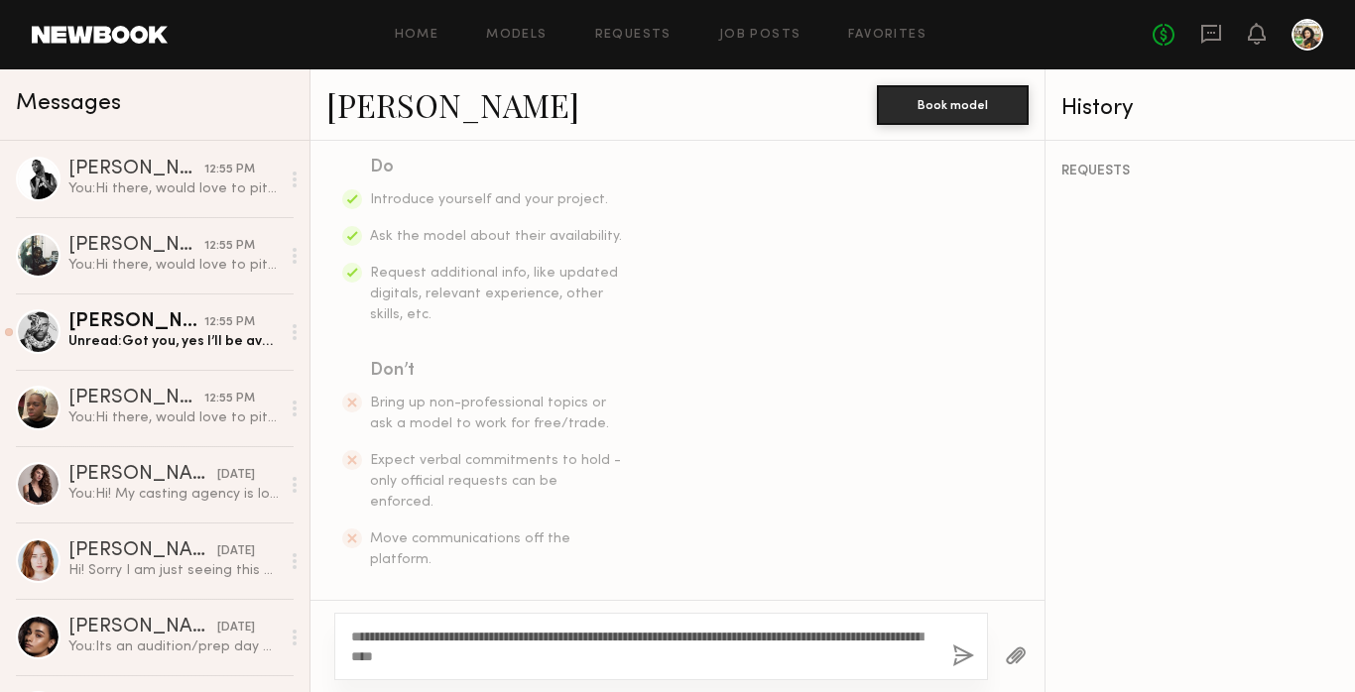
click at [958, 657] on button "button" at bounding box center [963, 657] width 22 height 25
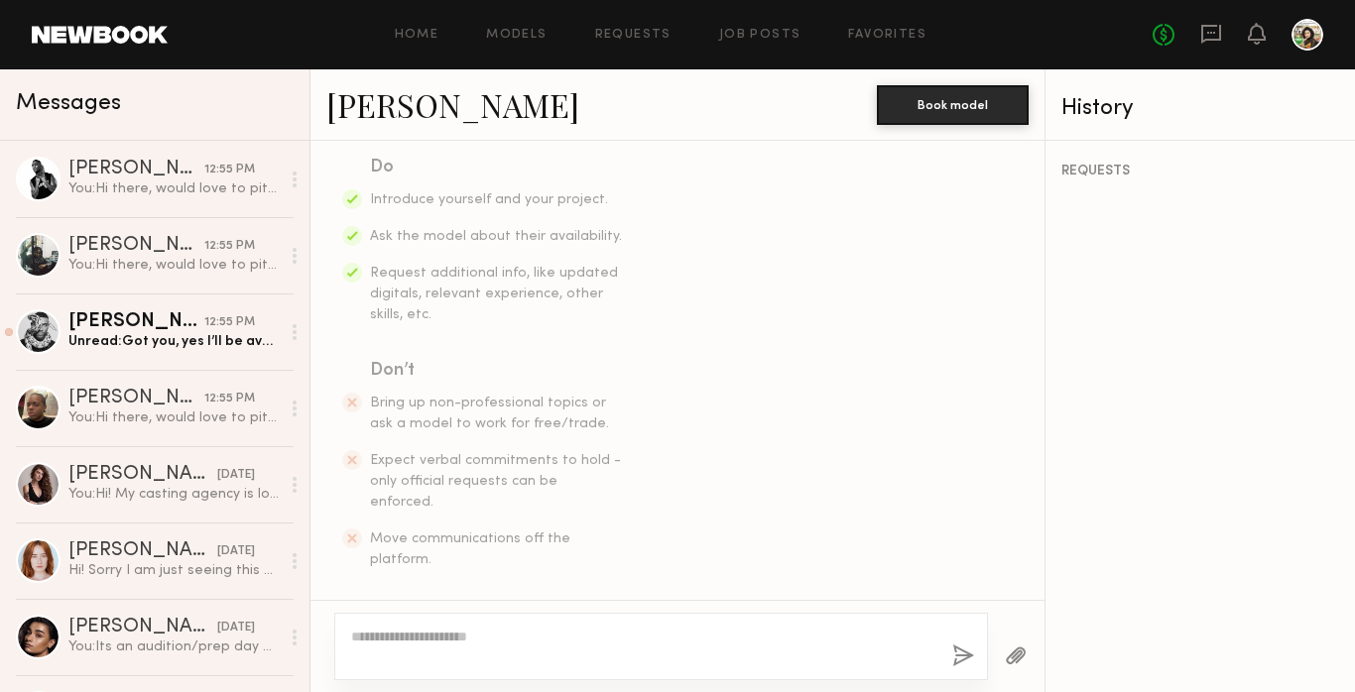
scroll to position [580, 0]
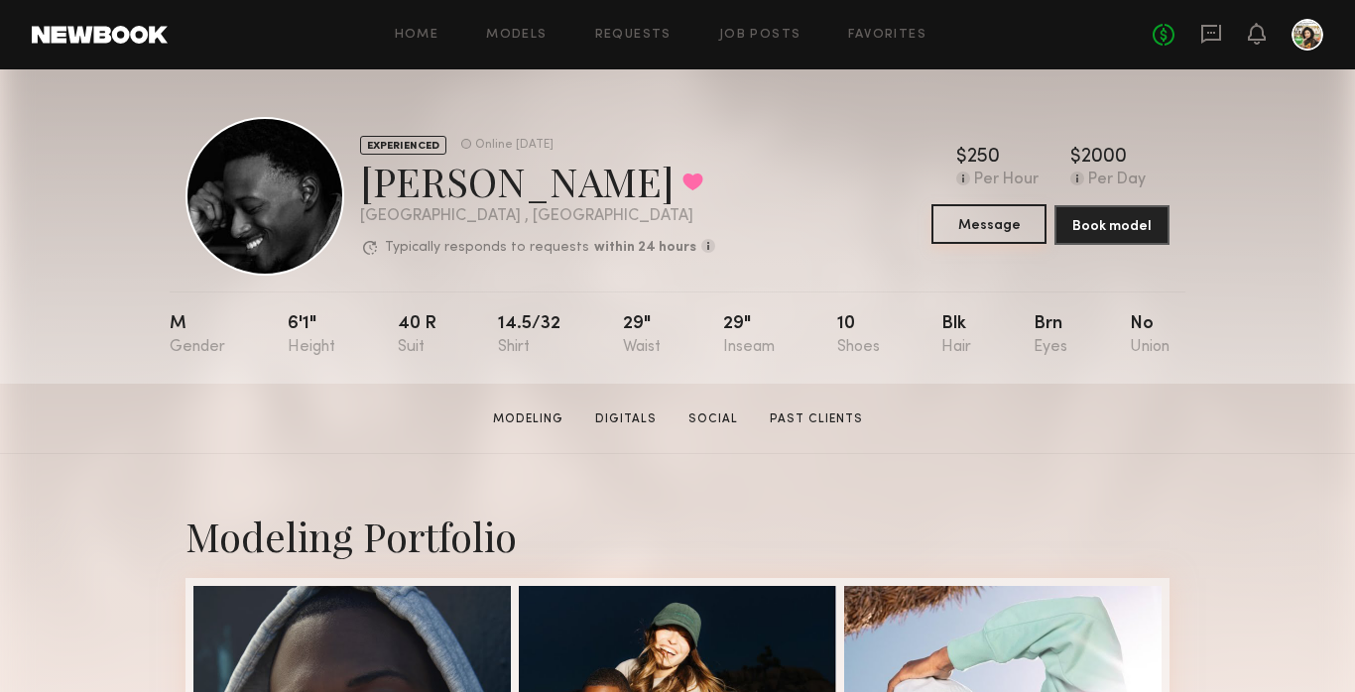
click at [978, 221] on button "Message" at bounding box center [989, 224] width 115 height 40
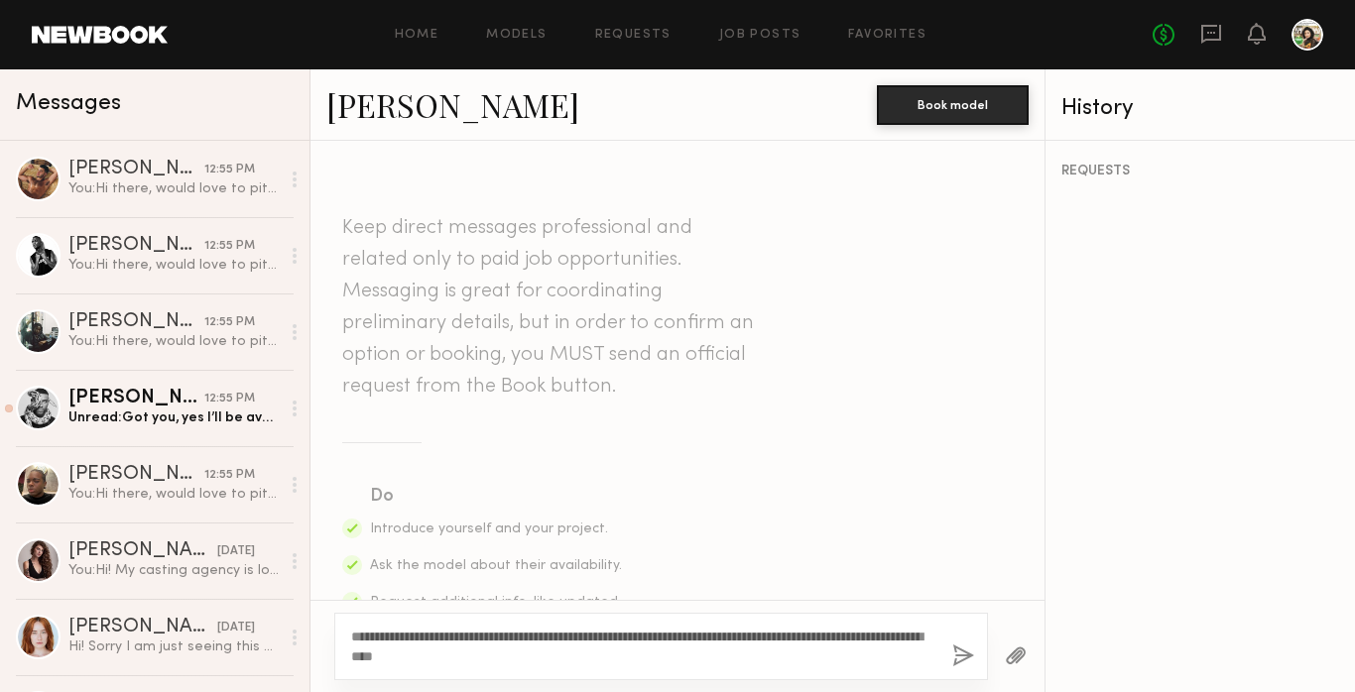
type textarea "**********"
click at [962, 647] on button "button" at bounding box center [963, 657] width 22 height 25
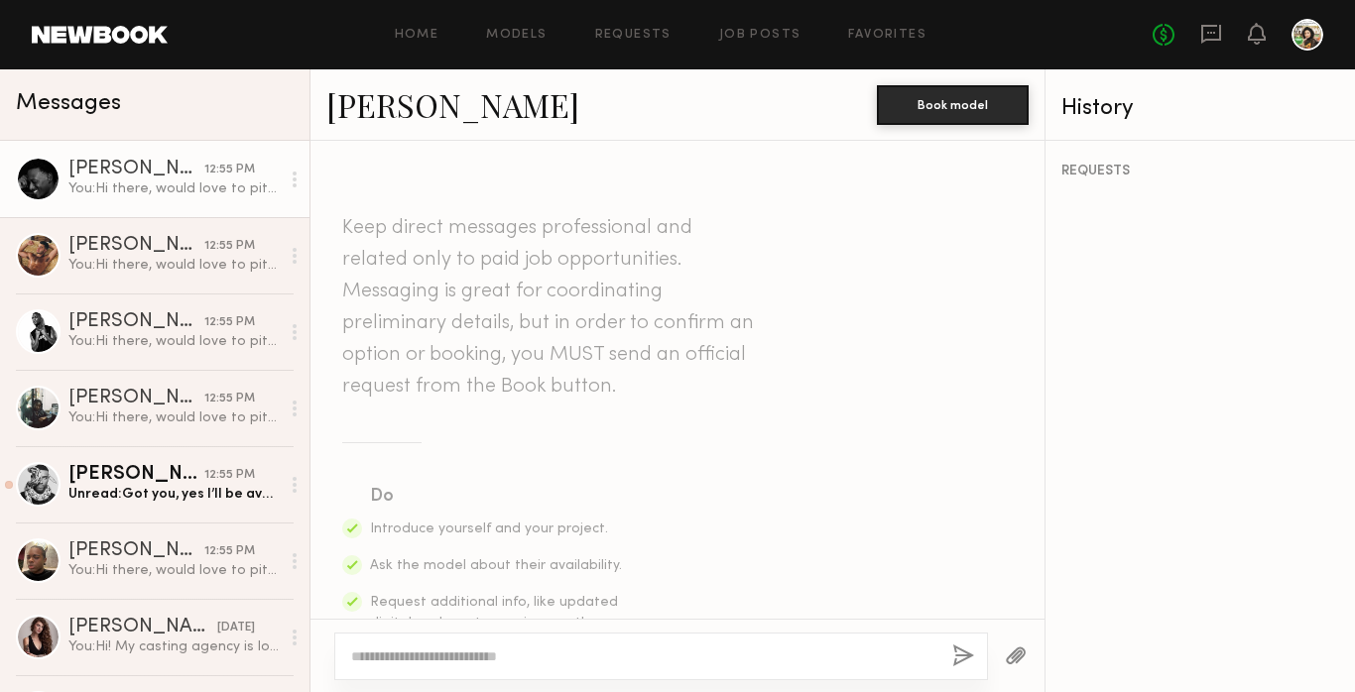
scroll to position [580, 0]
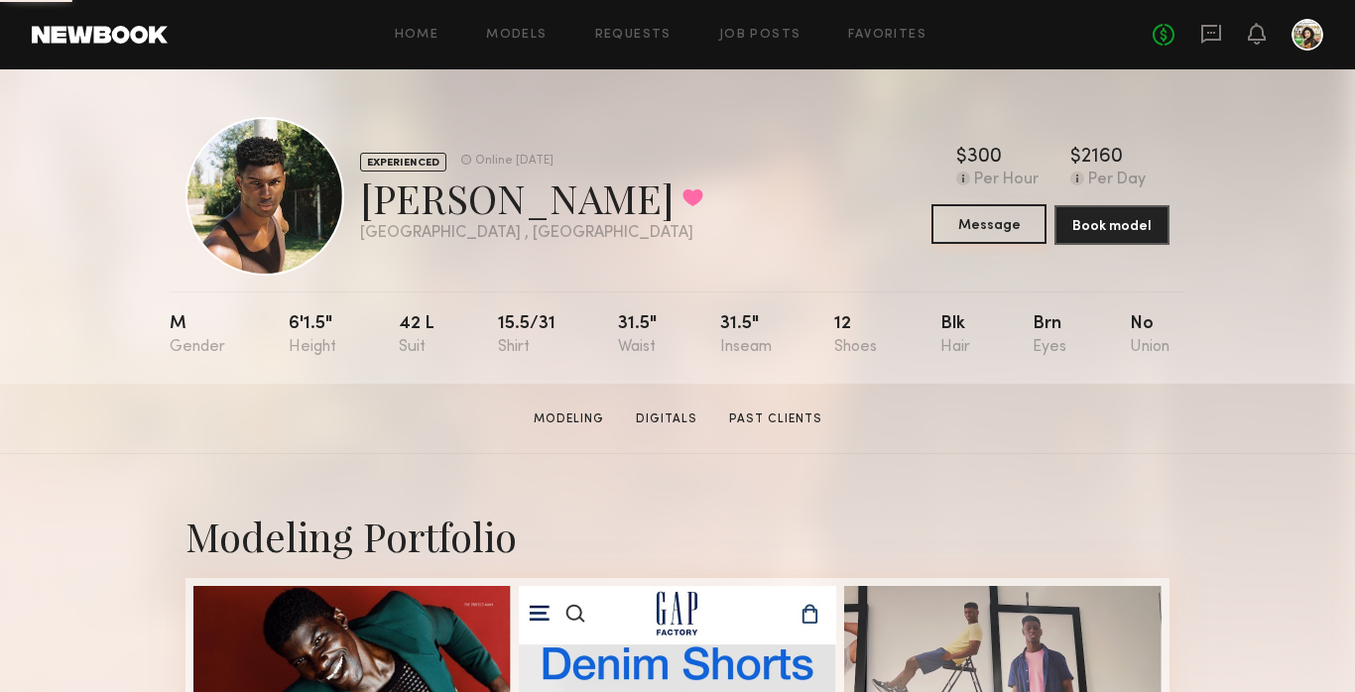
click at [995, 225] on button "Message" at bounding box center [989, 224] width 115 height 40
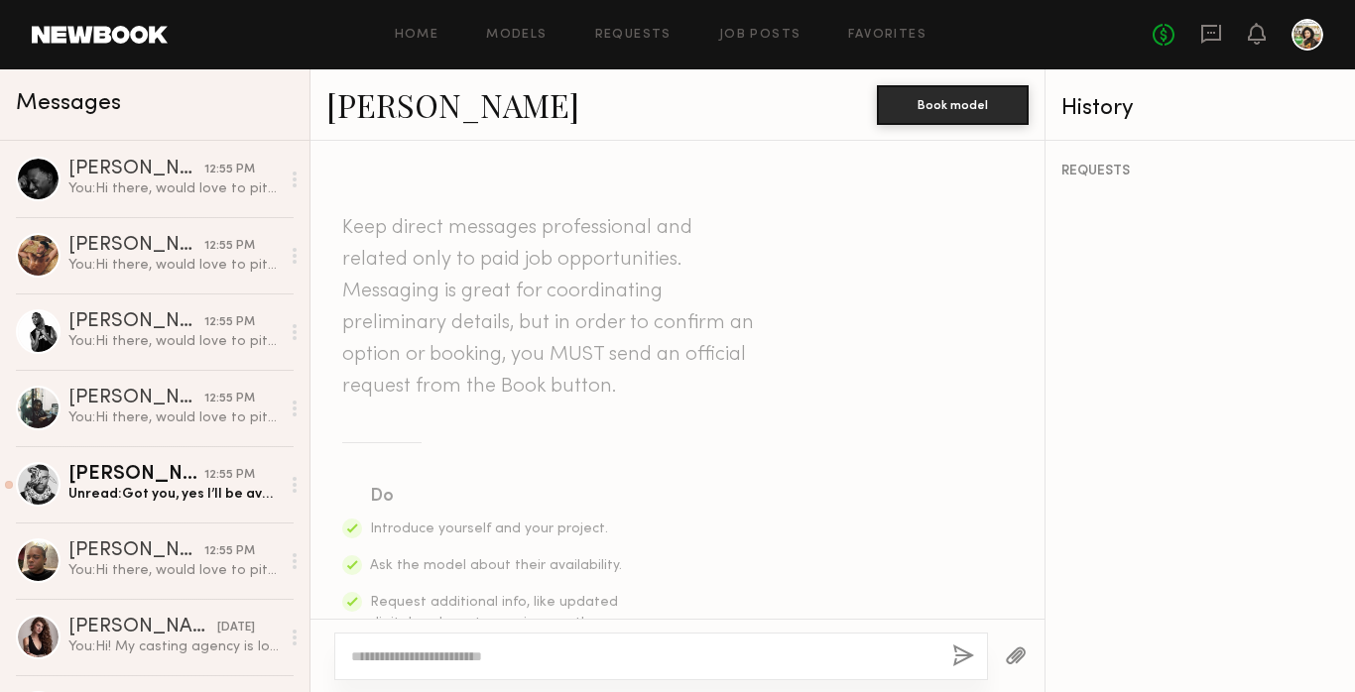
click at [532, 633] on div at bounding box center [661, 657] width 654 height 48
click at [494, 657] on textarea at bounding box center [643, 657] width 585 height 20
paste textarea "**********"
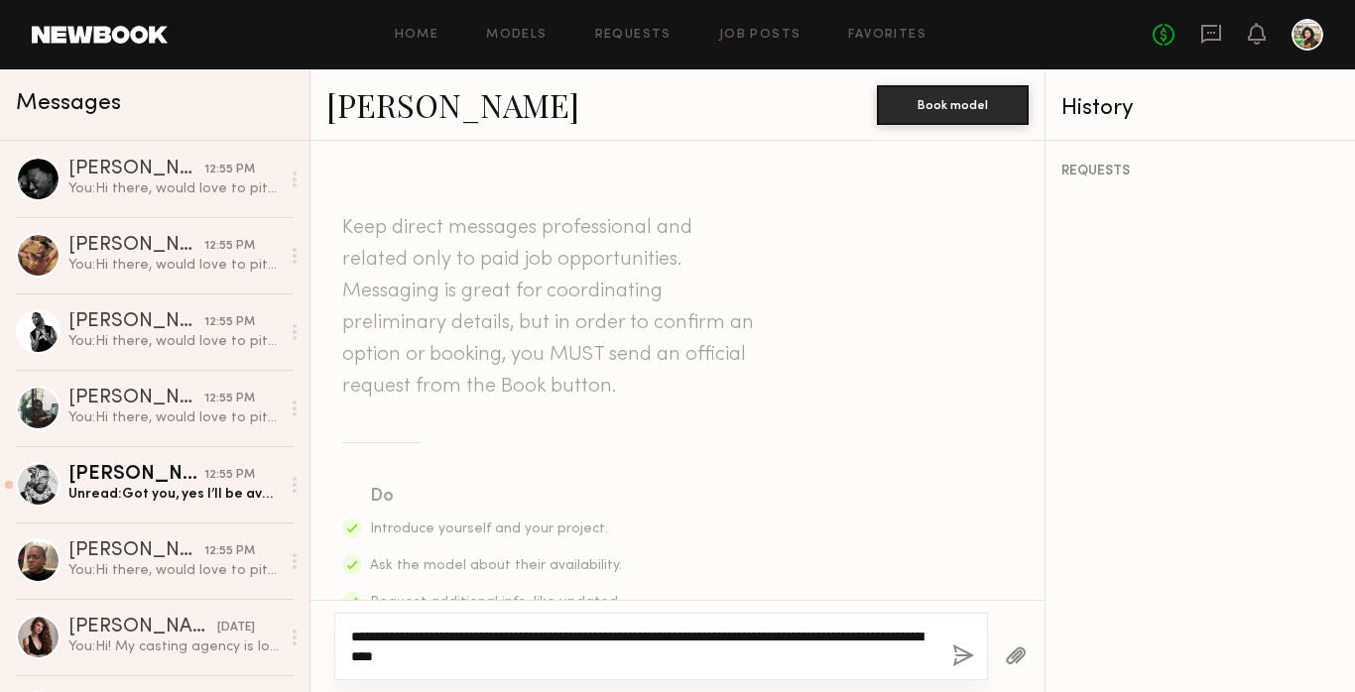
type textarea "**********"
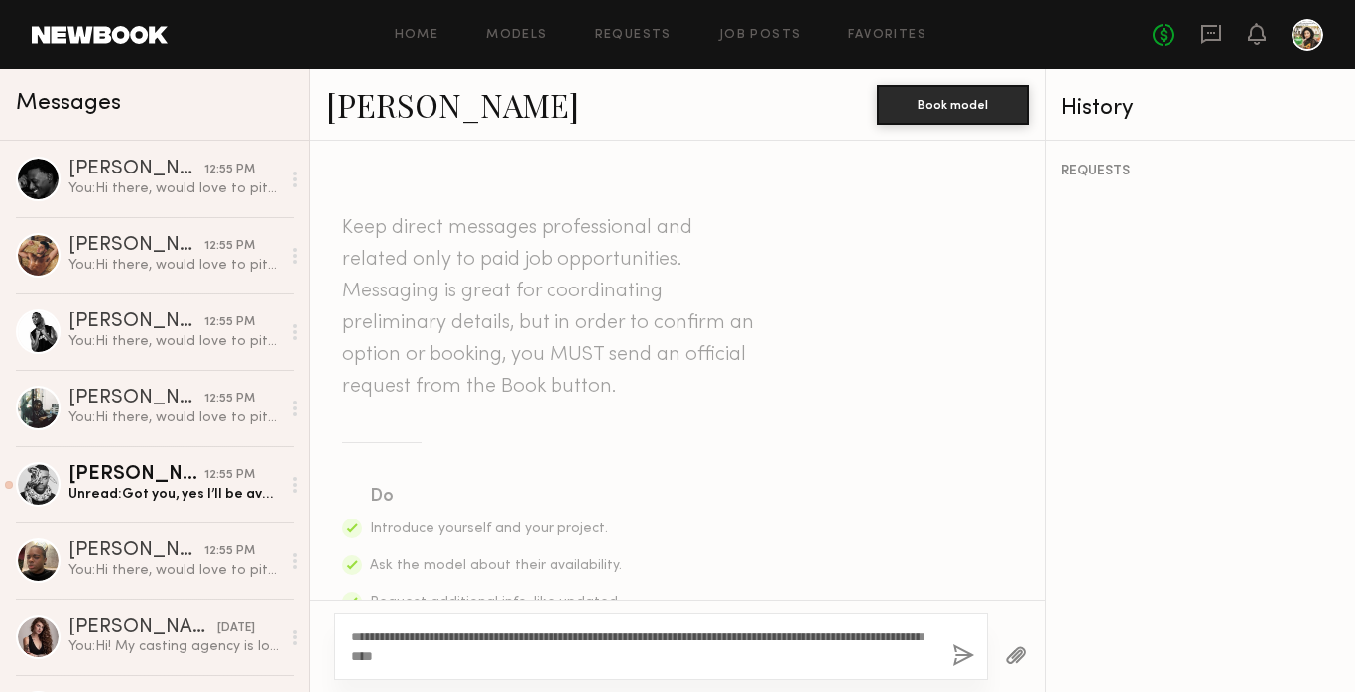
click at [962, 657] on button "button" at bounding box center [963, 657] width 22 height 25
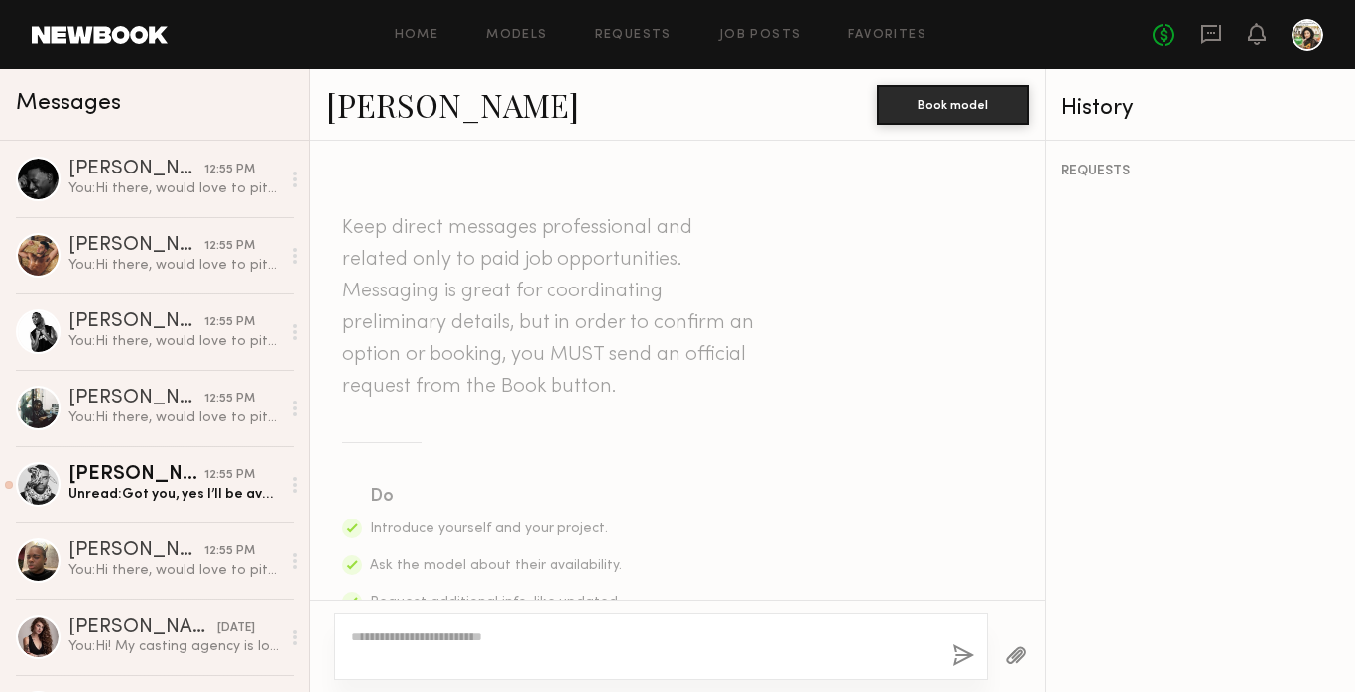
scroll to position [580, 0]
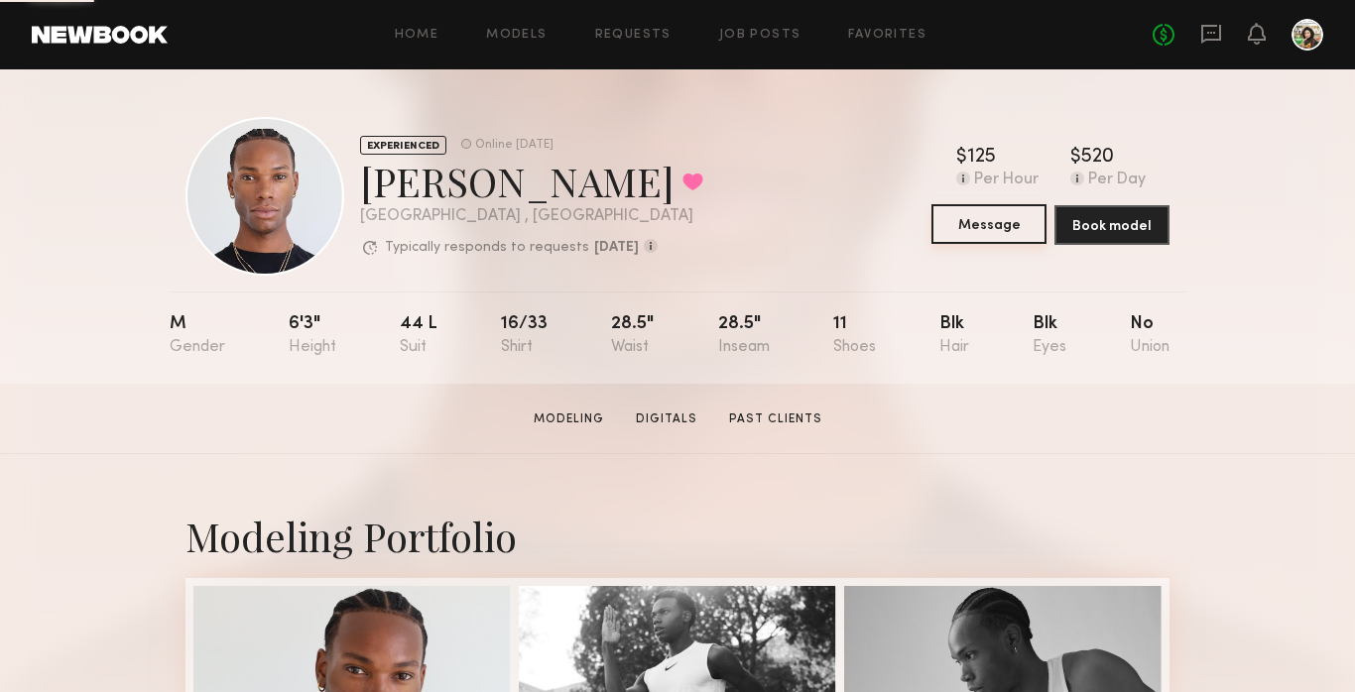
click at [1026, 227] on button "Message" at bounding box center [989, 224] width 115 height 40
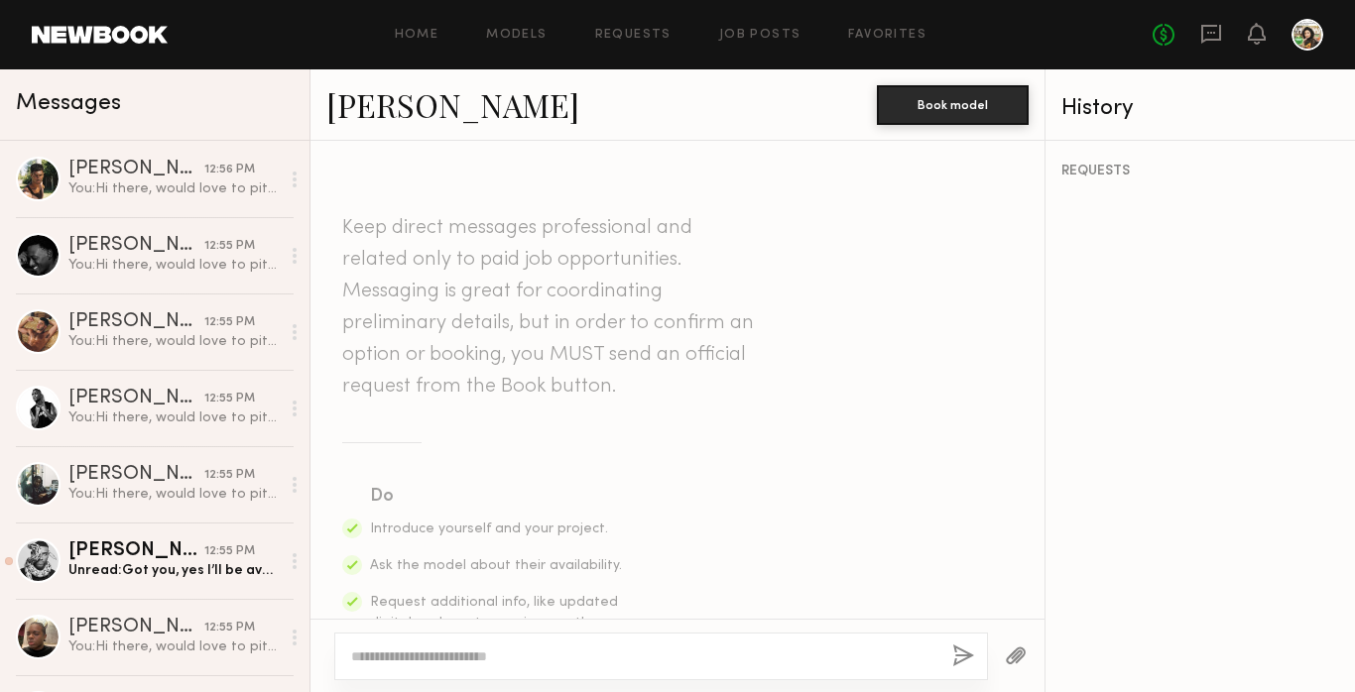
click at [504, 637] on div at bounding box center [661, 657] width 654 height 48
click at [514, 663] on textarea at bounding box center [643, 657] width 585 height 20
paste textarea "**********"
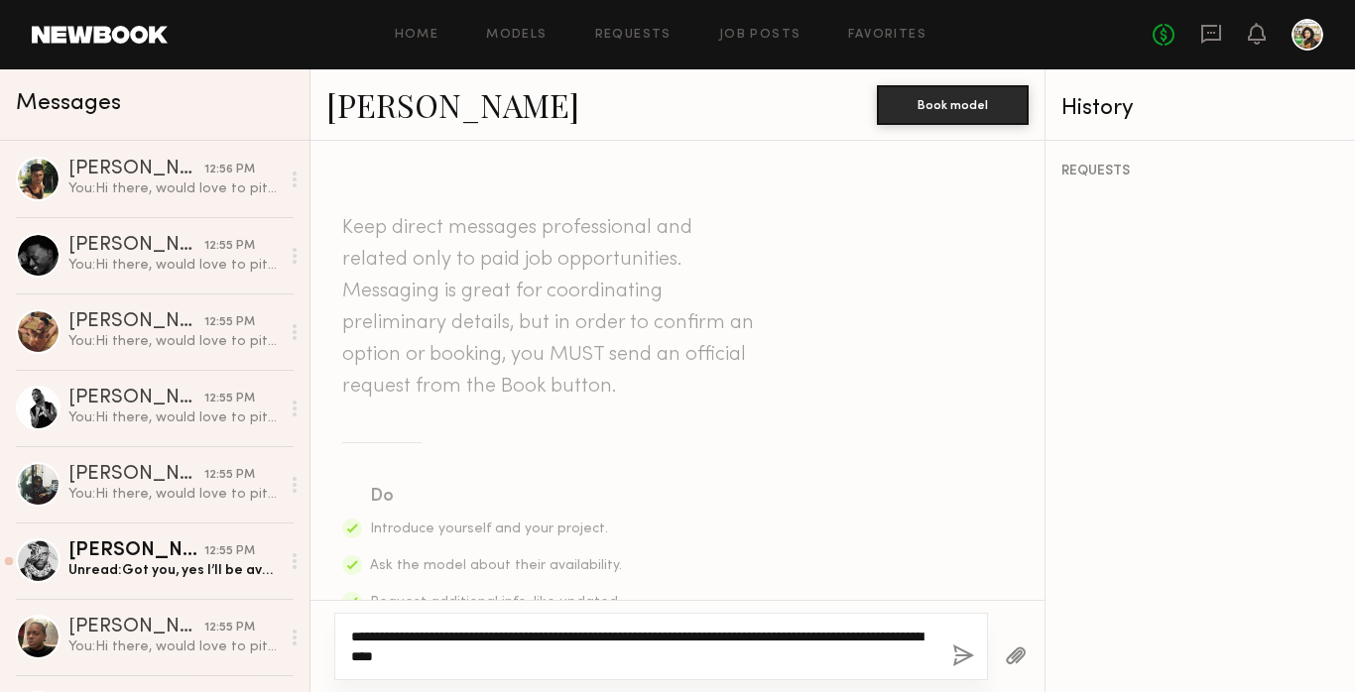
type textarea "**********"
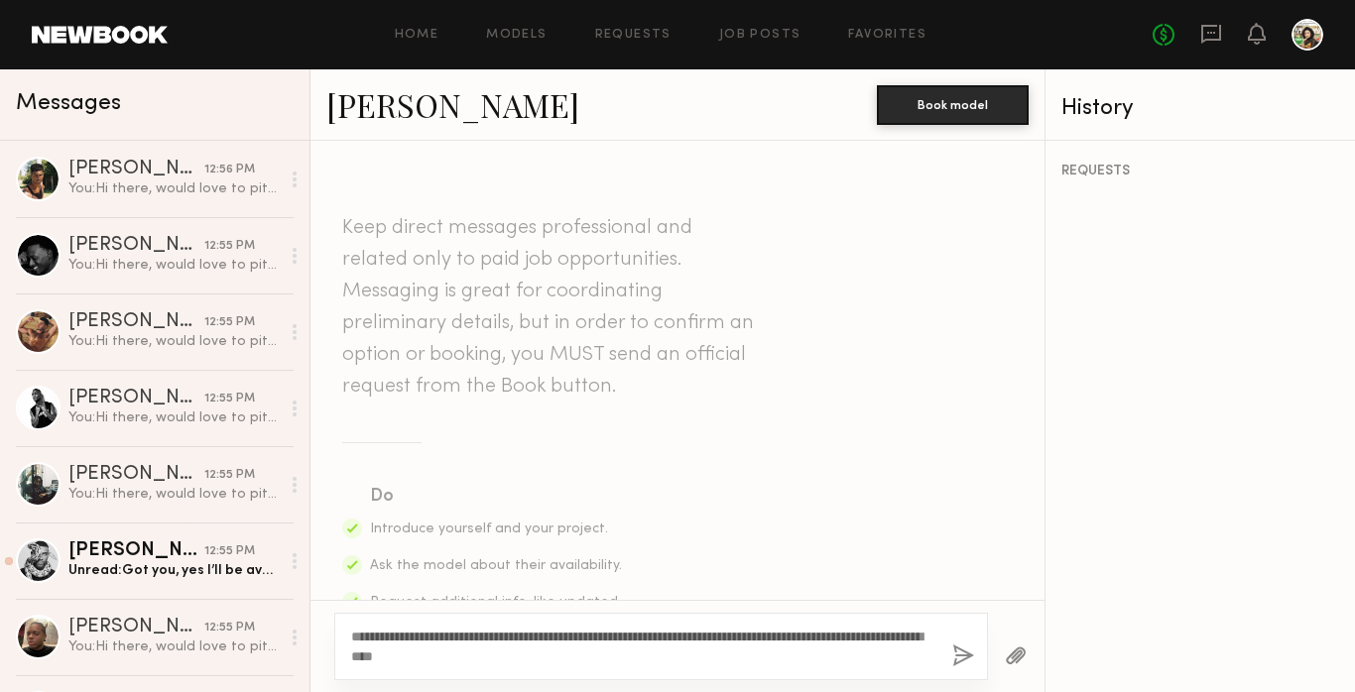
click at [970, 658] on button "button" at bounding box center [963, 657] width 22 height 25
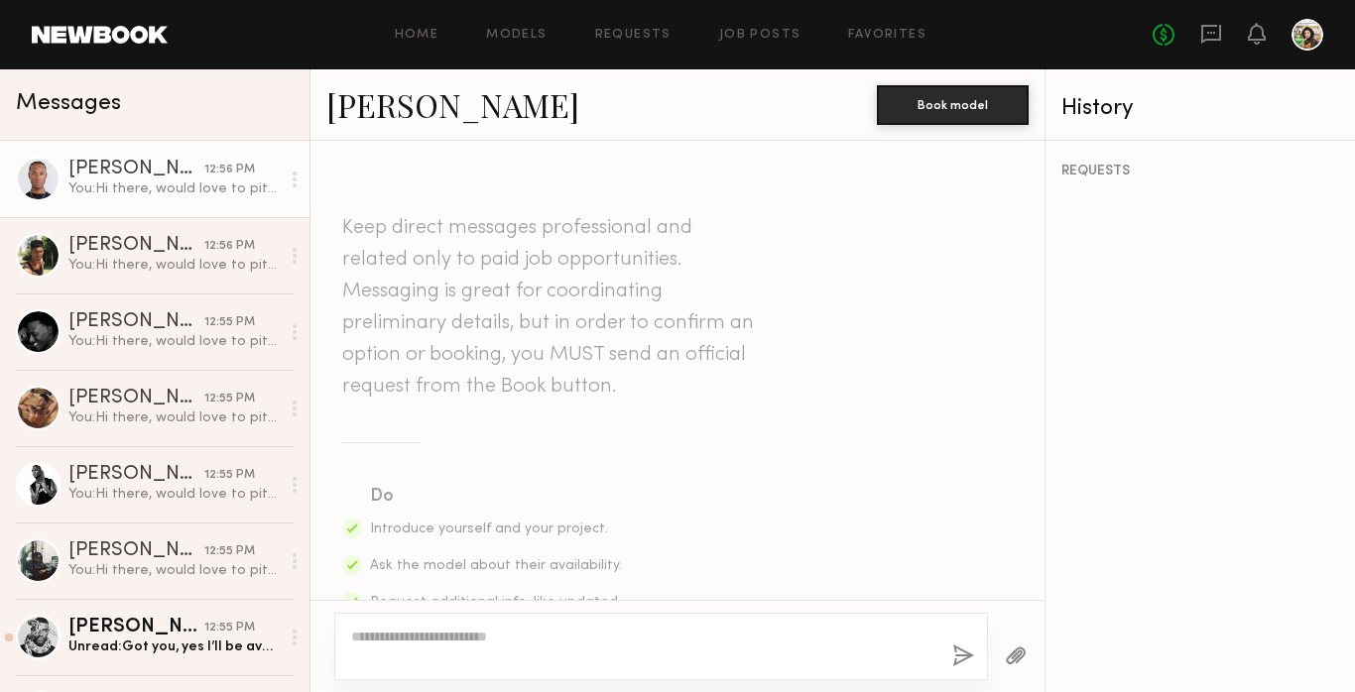
scroll to position [580, 0]
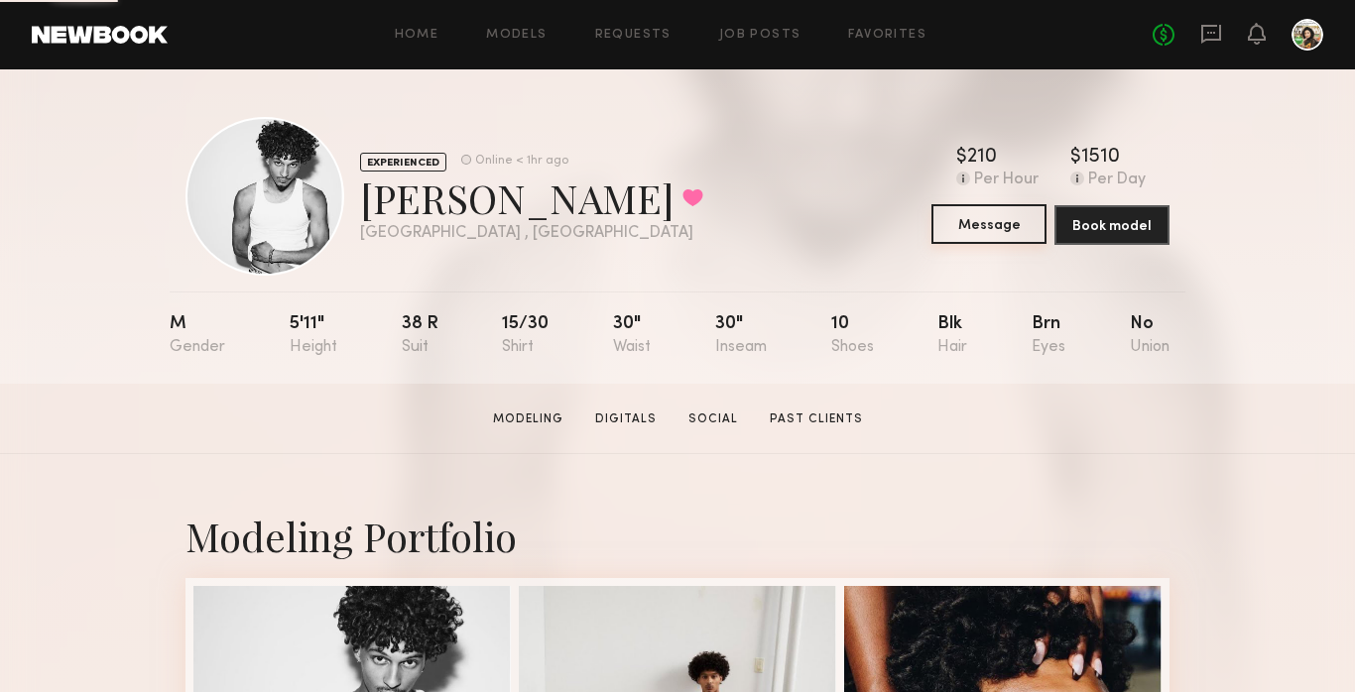
click at [966, 239] on button "Message" at bounding box center [989, 224] width 115 height 40
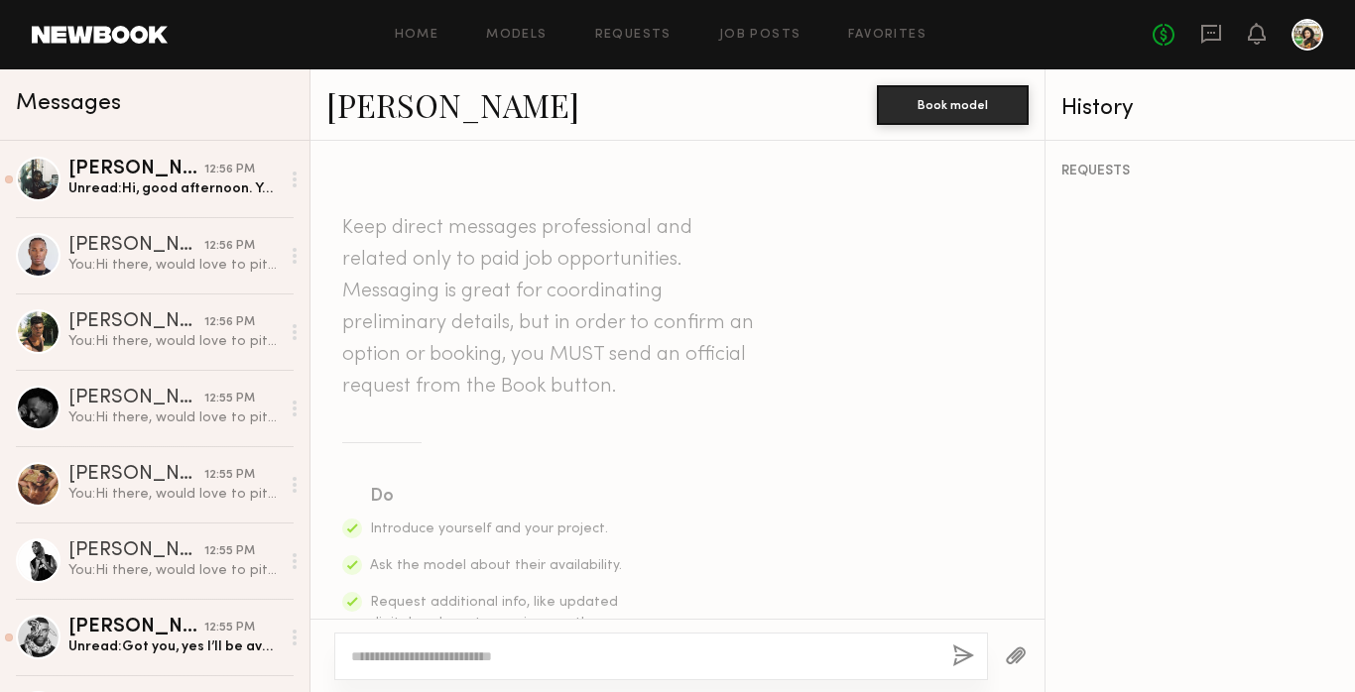
click at [457, 668] on div at bounding box center [661, 657] width 654 height 48
click at [472, 659] on textarea at bounding box center [643, 657] width 585 height 20
paste textarea "**********"
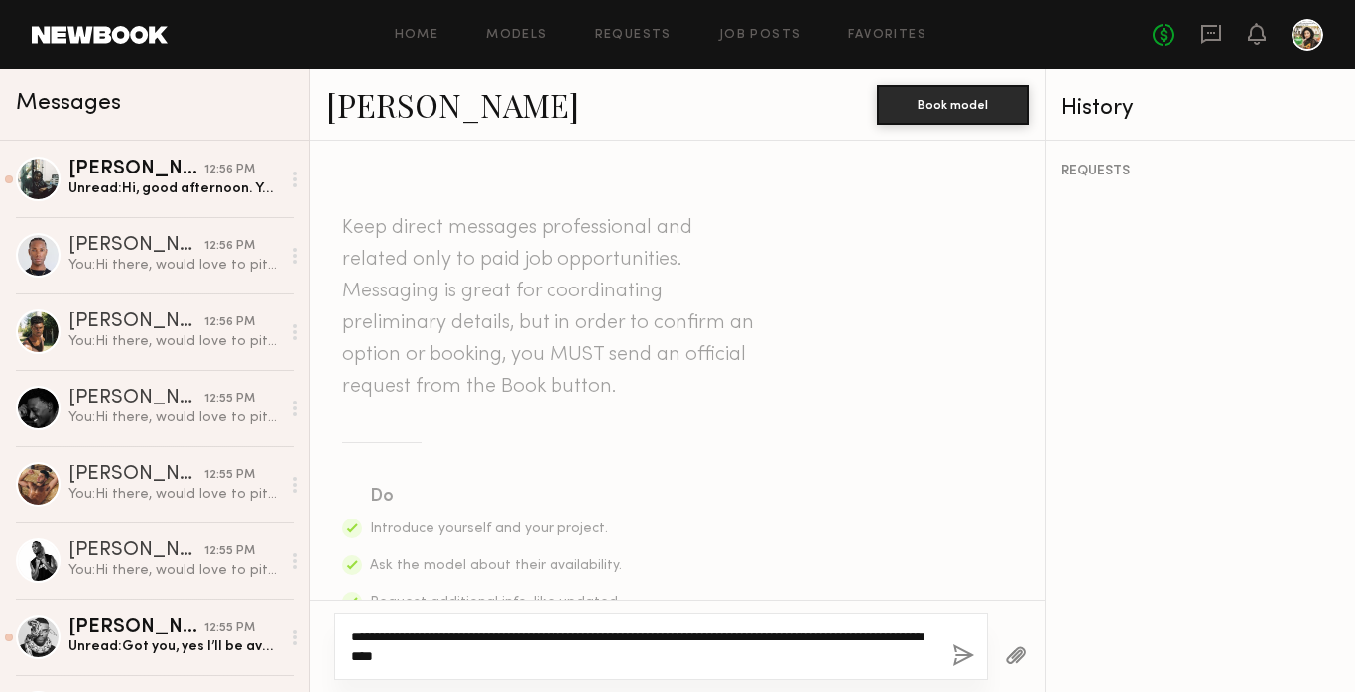
type textarea "**********"
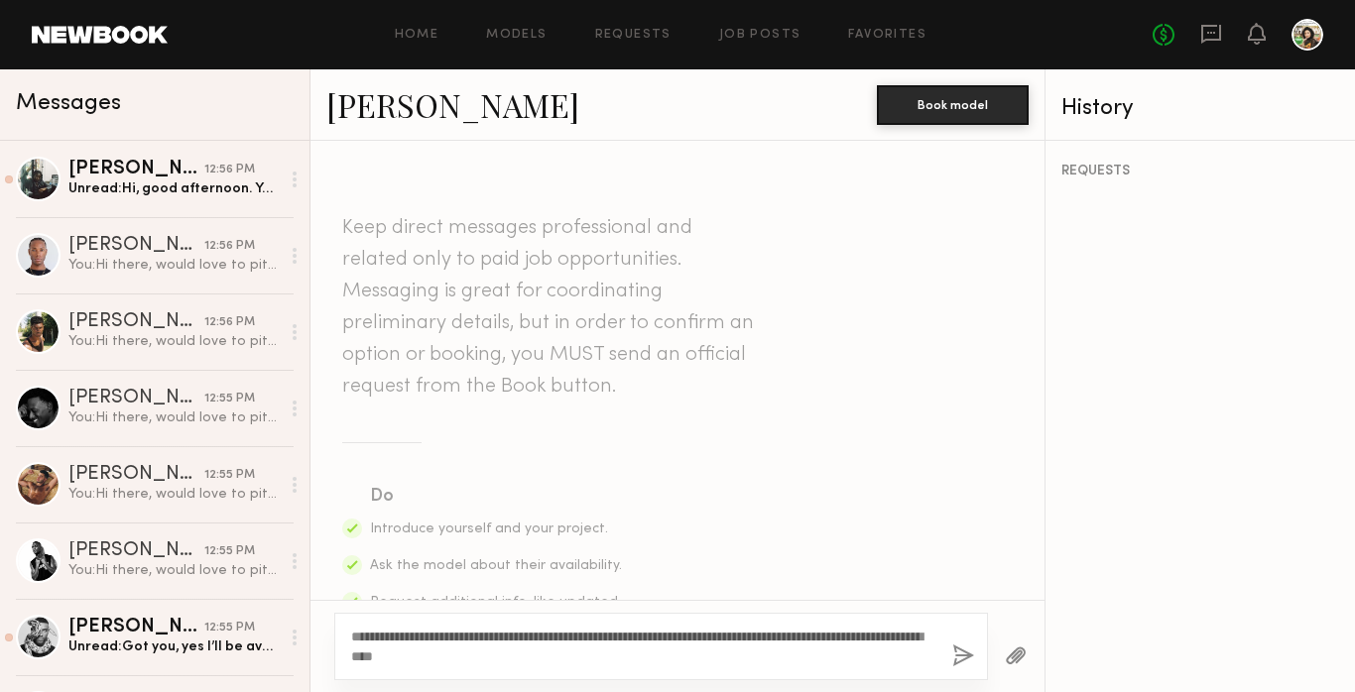
click at [957, 656] on button "button" at bounding box center [963, 657] width 22 height 25
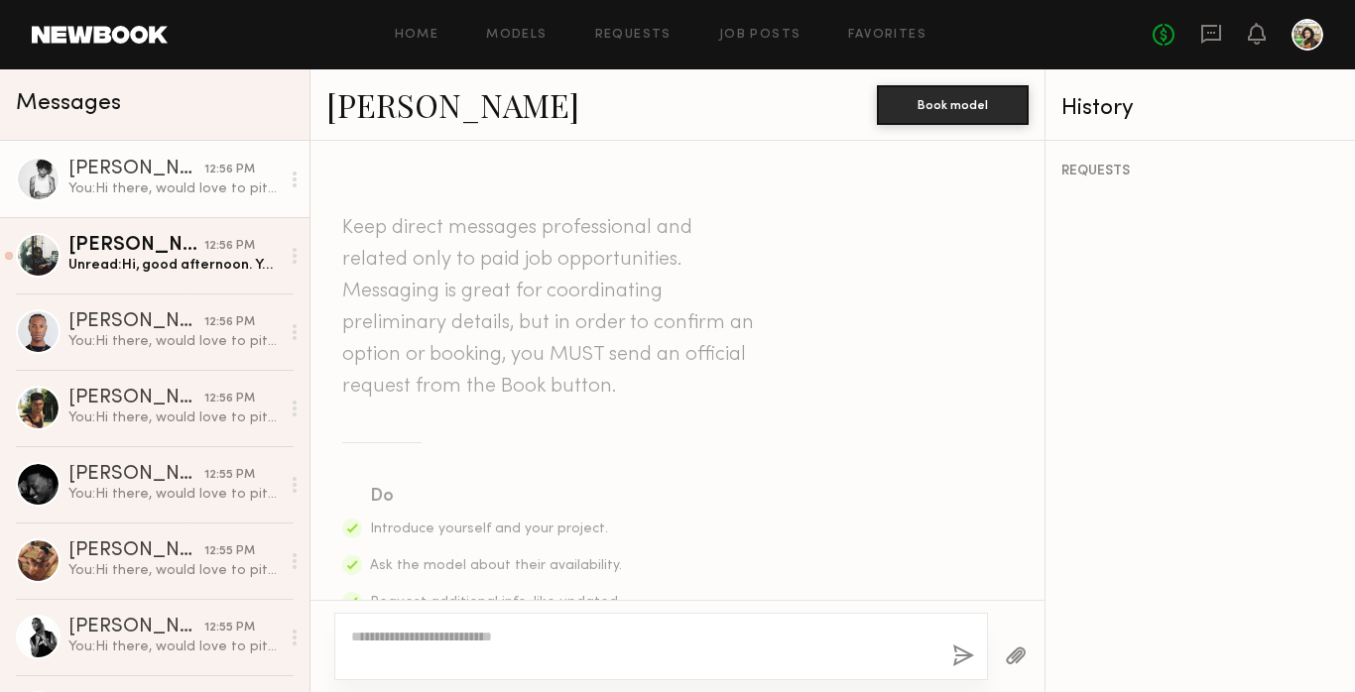
scroll to position [580, 0]
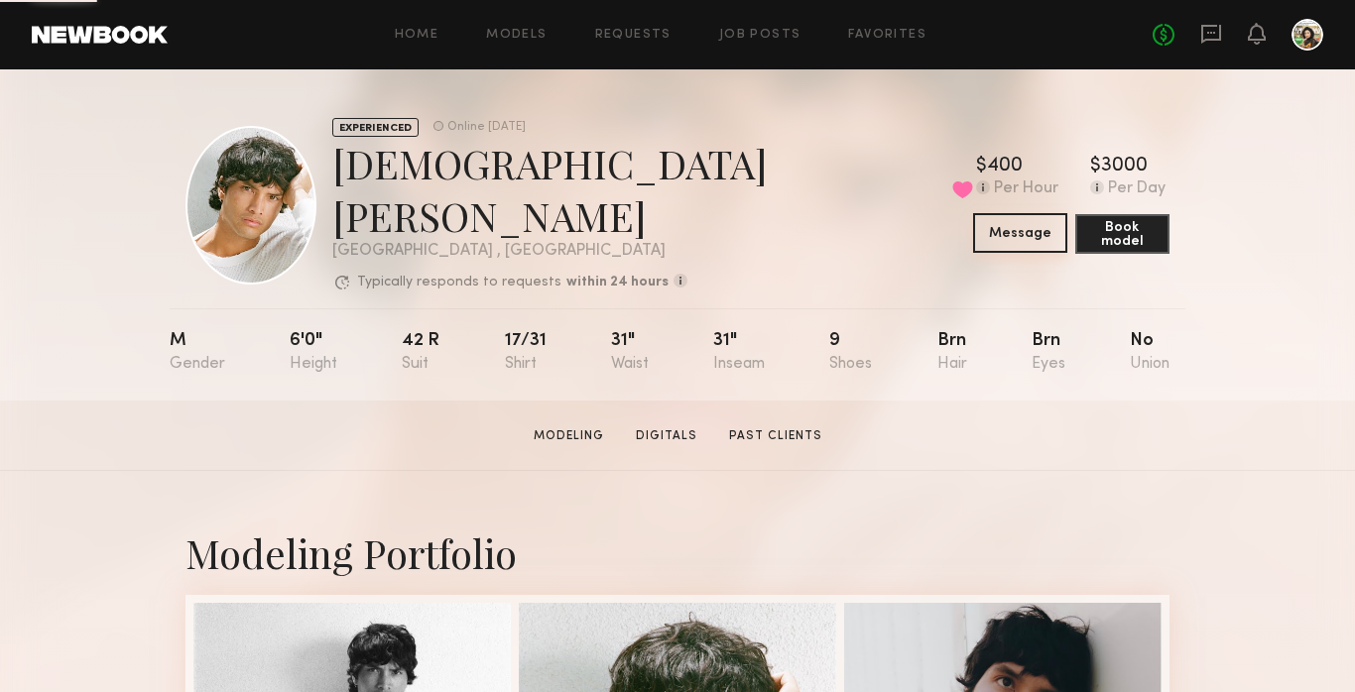
click at [987, 224] on button "Message" at bounding box center [1020, 233] width 94 height 40
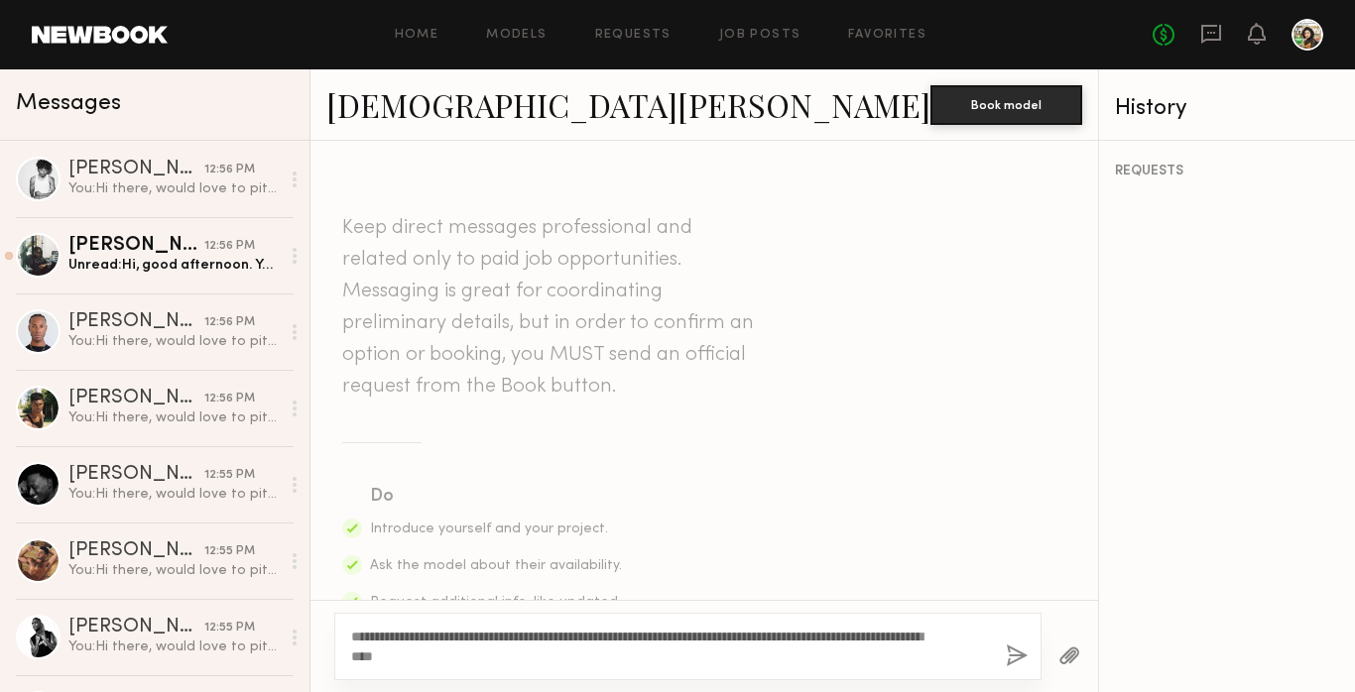
type textarea "**********"
click at [949, 674] on div "**********" at bounding box center [687, 646] width 707 height 67
click at [1006, 661] on button "button" at bounding box center [1017, 657] width 22 height 25
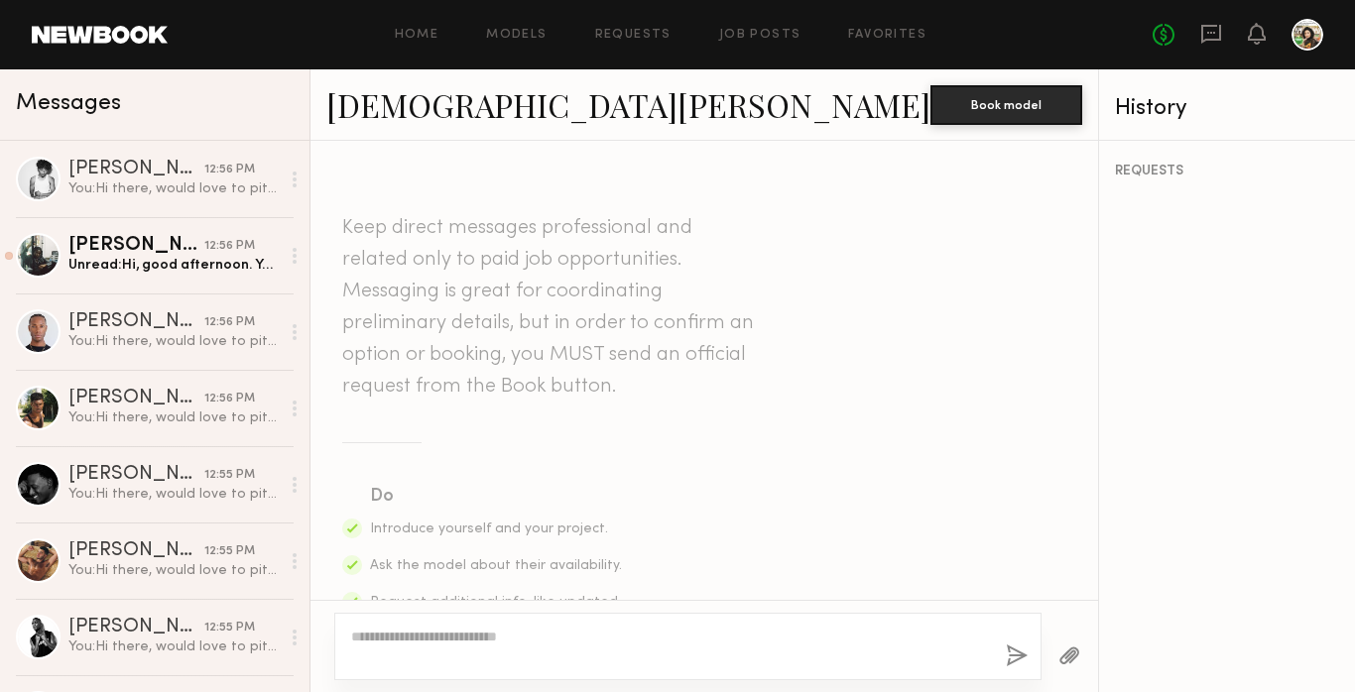
scroll to position [580, 0]
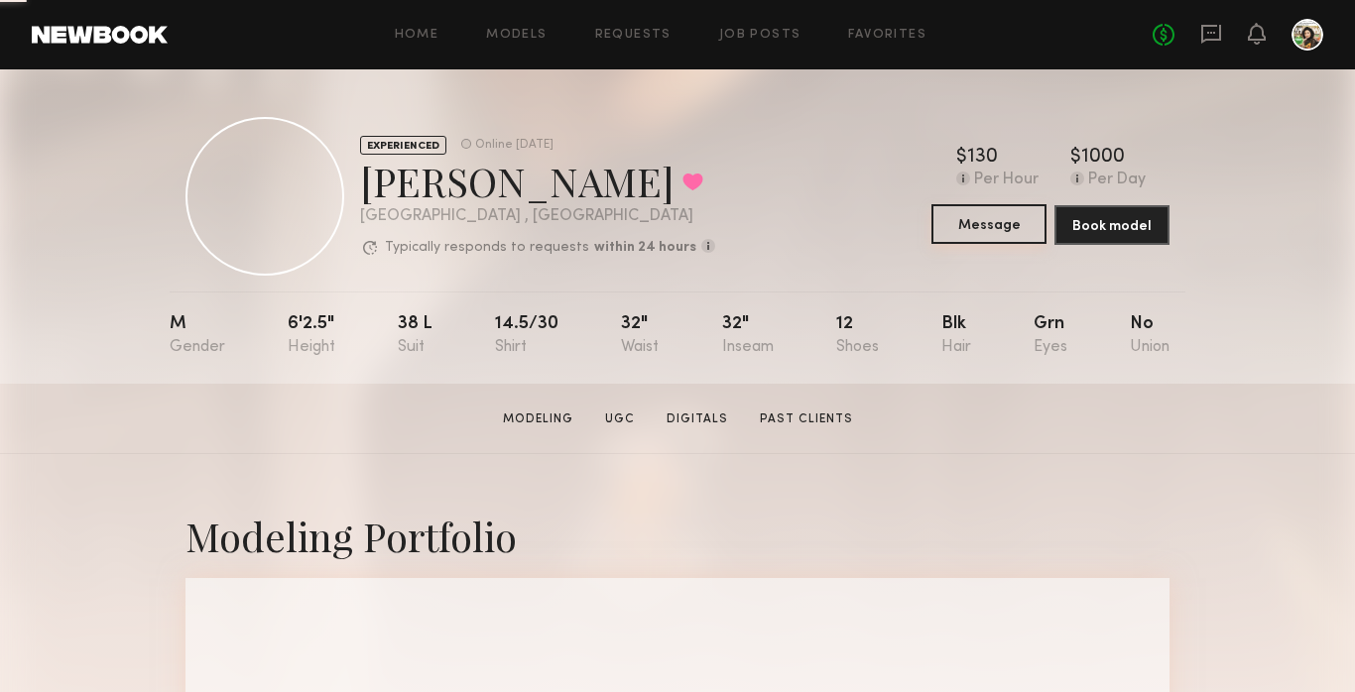
click at [967, 236] on button "Message" at bounding box center [989, 224] width 115 height 40
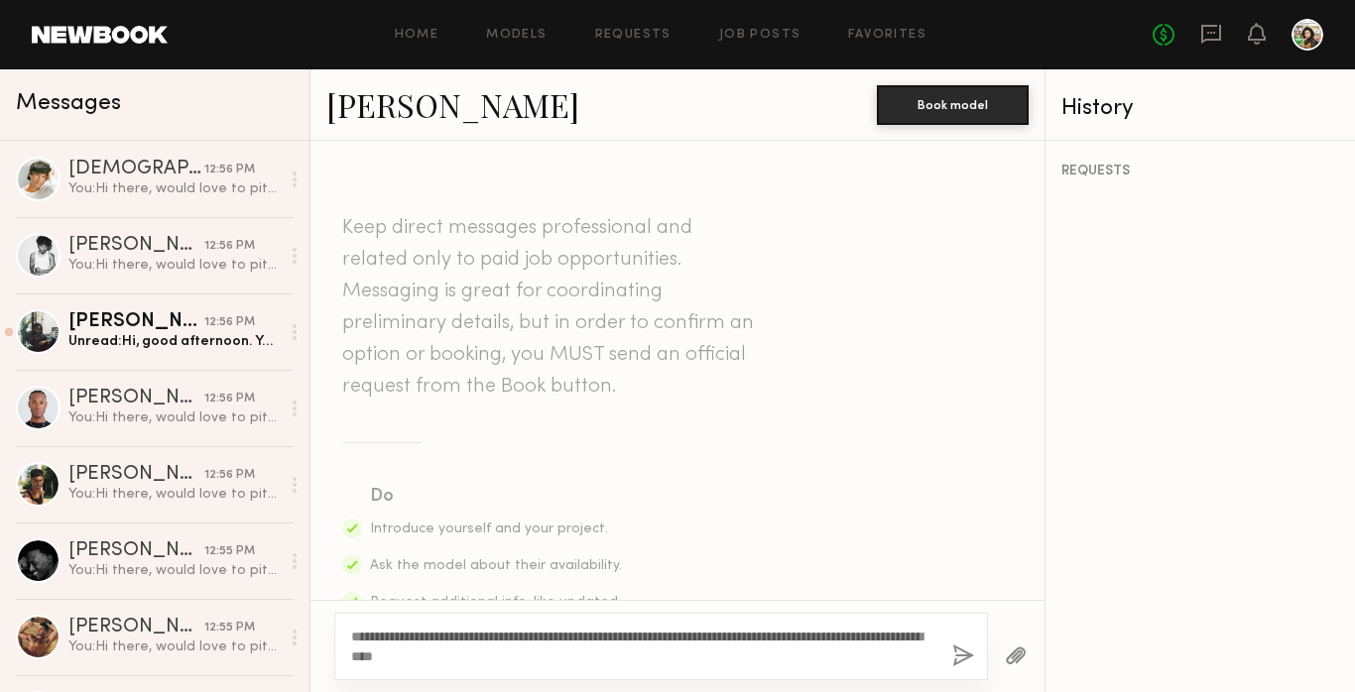
type textarea "**********"
click at [959, 661] on button "button" at bounding box center [963, 657] width 22 height 25
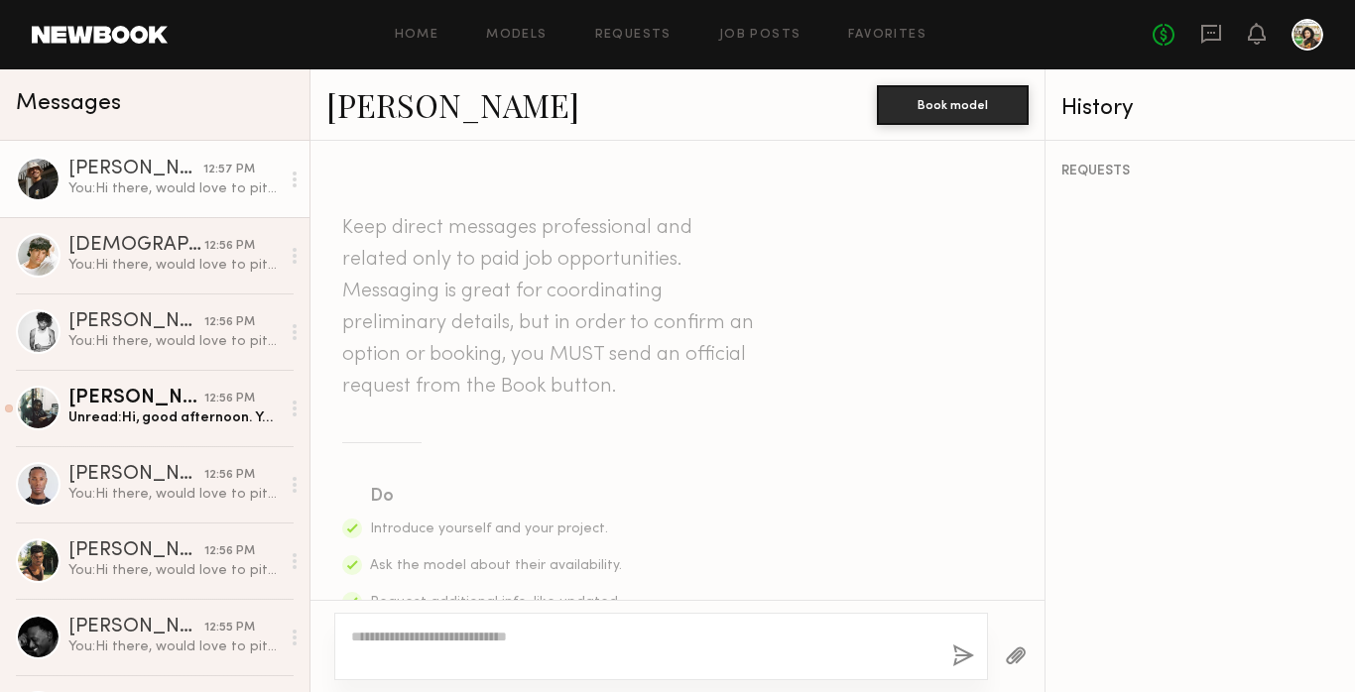
scroll to position [580, 0]
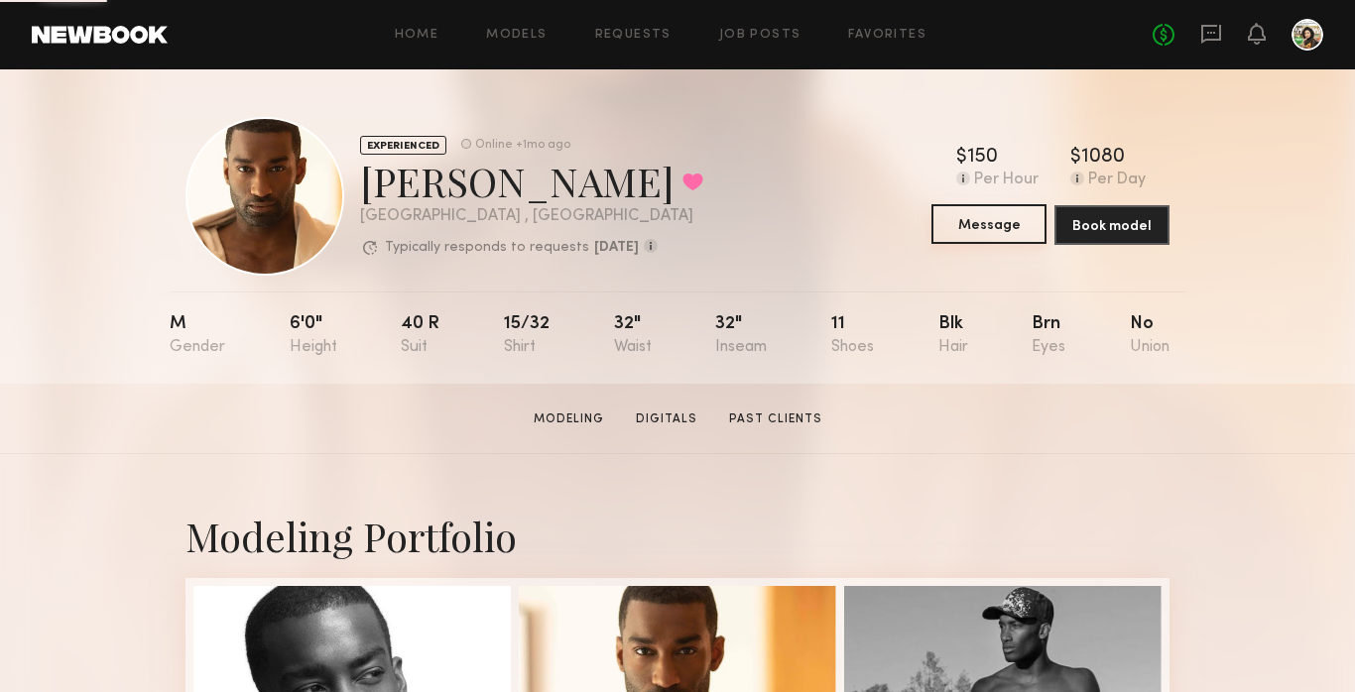
click at [1011, 221] on button "Message" at bounding box center [989, 224] width 115 height 40
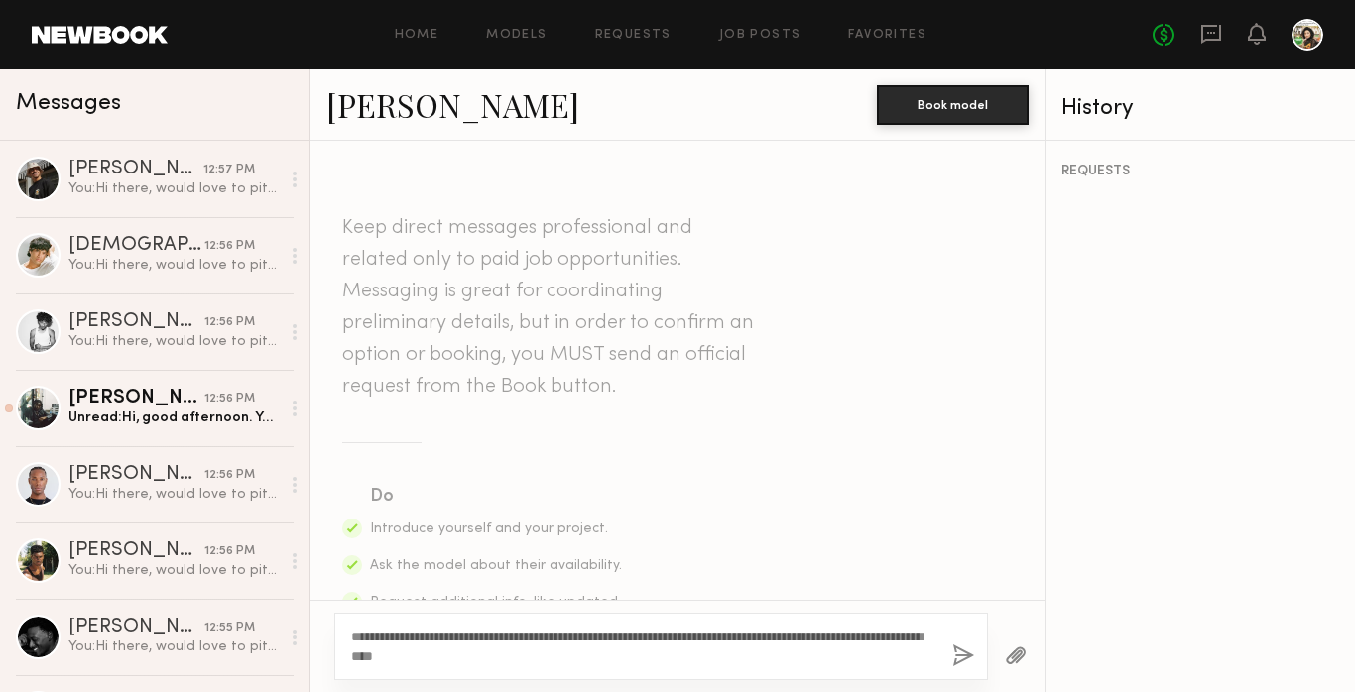
type textarea "**********"
click at [958, 651] on button "button" at bounding box center [963, 657] width 22 height 25
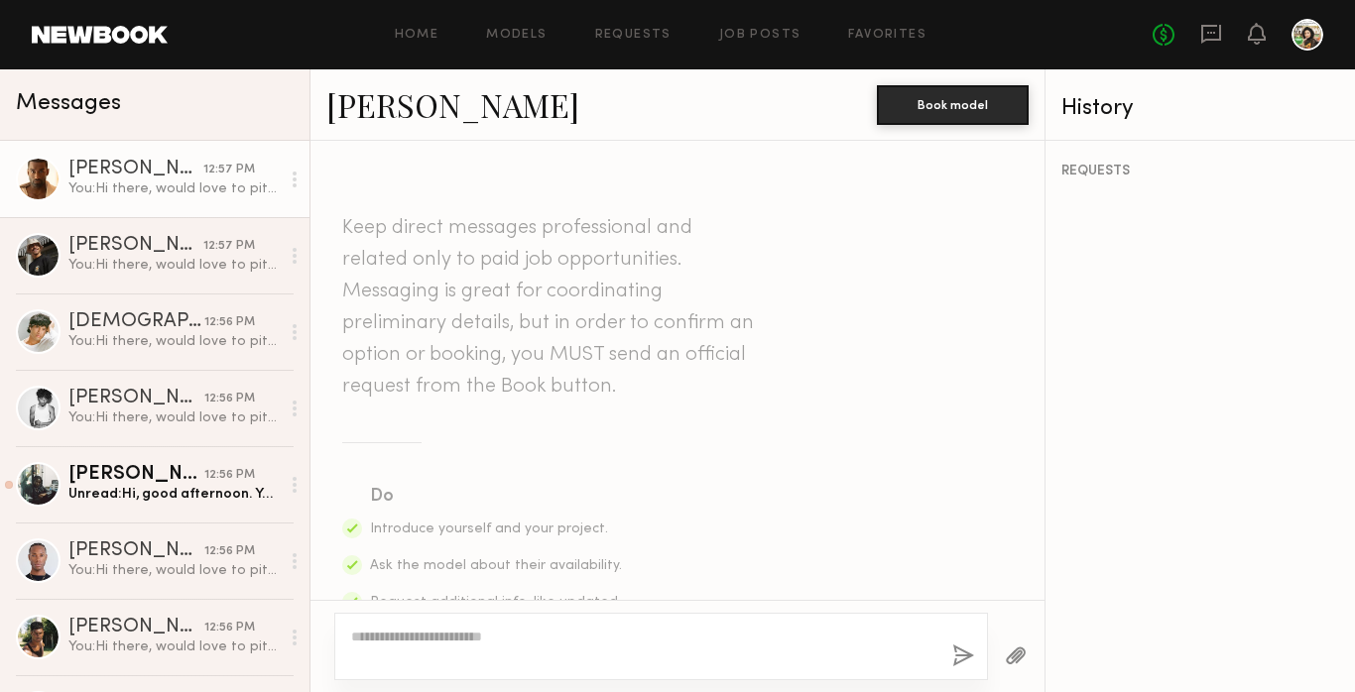
scroll to position [580, 0]
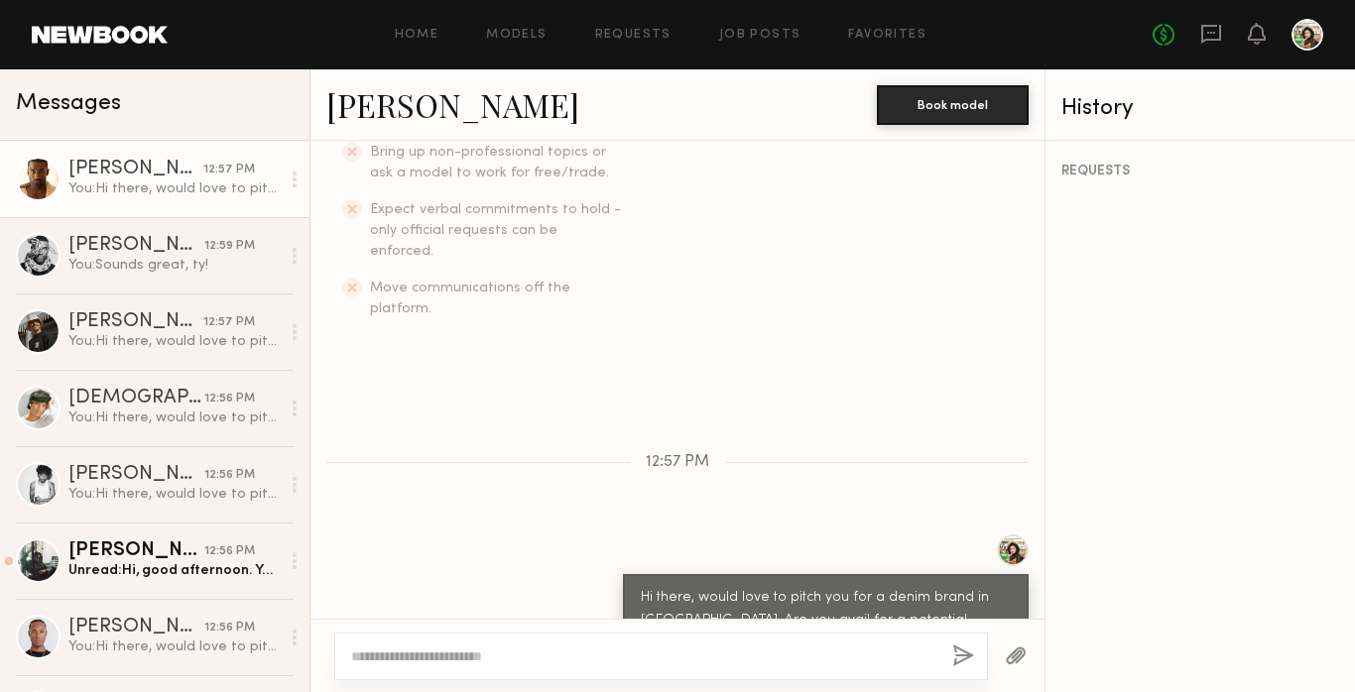
click at [377, 121] on link "[PERSON_NAME]" at bounding box center [452, 104] width 253 height 43
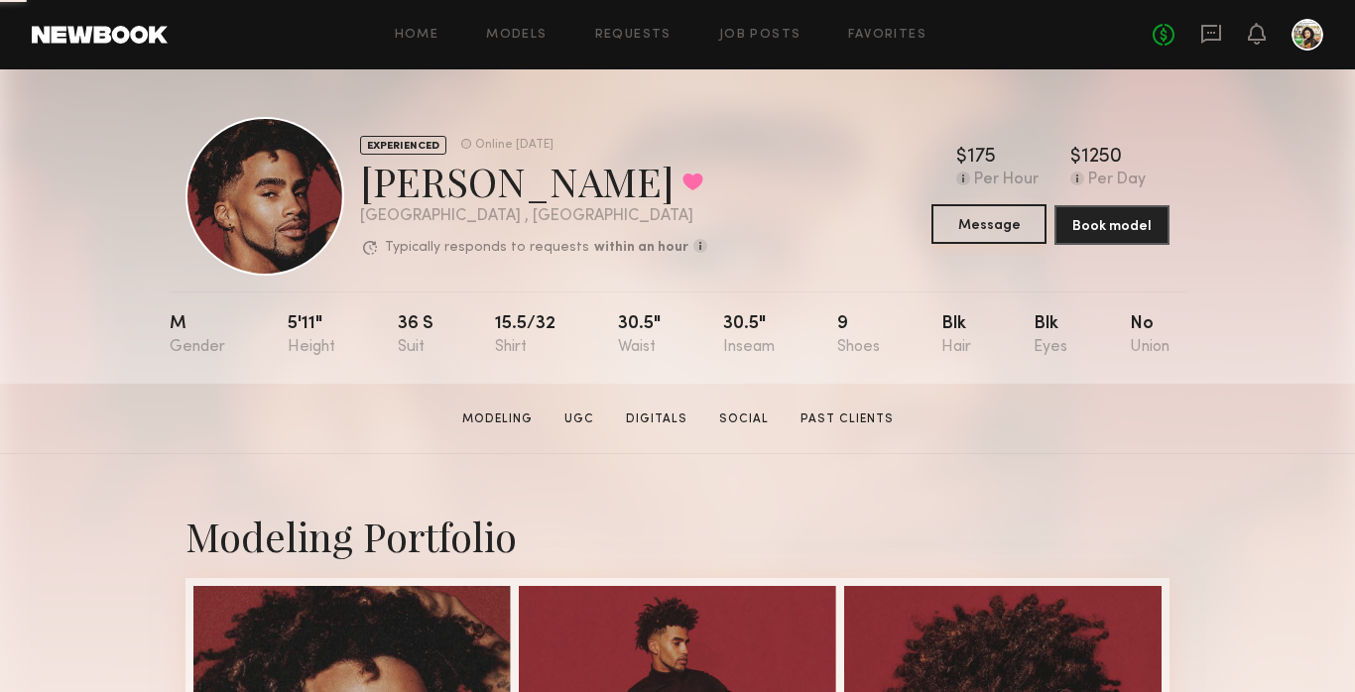
click at [960, 230] on button "Message" at bounding box center [989, 224] width 115 height 40
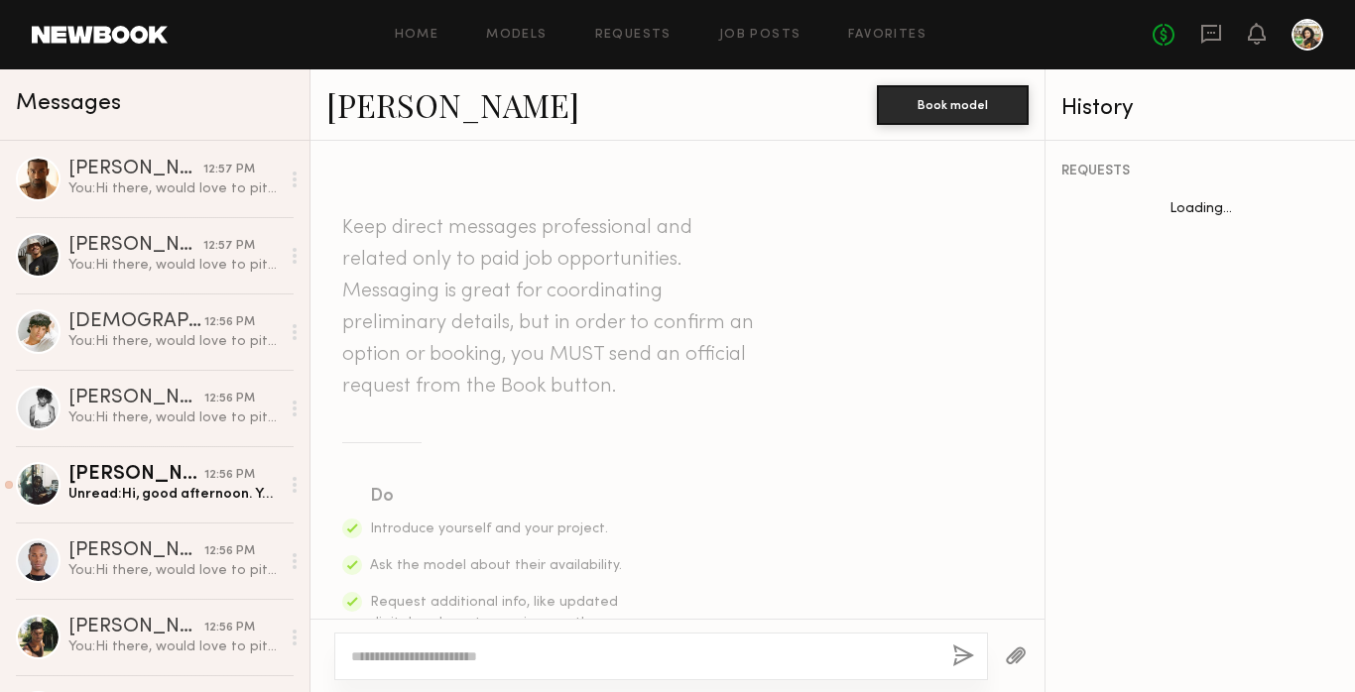
click at [502, 660] on textarea at bounding box center [643, 657] width 585 height 20
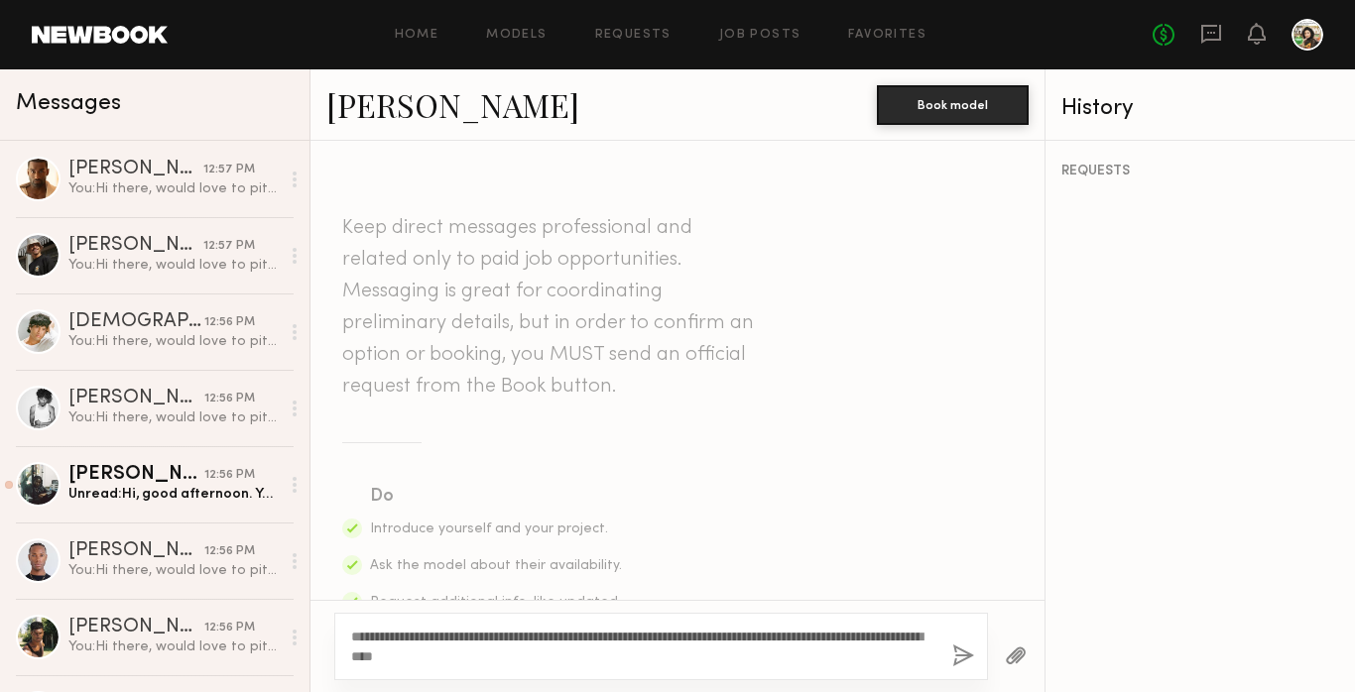
type textarea "**********"
click at [956, 649] on button "button" at bounding box center [963, 657] width 22 height 25
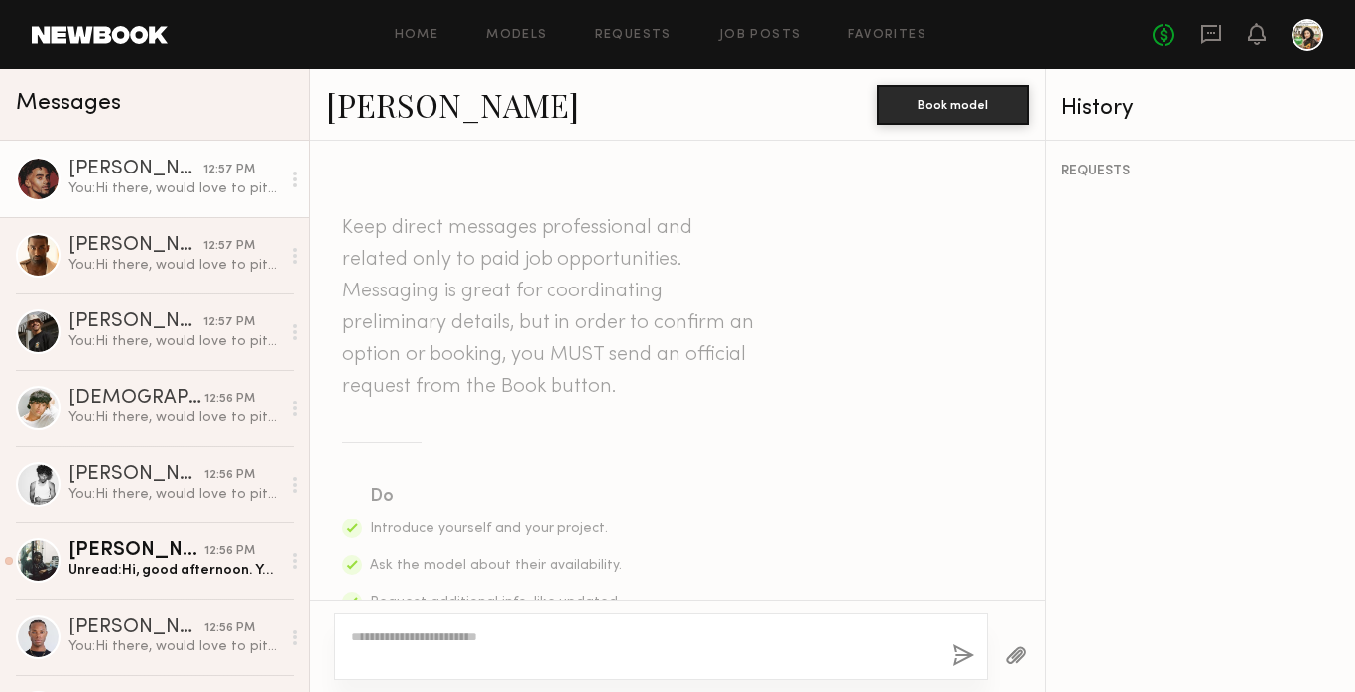
scroll to position [580, 0]
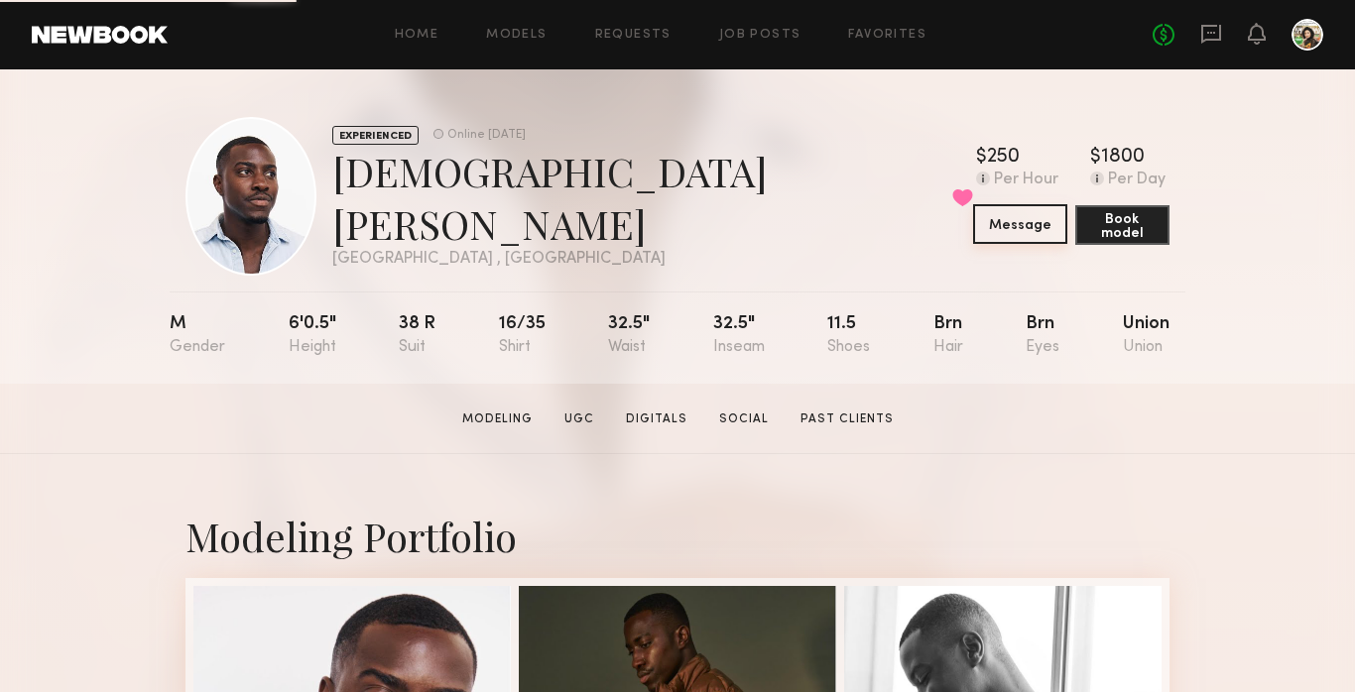
click at [977, 231] on button "Message" at bounding box center [1020, 224] width 94 height 40
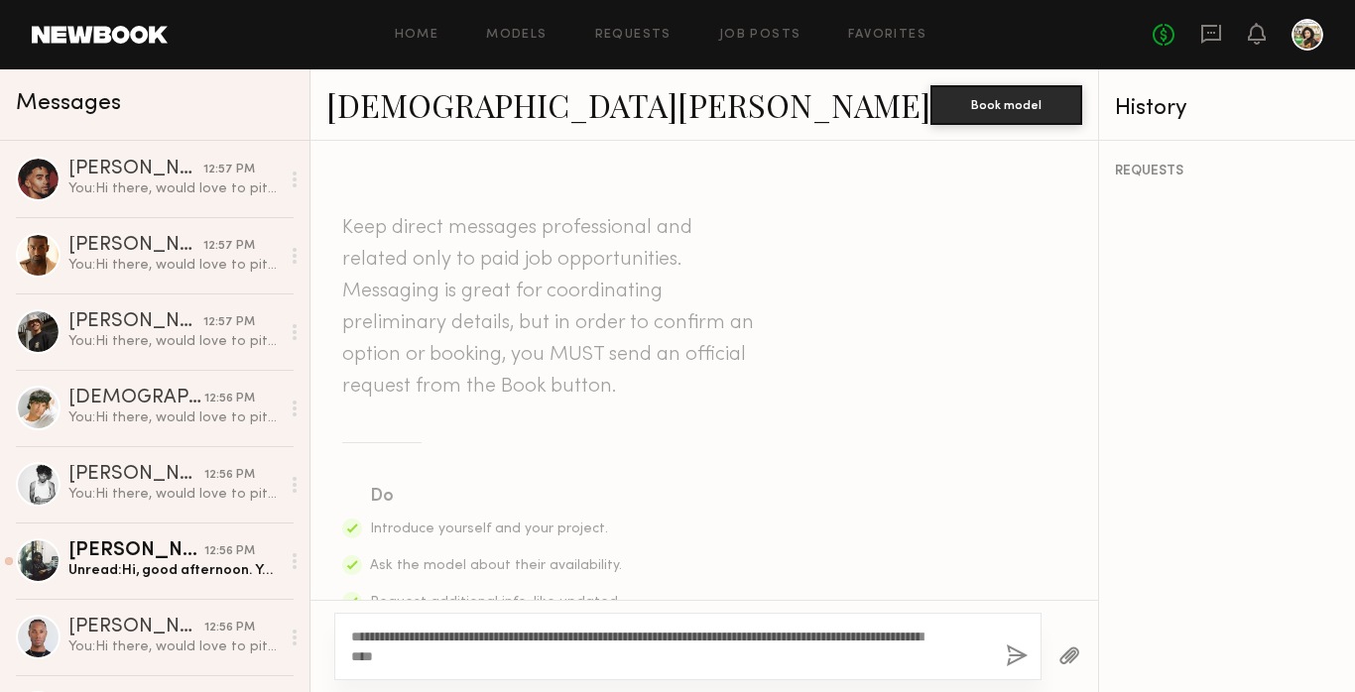
type textarea "**********"
click at [1006, 659] on button "button" at bounding box center [1017, 657] width 22 height 25
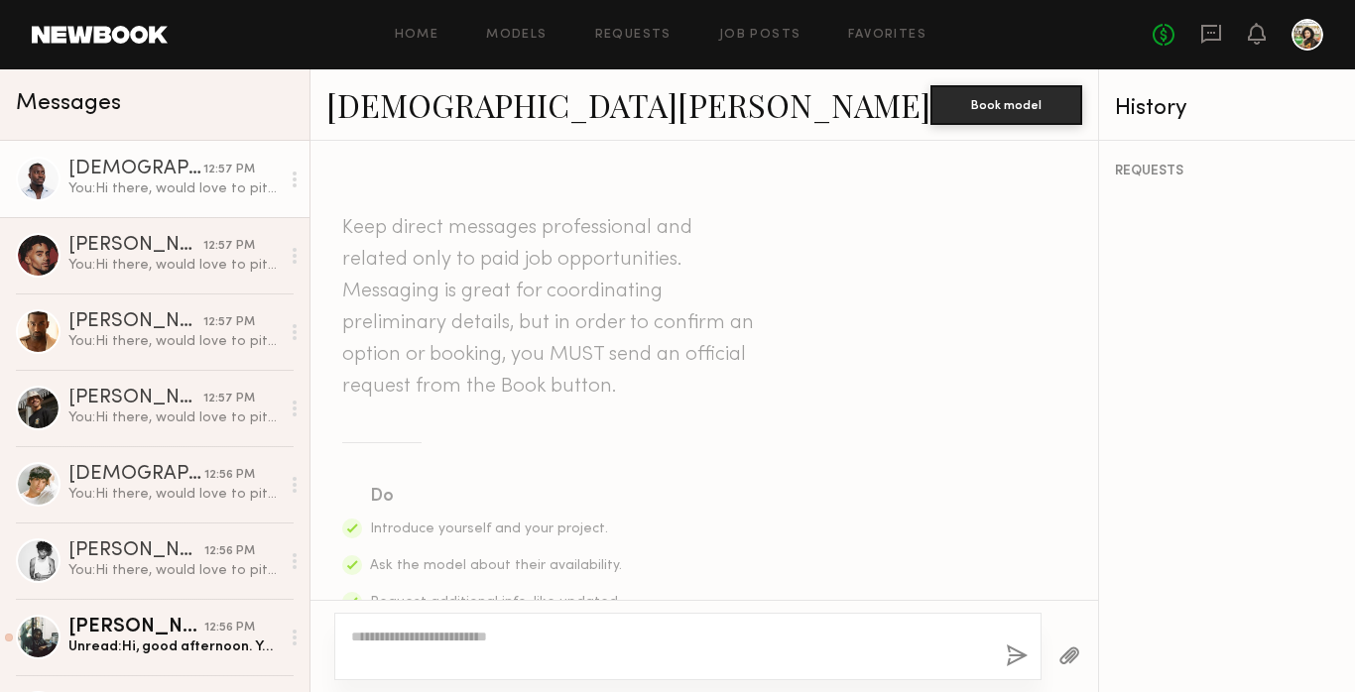
scroll to position [580, 0]
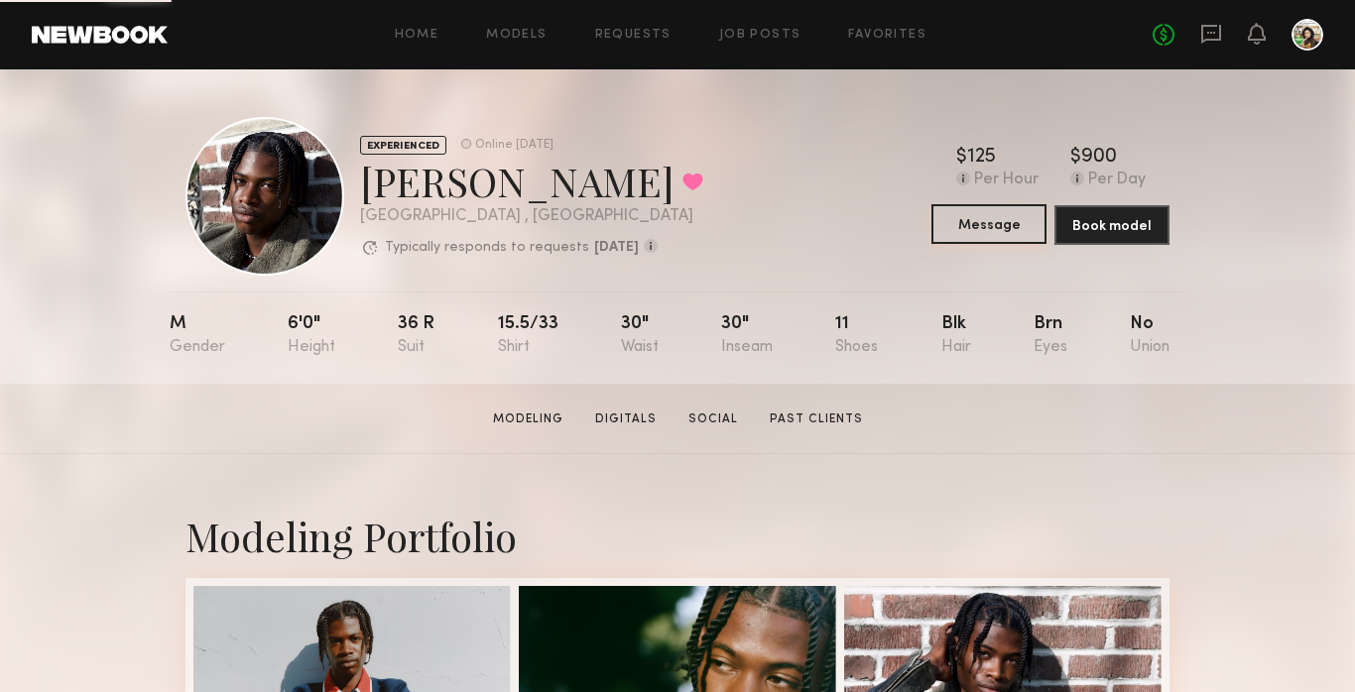
click at [961, 231] on button "Message" at bounding box center [989, 224] width 115 height 40
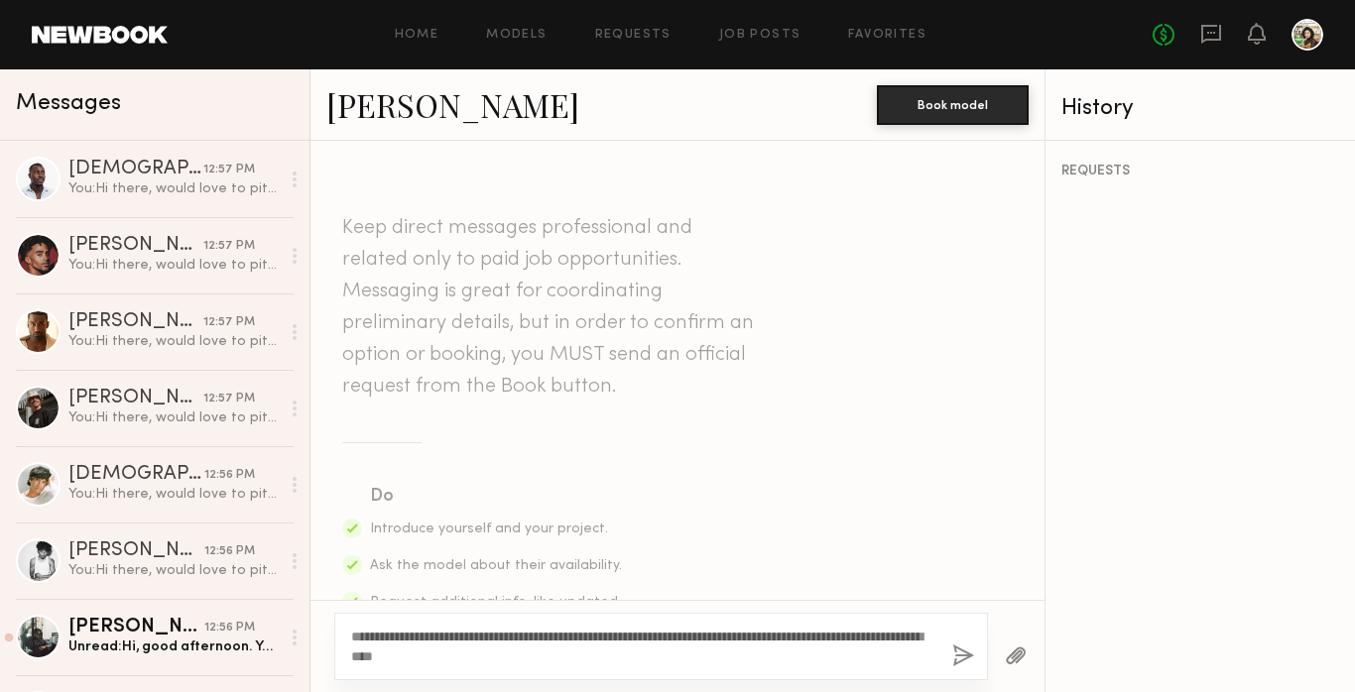
type textarea "**********"
click at [963, 652] on button "button" at bounding box center [963, 657] width 22 height 25
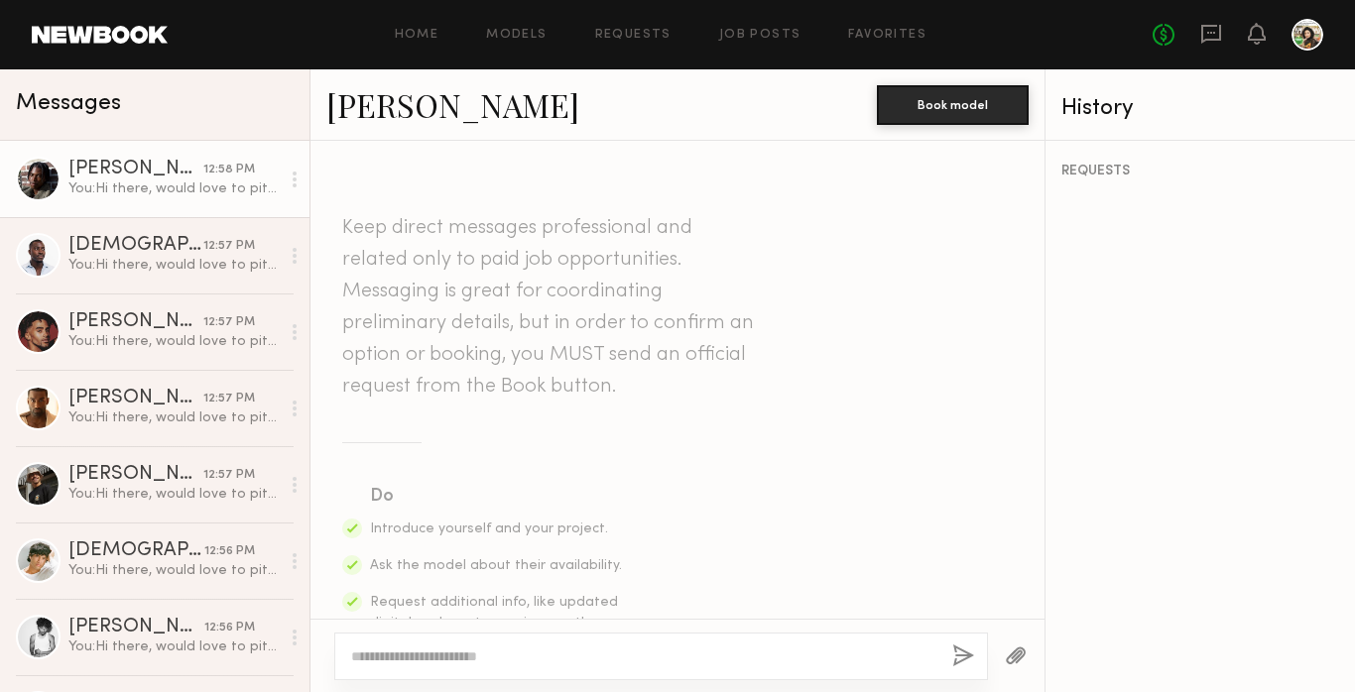
scroll to position [580, 0]
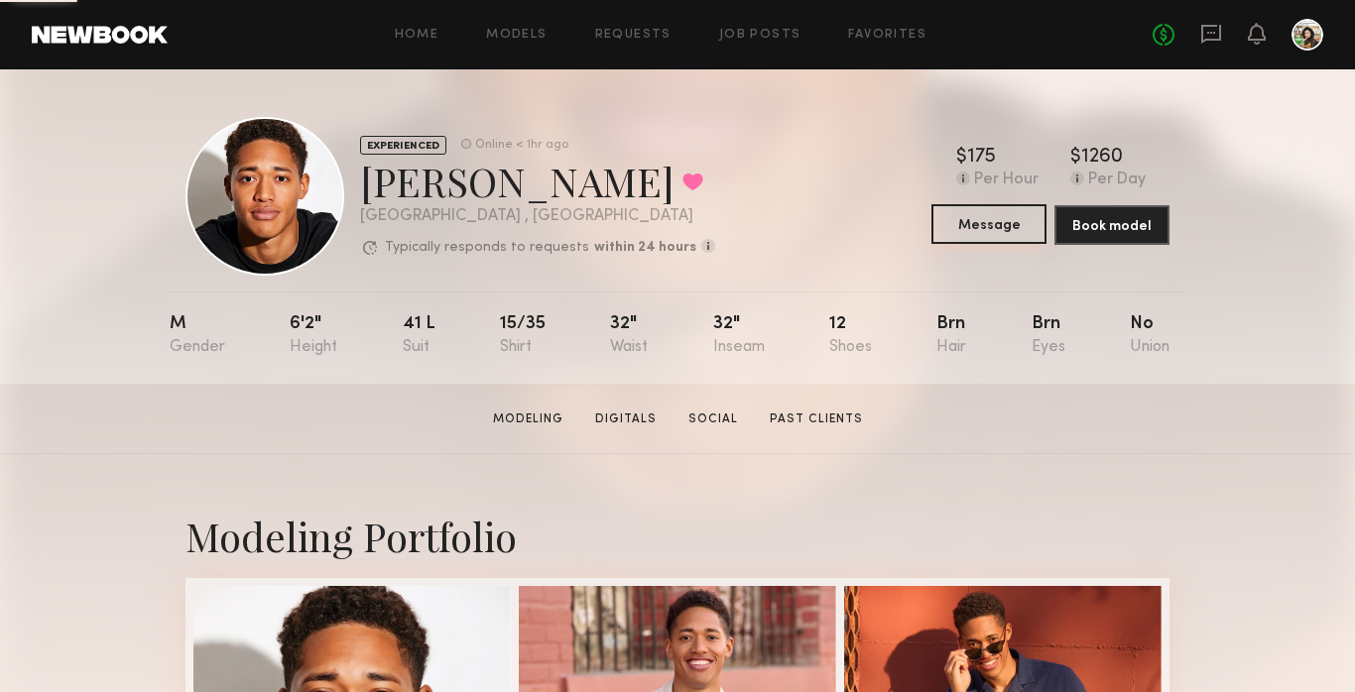
click at [1000, 226] on button "Message" at bounding box center [989, 224] width 115 height 40
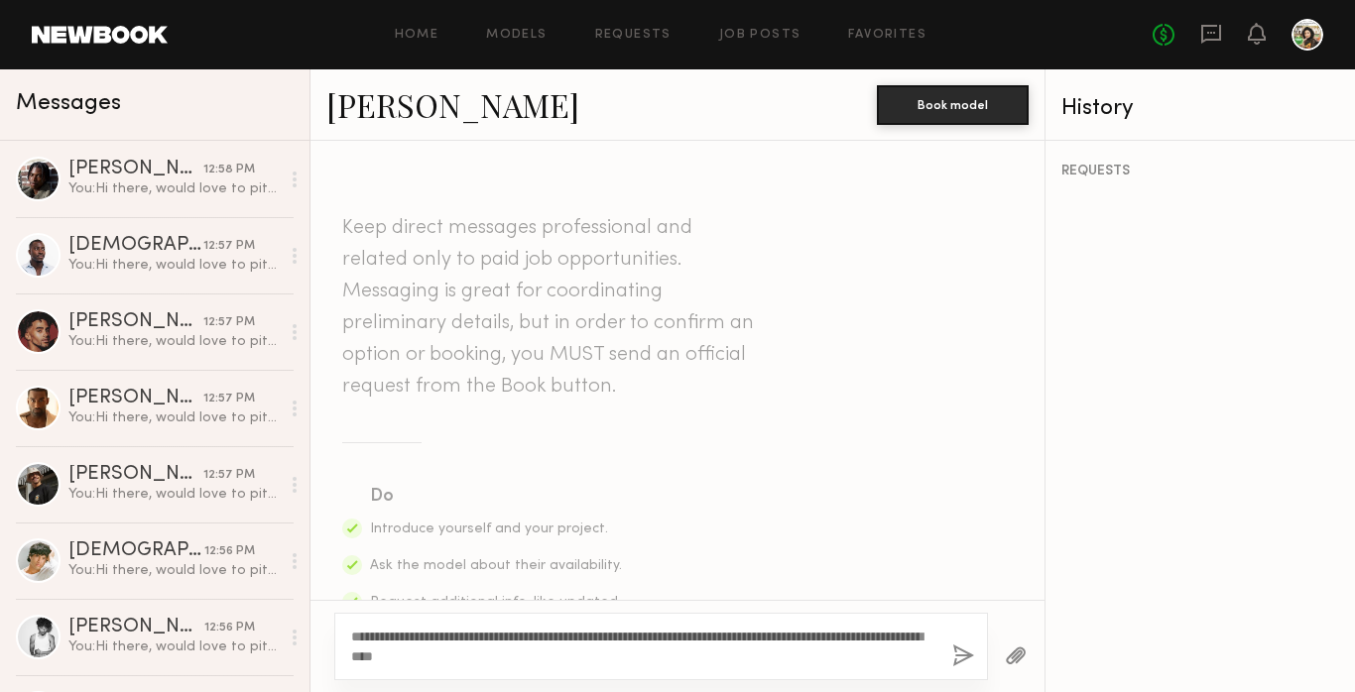
type textarea "**********"
click at [964, 653] on button "button" at bounding box center [963, 657] width 22 height 25
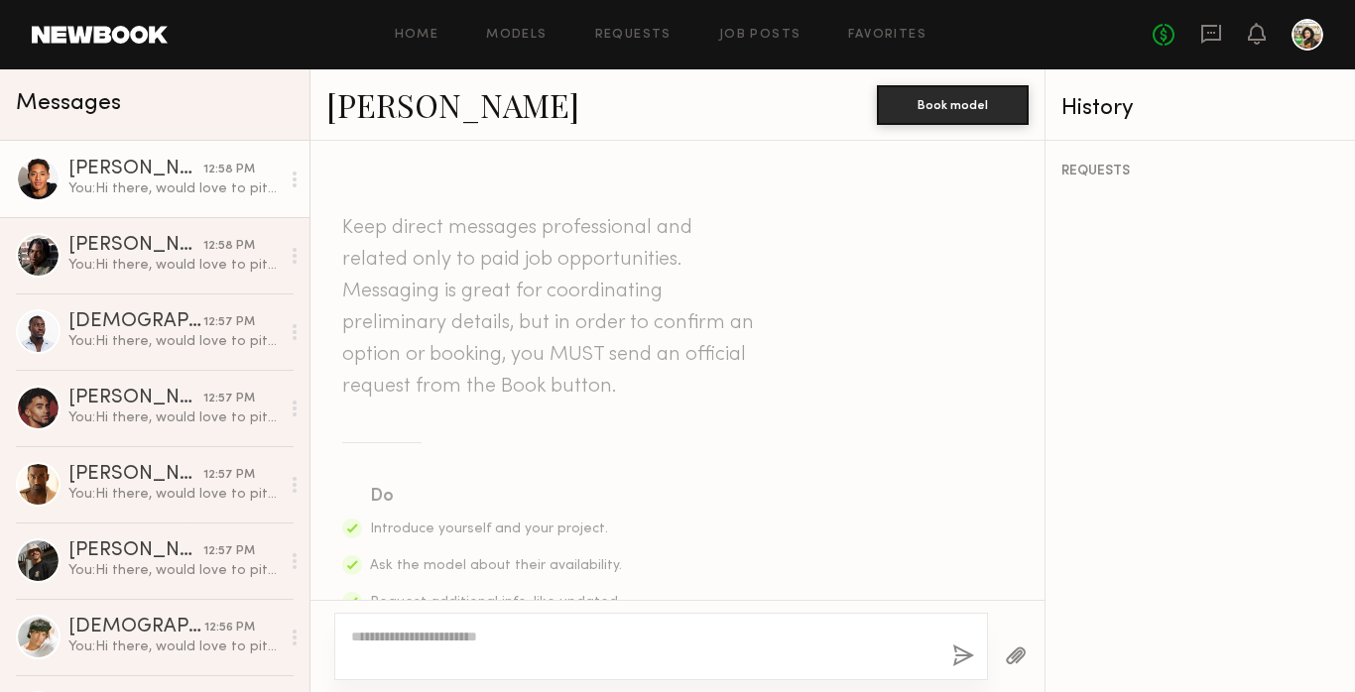
scroll to position [580, 0]
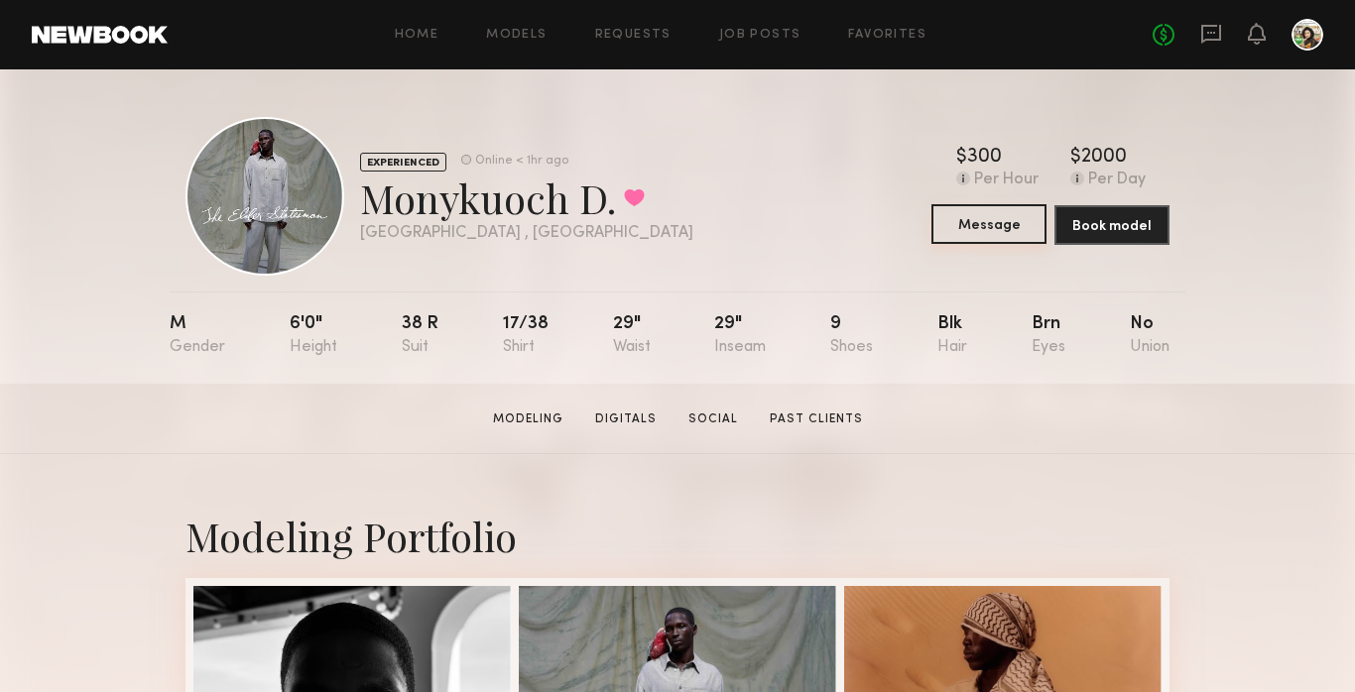
click at [941, 220] on button "Message" at bounding box center [989, 224] width 115 height 40
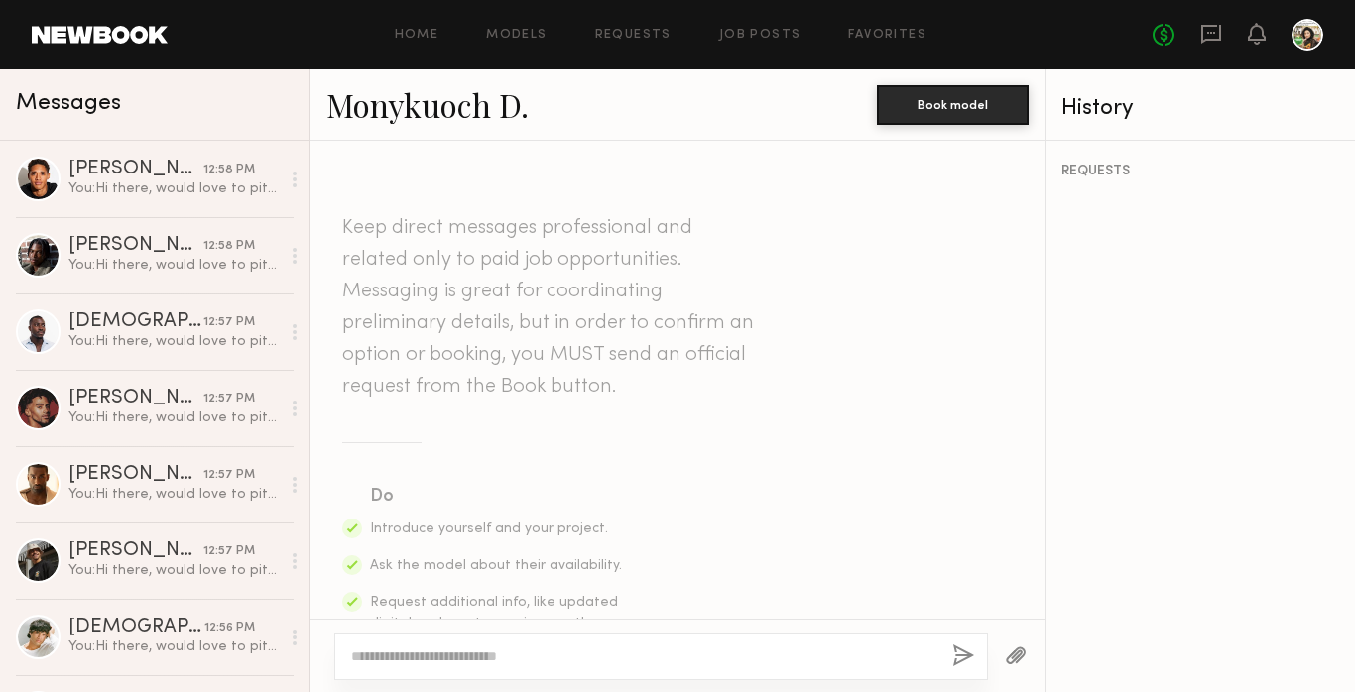
click at [553, 651] on textarea at bounding box center [643, 657] width 585 height 20
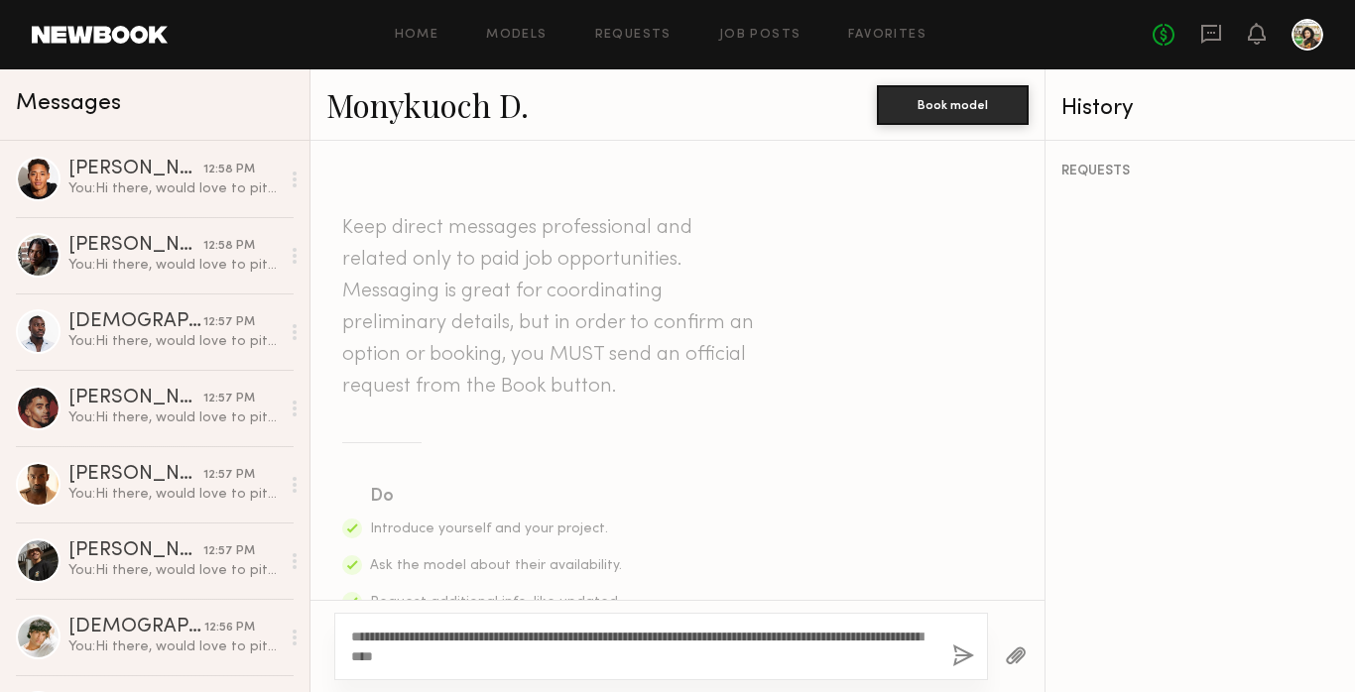
type textarea "**********"
click at [965, 666] on button "button" at bounding box center [963, 657] width 22 height 25
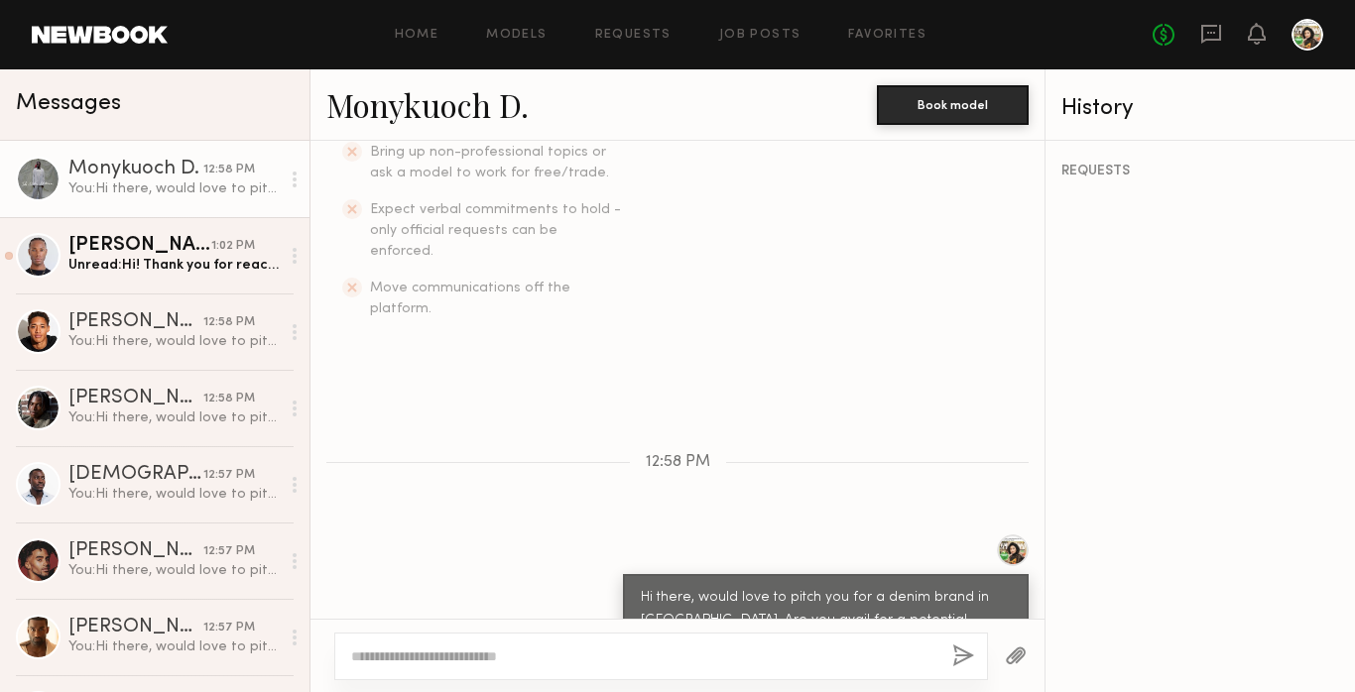
scroll to position [599, 0]
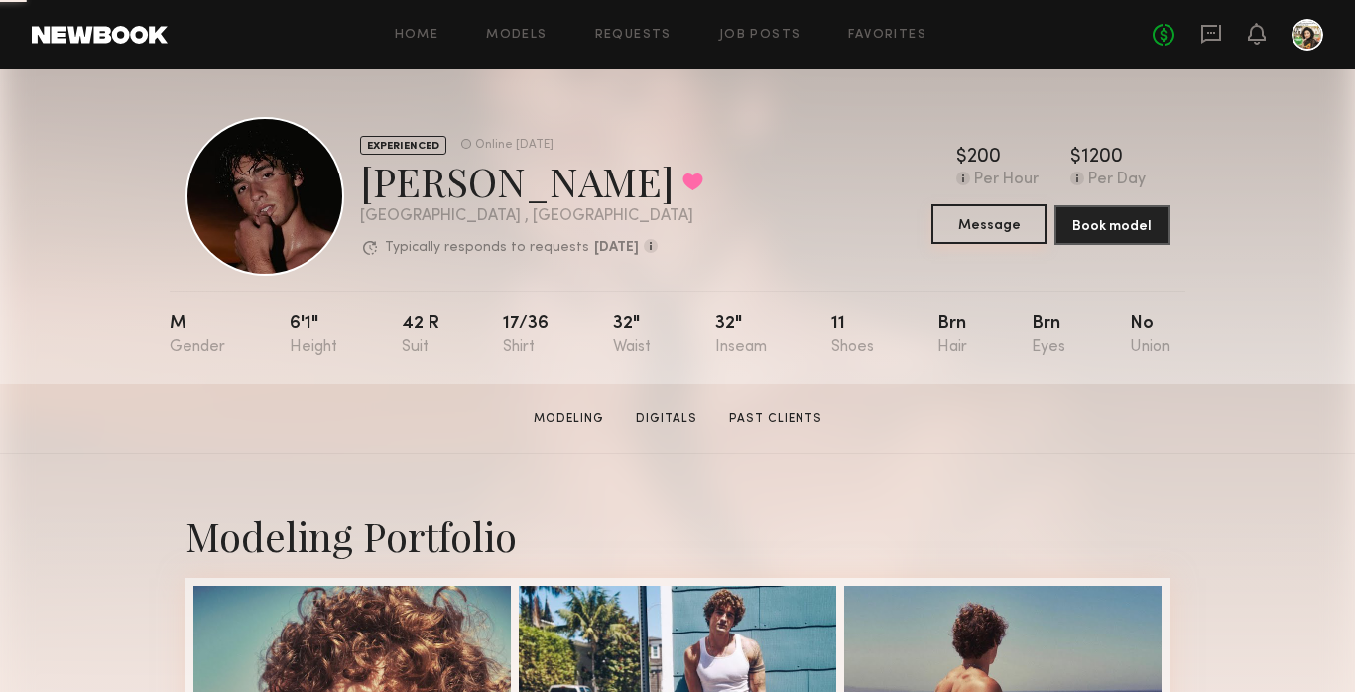
click at [999, 220] on button "Message" at bounding box center [989, 224] width 115 height 40
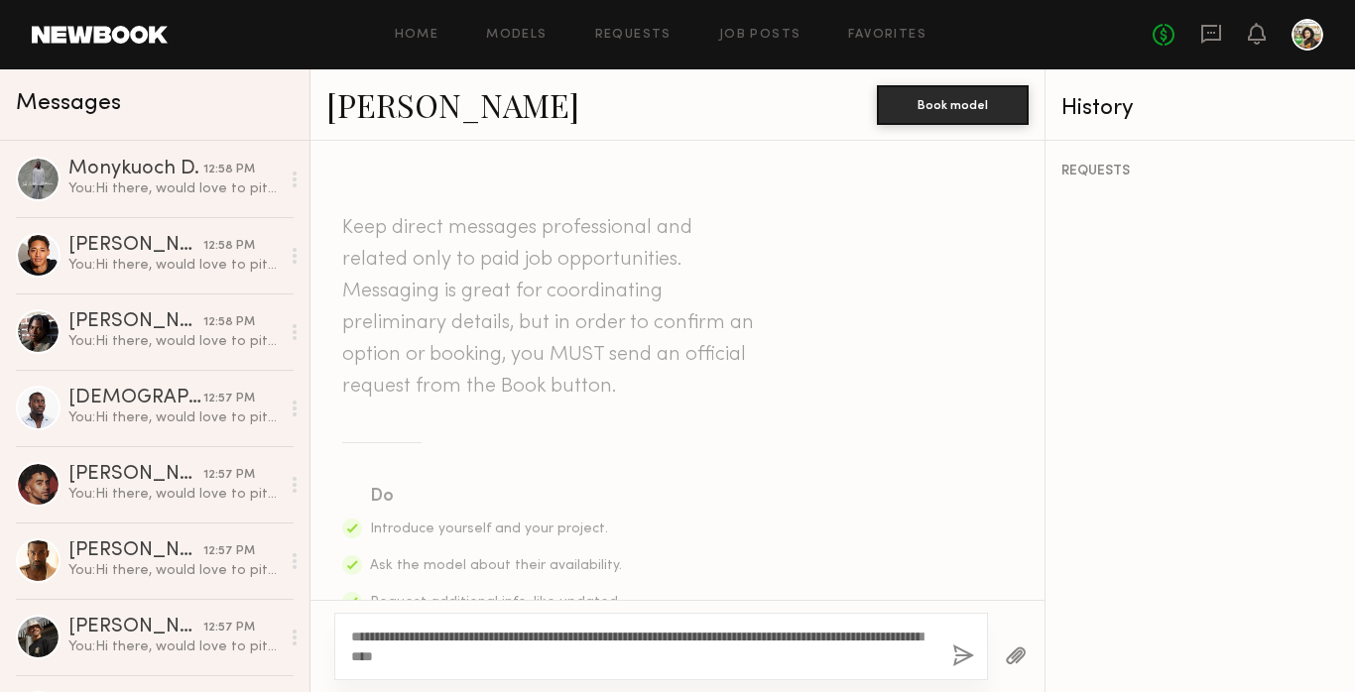
type textarea "**********"
click at [954, 651] on button "button" at bounding box center [963, 657] width 22 height 25
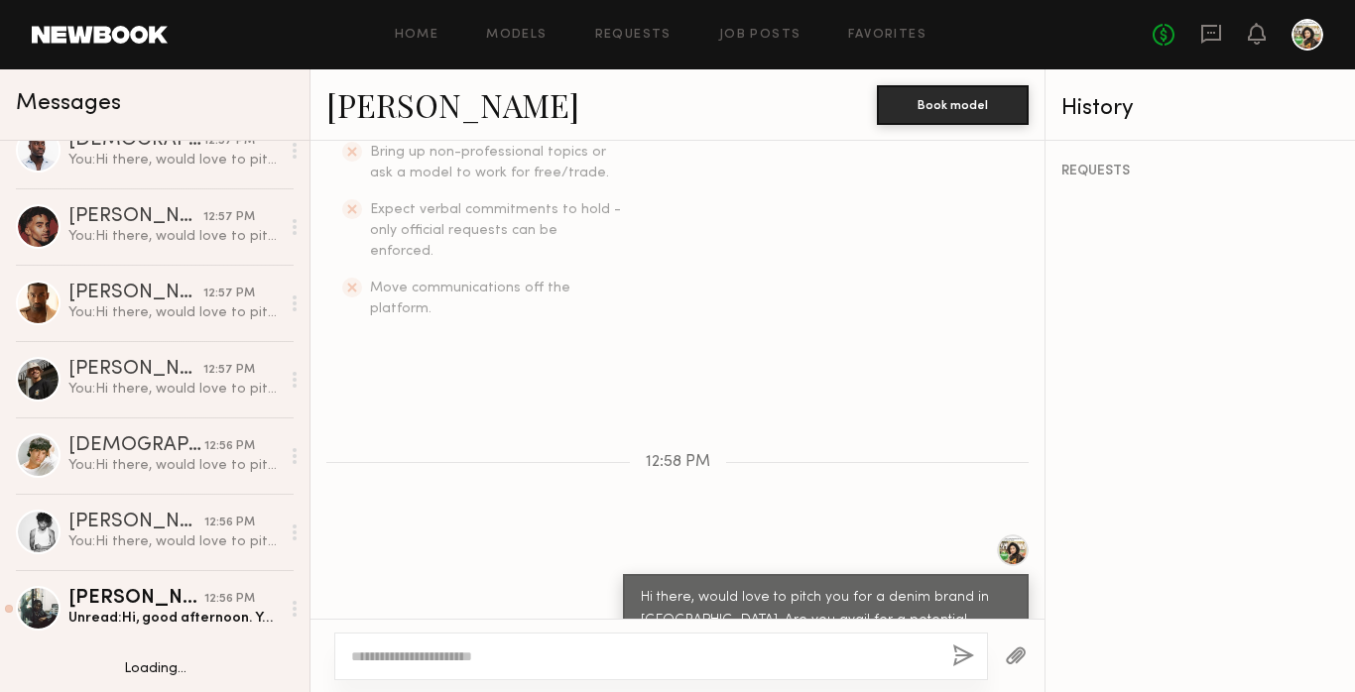
scroll to position [489, 0]
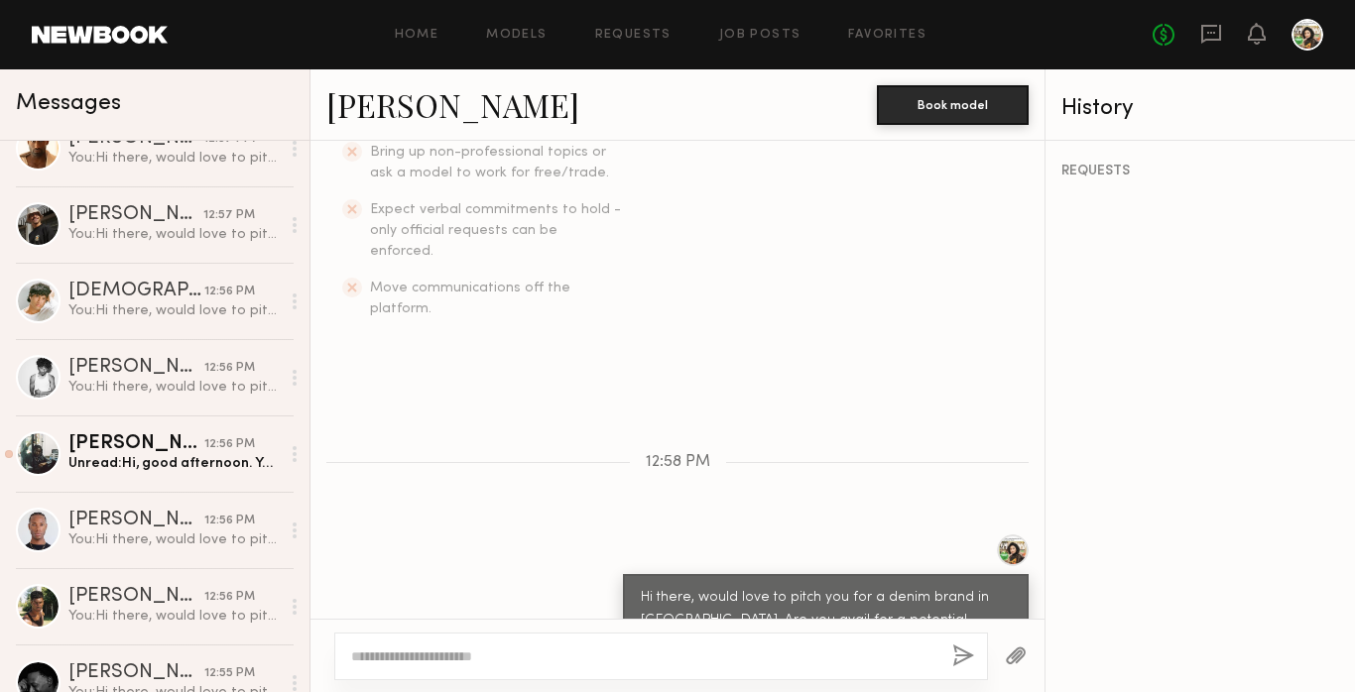
click at [122, 441] on div "[PERSON_NAME]" at bounding box center [136, 445] width 136 height 20
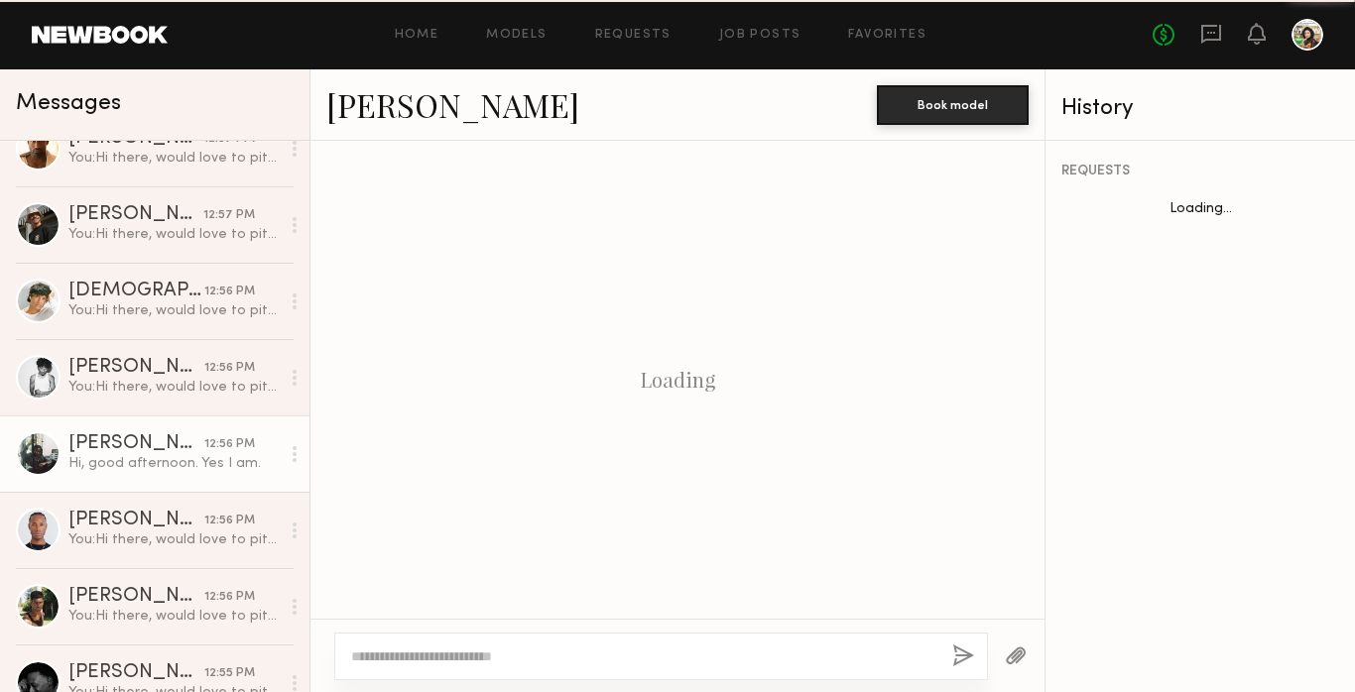
scroll to position [659, 0]
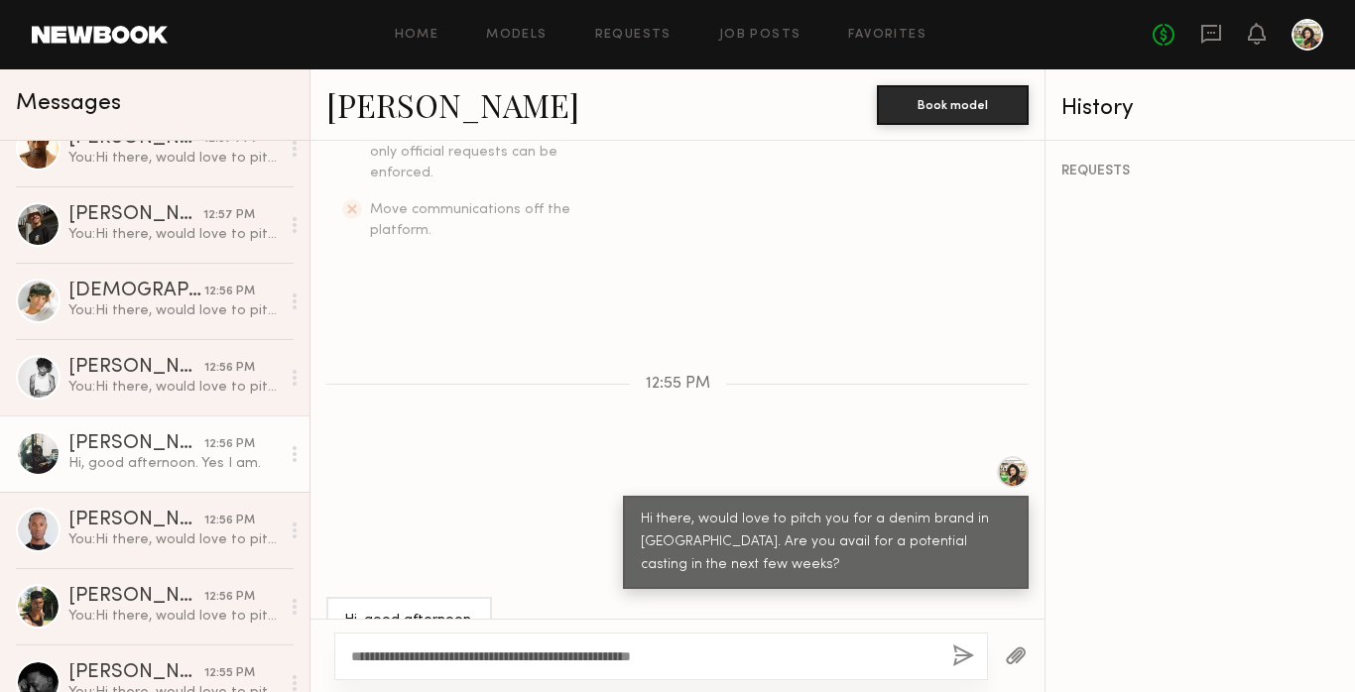
type textarea "**********"
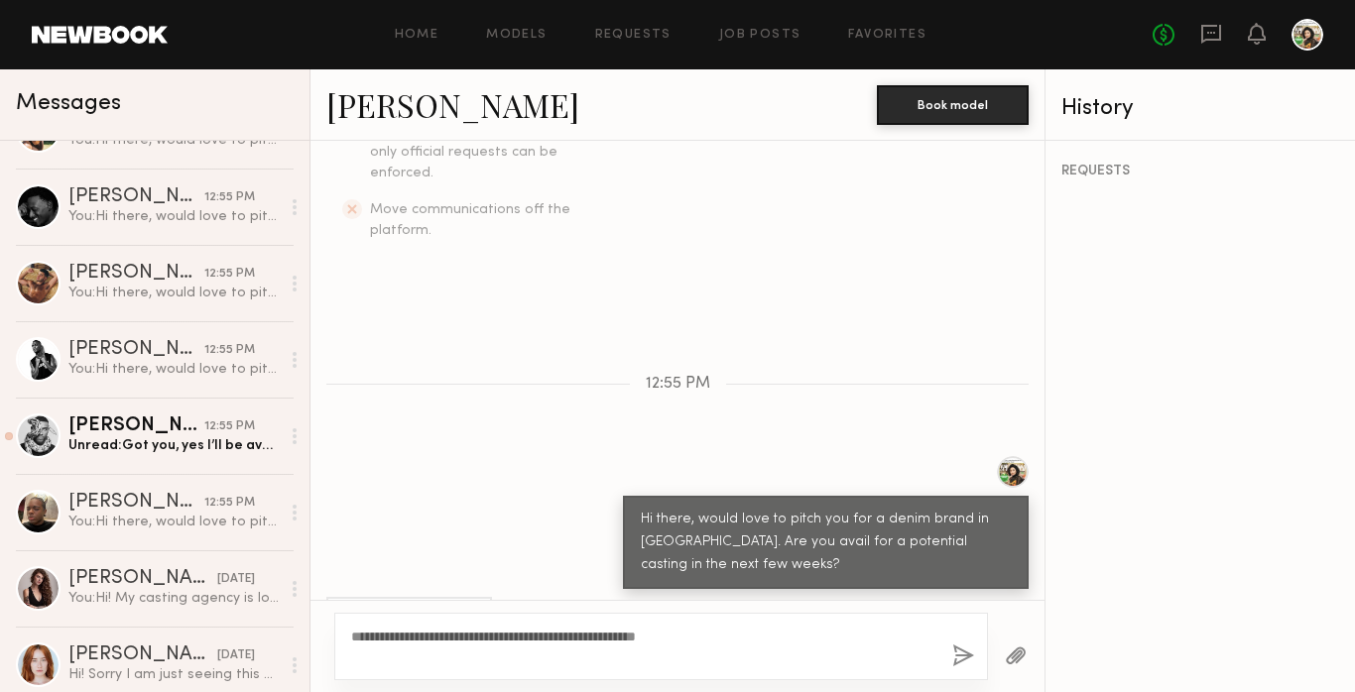
scroll to position [964, 0]
click at [136, 436] on div "[PERSON_NAME]" at bounding box center [136, 428] width 136 height 20
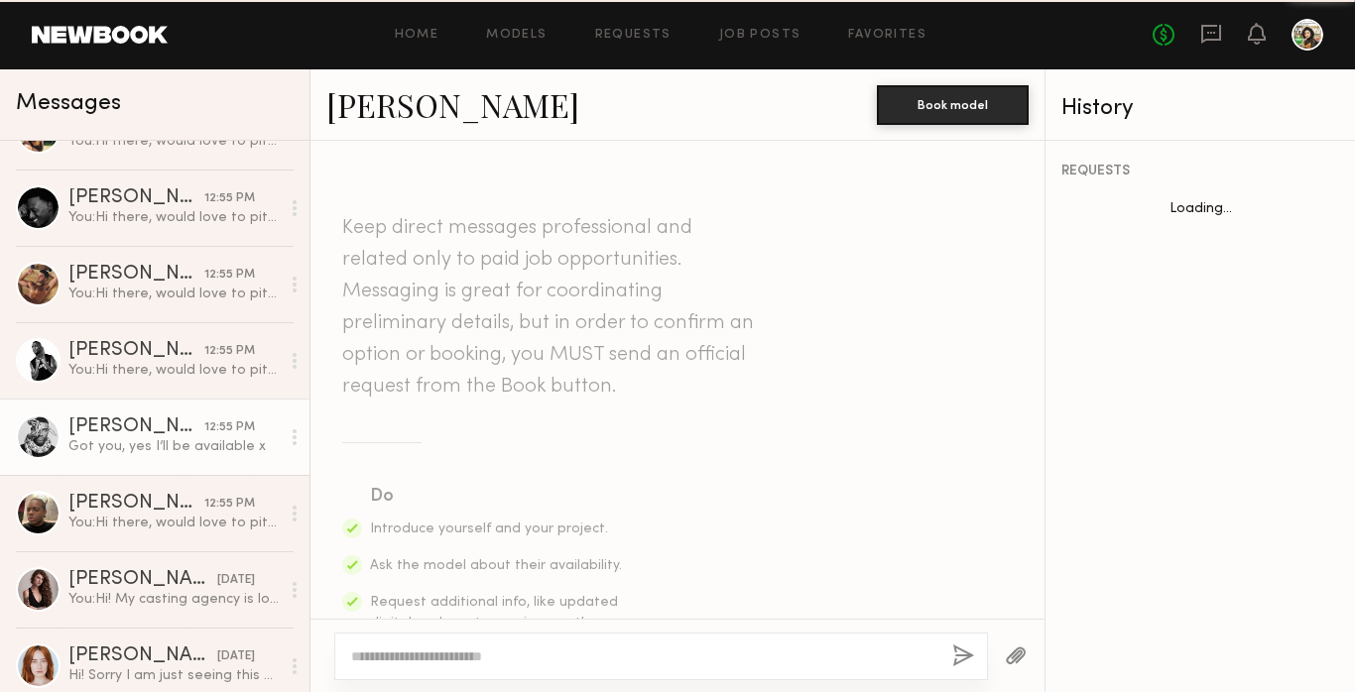
scroll to position [872, 0]
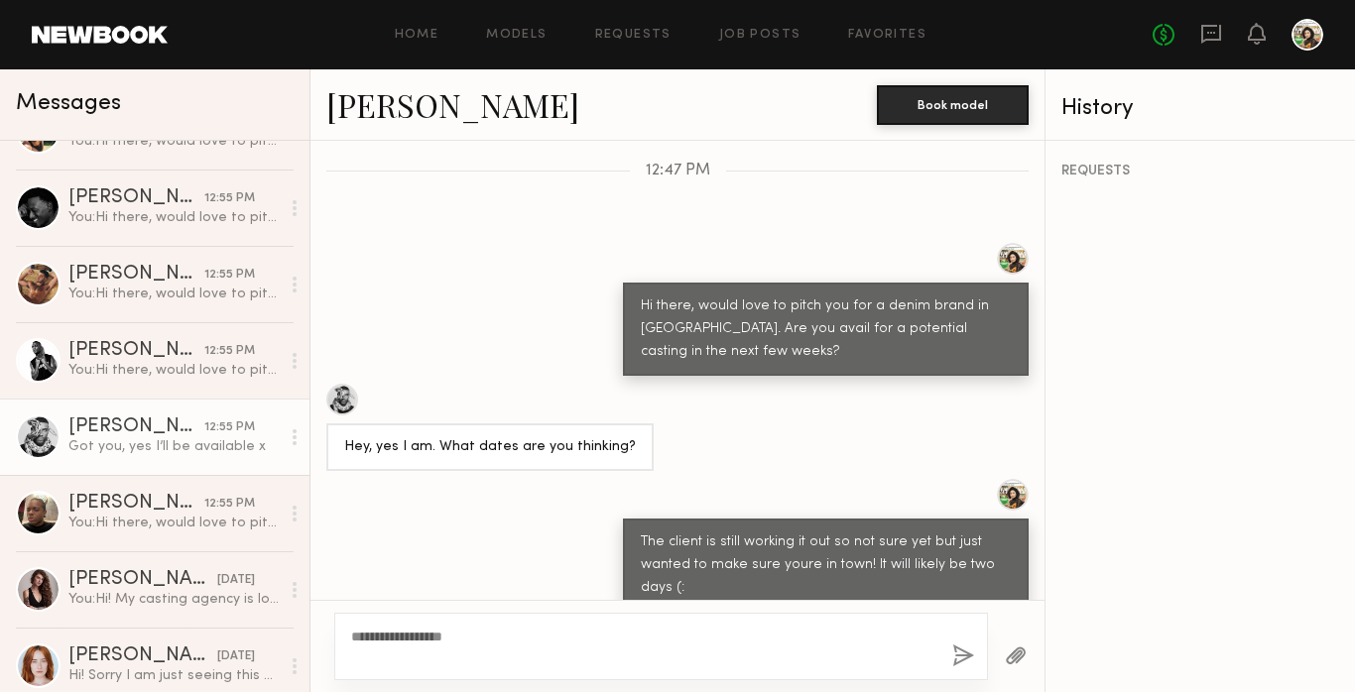
type textarea "**********"
click at [966, 651] on button "button" at bounding box center [963, 657] width 22 height 25
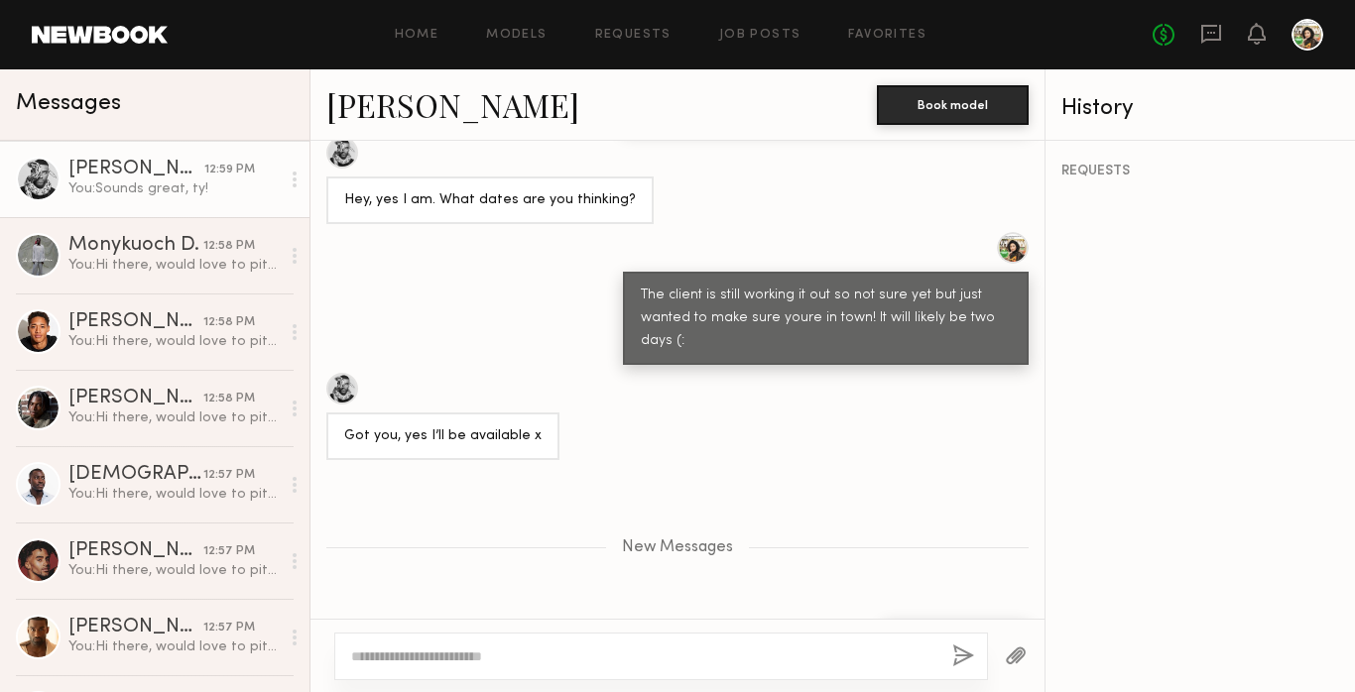
scroll to position [76, 0]
